Goal: Task Accomplishment & Management: Manage account settings

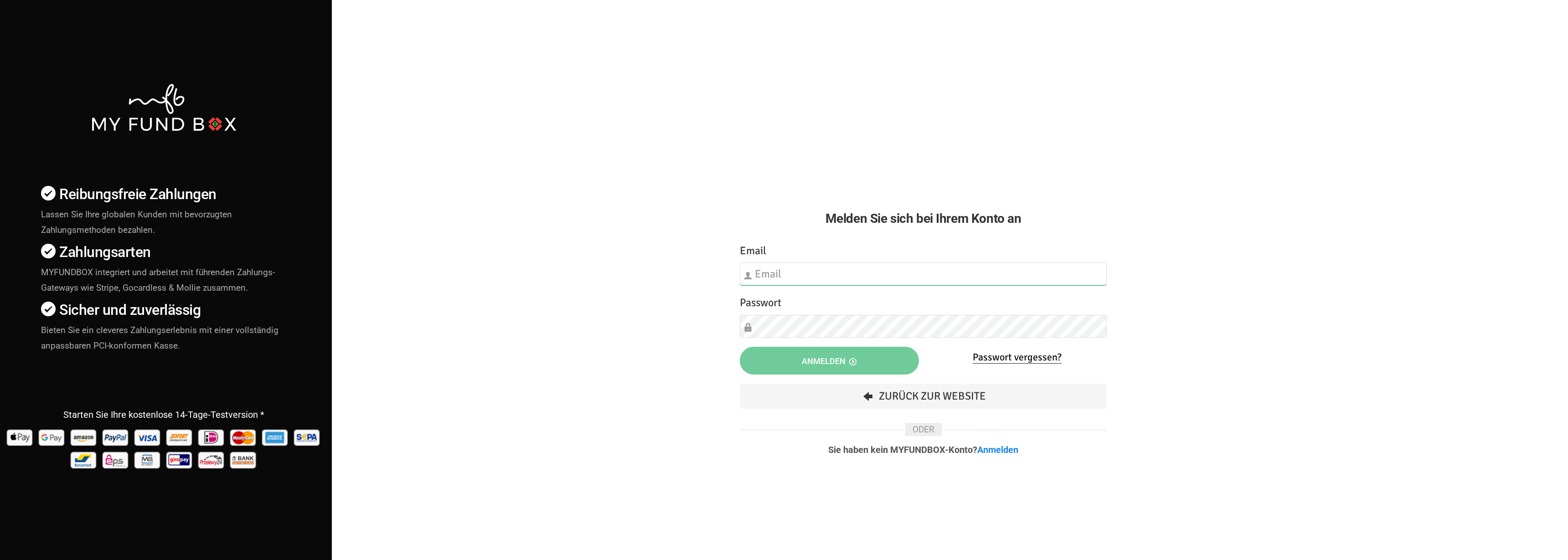
type input "[EMAIL_ADDRESS][DOMAIN_NAME]"
click at [861, 355] on button "Anmelden" at bounding box center [829, 361] width 179 height 28
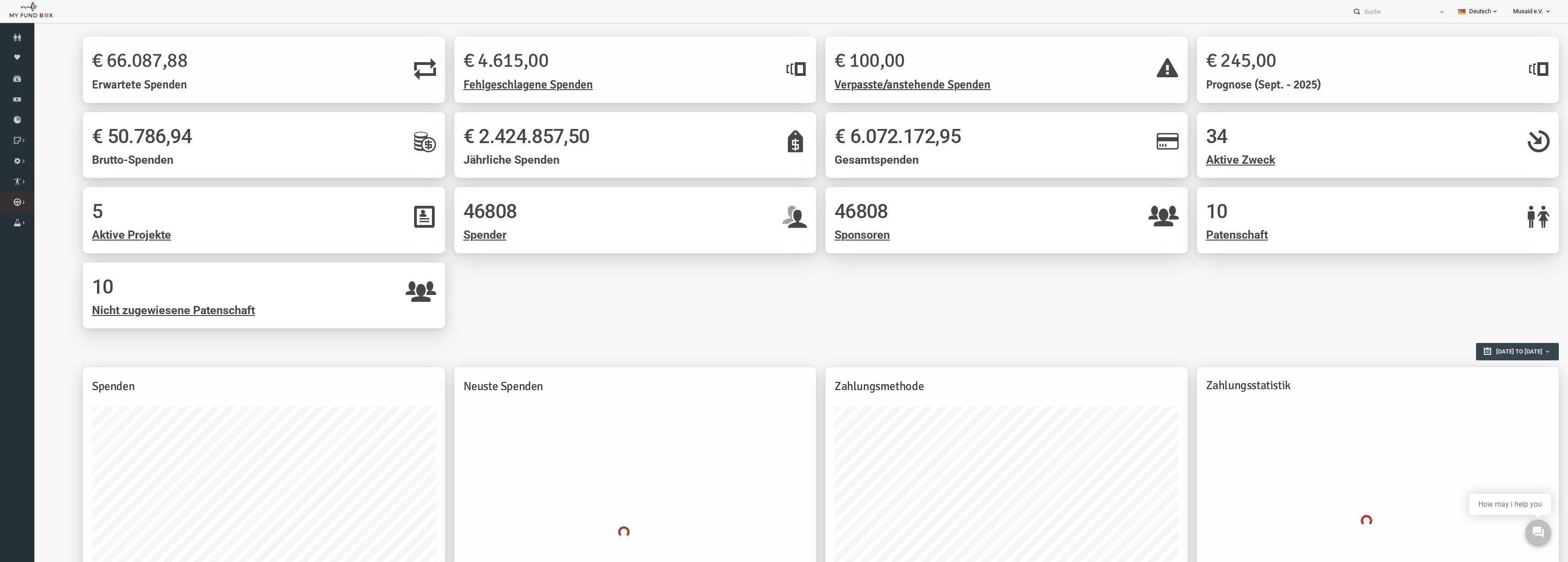
click at [0, 0] on link "Kurban Liste" at bounding box center [0, 0] width 0 height 0
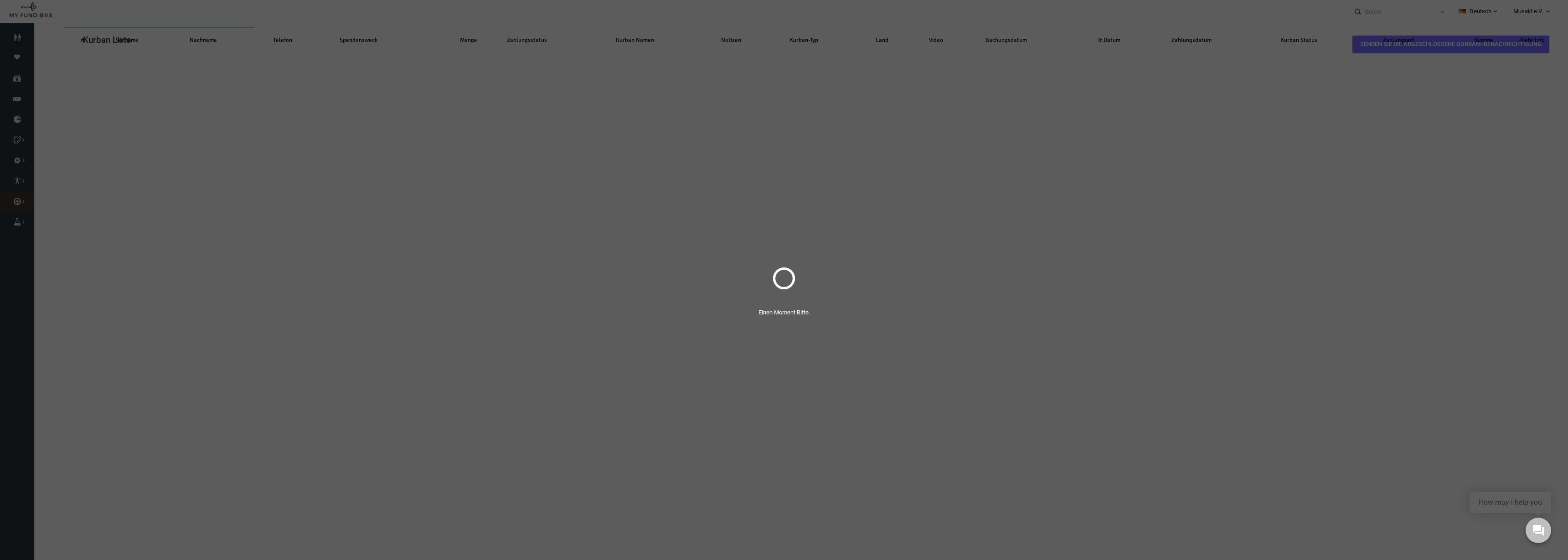
select select "100"
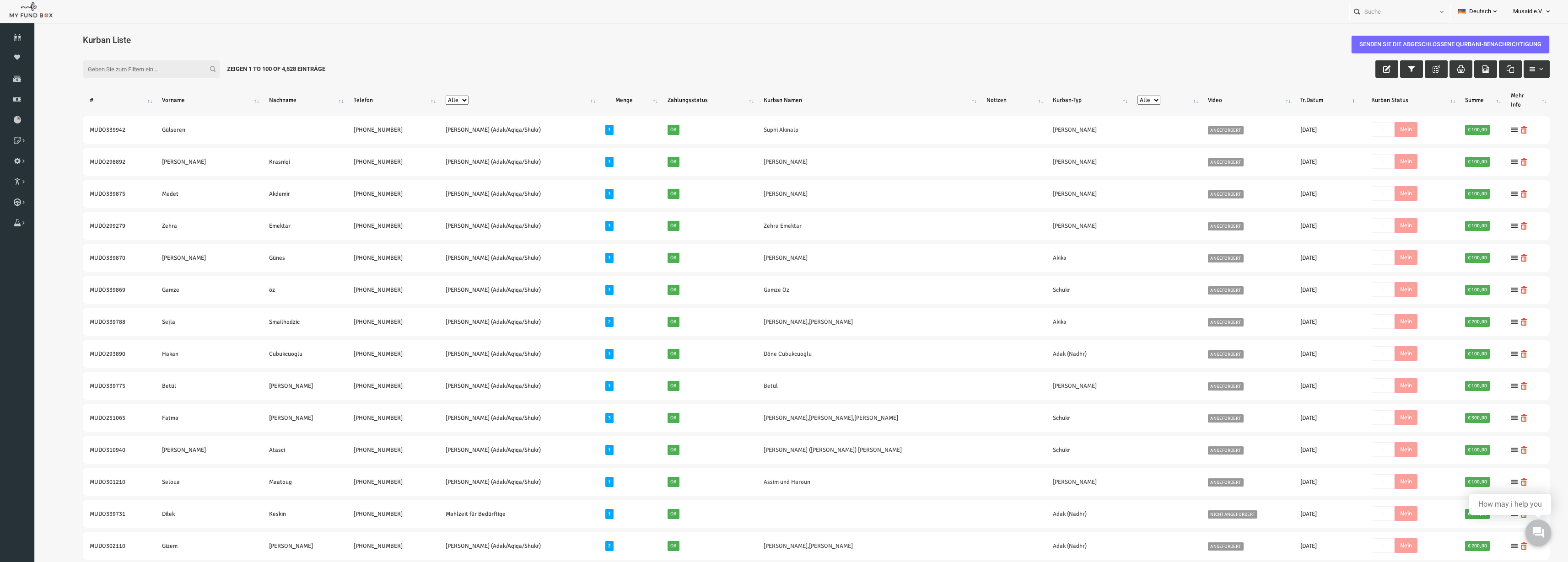
click at [842, 72] on div "Filter: Zeigen 1 to 100 of 4,528 Einträge" at bounding box center [785, 69] width 1486 height 35
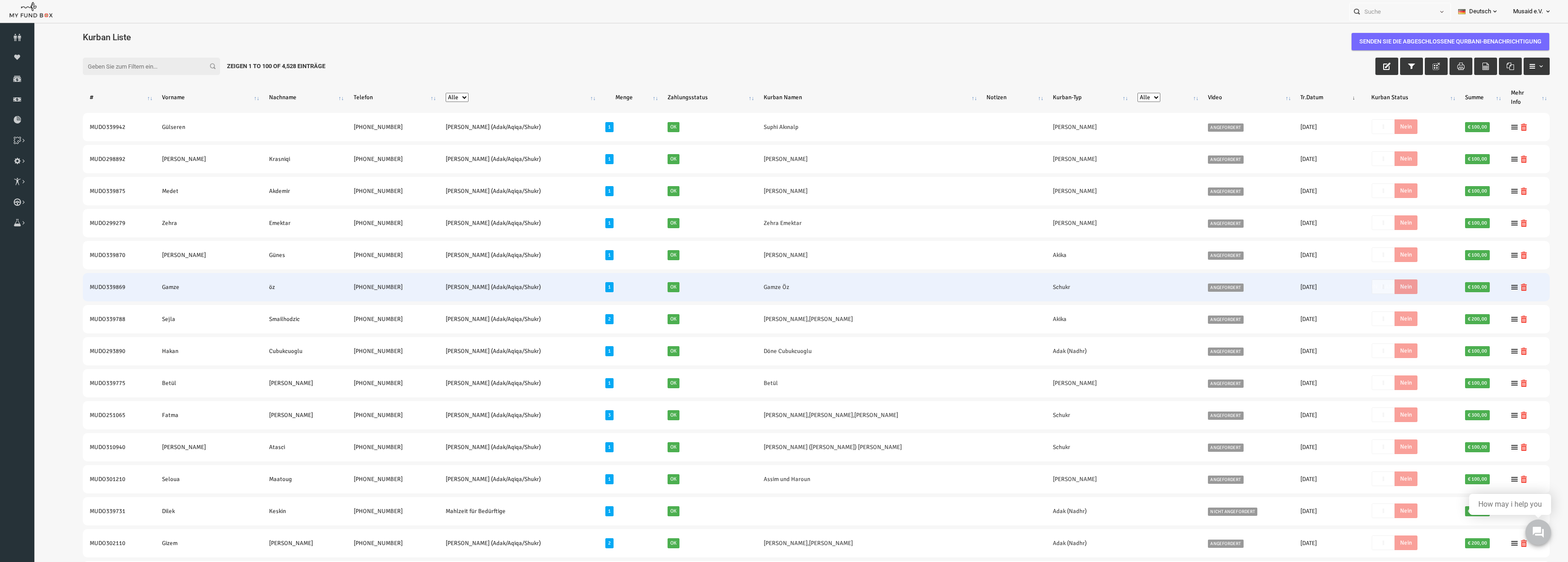
scroll to position [3, 0]
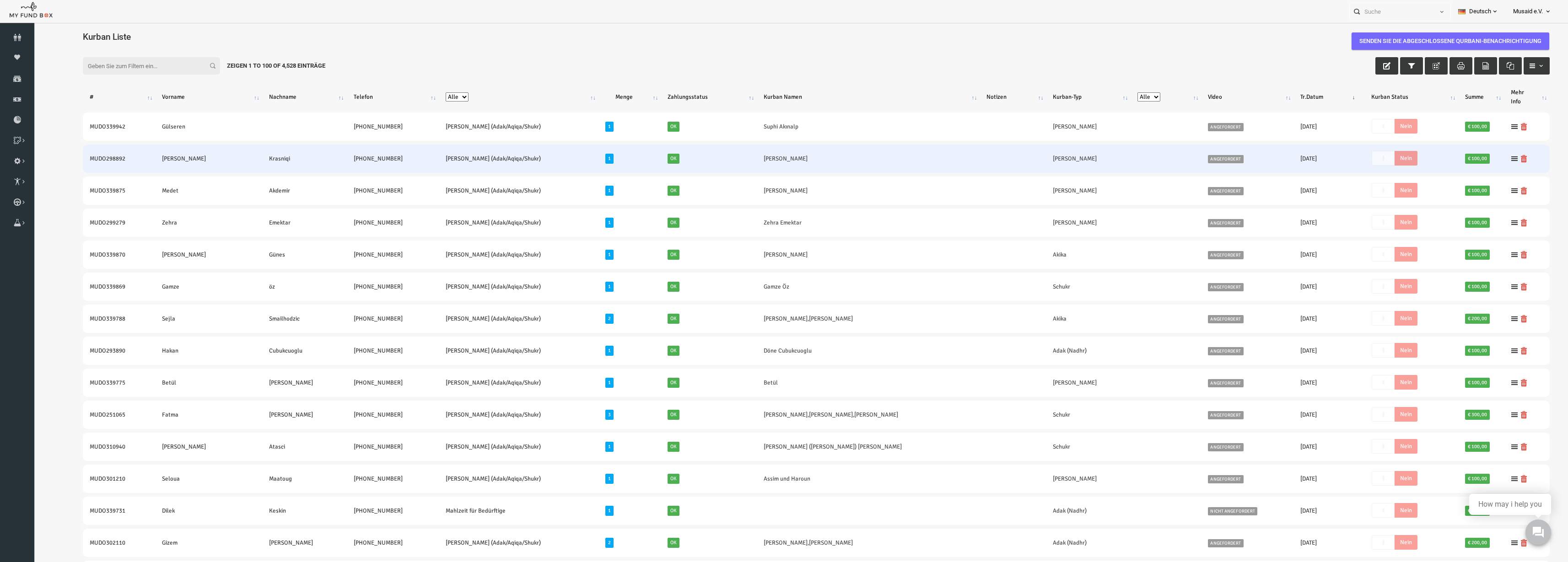
drag, startPoint x: 713, startPoint y: 221, endPoint x: 310, endPoint y: 144, distance: 410.3
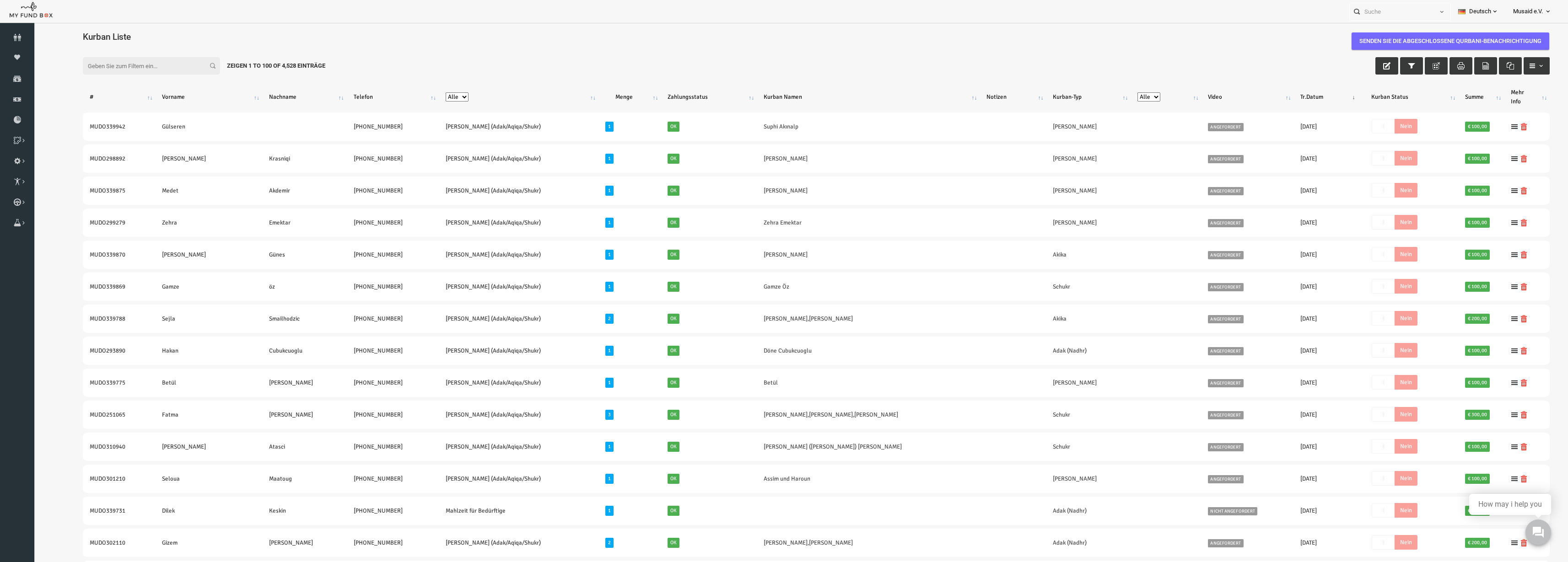
click at [978, 60] on div "Filter: Zeigen 1 to 100 of 4,528 Einträge" at bounding box center [785, 66] width 1486 height 35
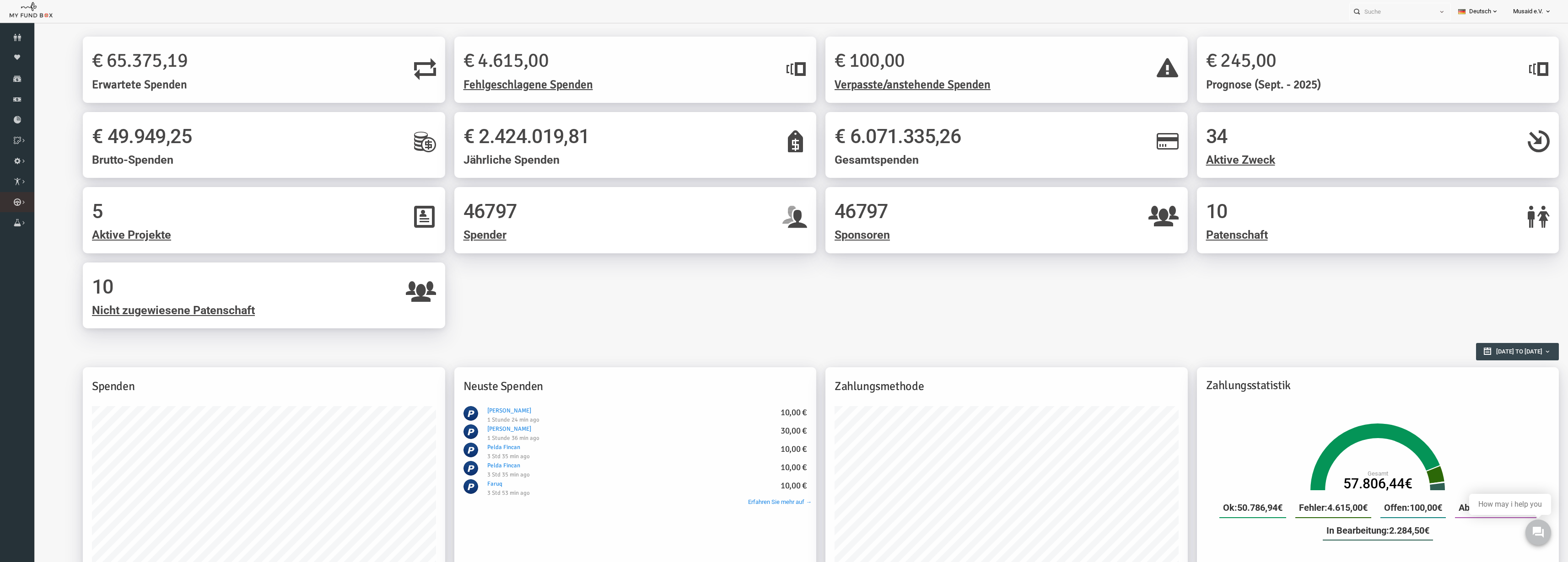
click at [0, 0] on icon at bounding box center [0, 0] width 0 height 0
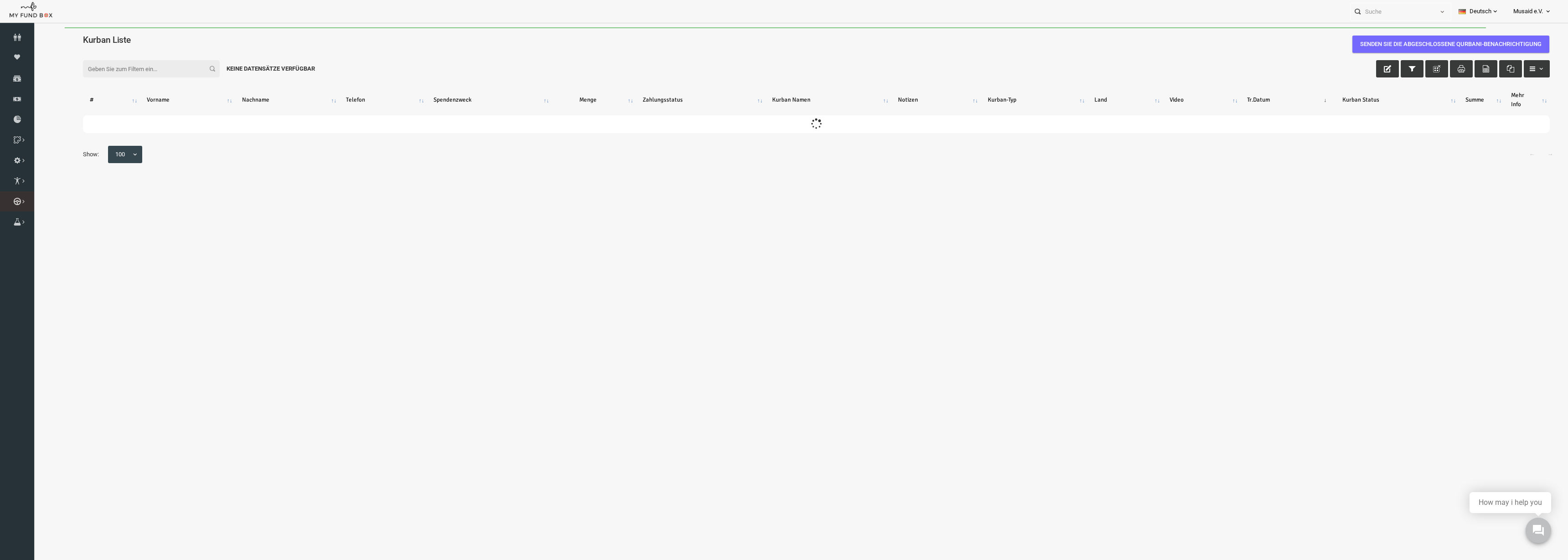
click at [0, 0] on link "Kurban Liste" at bounding box center [0, 0] width 0 height 0
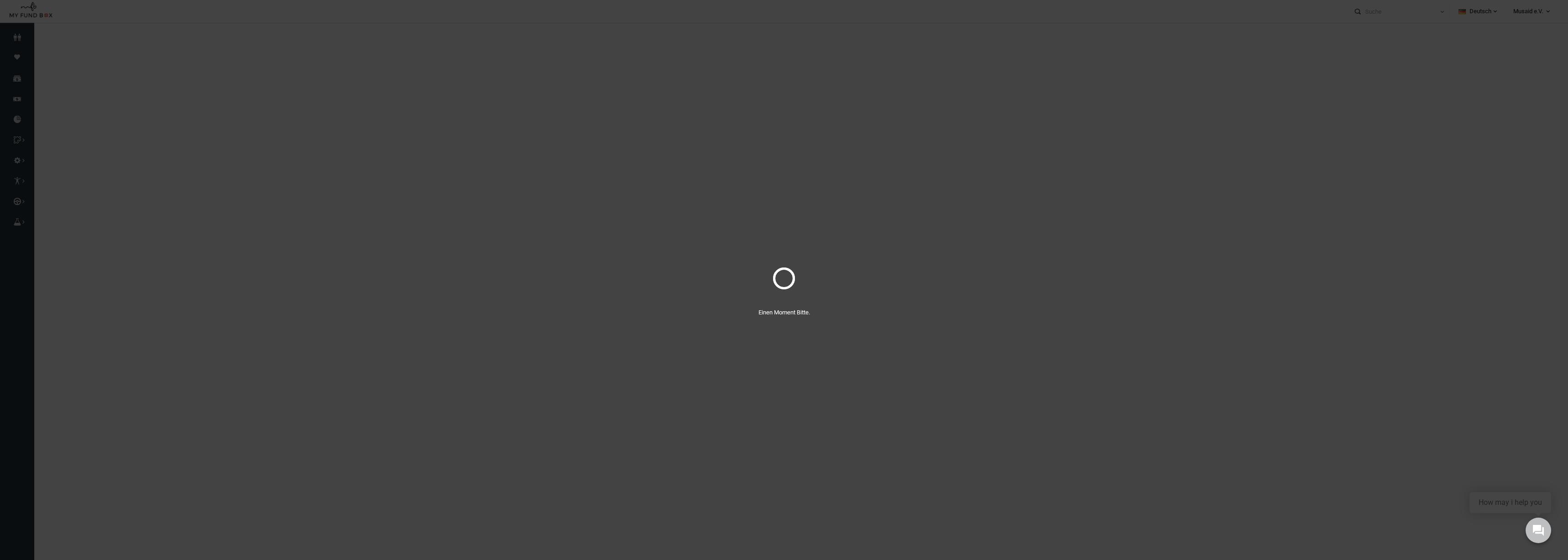
select select "100"
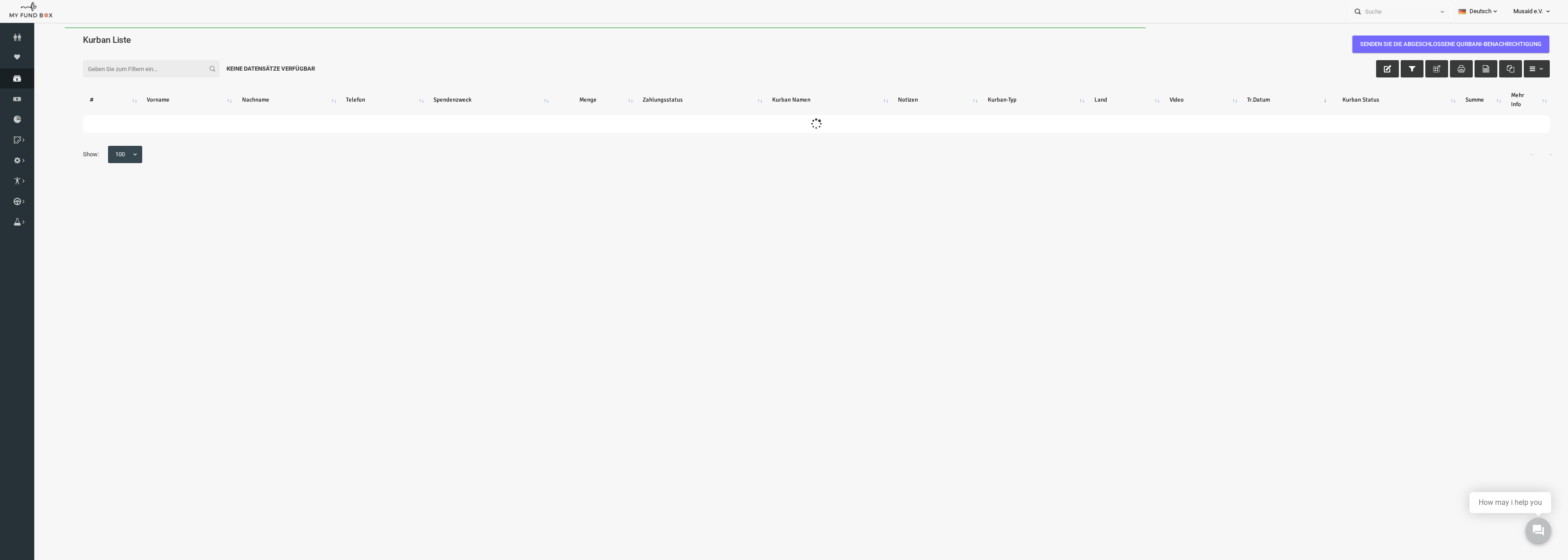
click at [10, 83] on link "Spenden" at bounding box center [17, 78] width 34 height 20
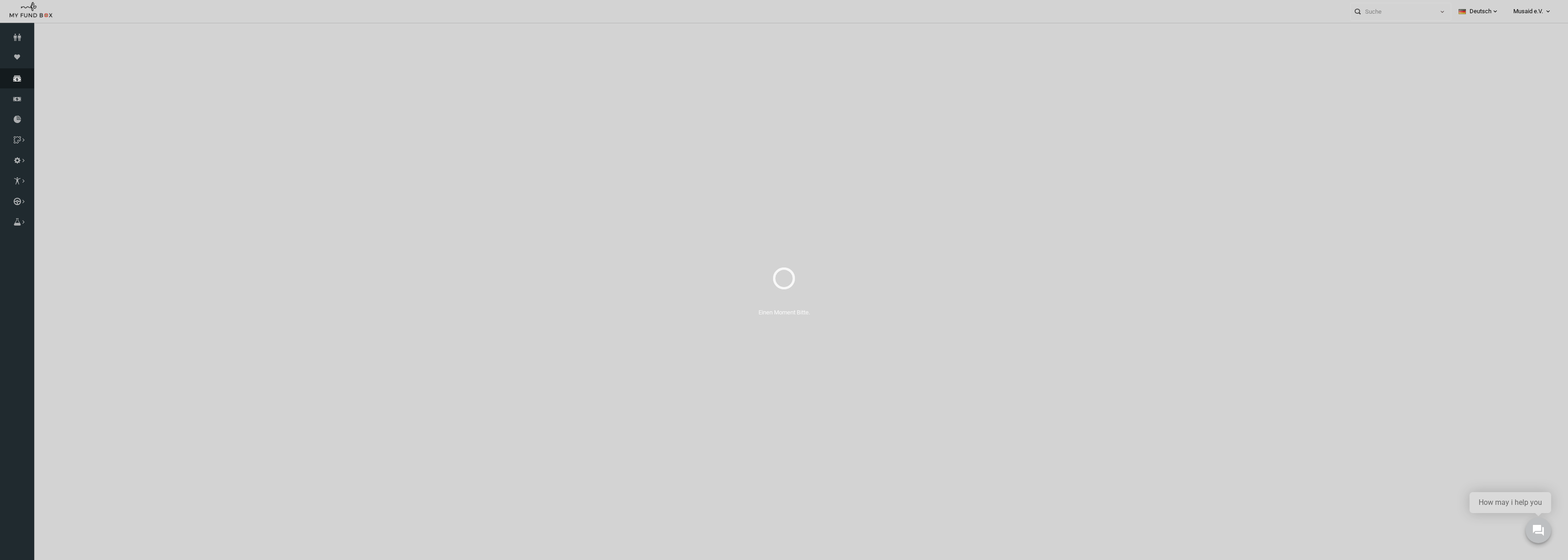
select select "100"
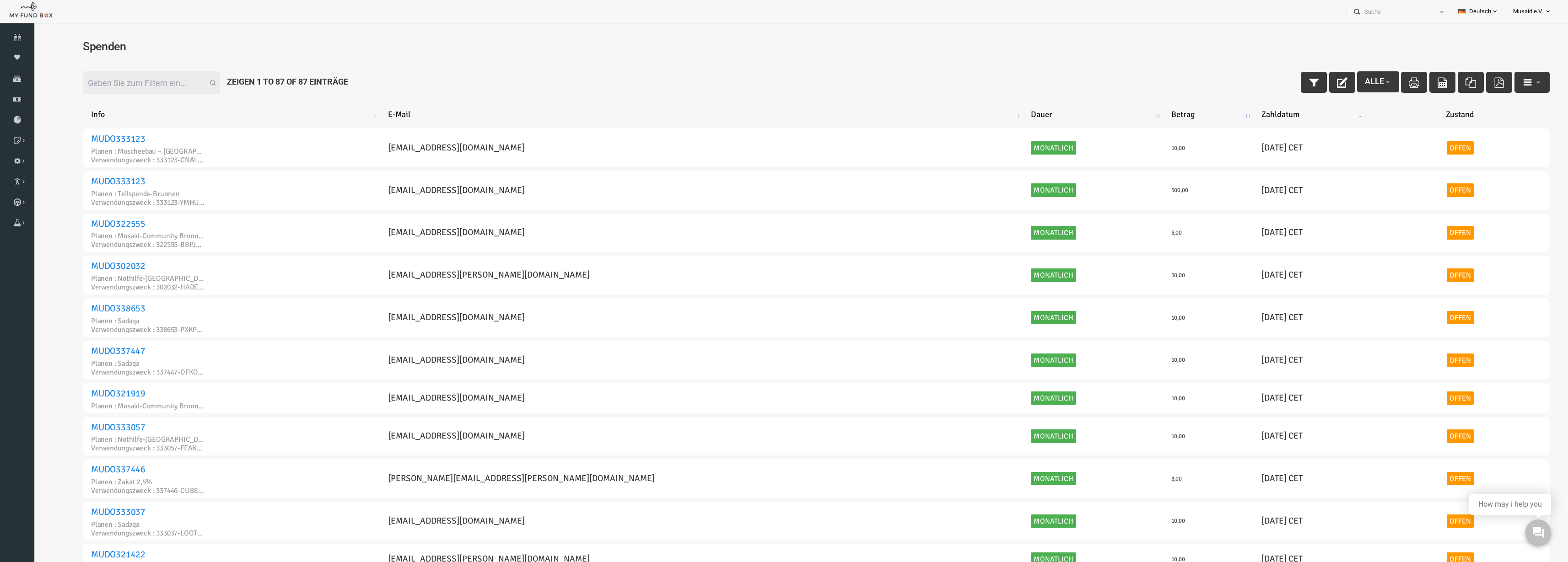
click at [1258, 81] on div "Filter: Alle Zeigen 1 to 87 of 87 Einträge" at bounding box center [785, 82] width 1486 height 41
drag, startPoint x: 1266, startPoint y: 74, endPoint x: 1071, endPoint y: 39, distance: 198.1
click at [1270, 74] on button "button" at bounding box center [1283, 82] width 26 height 21
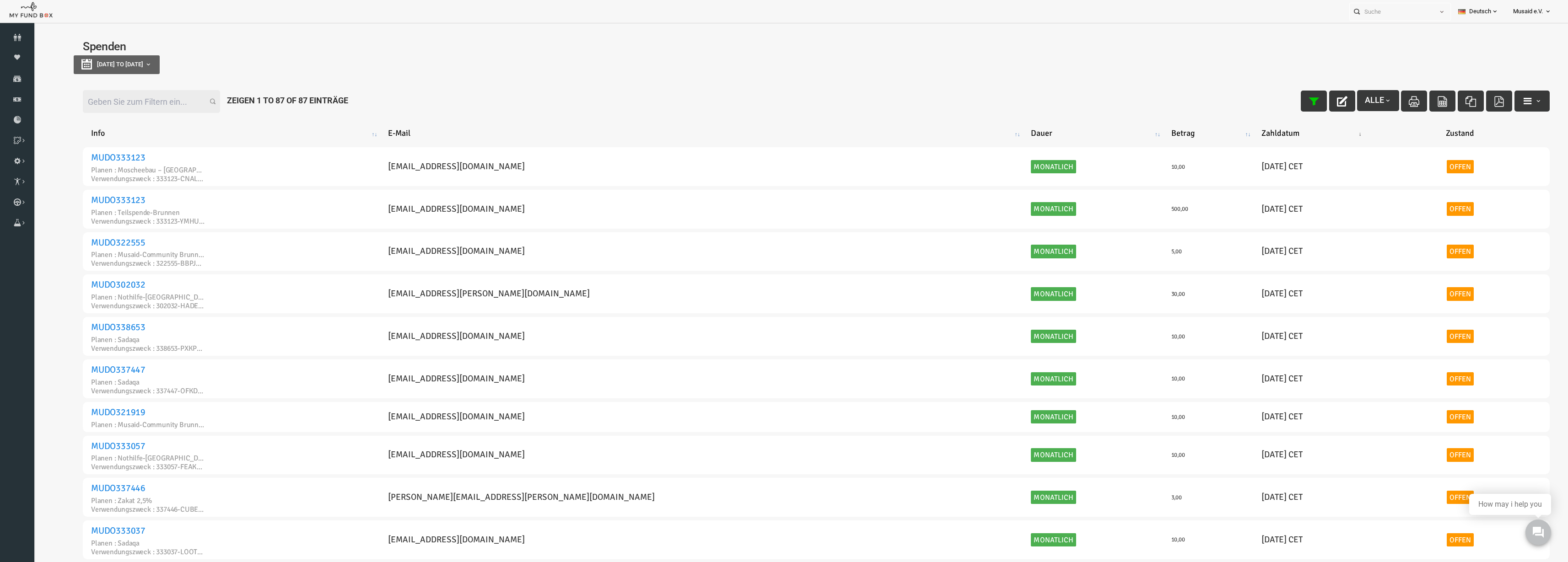
type input "18-08-2025"
type input "25-08-2025"
click at [106, 59] on button "18-08-2025 to 25-08-2025" at bounding box center [86, 65] width 86 height 19
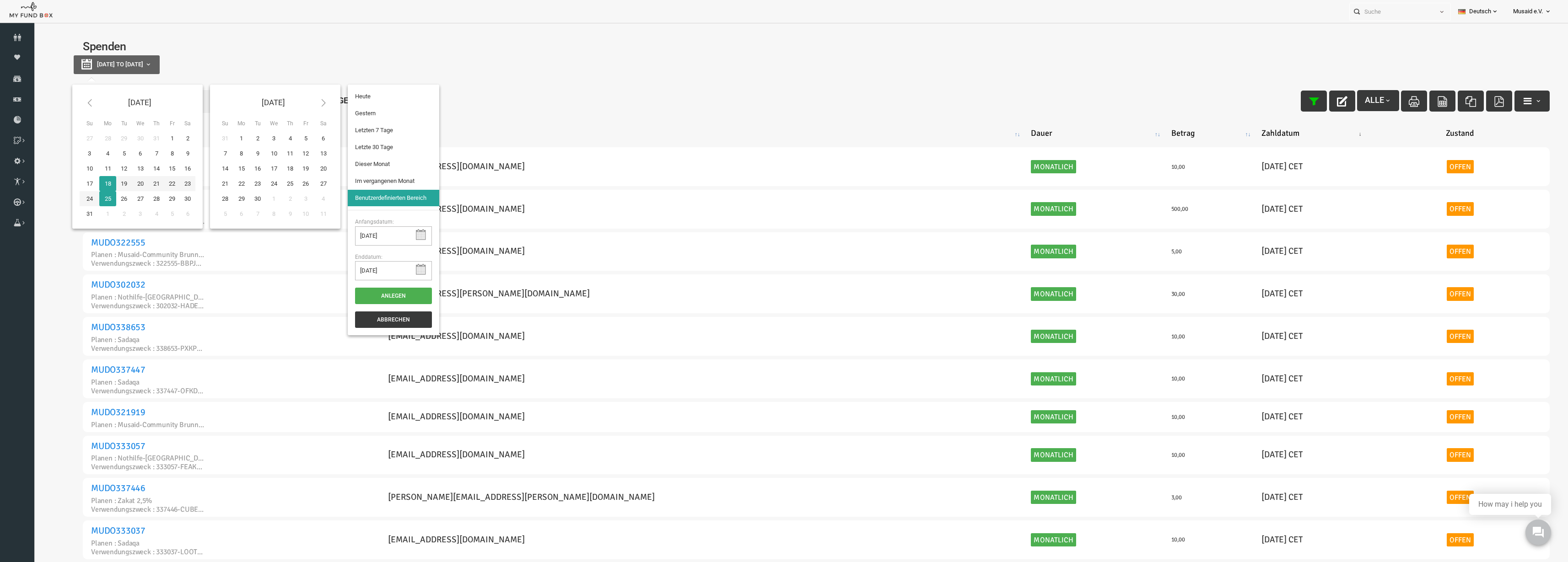
type input "17-08-2025"
type input "12-08-2025"
type input "18-08-2025"
type input "20-07-2025"
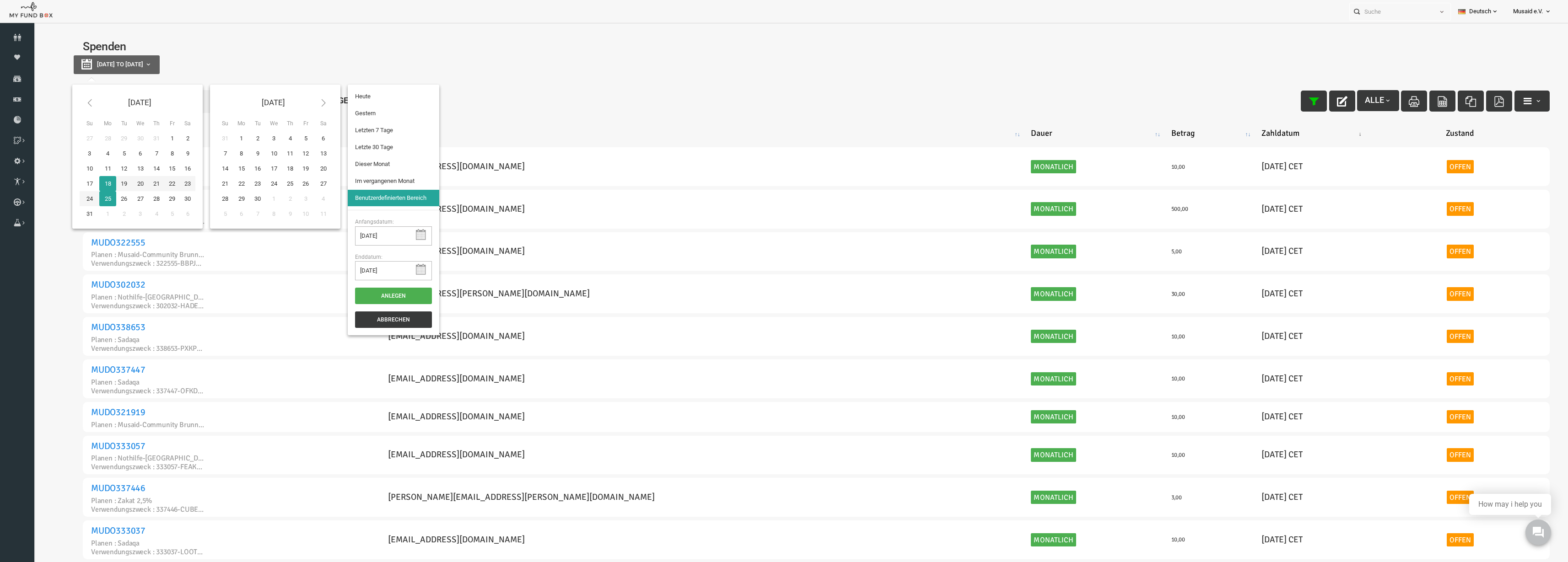
type input "18-08-2025"
type input "12-08-2025"
type input "18-08-2025"
type input "20-07-2025"
type input "18-08-2025"
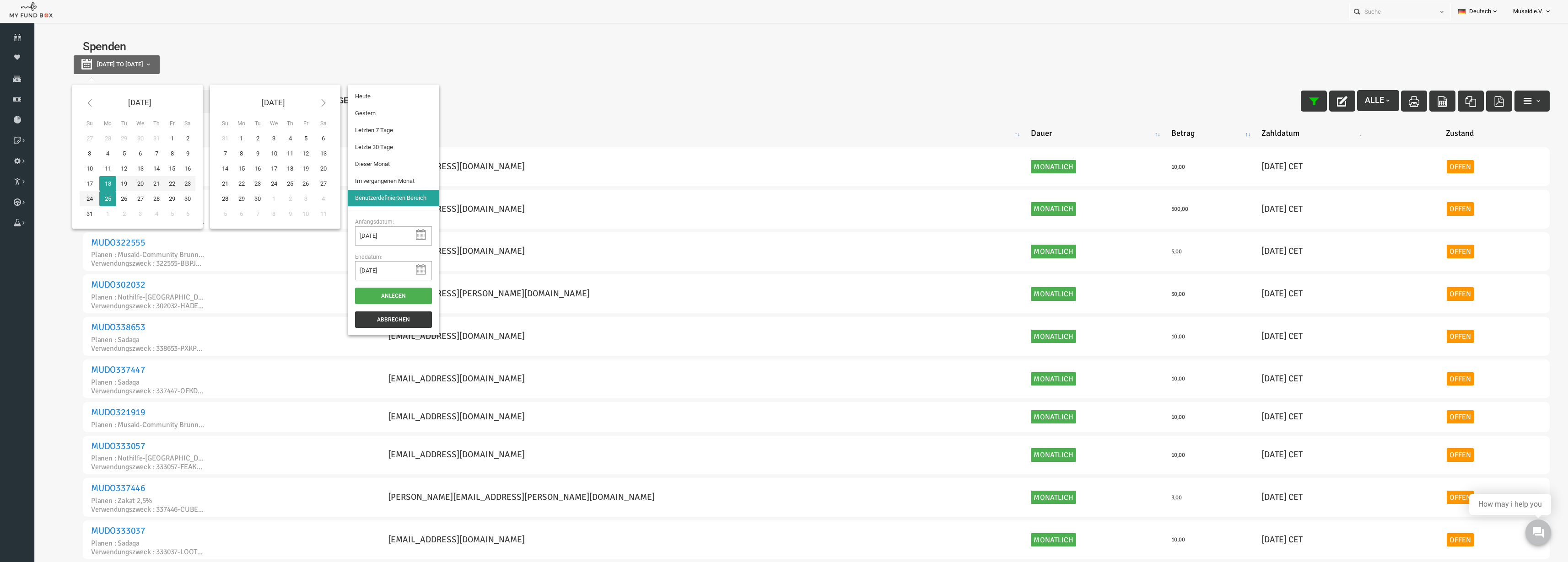
click at [358, 147] on li "Letzte 30 Tage" at bounding box center [363, 147] width 92 height 16
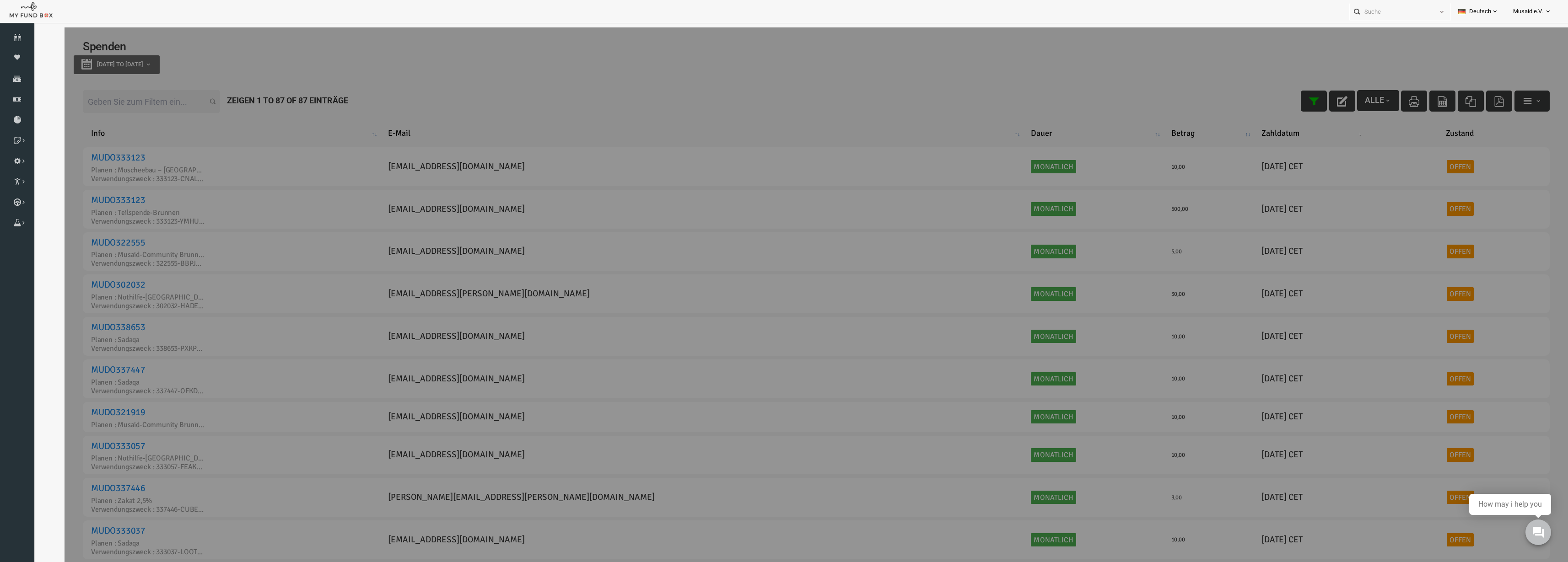
select select "100"
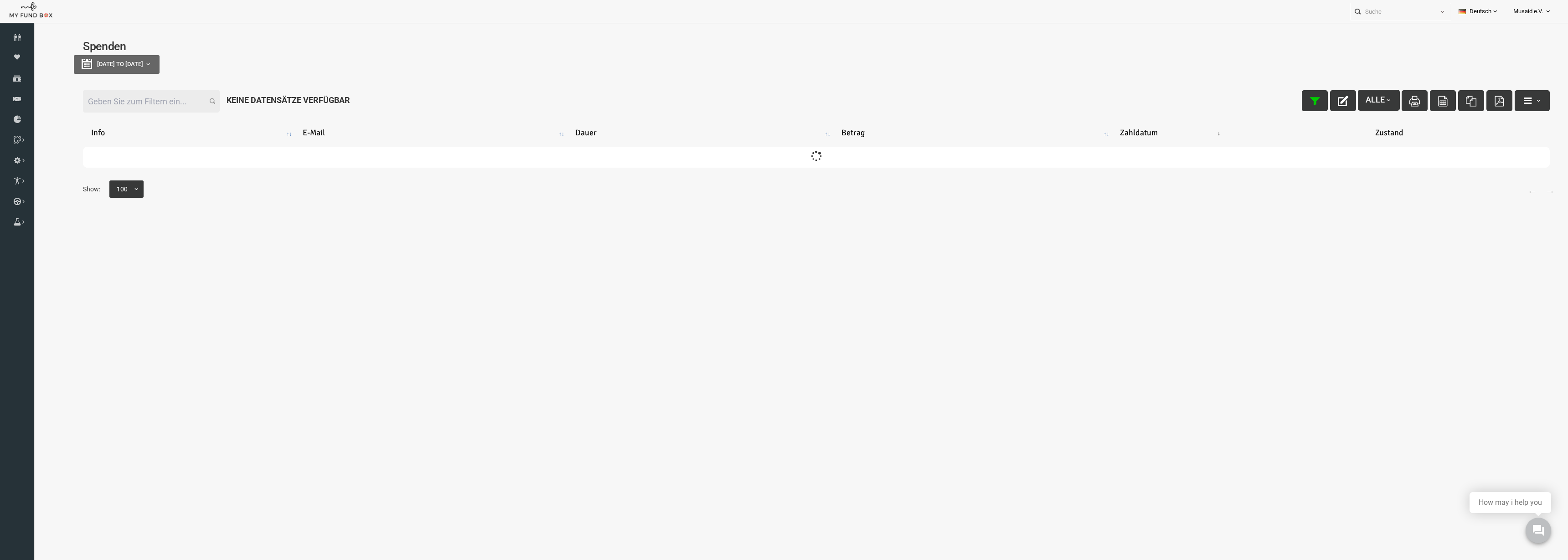
click at [125, 100] on input "Filter:" at bounding box center [120, 101] width 137 height 23
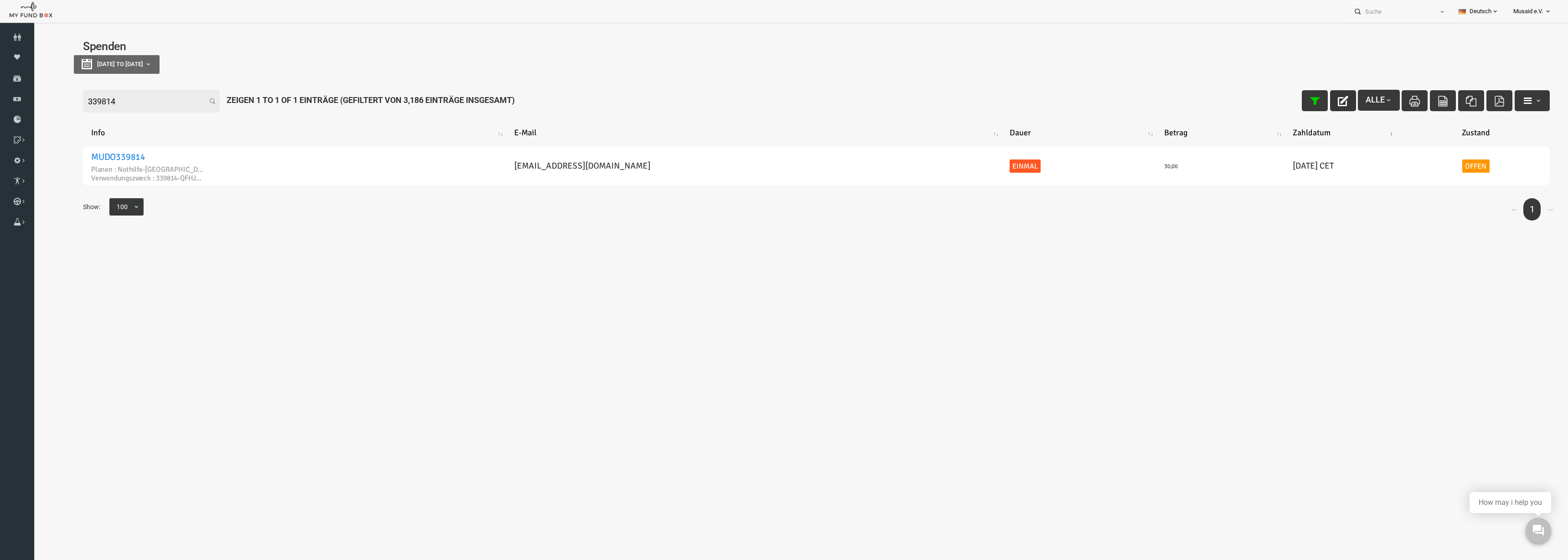
type input "339814"
click at [1307, 97] on icon "button" at bounding box center [1312, 100] width 10 height 10
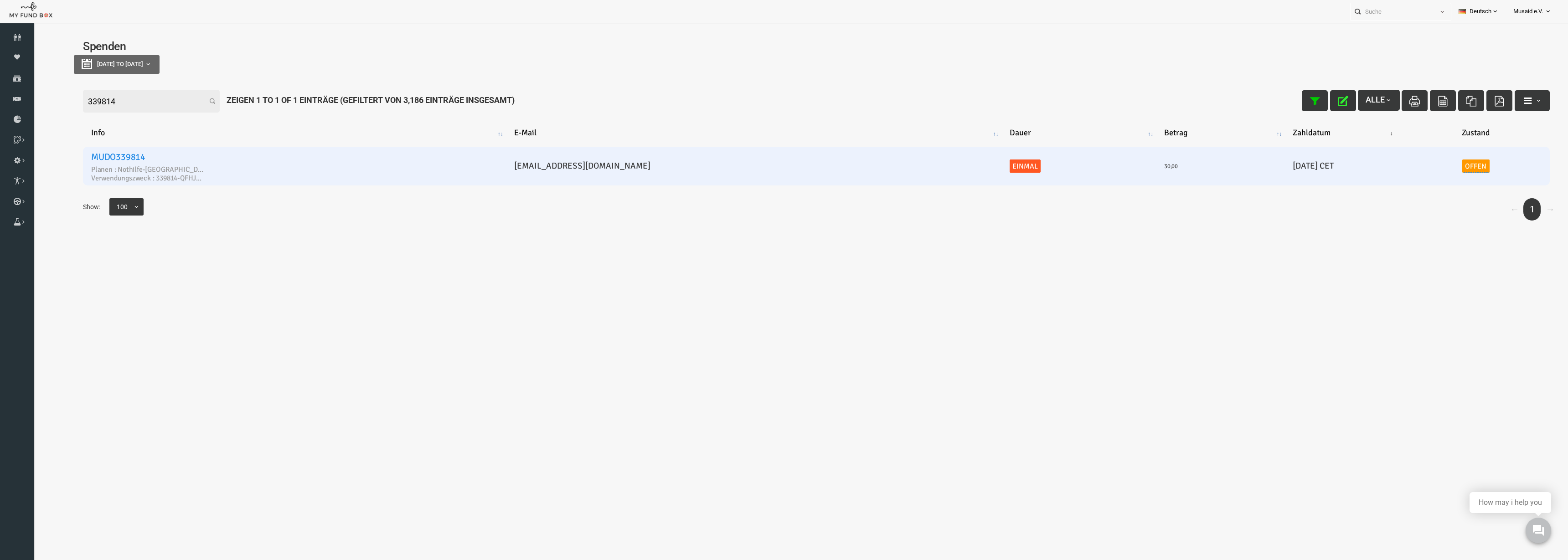
click at [1437, 164] on link "Offen" at bounding box center [1444, 166] width 27 height 13
click at [1413, 138] on span "× Offen" at bounding box center [1418, 140] width 90 height 9
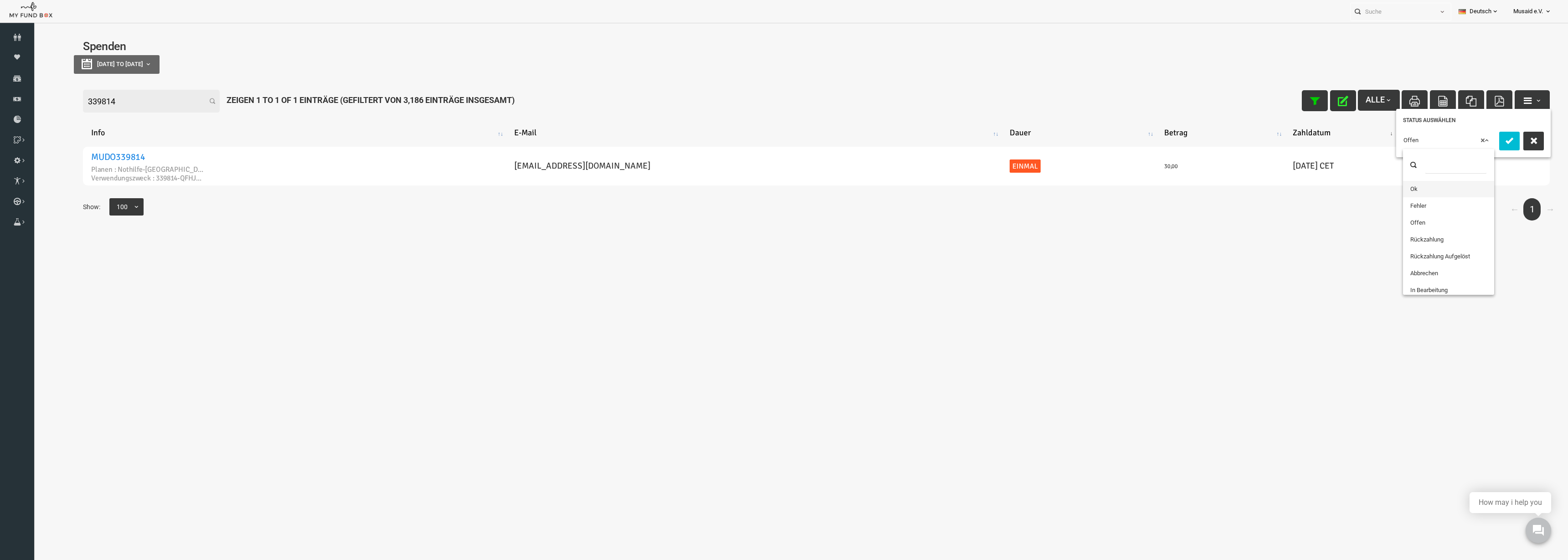
drag, startPoint x: 1399, startPoint y: 184, endPoint x: 1452, endPoint y: 152, distance: 61.9
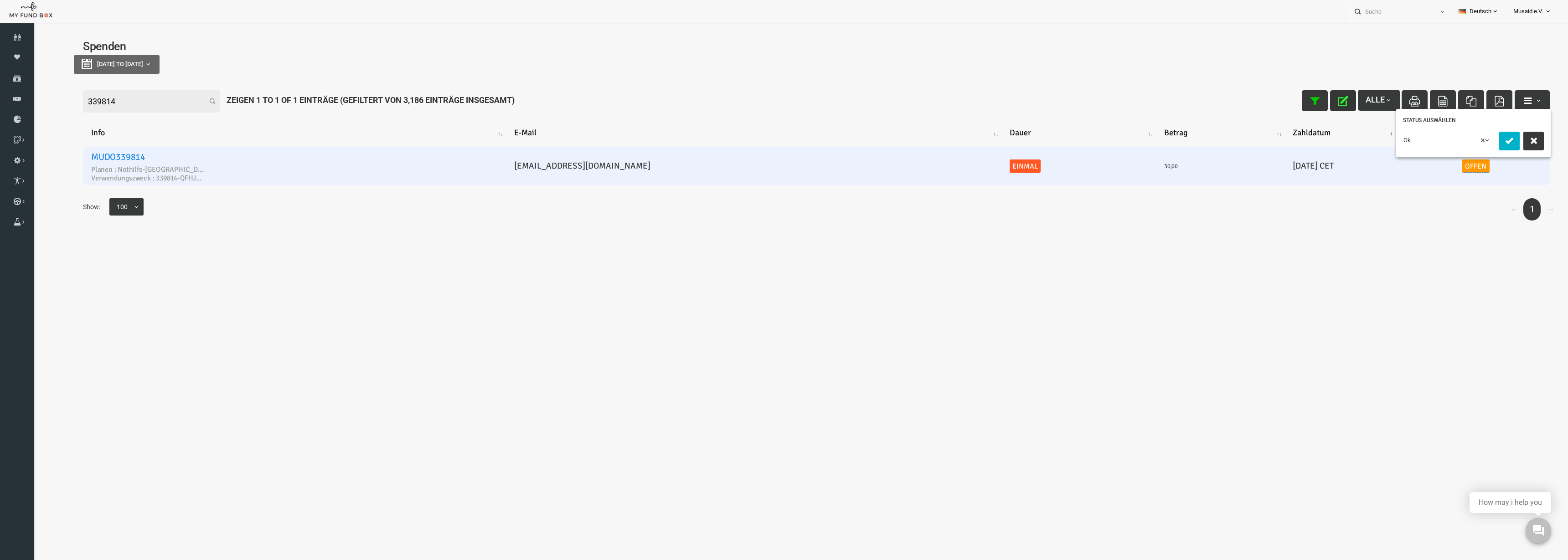
click at [1469, 143] on button "submit" at bounding box center [1479, 141] width 21 height 19
click at [1307, 102] on icon "button" at bounding box center [1312, 100] width 10 height 10
click at [1278, 102] on icon "button" at bounding box center [1283, 100] width 10 height 10
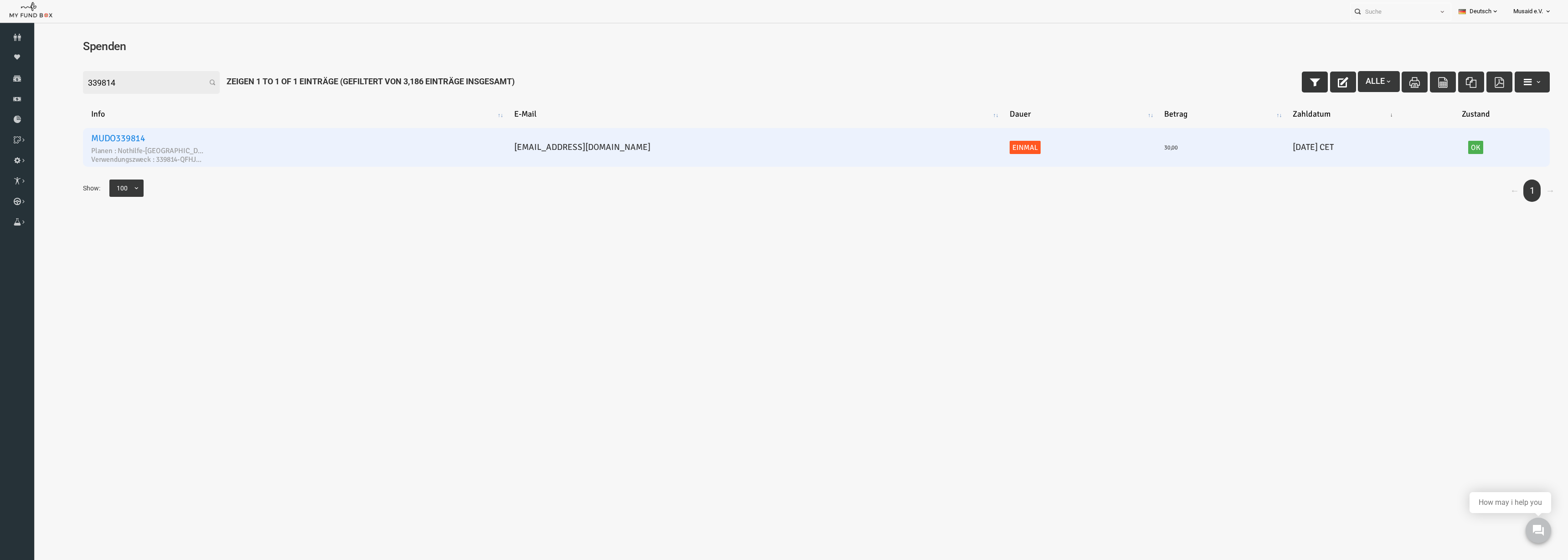
click at [1271, 75] on button "button" at bounding box center [1284, 82] width 26 height 21
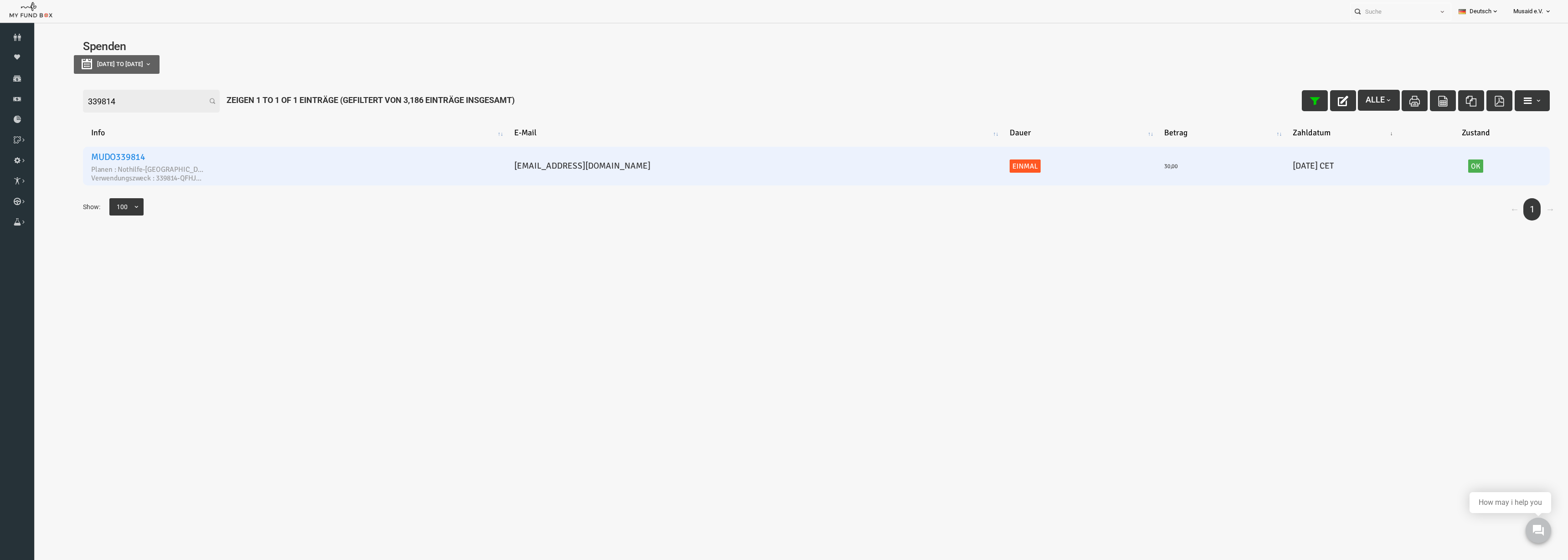
click at [112, 67] on span "20-07-2025 to 18-08-2025" at bounding box center [89, 64] width 46 height 7
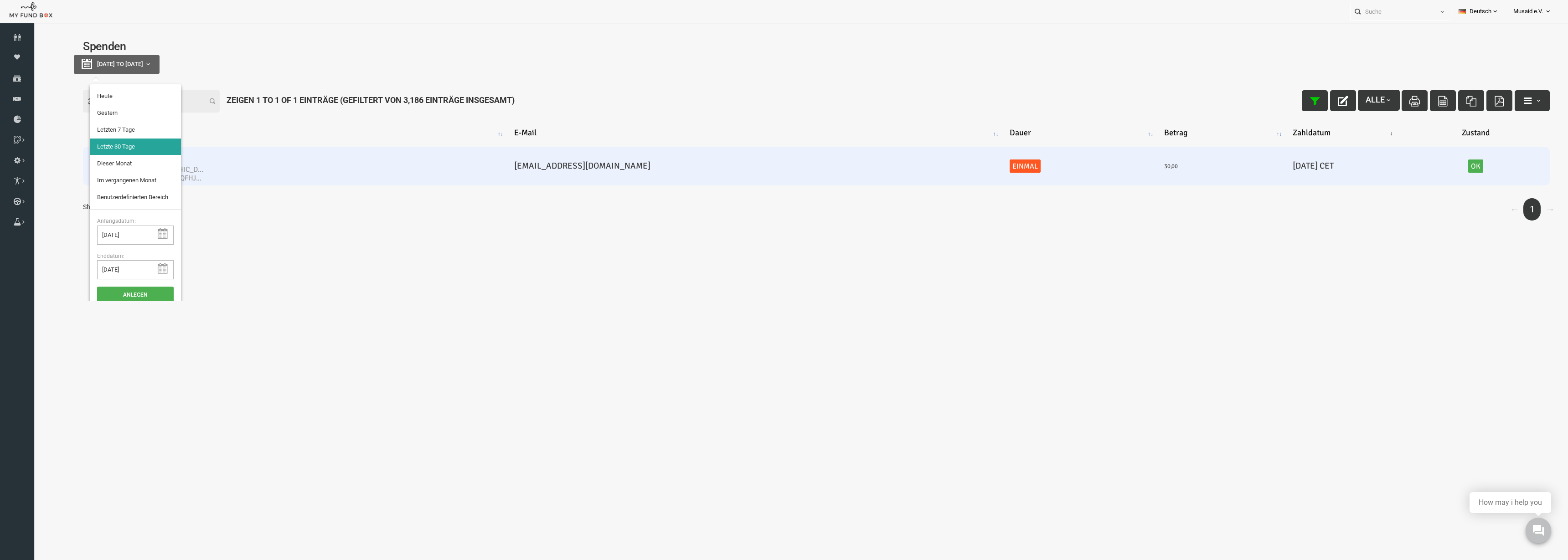
type input "17-08-2025"
type input "12-08-2025"
type input "18-08-2025"
type input "20-07-2025"
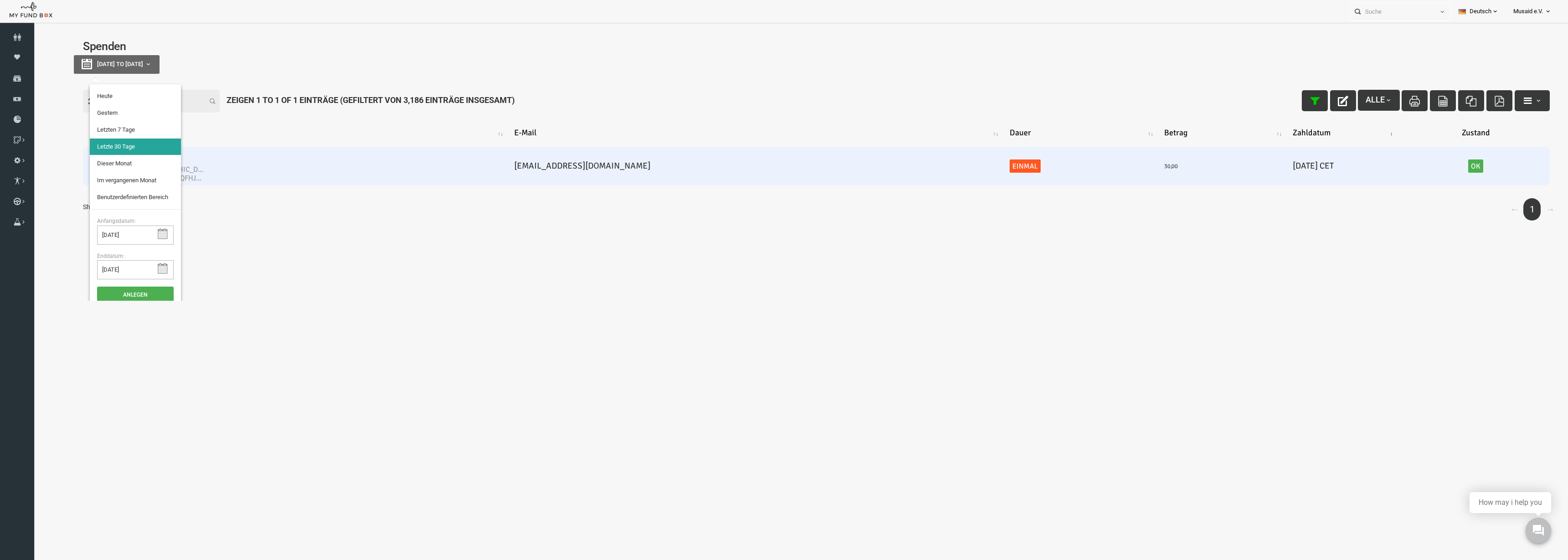
click at [109, 145] on li "Letzte 30 Tage" at bounding box center [105, 147] width 91 height 16
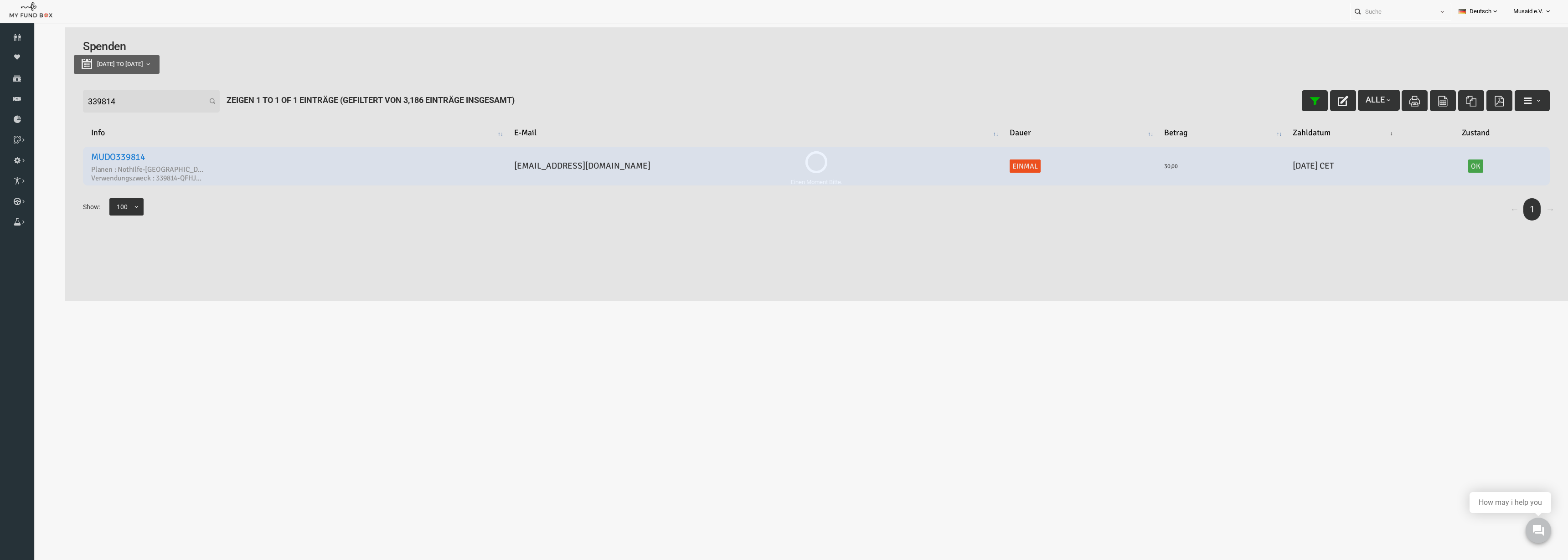
select select "100"
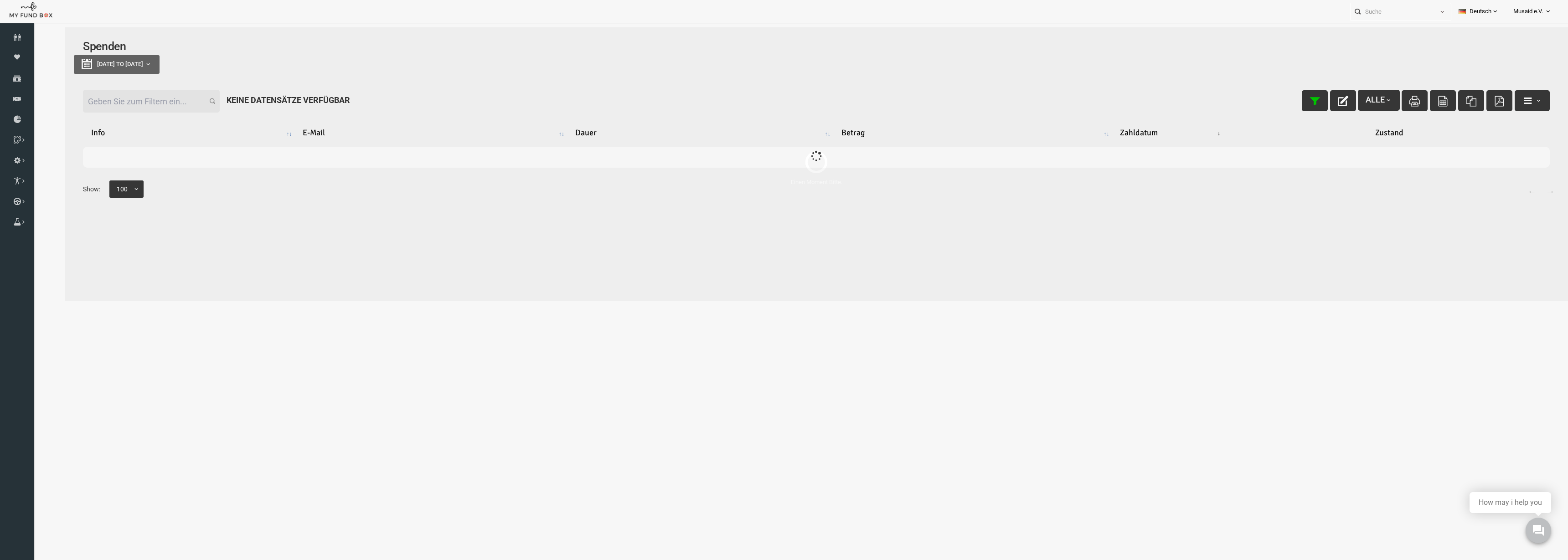
click at [128, 103] on input "Filter:" at bounding box center [120, 101] width 137 height 23
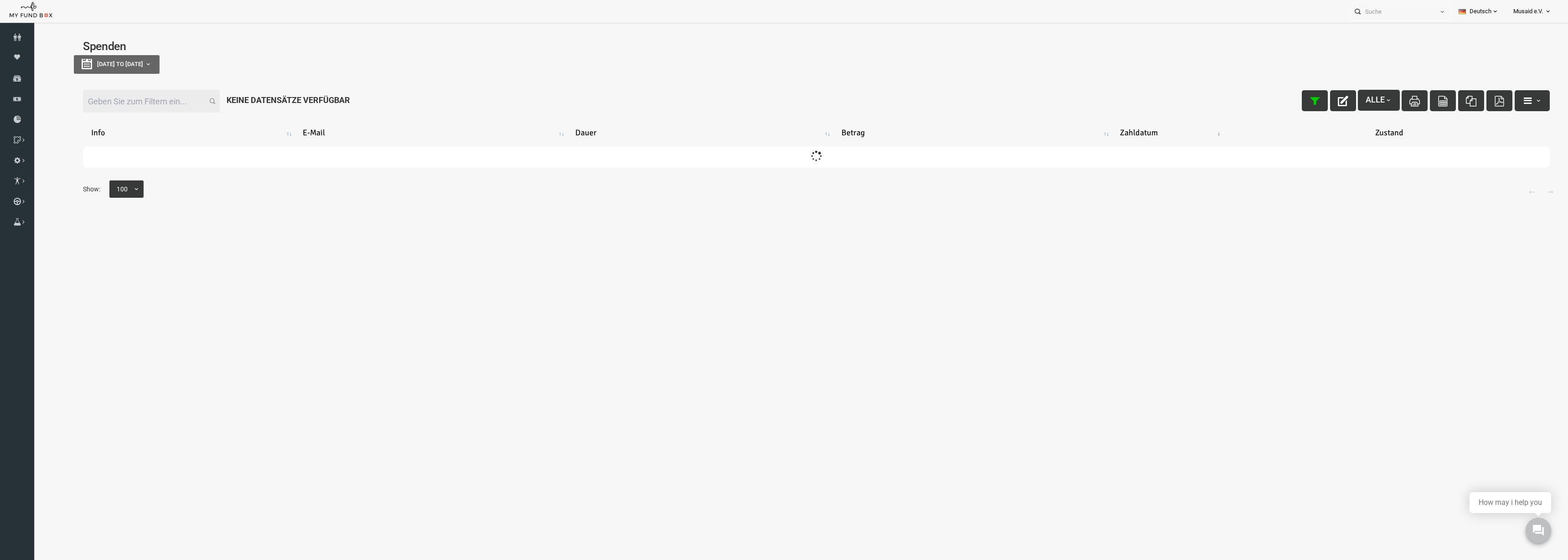
click at [128, 103] on input "Filter:" at bounding box center [120, 101] width 137 height 23
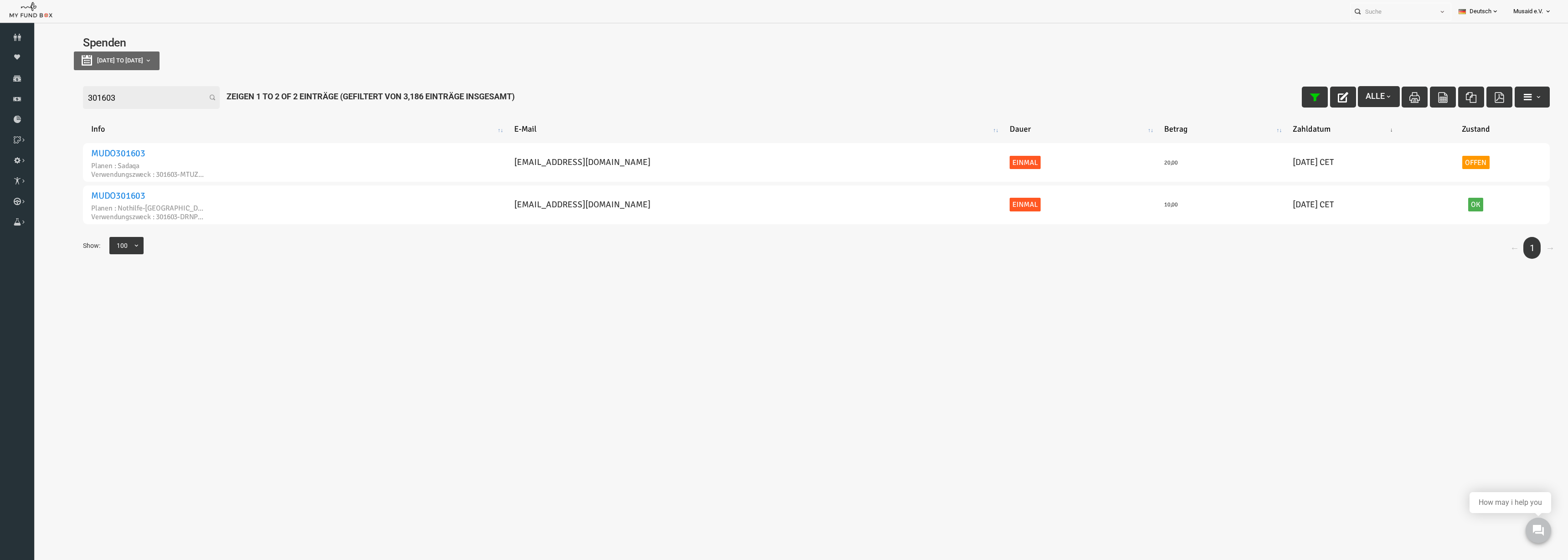
scroll to position [4, 0]
type input "301603"
click at [1304, 104] on button "button" at bounding box center [1312, 96] width 26 height 21
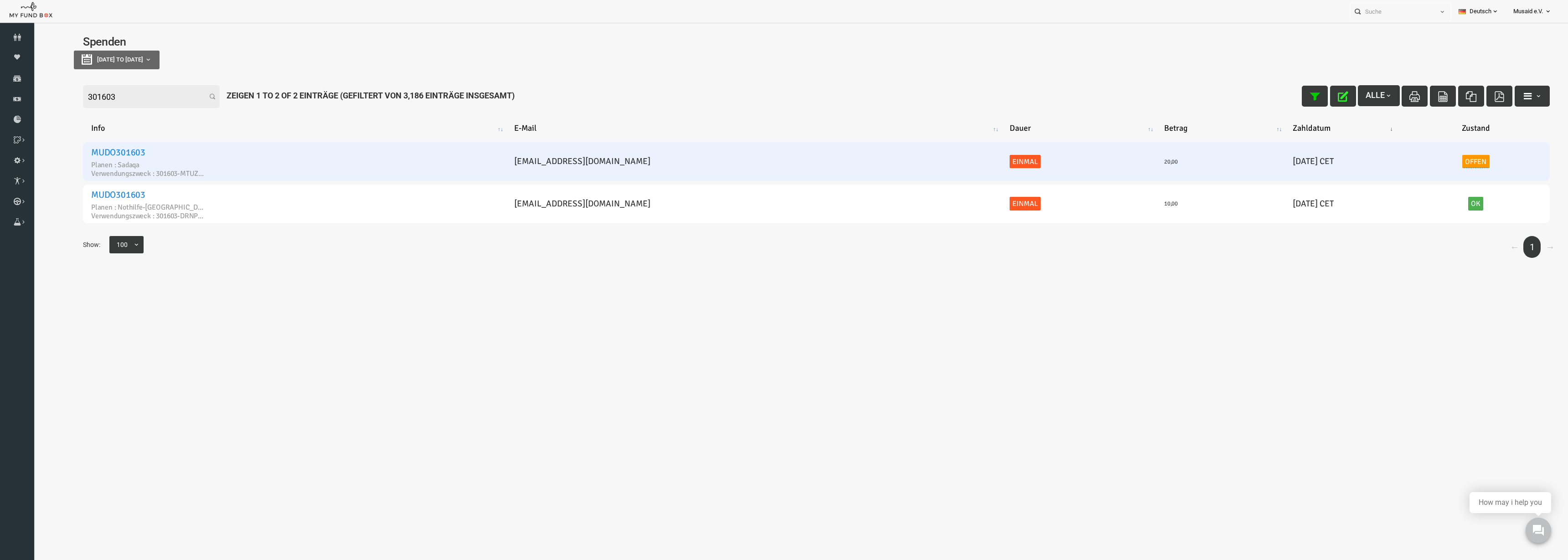
click at [1442, 161] on link "Offen" at bounding box center [1444, 162] width 27 height 13
click at [1421, 139] on span "× Offen" at bounding box center [1419, 136] width 90 height 9
click at [1471, 138] on button "submit" at bounding box center [1480, 136] width 21 height 19
click at [1299, 99] on button "button" at bounding box center [1312, 96] width 26 height 21
click at [99, 93] on input "301603" at bounding box center [120, 96] width 137 height 23
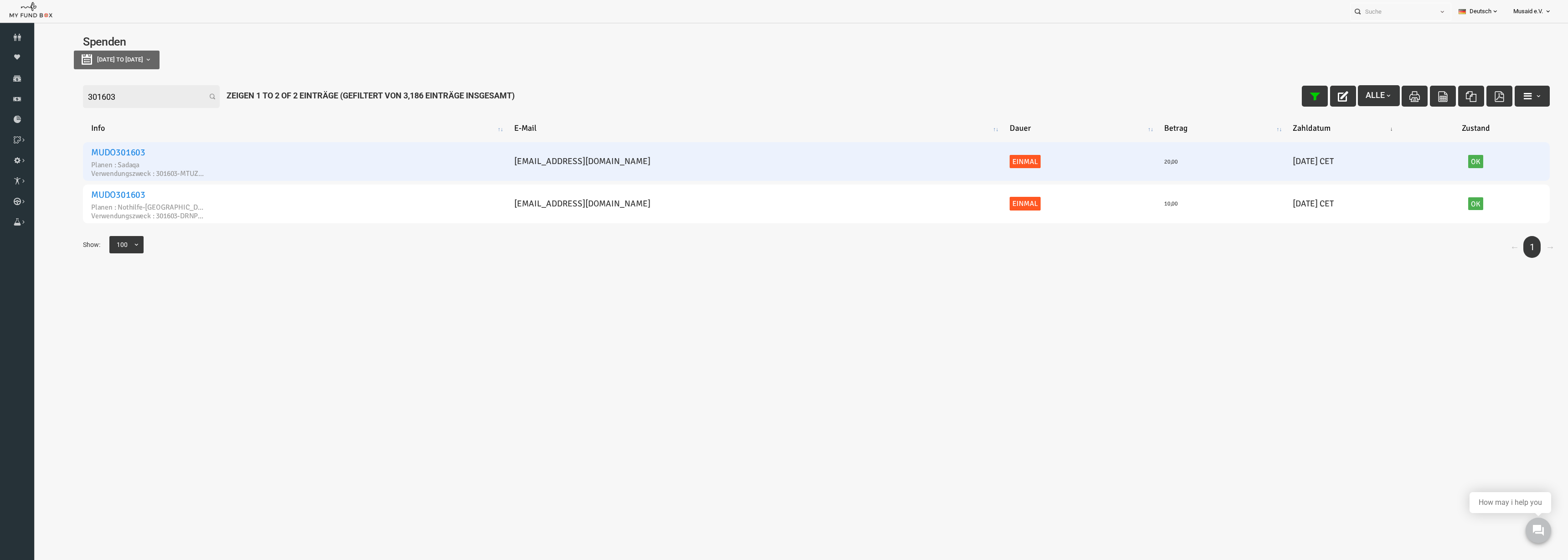
click at [99, 93] on input "301603" at bounding box center [120, 96] width 137 height 23
click at [97, 150] on link "MUDO301603" at bounding box center [87, 152] width 54 height 12
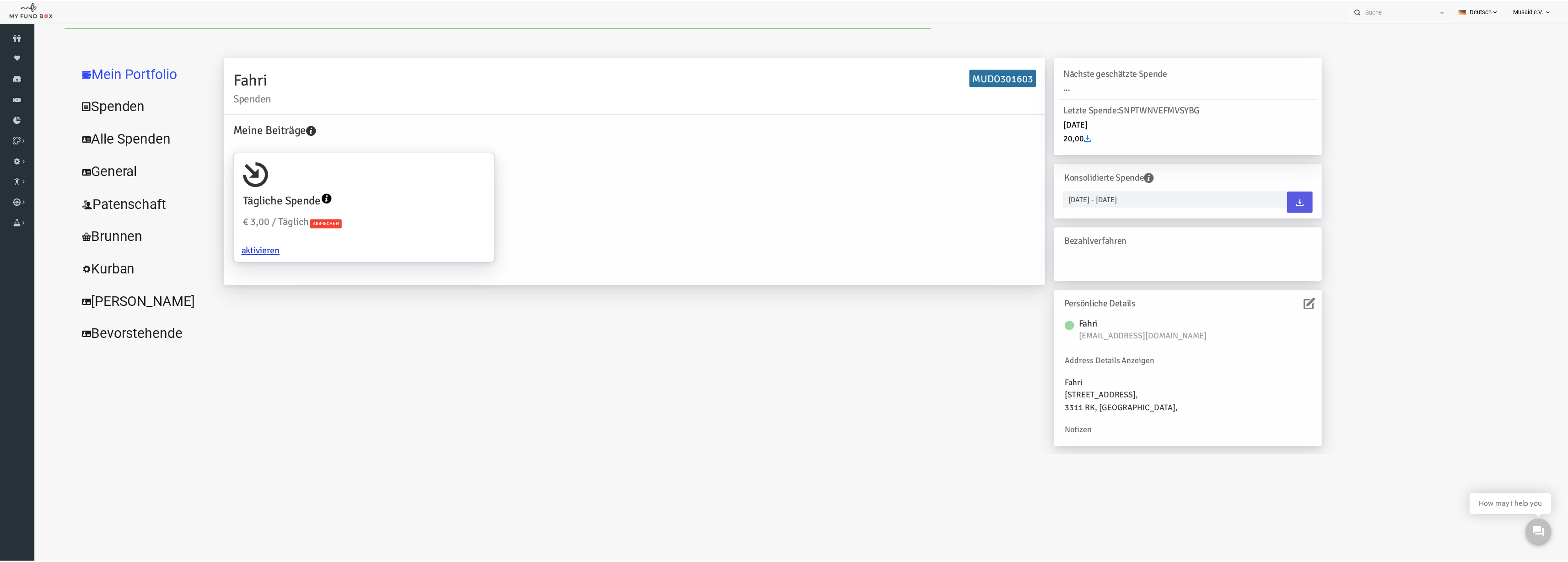
scroll to position [0, 0]
click at [98, 109] on link "Spenden" at bounding box center [111, 106] width 137 height 33
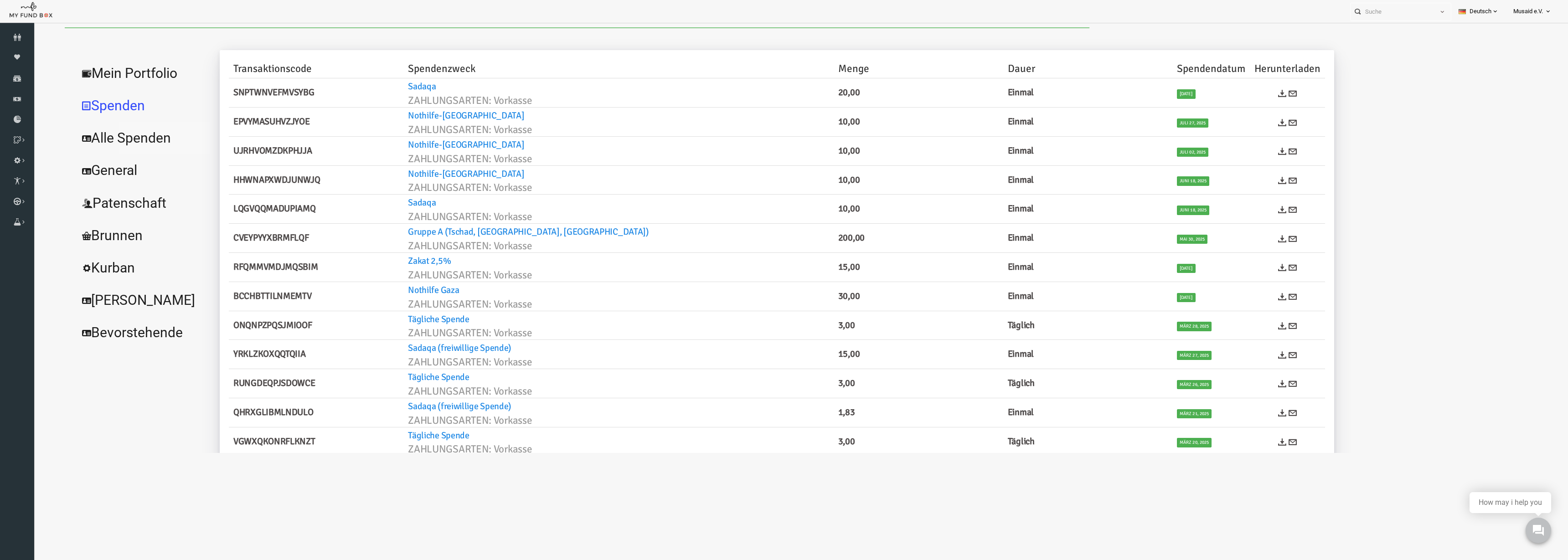
click at [110, 139] on link "Alle Spenden" at bounding box center [111, 138] width 137 height 33
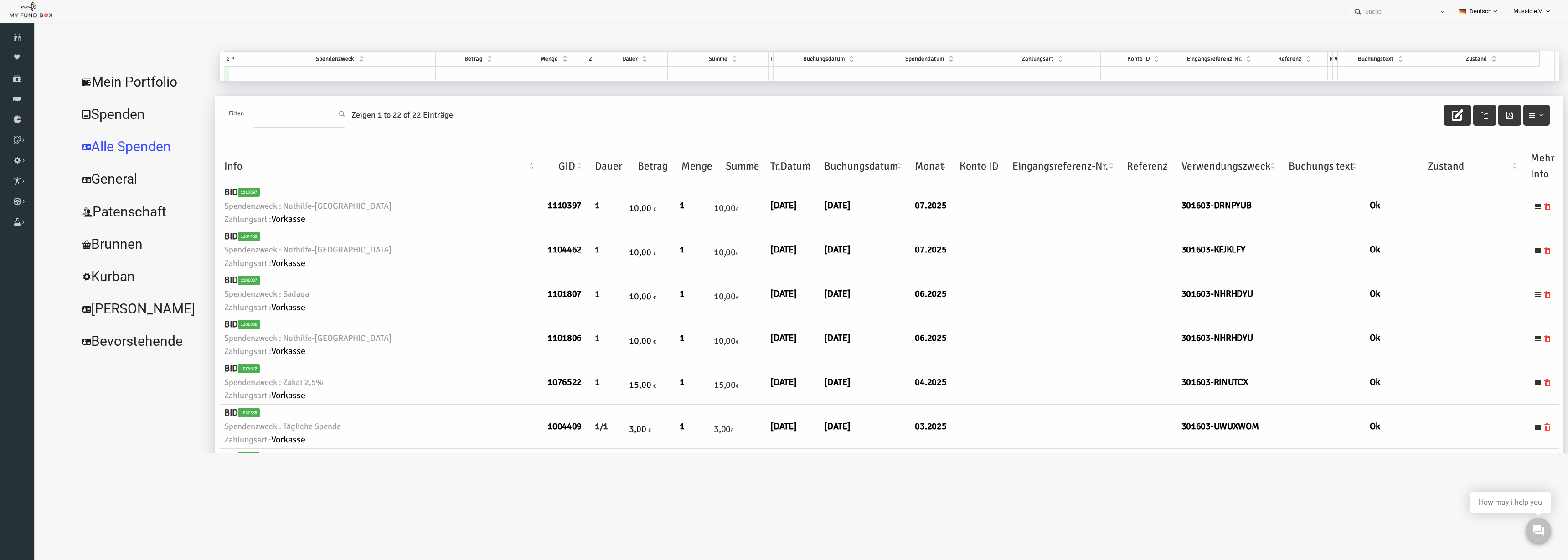
click at [1424, 113] on icon "button" at bounding box center [1426, 115] width 12 height 12
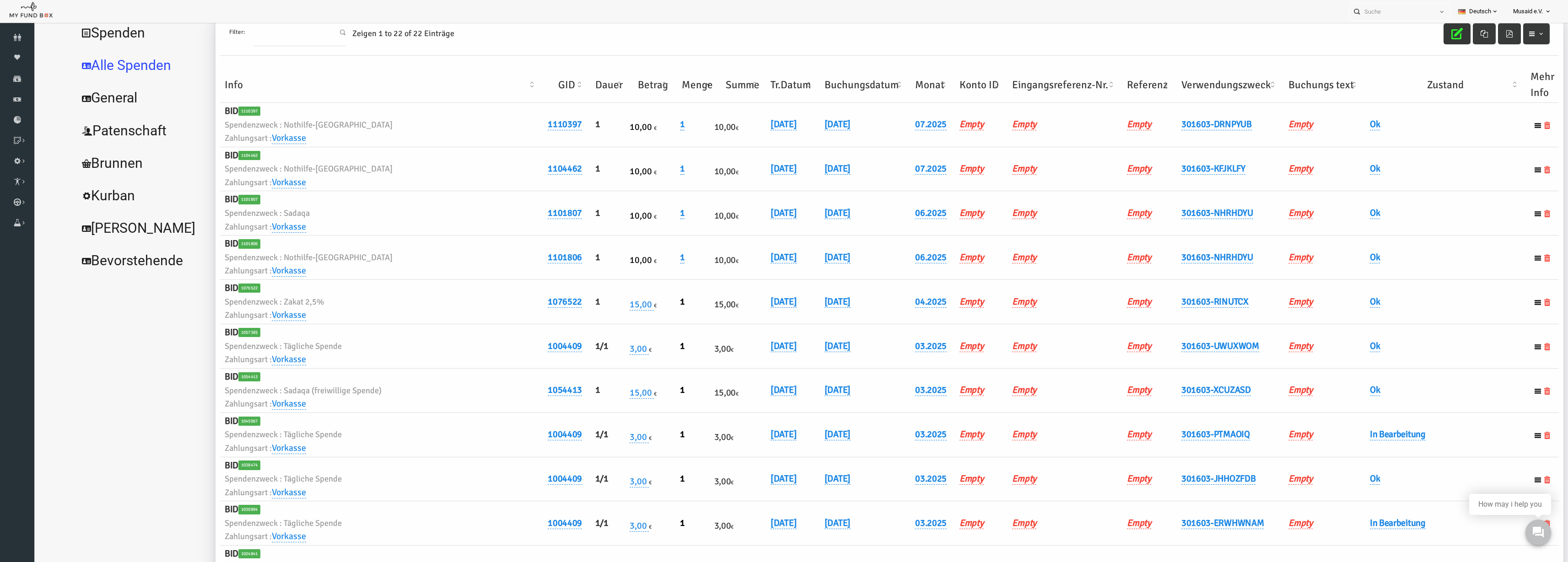
scroll to position [72, 0]
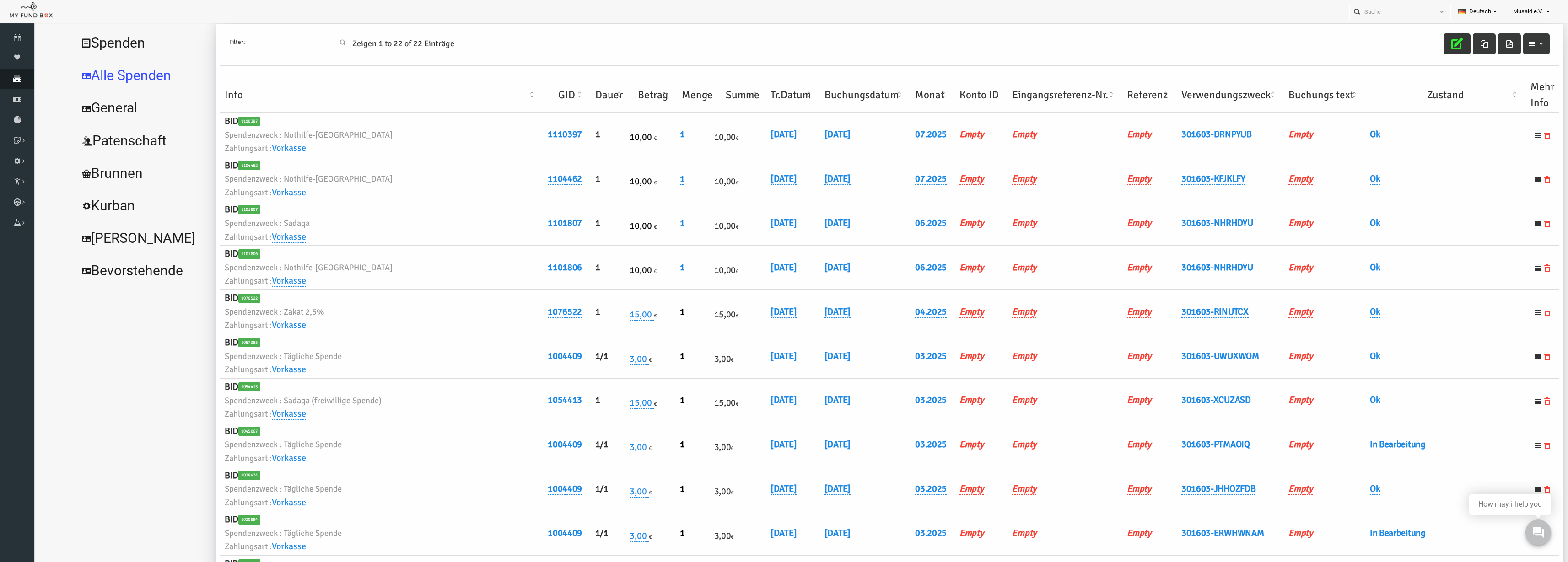
click at [15, 75] on icon at bounding box center [17, 79] width 34 height 7
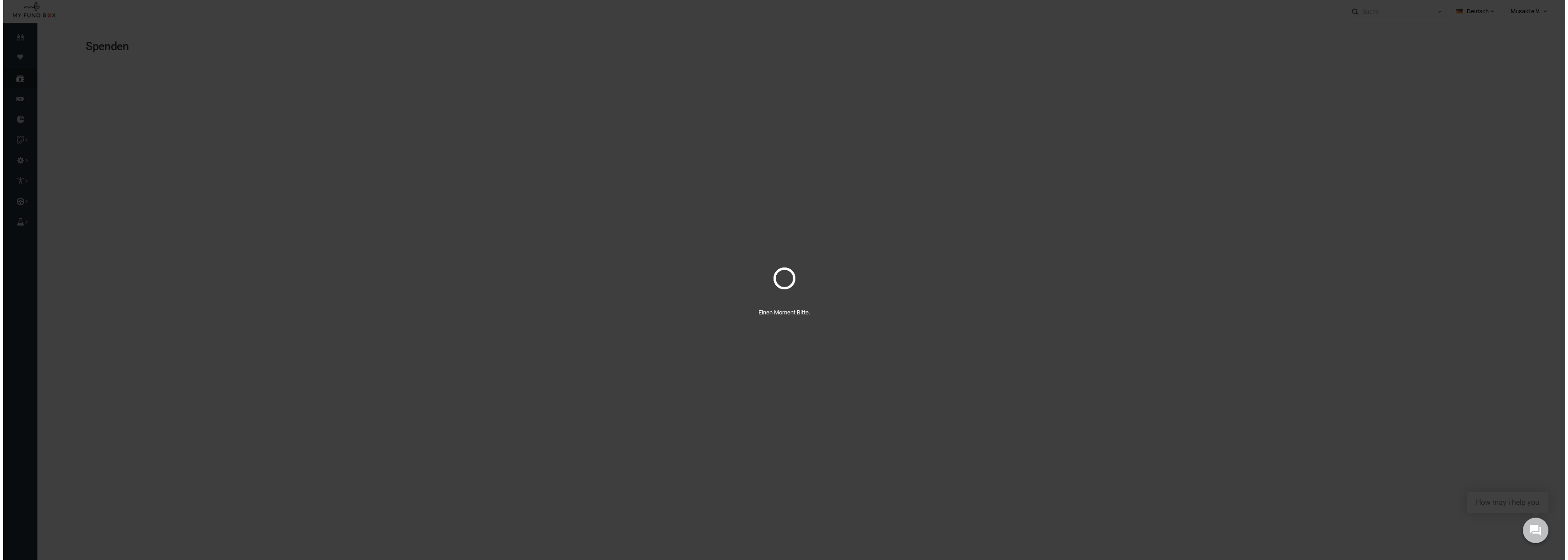
scroll to position [0, 0]
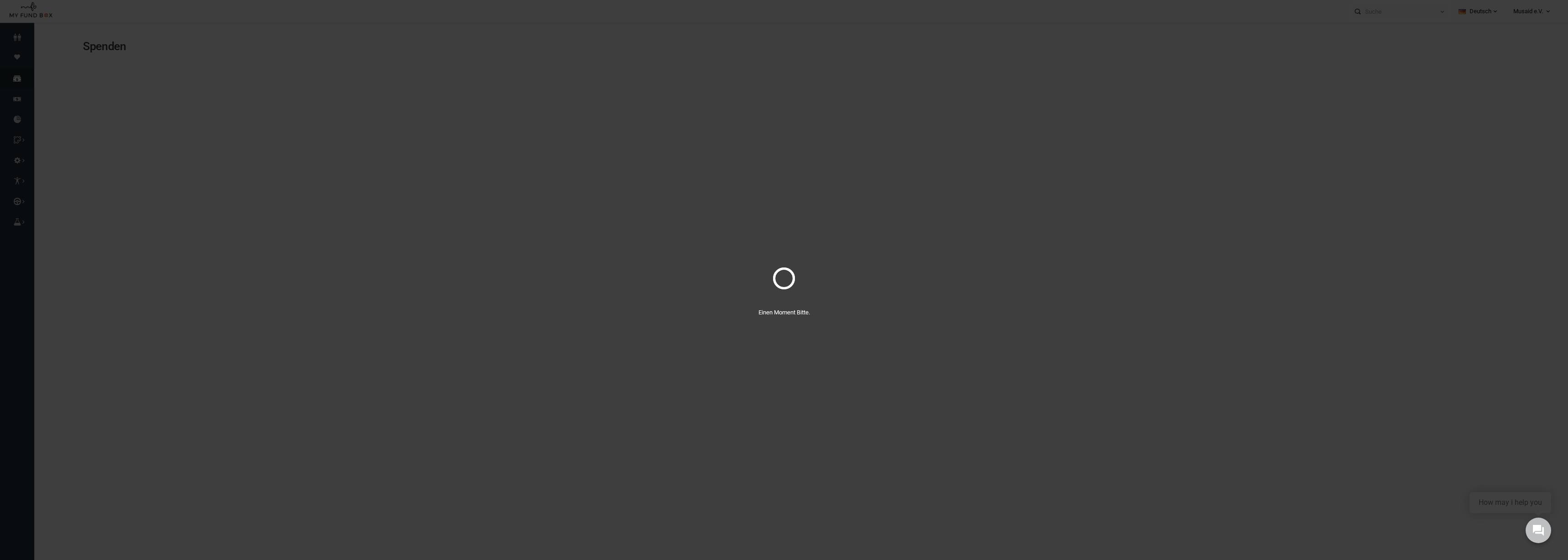
select select "100"
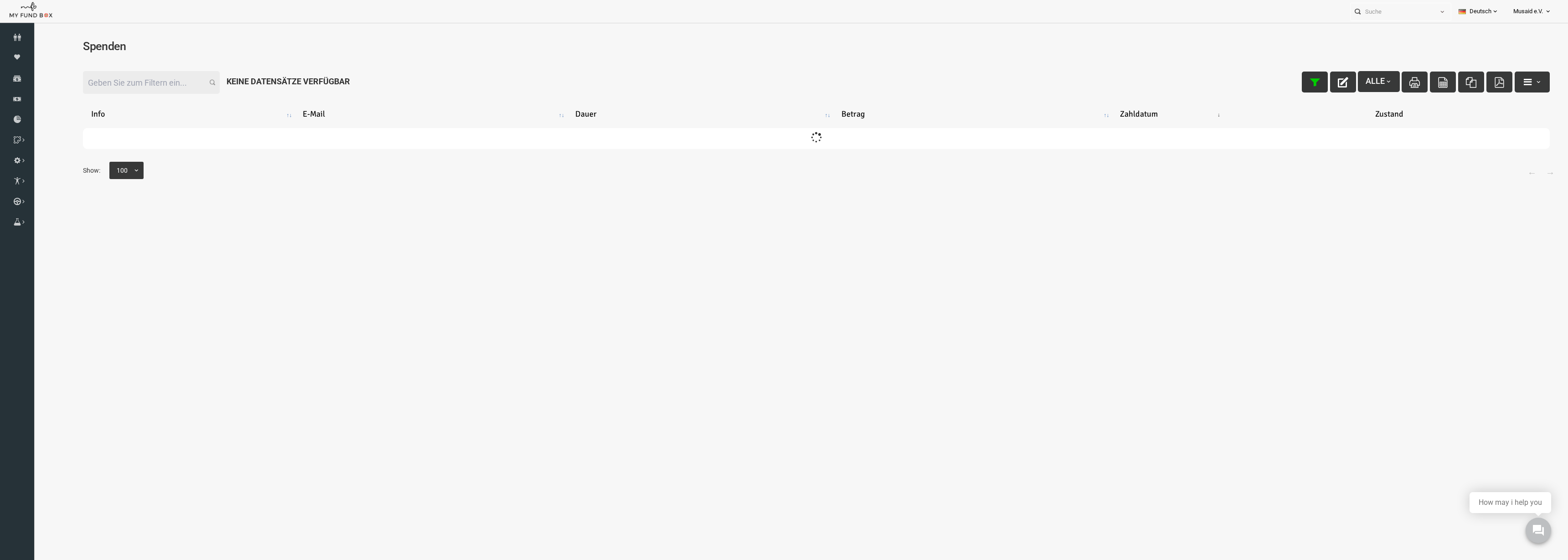
click at [1278, 84] on icon "button" at bounding box center [1283, 82] width 10 height 10
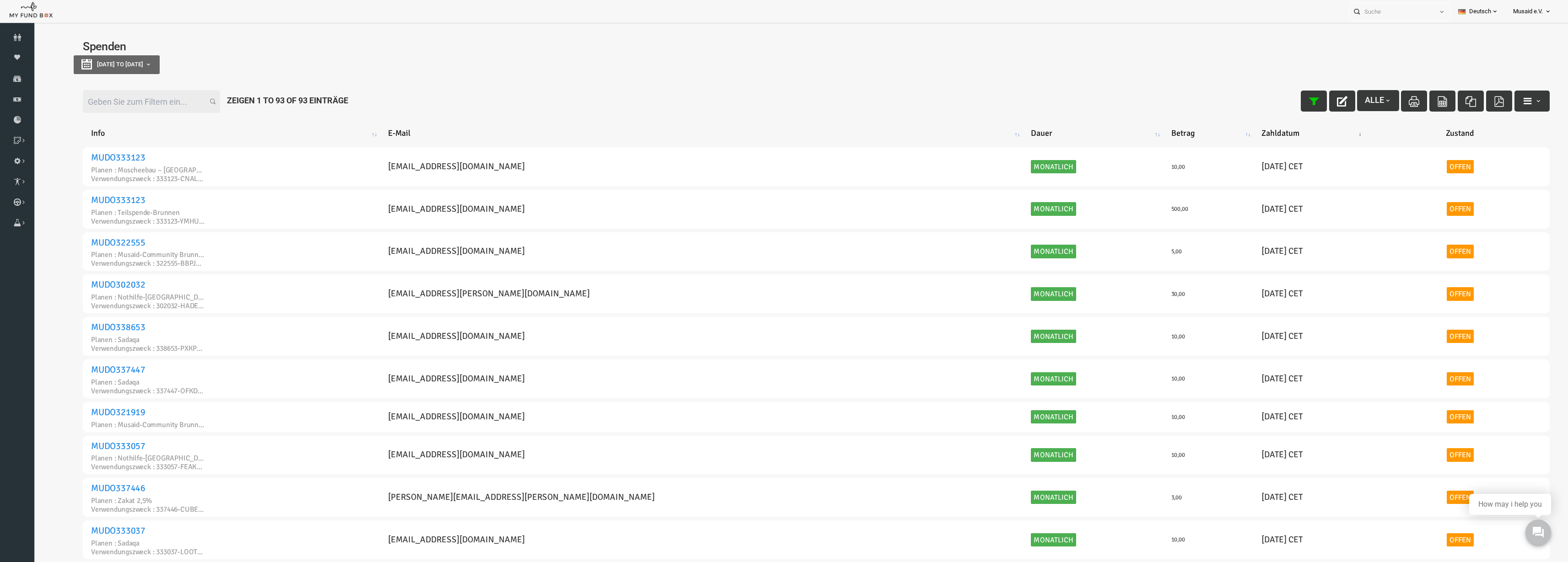
click at [126, 85] on div "Filter: Alle Zeigen 1 to 93 of 93 Einträge" at bounding box center [785, 101] width 1486 height 41
type input "18-08-2025"
type input "25-08-2025"
click at [112, 67] on span "18-08-2025 to 25-08-2025" at bounding box center [90, 64] width 46 height 7
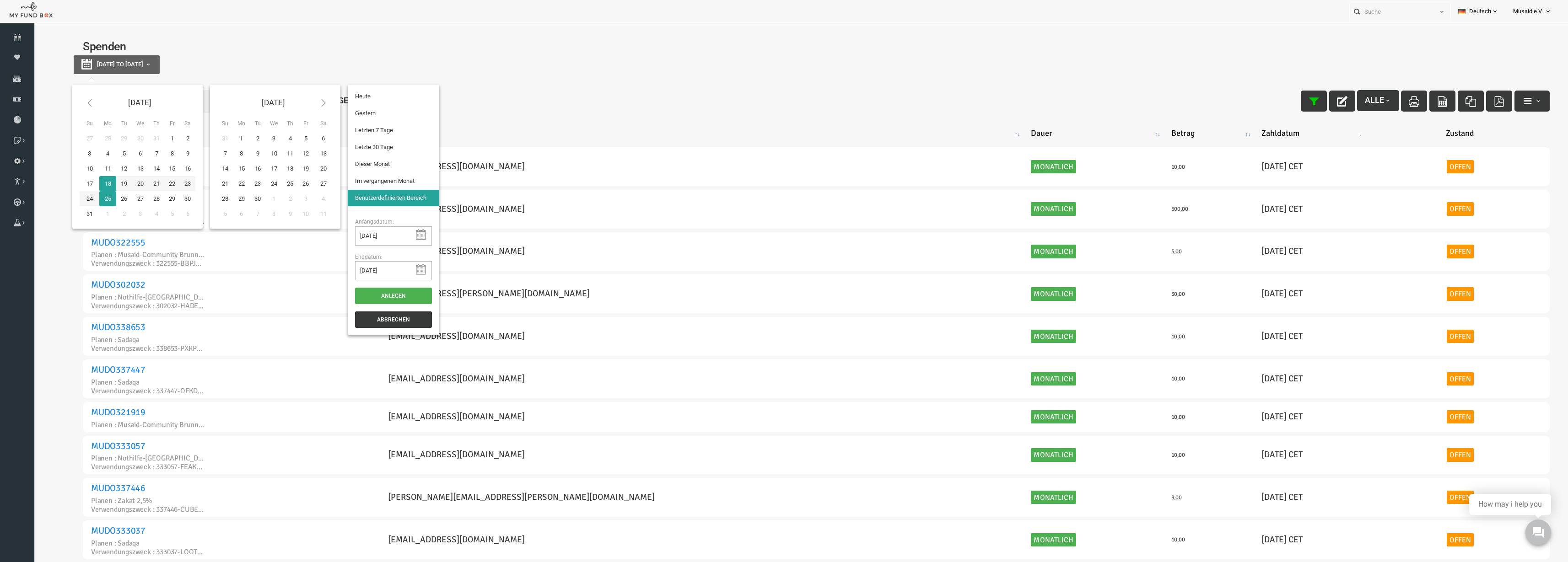
type input "12-08-2025"
type input "18-08-2025"
type input "20-07-2025"
type input "18-08-2025"
click at [350, 148] on li "Letzte 30 Tage" at bounding box center [363, 147] width 92 height 16
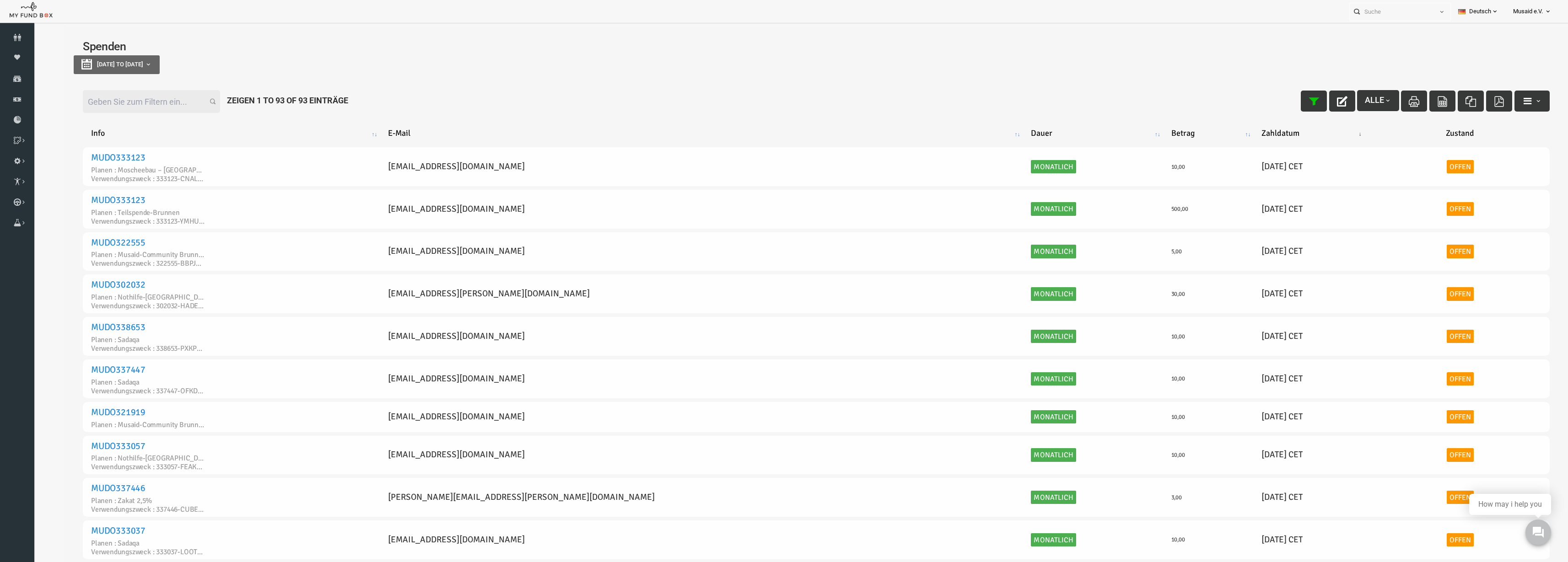
select select "100"
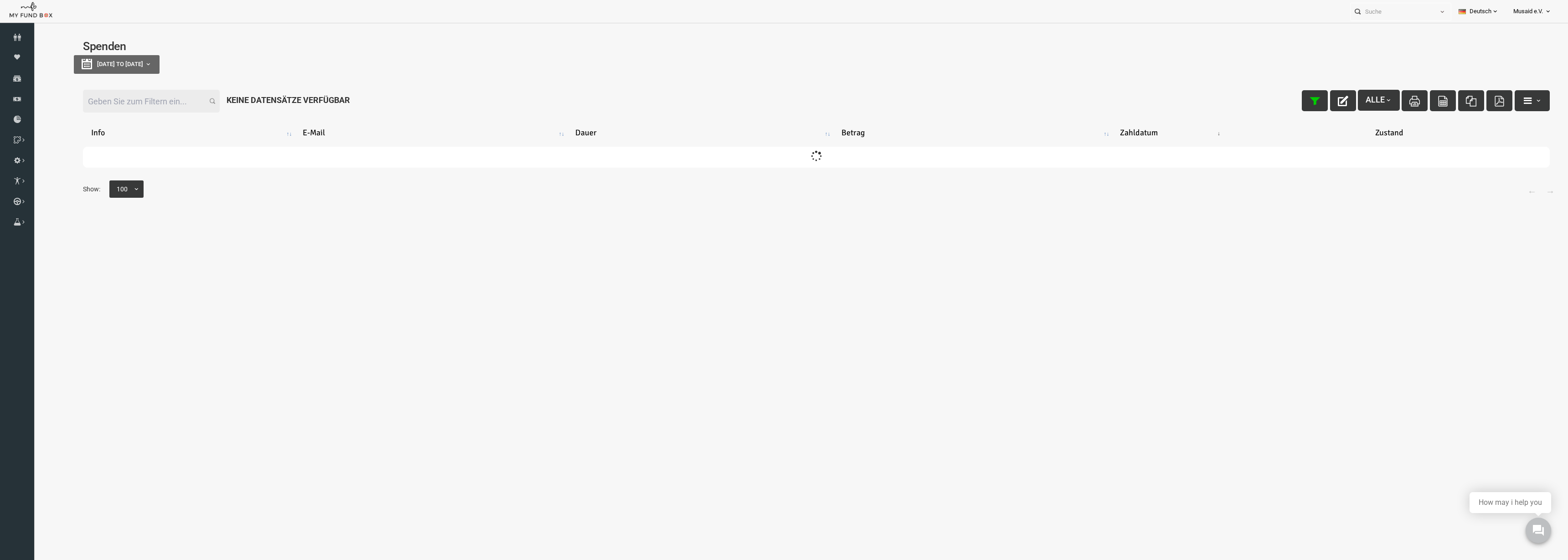
click at [136, 97] on input "Filter:" at bounding box center [120, 101] width 137 height 23
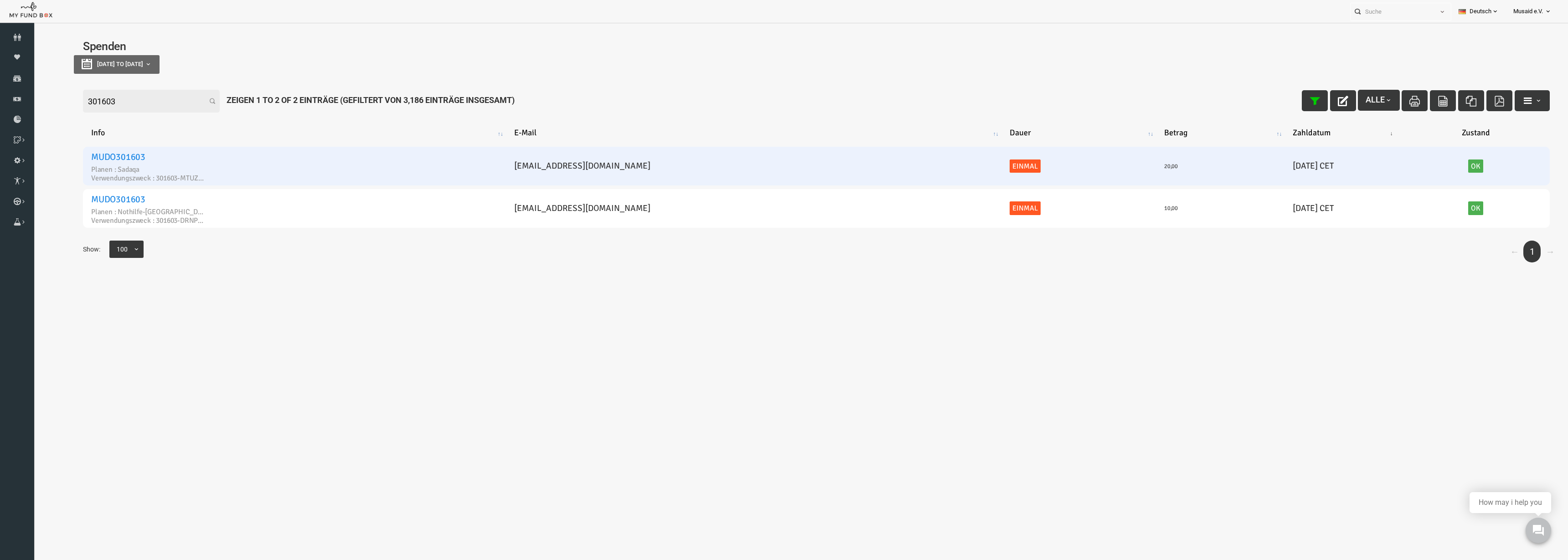
type input "301603"
click at [102, 152] on link "MUDO301603" at bounding box center [87, 157] width 54 height 12
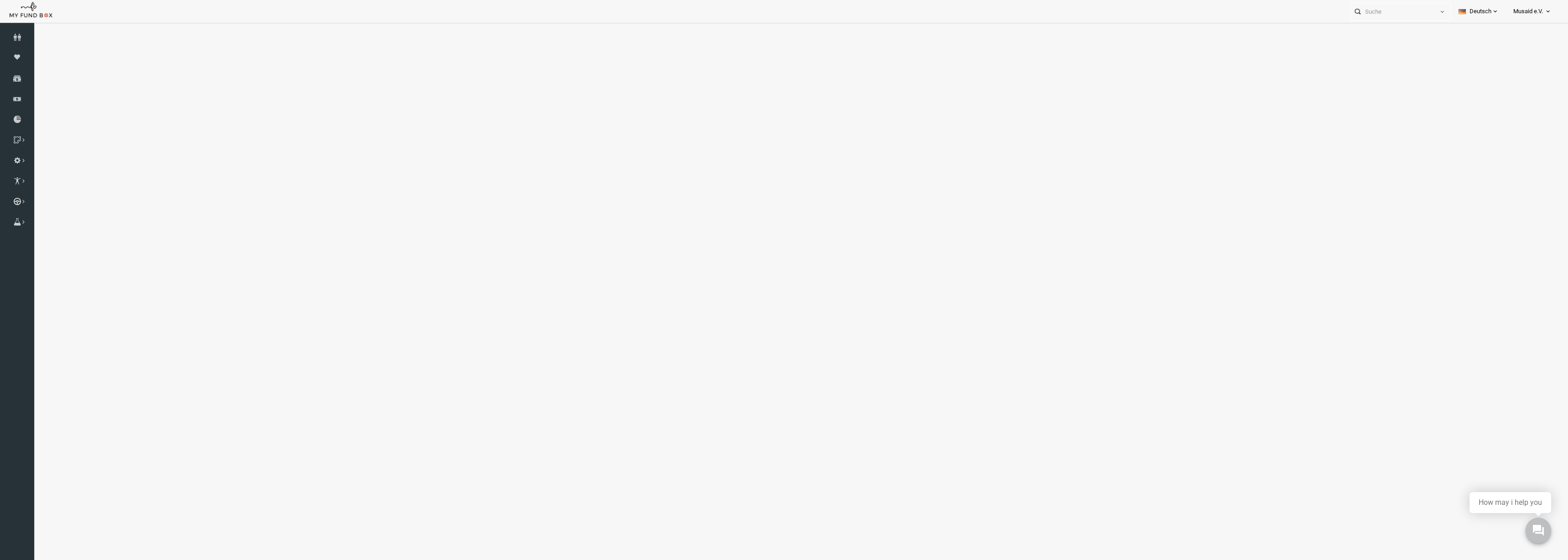
select select "100"
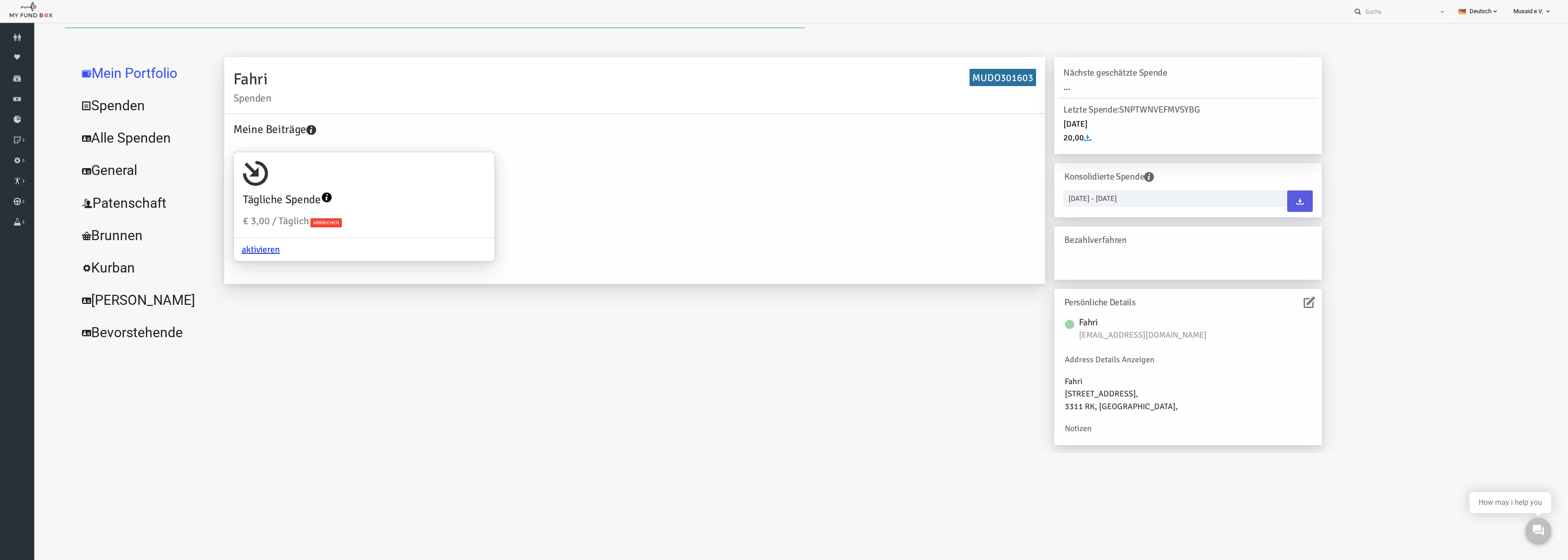
click at [122, 146] on link "Alle Spenden" at bounding box center [111, 138] width 137 height 33
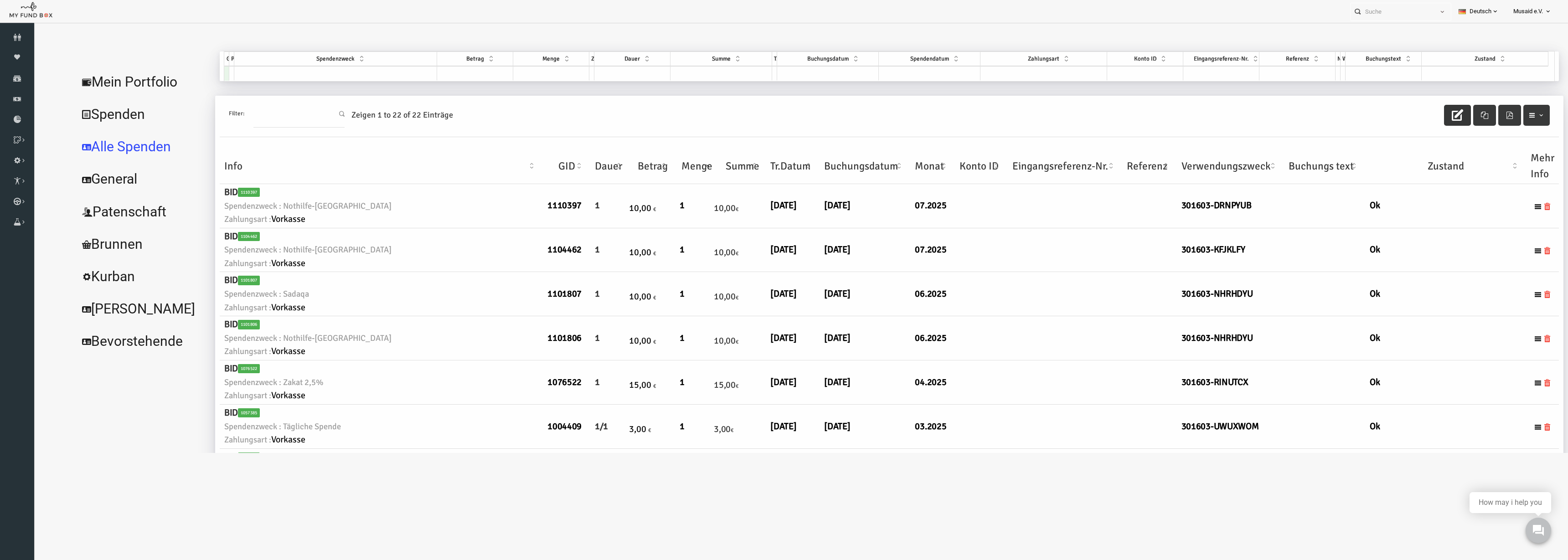
click at [1421, 118] on icon "button" at bounding box center [1426, 115] width 12 height 12
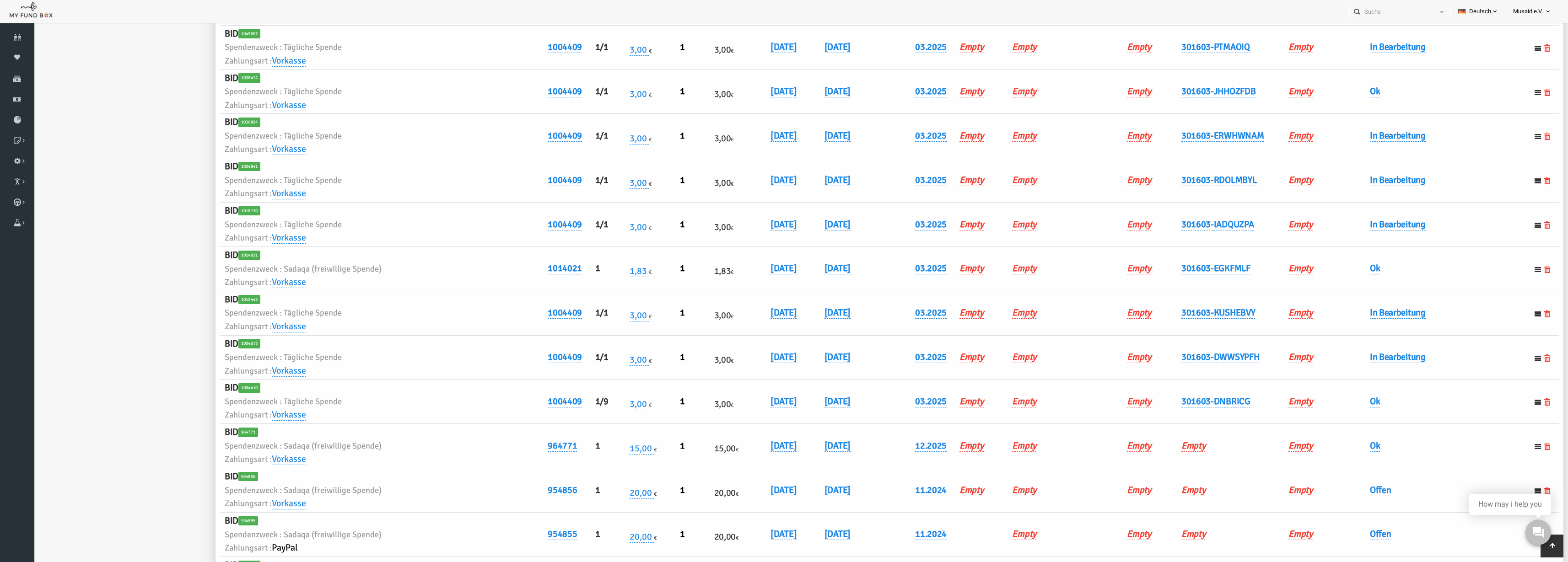
scroll to position [644, 0]
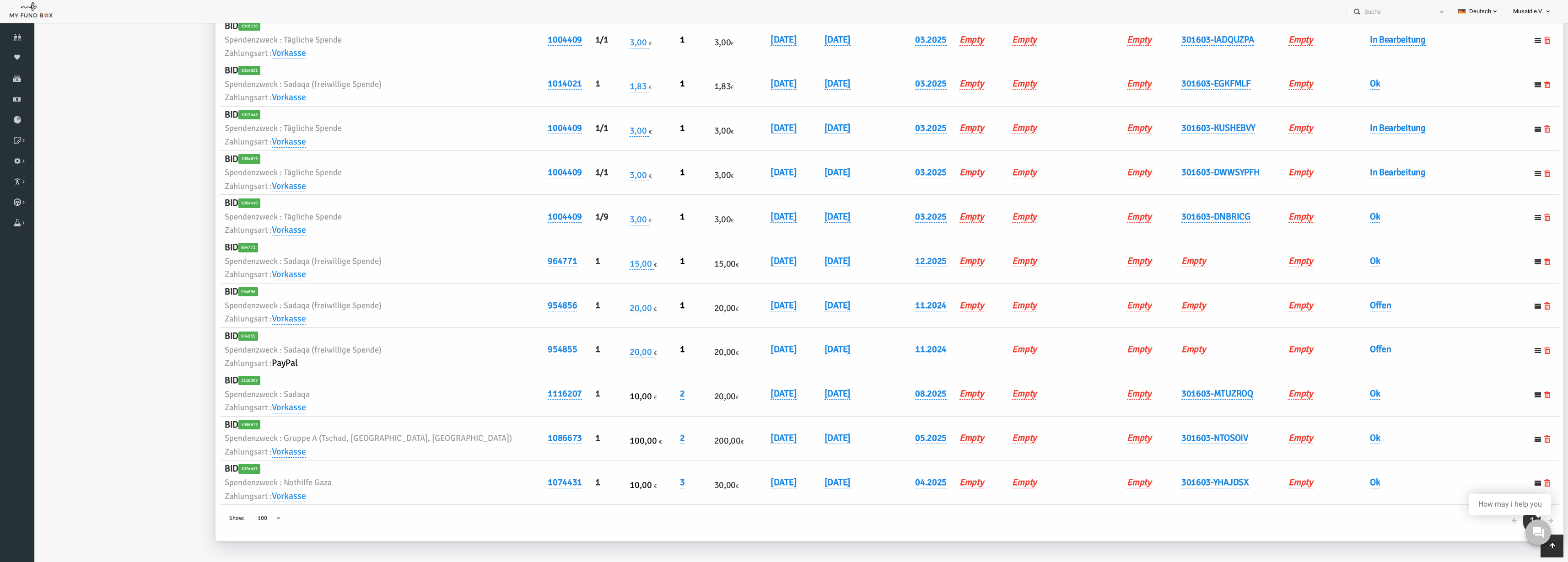
click at [1335, 397] on td "Ok" at bounding box center [1415, 395] width 161 height 45
click at [1340, 398] on link "Ok" at bounding box center [1344, 393] width 10 height 12
click at [1338, 406] on span "× Ok" at bounding box center [1372, 409] width 83 height 9
drag, startPoint x: 1343, startPoint y: 291, endPoint x: 1343, endPoint y: 332, distance: 41.0
drag, startPoint x: 1420, startPoint y: 408, endPoint x: 1418, endPoint y: 404, distance: 4.5
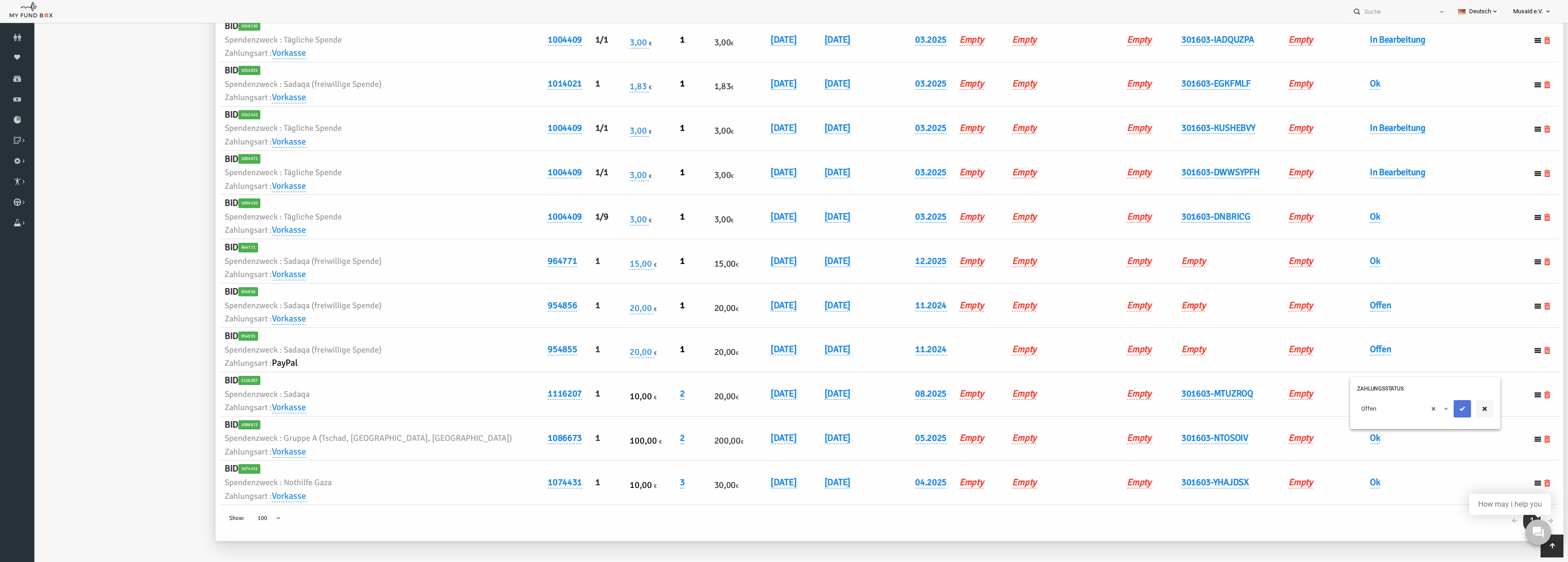
click at [1423, 407] on button "submit" at bounding box center [1432, 409] width 17 height 17
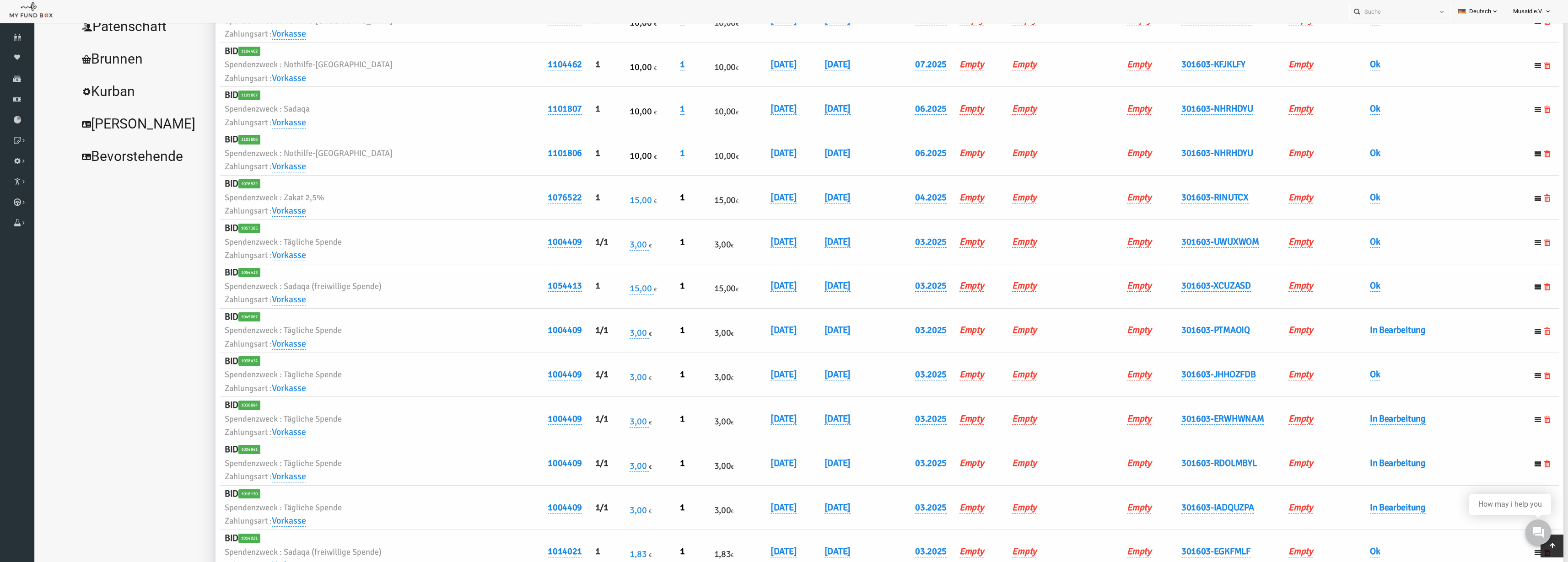
scroll to position [0, 0]
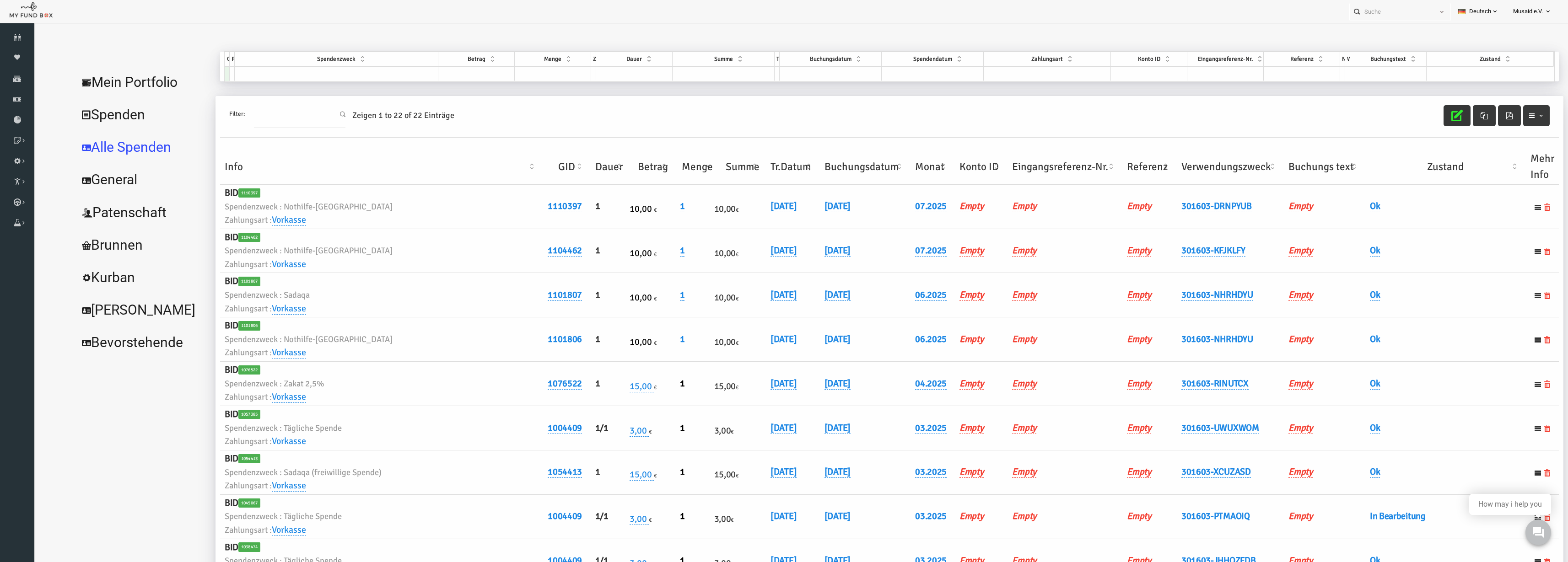
click at [296, 70] on td at bounding box center [306, 74] width 203 height 15
click at [296, 70] on td at bounding box center [306, 74] width 203 height 15
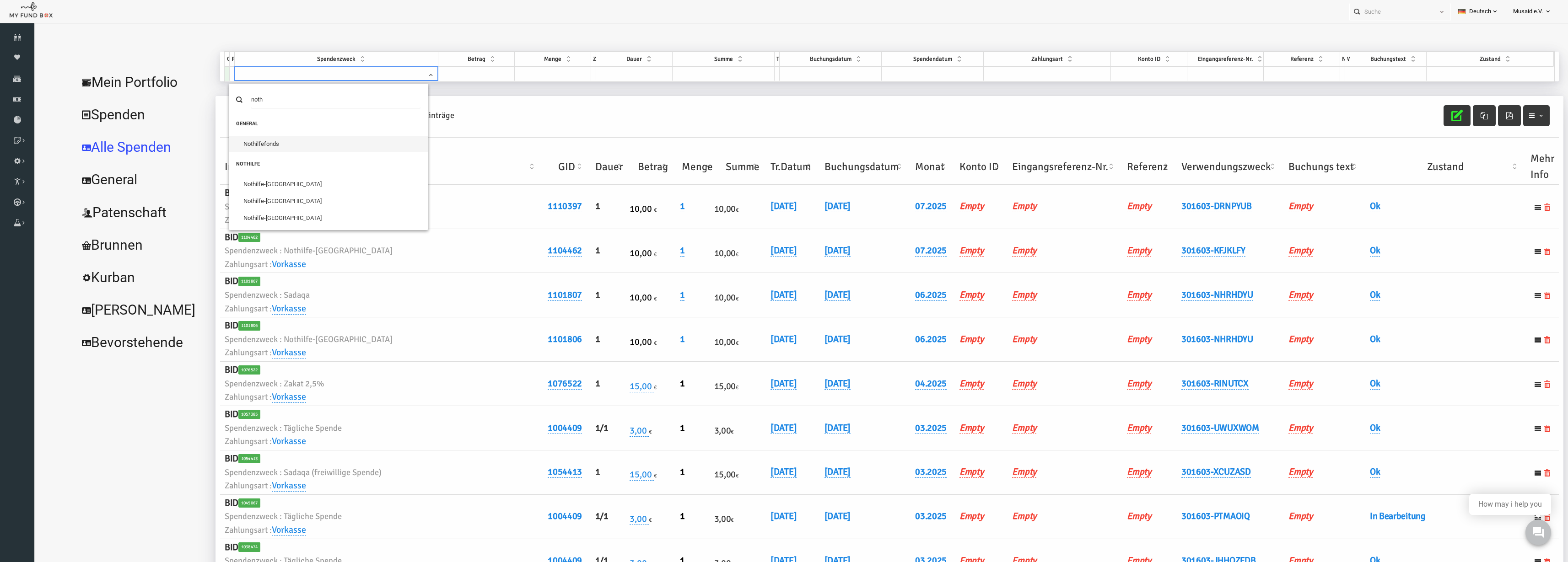
type input "noth"
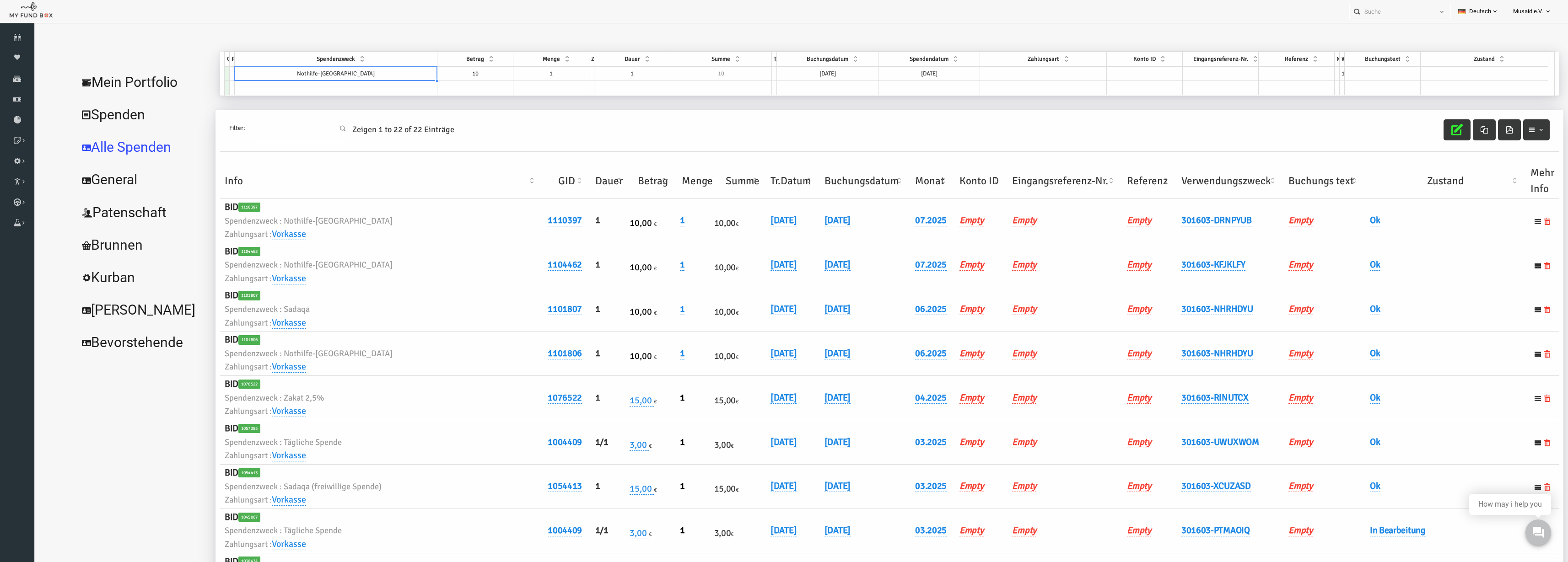
click at [435, 74] on td "10" at bounding box center [445, 74] width 76 height 15
click at [516, 67] on div "GID Partner Spendenzweck Betrag Menge Zyklus Dauer Summe Typ Buchungsdatum Spen…" at bounding box center [856, 60] width 1324 height 17
click at [522, 70] on td "1" at bounding box center [521, 74] width 76 height 15
type textarea "2"
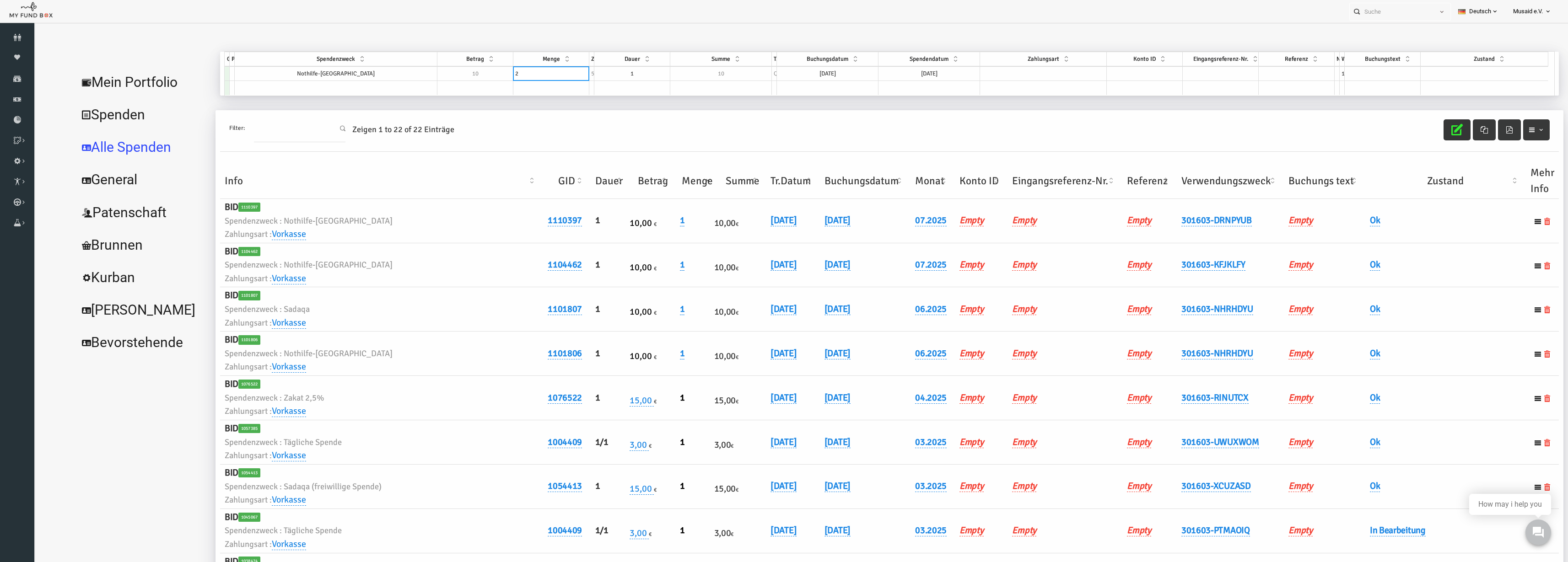
click at [802, 70] on td "18.08.2025" at bounding box center [797, 74] width 101 height 15
click at [904, 71] on td "18.08.2025" at bounding box center [899, 74] width 101 height 15
type textarea "18.08.2025"
click at [904, 71] on td "18.08.2025" at bounding box center [899, 74] width 101 height 15
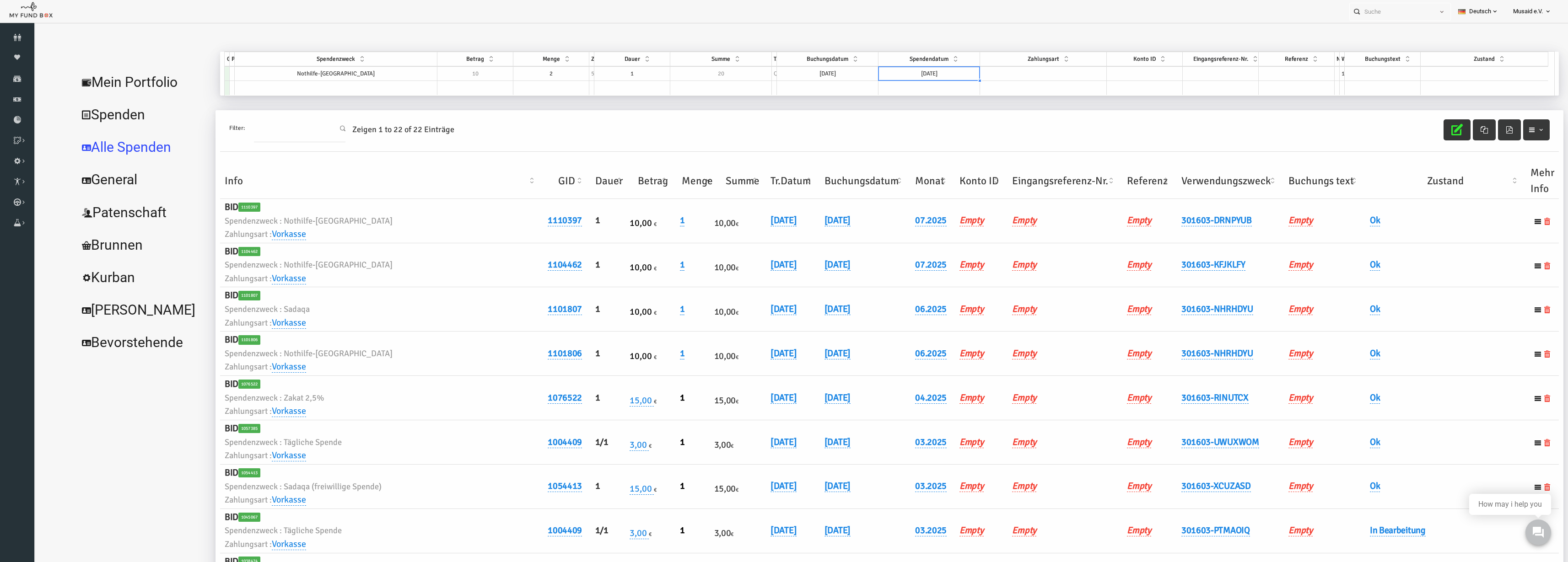
click at [1016, 73] on td at bounding box center [1013, 74] width 126 height 15
click at [1353, 68] on div "GID Partner Spendenzweck Betrag Menge Zyklus Dauer Summe Typ Buchungsdatum Spen…" at bounding box center [856, 60] width 1324 height 17
click at [1416, 70] on td at bounding box center [1454, 74] width 128 height 15
click at [1424, 72] on td at bounding box center [1454, 74] width 128 height 15
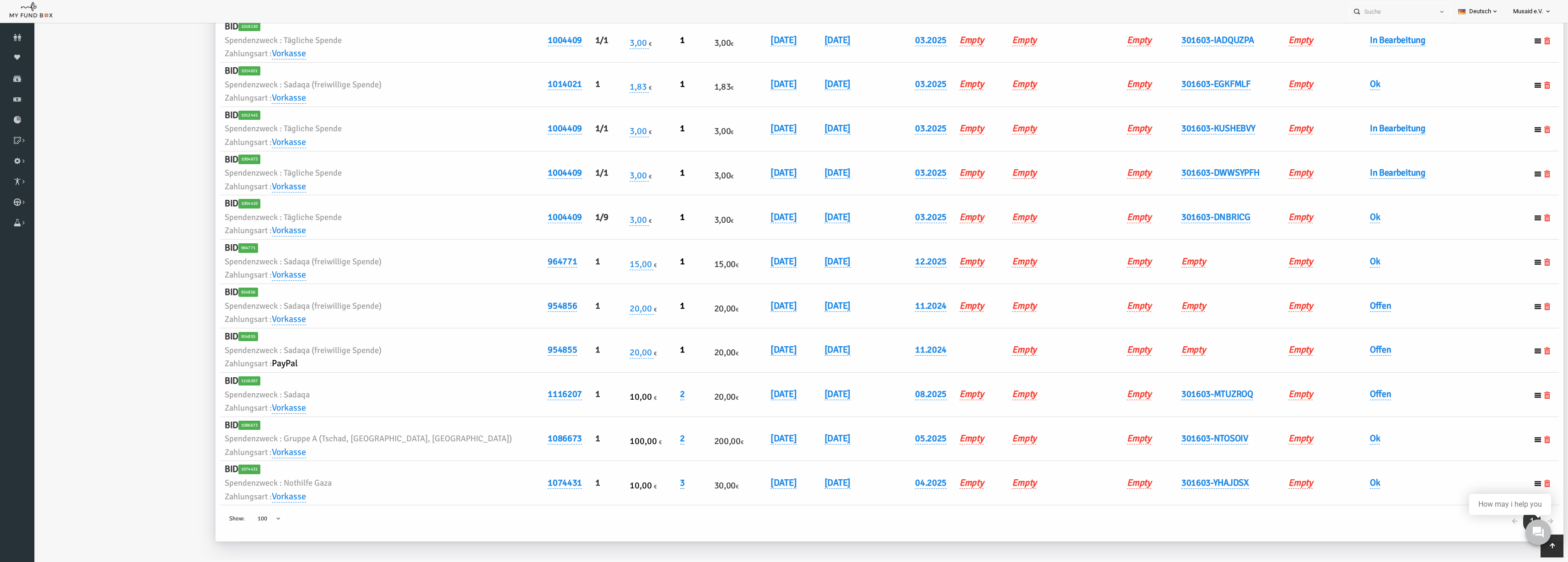
scroll to position [644, 0]
select select "100"
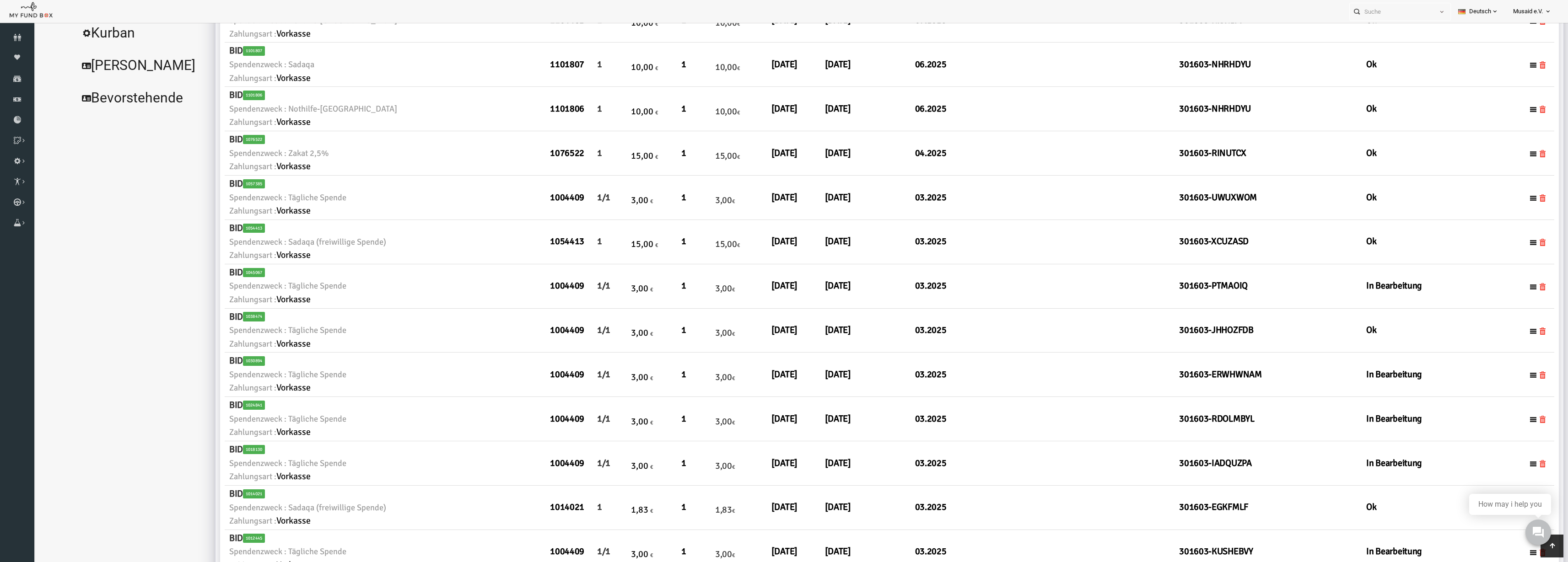
scroll to position [0, 0]
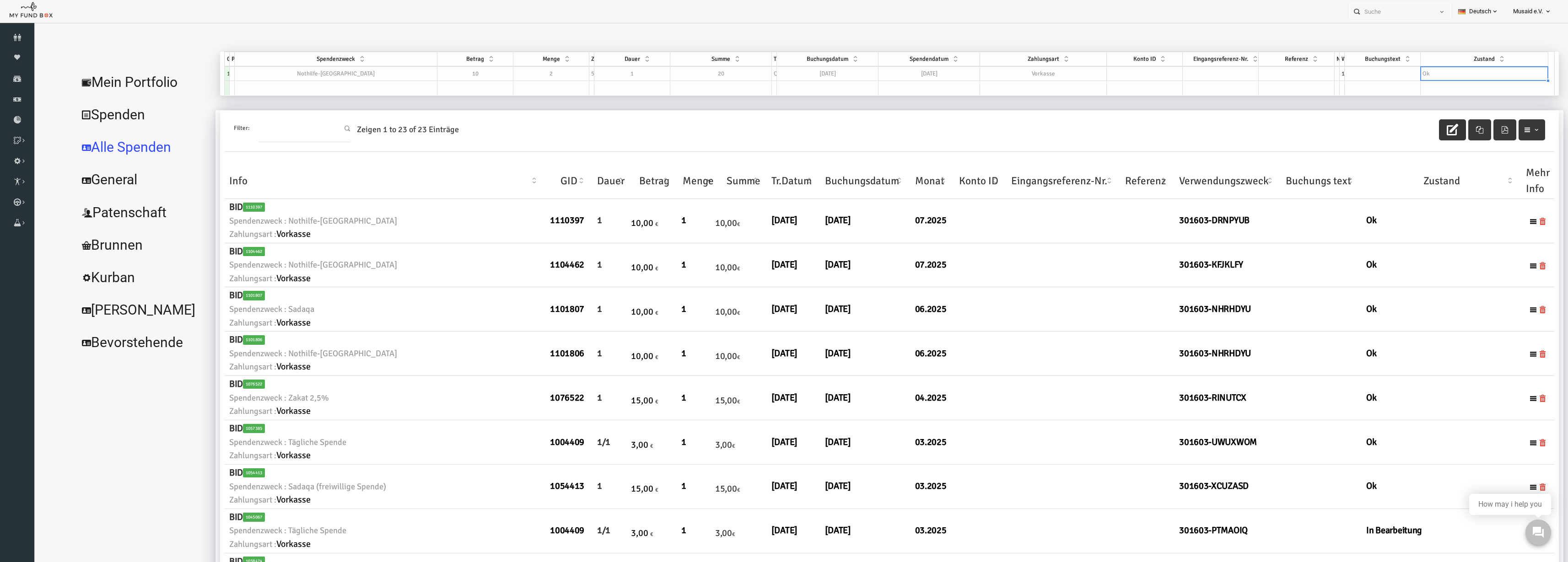
click at [1423, 137] on button "button" at bounding box center [1422, 130] width 27 height 21
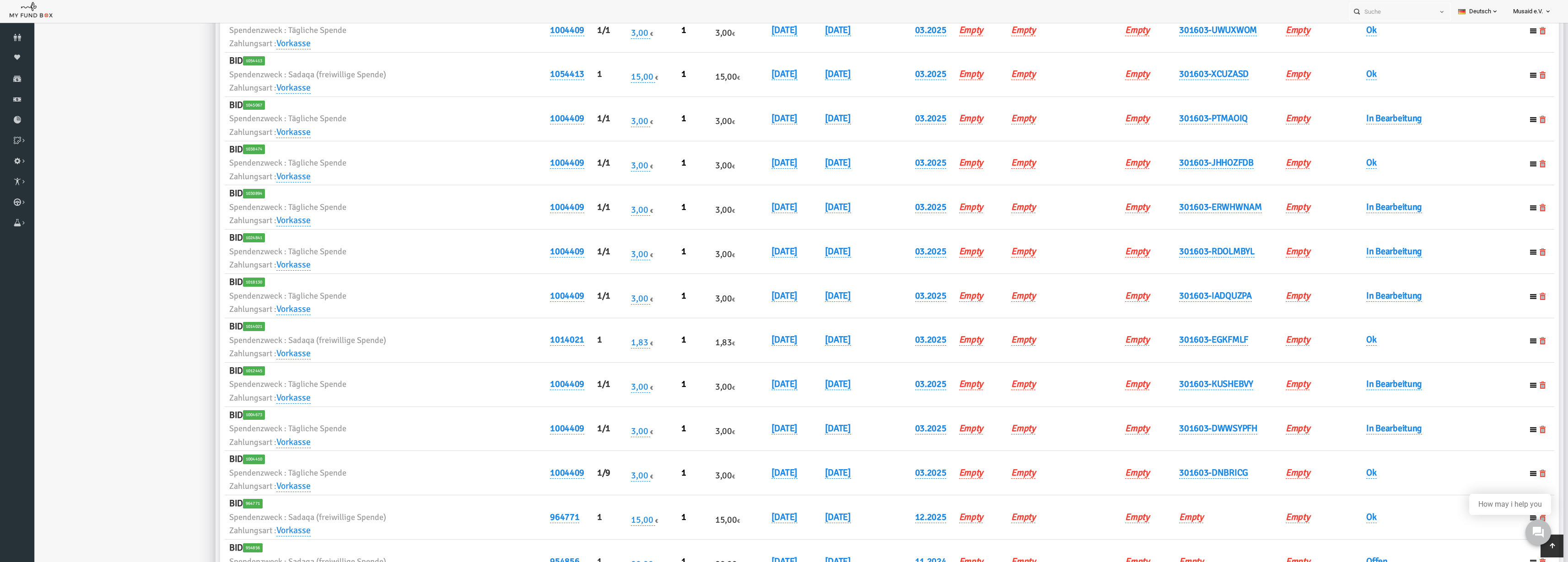
scroll to position [702, 0]
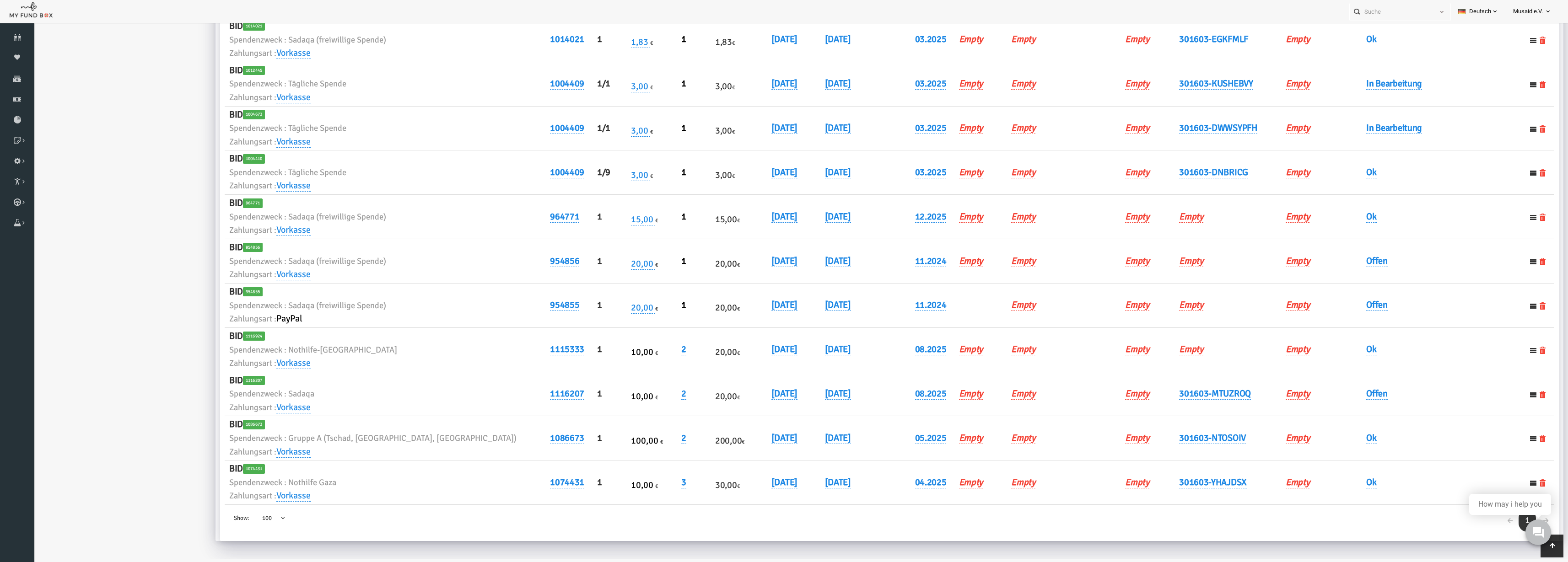
click at [1162, 400] on h6 "301603-MTUZROQ" at bounding box center [1198, 394] width 98 height 14
click at [1160, 393] on link "301603-MTUZROQ" at bounding box center [1185, 393] width 72 height 12
click at [1161, 410] on input "301603-MTUZROQ" at bounding box center [1200, 408] width 110 height 16
click at [1161, 411] on input "301603-MTUZROQ" at bounding box center [1200, 408] width 110 height 16
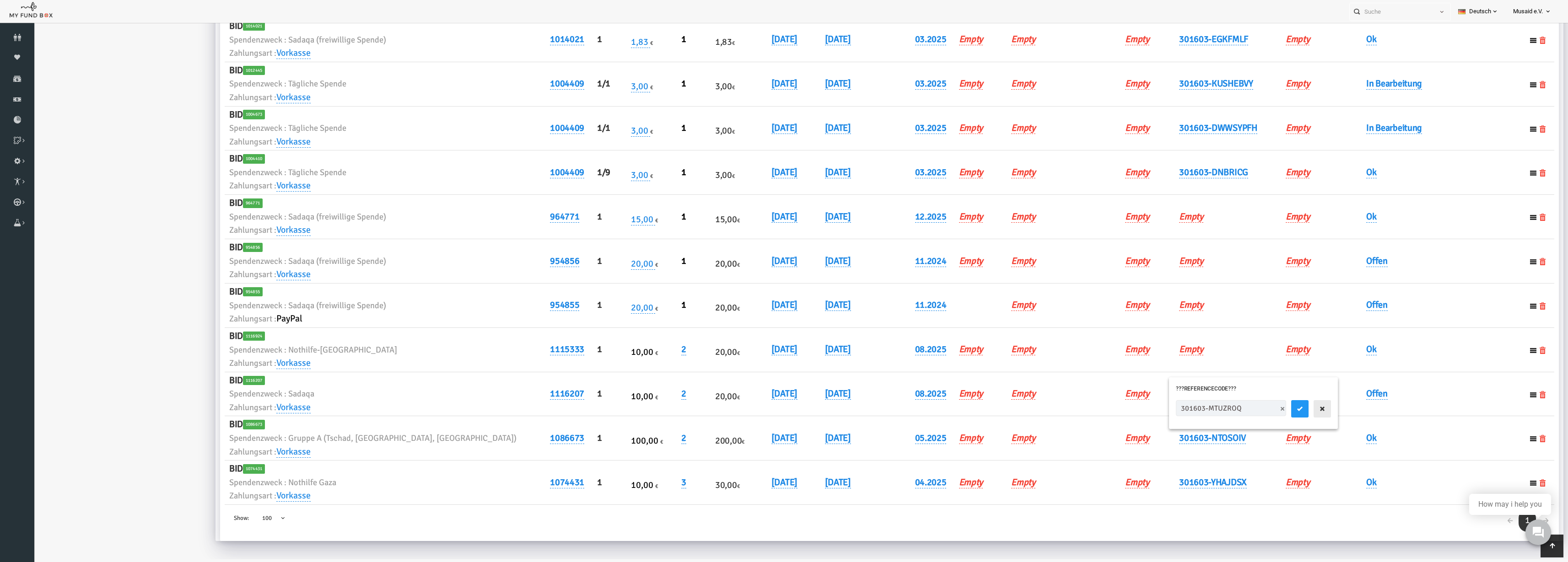
click at [1283, 412] on button "button" at bounding box center [1292, 409] width 17 height 17
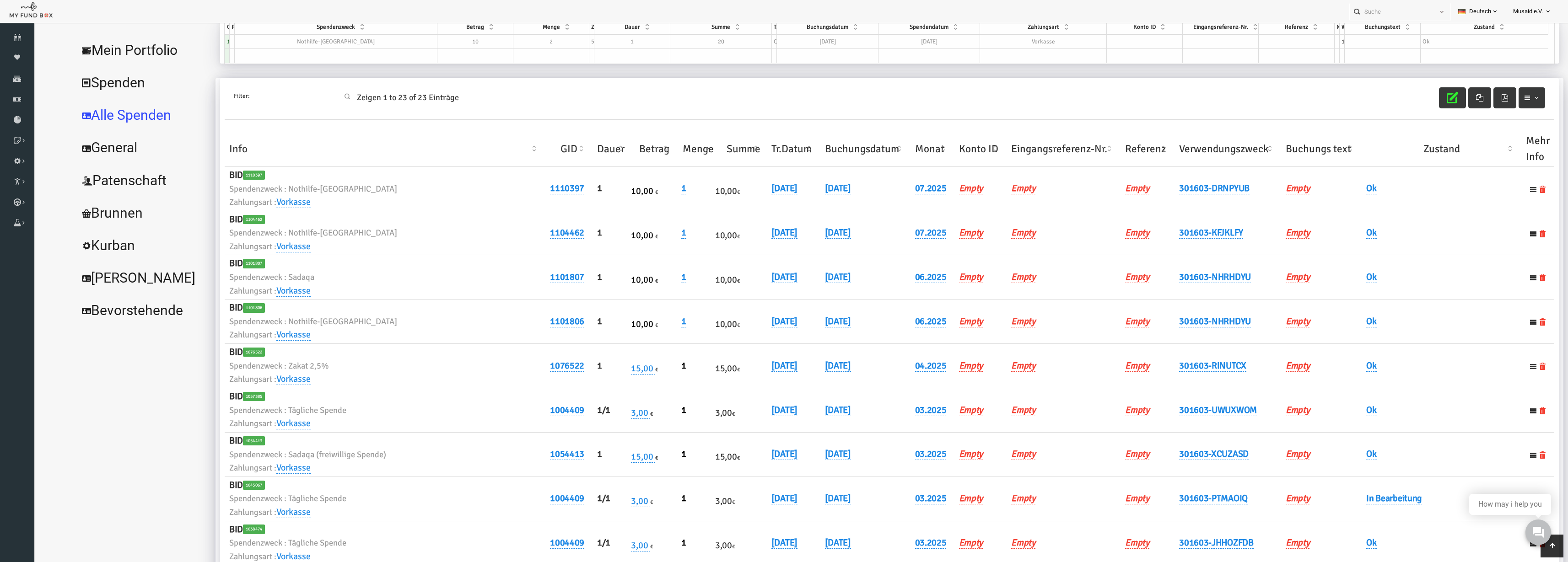
scroll to position [0, 0]
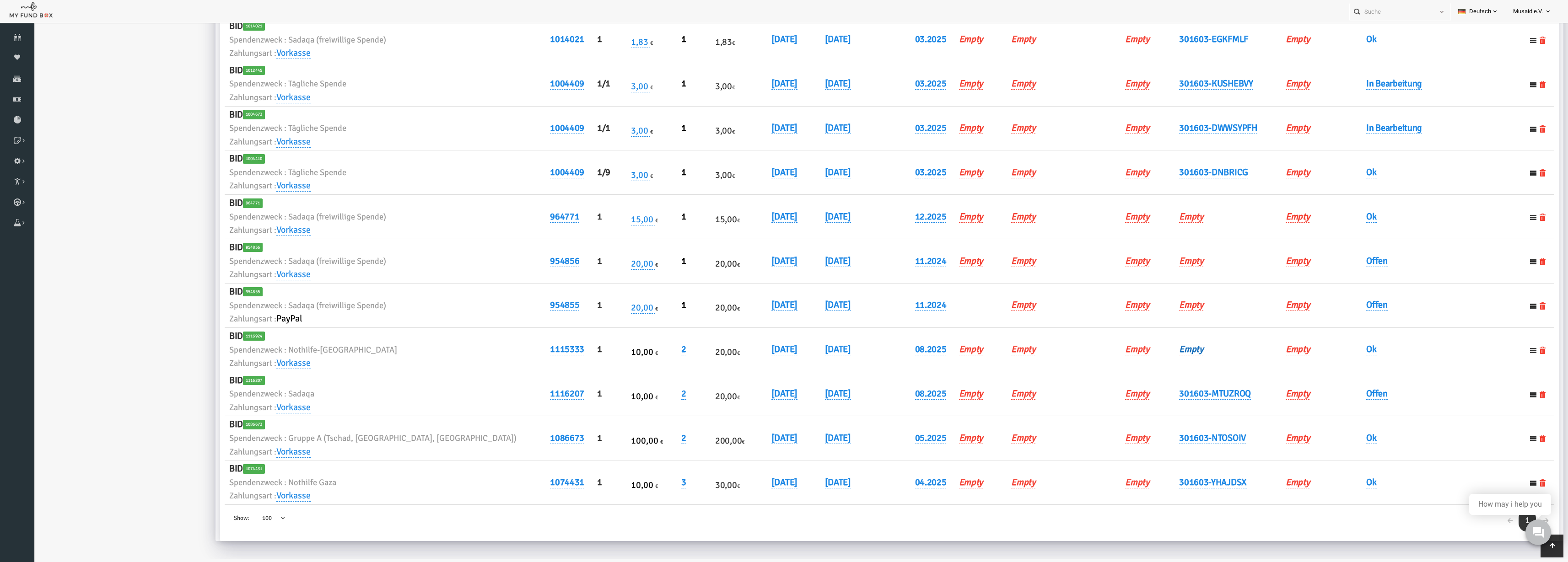
click at [1149, 354] on link "Empty" at bounding box center [1161, 349] width 24 height 12
click at [1149, 363] on input "text" at bounding box center [1177, 364] width 110 height 16
type input "301603-MTUZROQ"
click at [1237, 365] on button "submit" at bounding box center [1246, 365] width 17 height 17
click at [1174, 398] on link "301603-MTUZROQ" at bounding box center [1185, 393] width 72 height 12
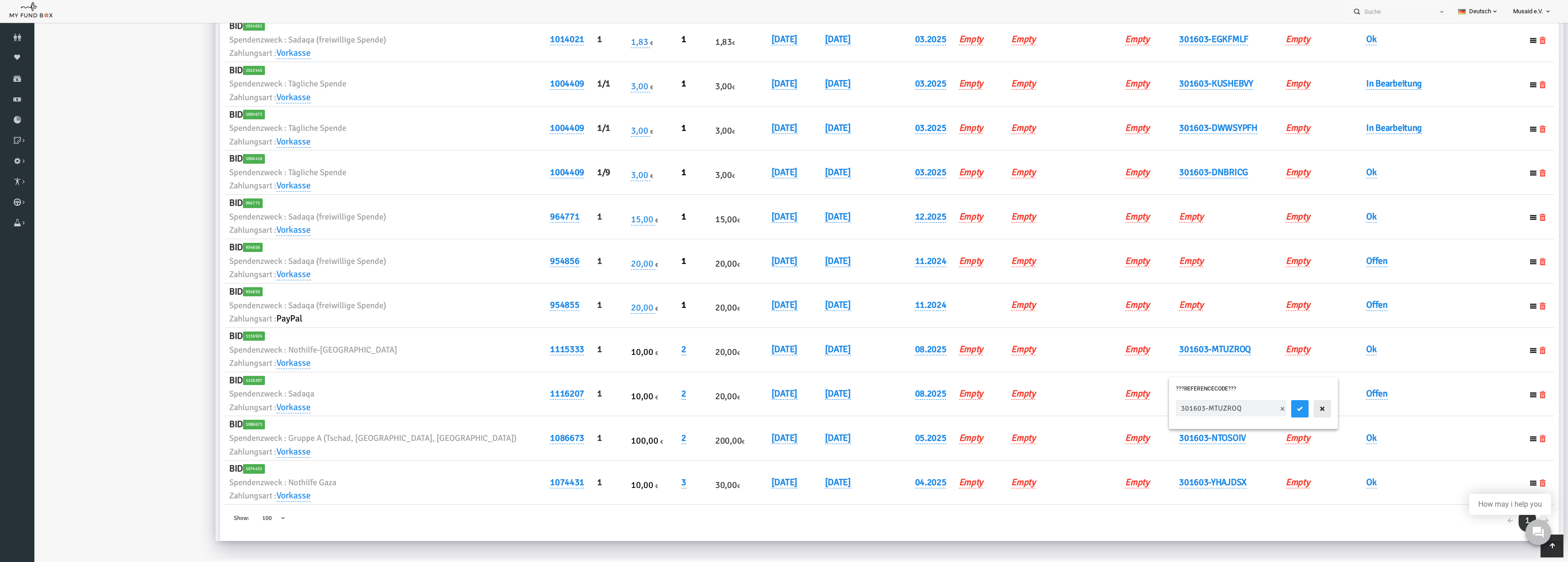
click at [1288, 408] on icon "button" at bounding box center [1292, 409] width 7 height 7
click at [1196, 394] on link "301603-MTUZROQ" at bounding box center [1185, 393] width 72 height 12
drag, startPoint x: 1233, startPoint y: 406, endPoint x: 1242, endPoint y: 407, distance: 9.1
click at [1248, 407] on span at bounding box center [1252, 409] width 7 height 7
click at [1261, 408] on button "submit" at bounding box center [1269, 409] width 17 height 17
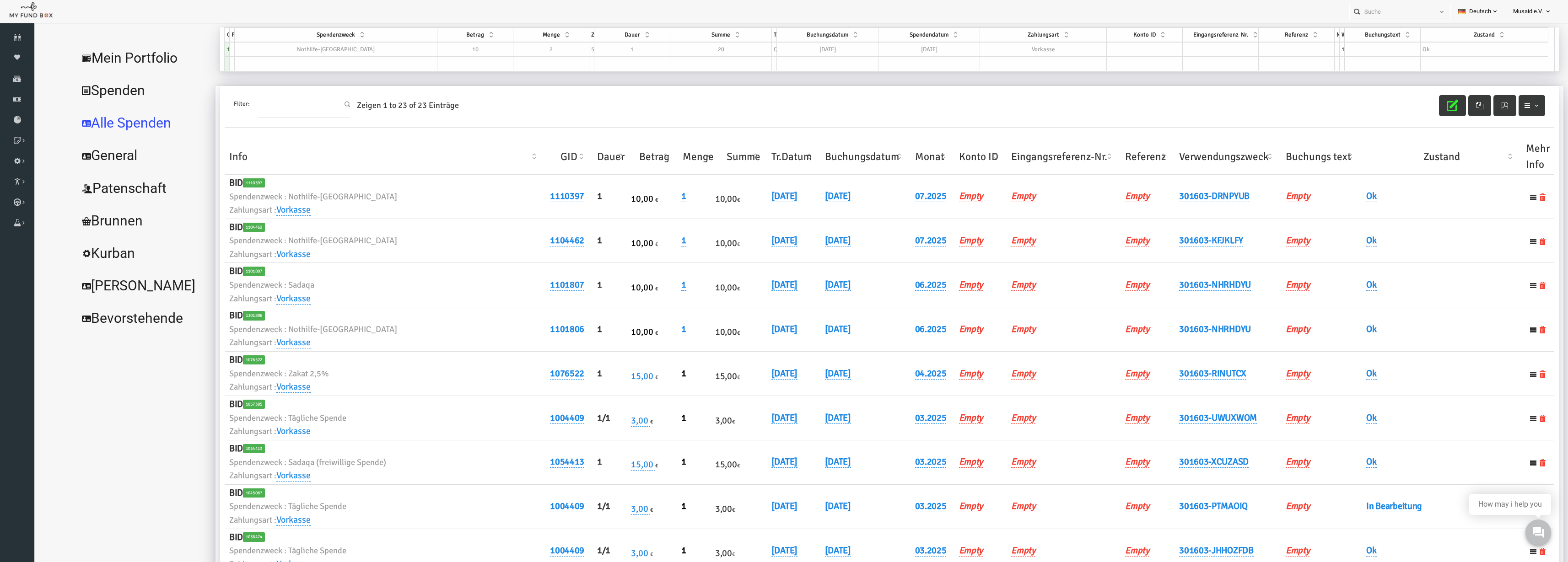
scroll to position [1, 0]
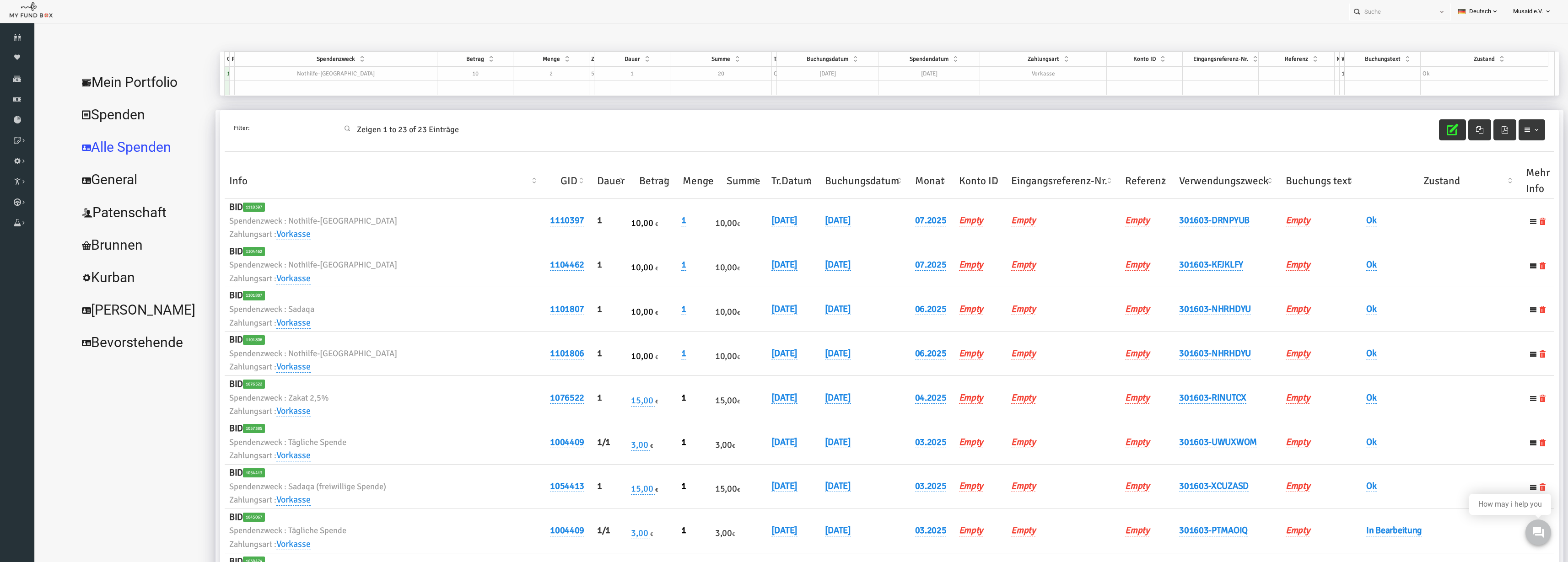
click at [1416, 125] on icon "button" at bounding box center [1422, 130] width 12 height 12
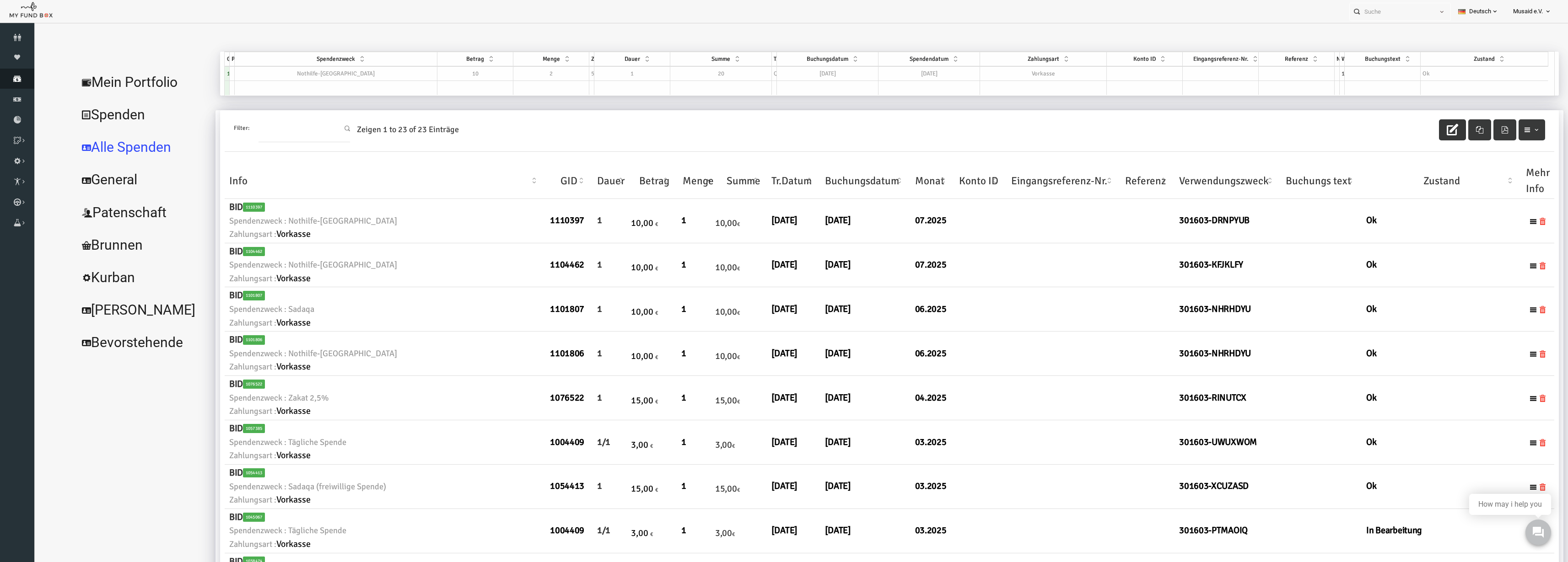
click at [4, 73] on link "Spenden" at bounding box center [17, 78] width 34 height 20
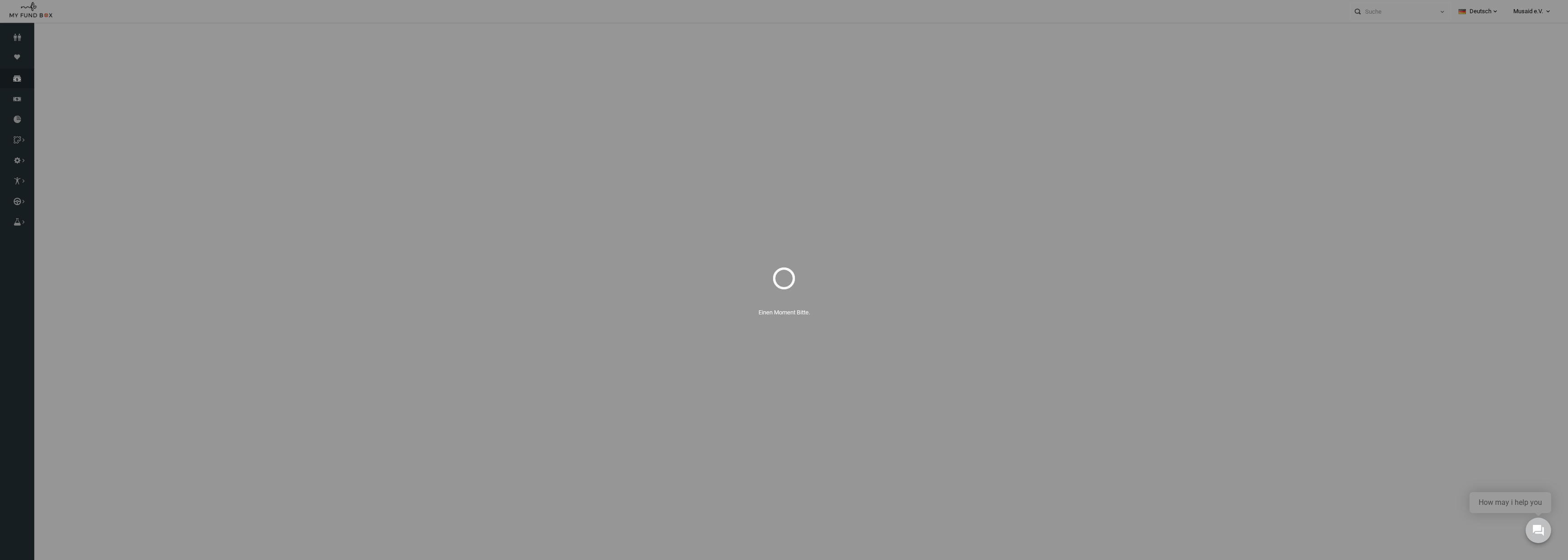
select select "100"
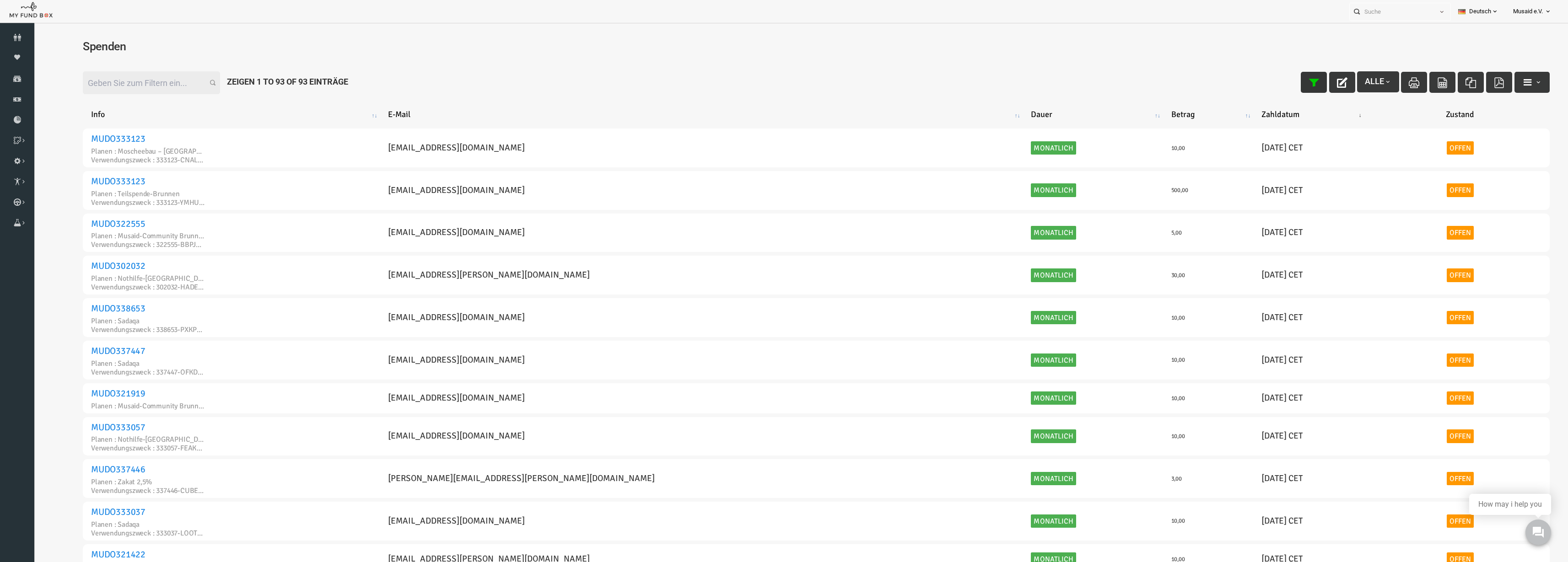
click at [1270, 89] on button "button" at bounding box center [1283, 82] width 26 height 21
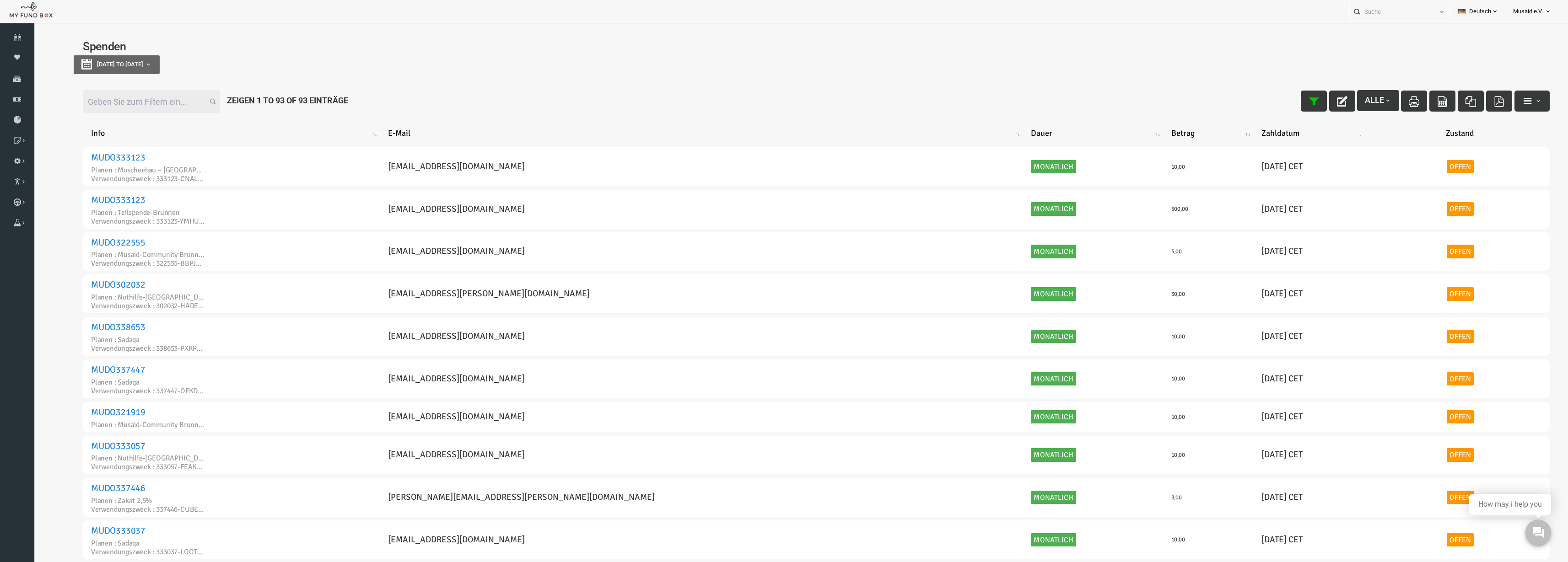
click at [1266, 72] on div "18-08-2025 to 25-08-2025" at bounding box center [785, 65] width 1486 height 19
click at [145, 52] on h4 "Spenden" at bounding box center [785, 46] width 1486 height 17
click at [156, 63] on div "18-08-2025 to 25-08-2025" at bounding box center [785, 65] width 1486 height 19
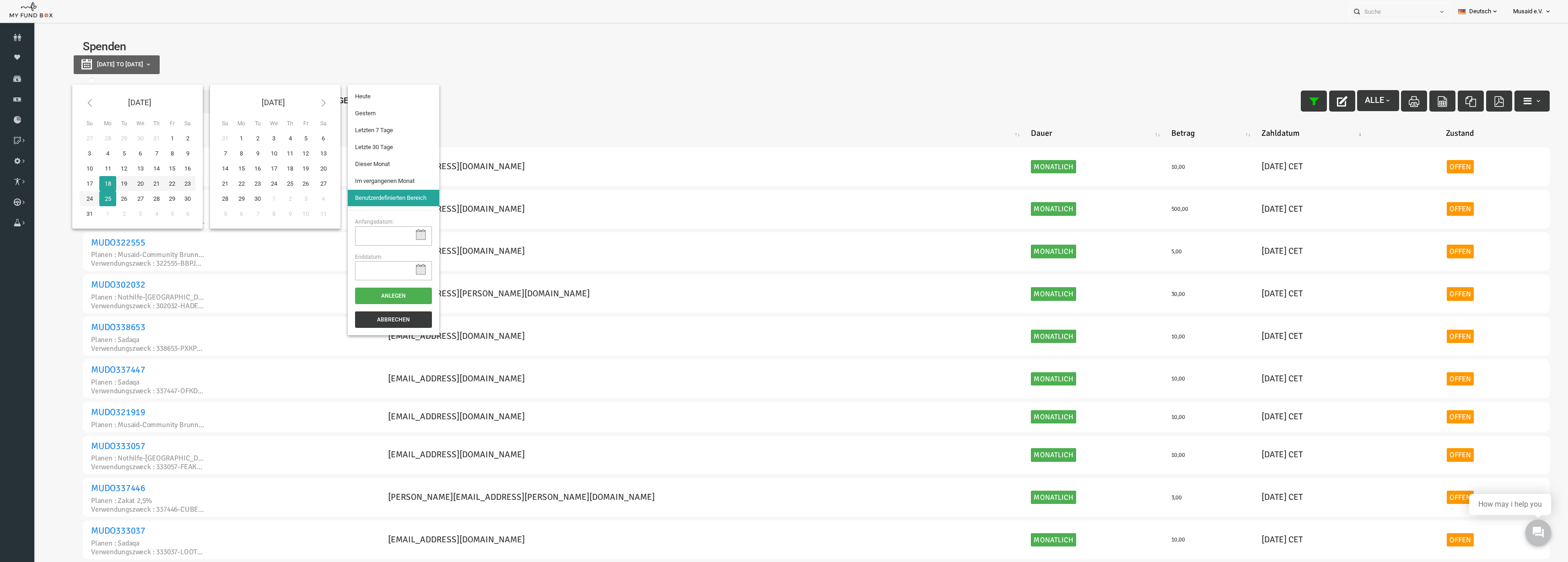
type input "18-08-2025"
type input "25-08-2025"
click at [129, 64] on button "18-08-2025 to 25-08-2025" at bounding box center [86, 65] width 86 height 19
type input "20-07-2025"
type input "18-08-2025"
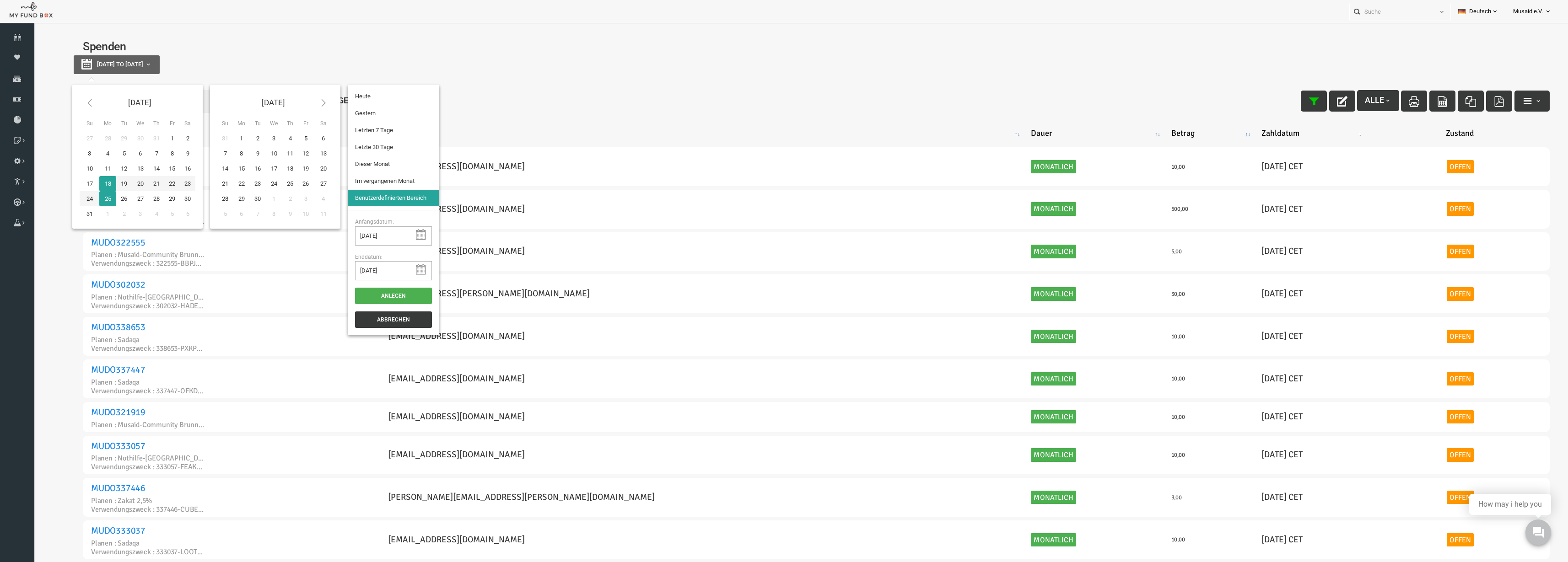
type input "01-08-2025"
type input "31-08-2025"
type input "20-07-2025"
type input "18-08-2025"
click at [351, 145] on li "Letzte 30 Tage" at bounding box center [363, 147] width 92 height 16
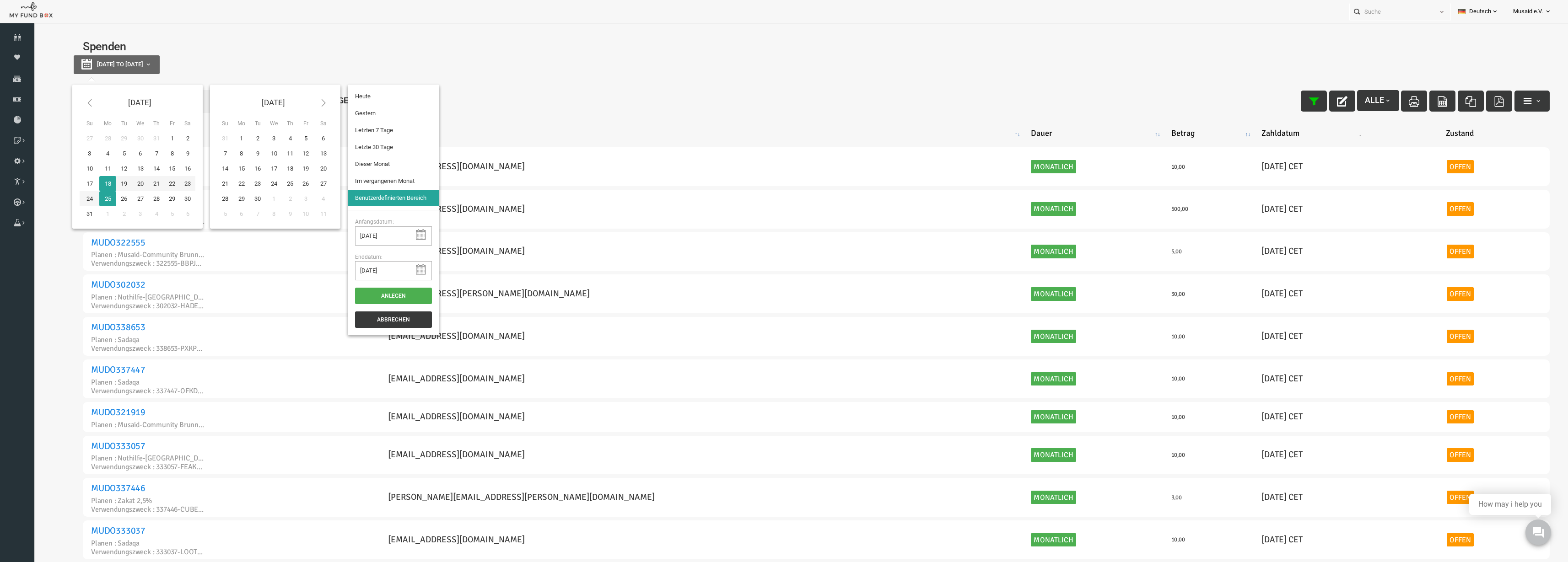
select select "100"
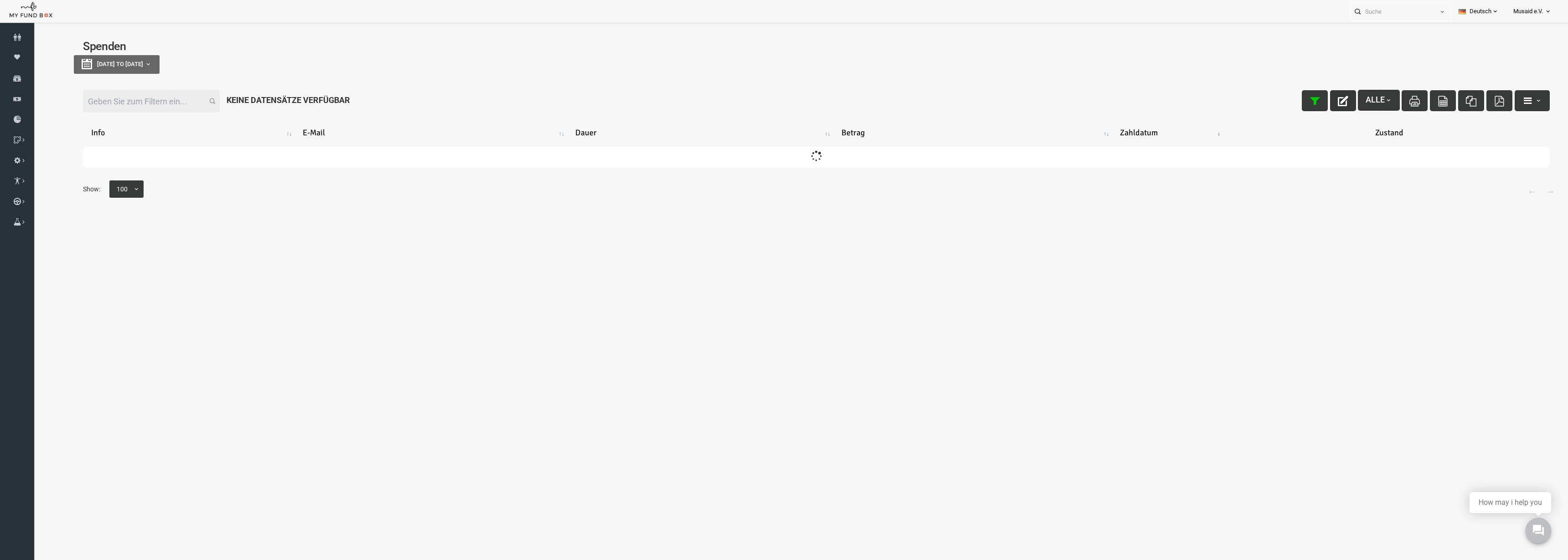
click at [1302, 107] on button "button" at bounding box center [1312, 100] width 26 height 21
click at [104, 96] on input "Filter:" at bounding box center [120, 101] width 137 height 23
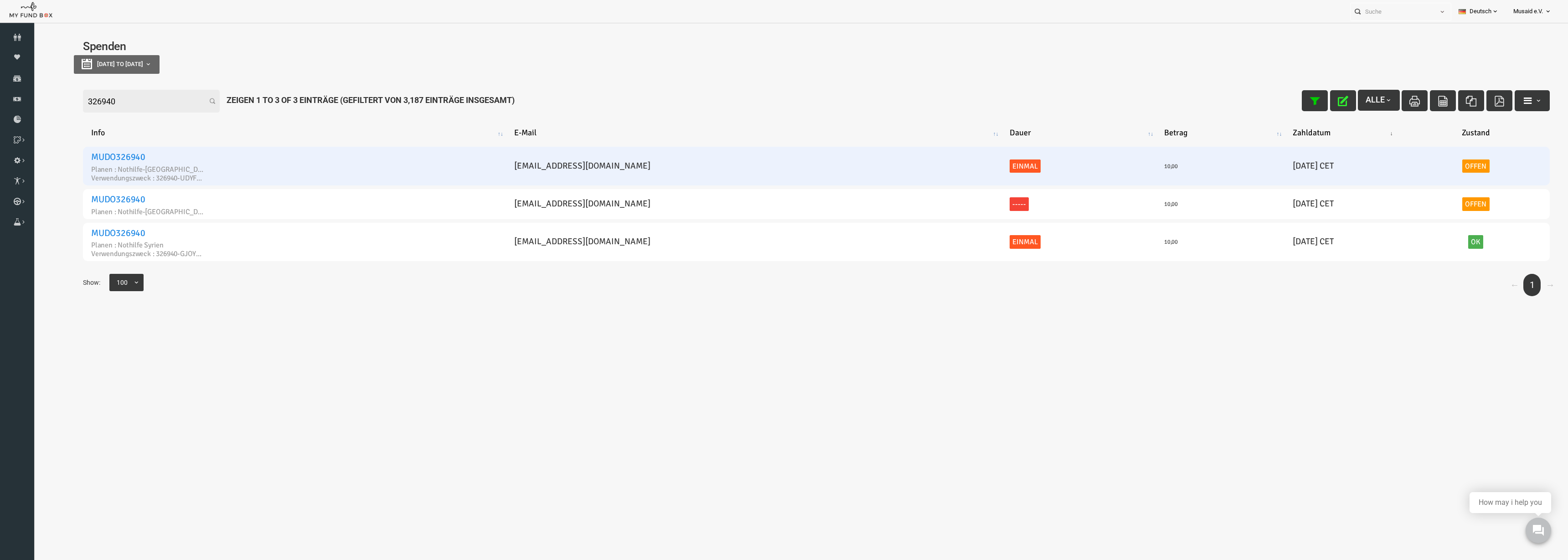
type input "326940"
click at [65, 156] on link "MUDO326940" at bounding box center [87, 157] width 54 height 12
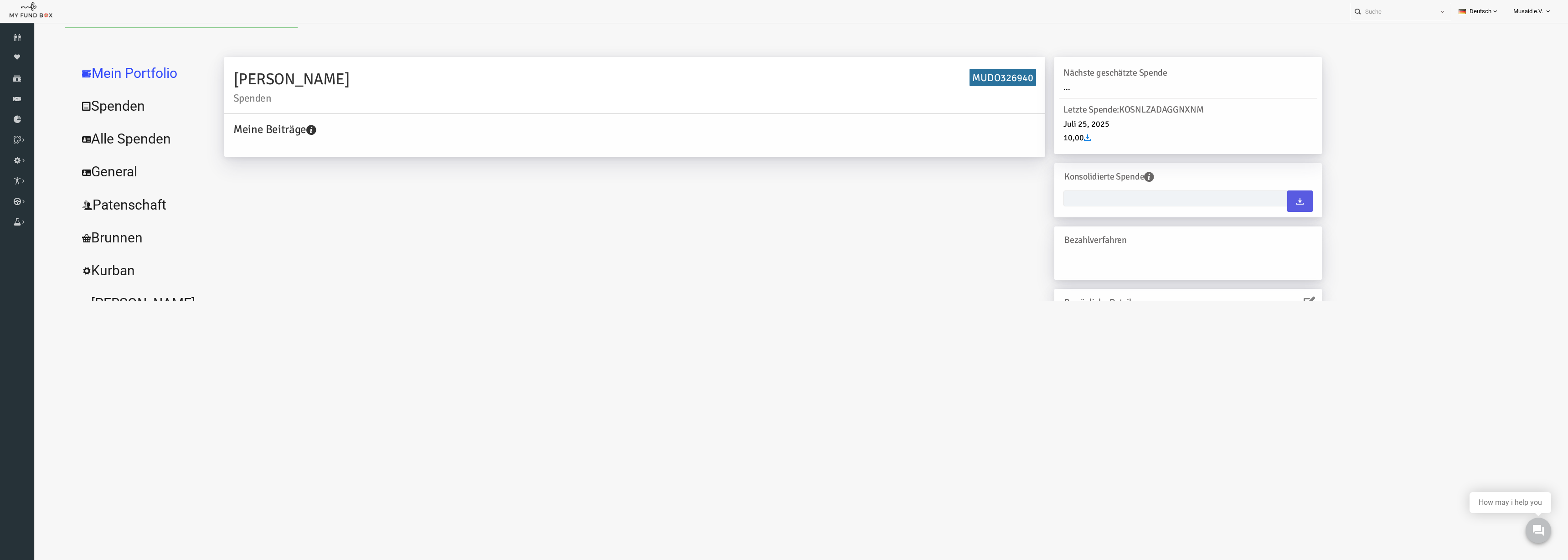
type input "18-08-2025 - 18-08-2025"
click at [85, 146] on link "Alle Spenden" at bounding box center [111, 138] width 137 height 33
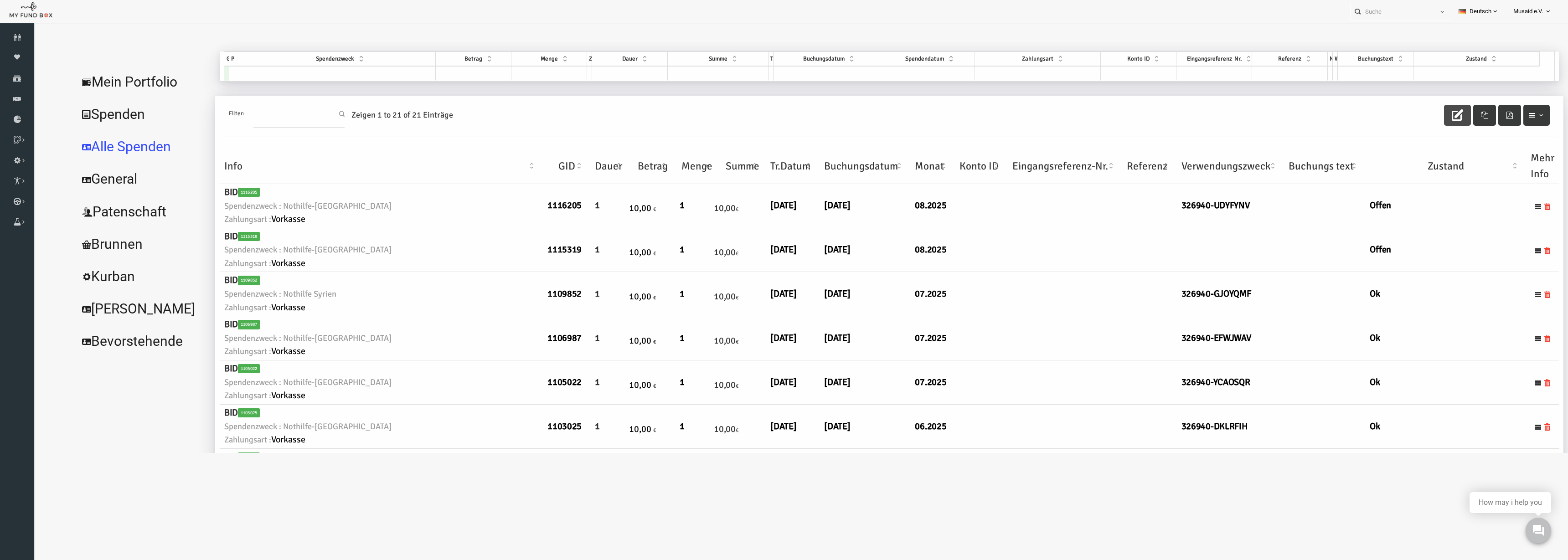
click at [1426, 110] on button "button" at bounding box center [1426, 115] width 27 height 21
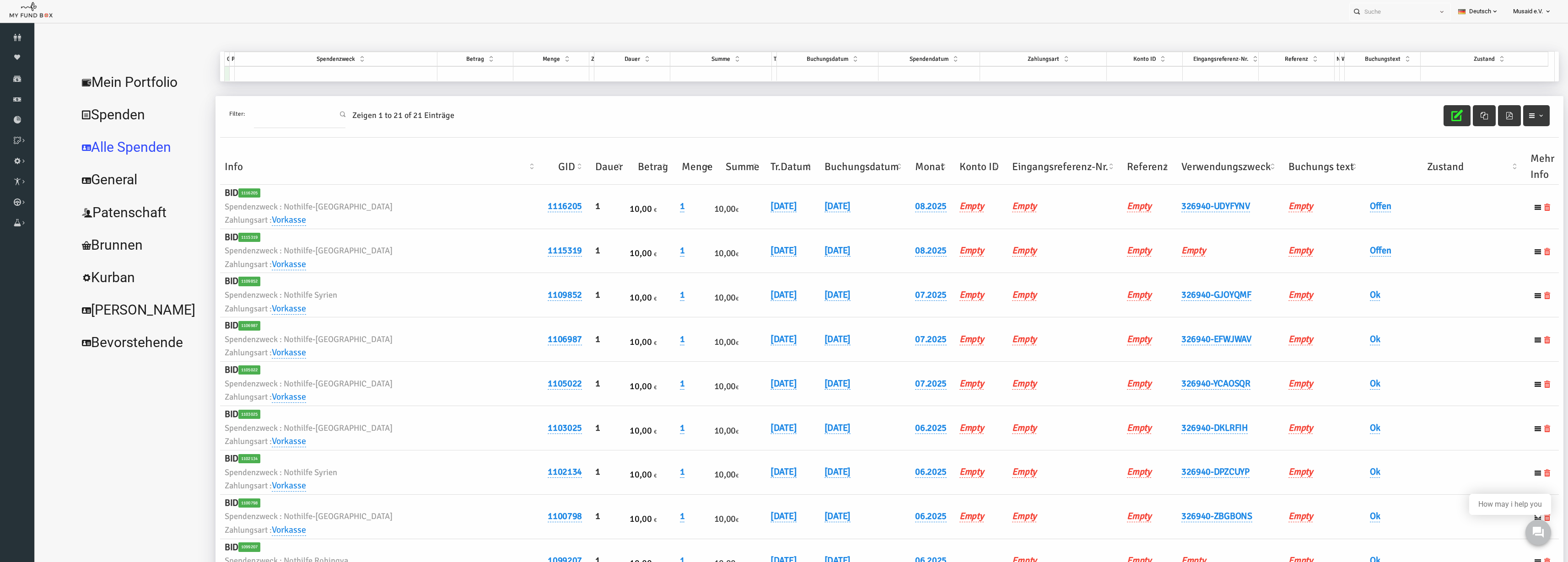
click at [1146, 174] on th "Verwendungszweck" at bounding box center [1200, 167] width 107 height 35
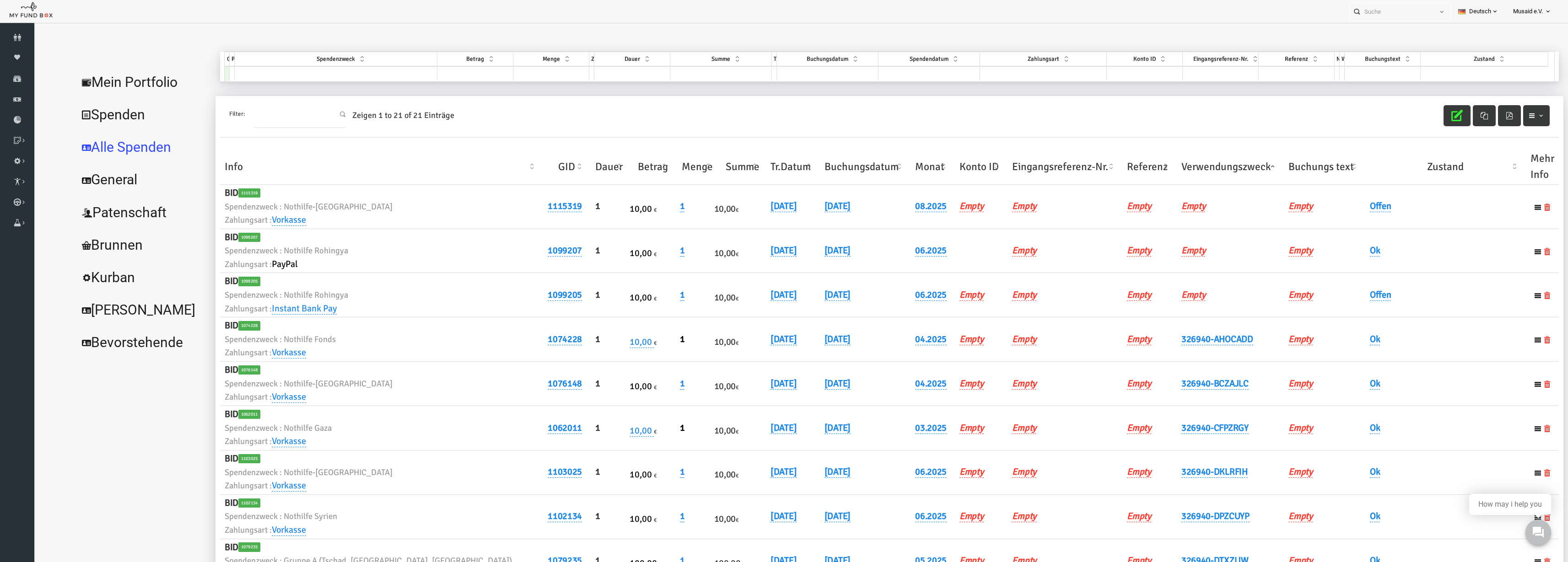
click at [1146, 174] on th "Verwendungszweck" at bounding box center [1200, 167] width 107 height 35
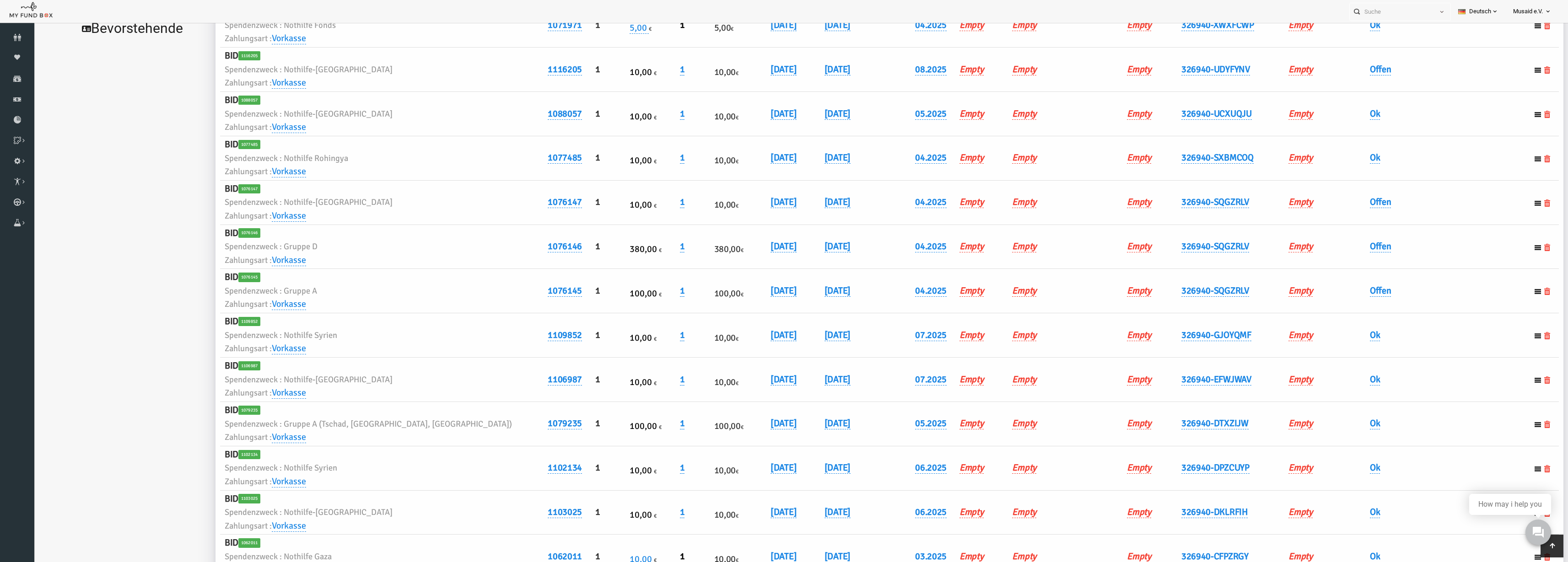
scroll to position [313, 0]
click at [1339, 69] on link "Offen" at bounding box center [1350, 70] width 21 height 12
click at [1349, 78] on span "× Offen" at bounding box center [1373, 86] width 92 height 17
click at [1318, 87] on td "Empty" at bounding box center [1294, 70] width 81 height 45
click at [1344, 67] on link "Offen" at bounding box center [1350, 70] width 21 height 12
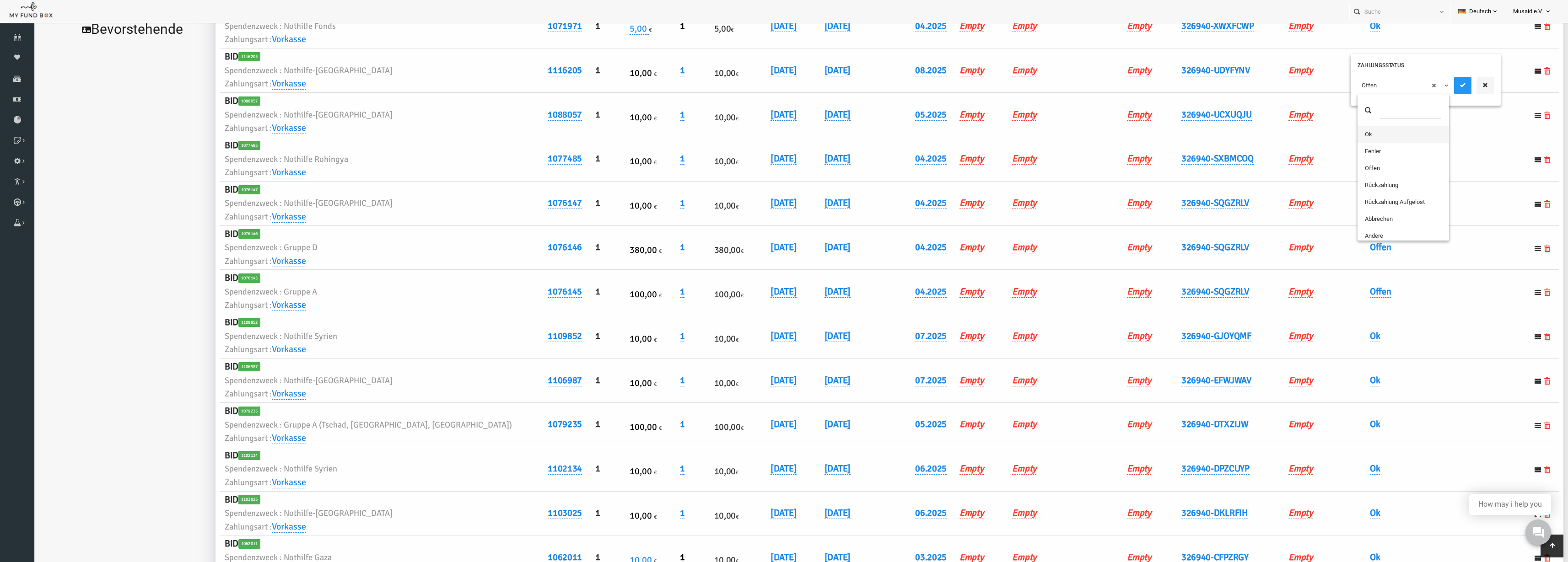
click at [1347, 79] on span "× Offen" at bounding box center [1373, 86] width 92 height 17
click at [1433, 86] on icon "submit" at bounding box center [1432, 85] width 7 height 7
click at [1450, 101] on td "Ok" at bounding box center [1415, 115] width 161 height 45
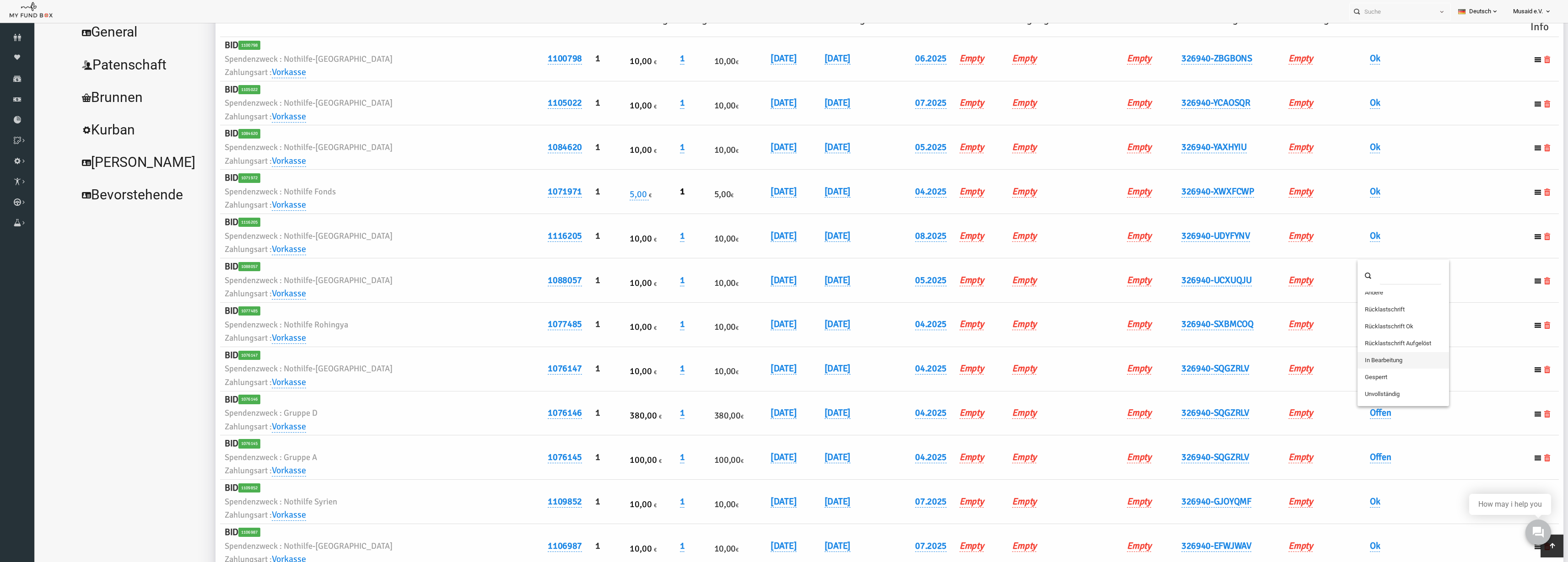
scroll to position [0, 0]
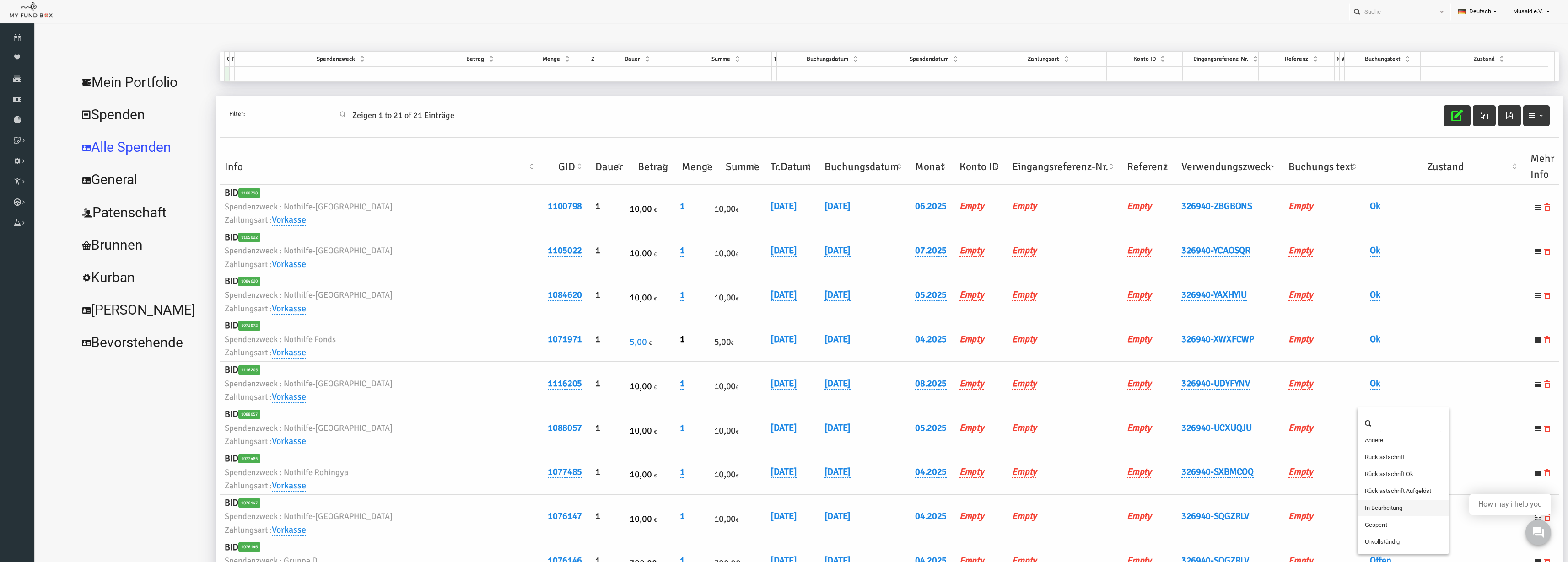
click at [1421, 115] on icon "button" at bounding box center [1426, 115] width 12 height 12
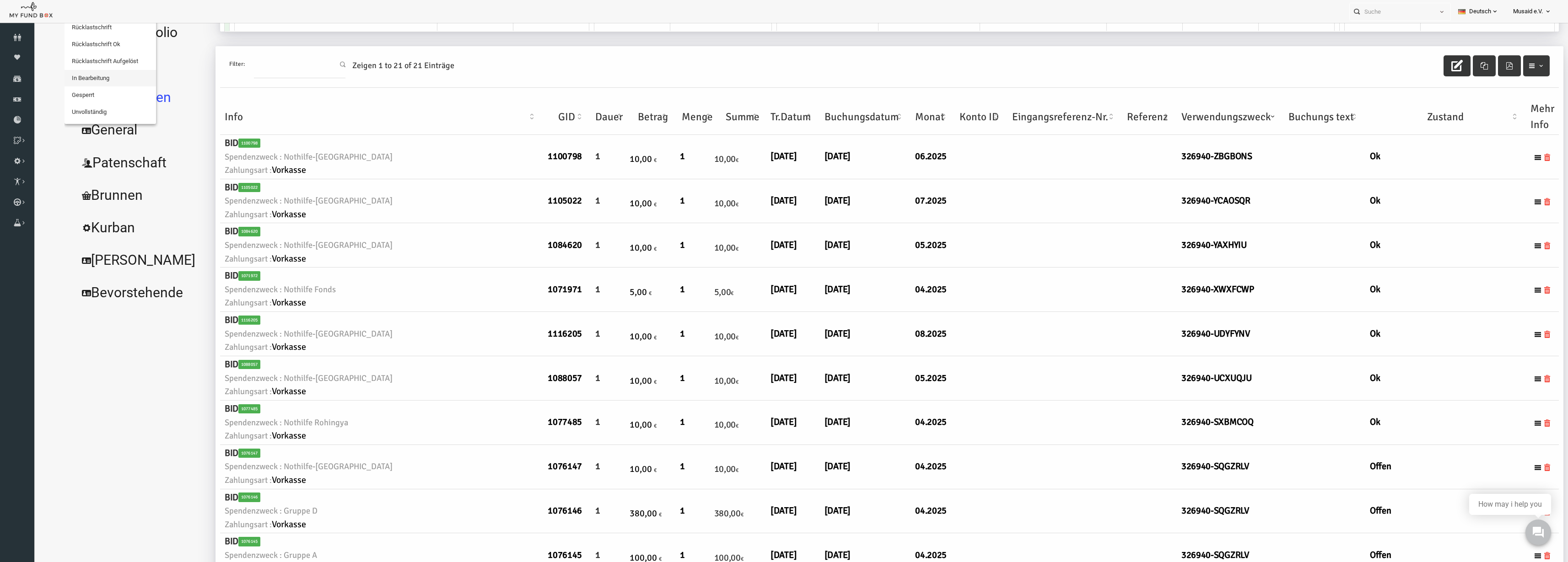
scroll to position [57, 0]
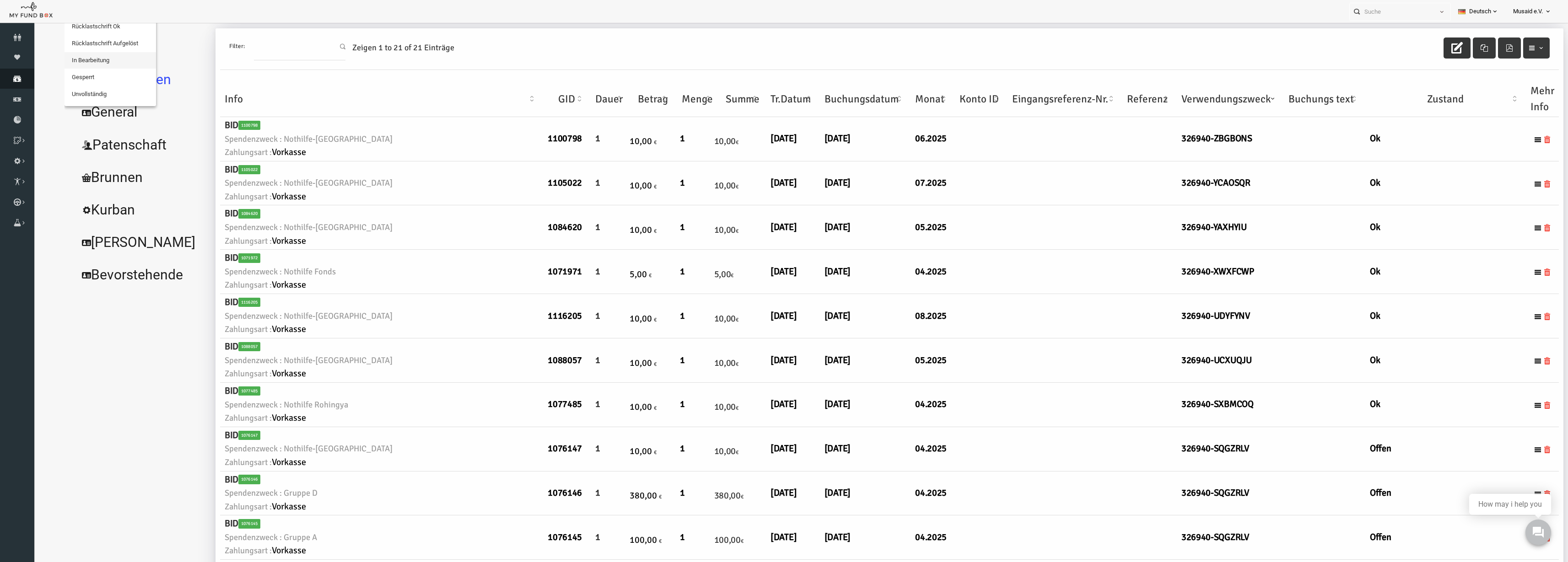
click at [18, 84] on link "Spenden" at bounding box center [17, 78] width 34 height 20
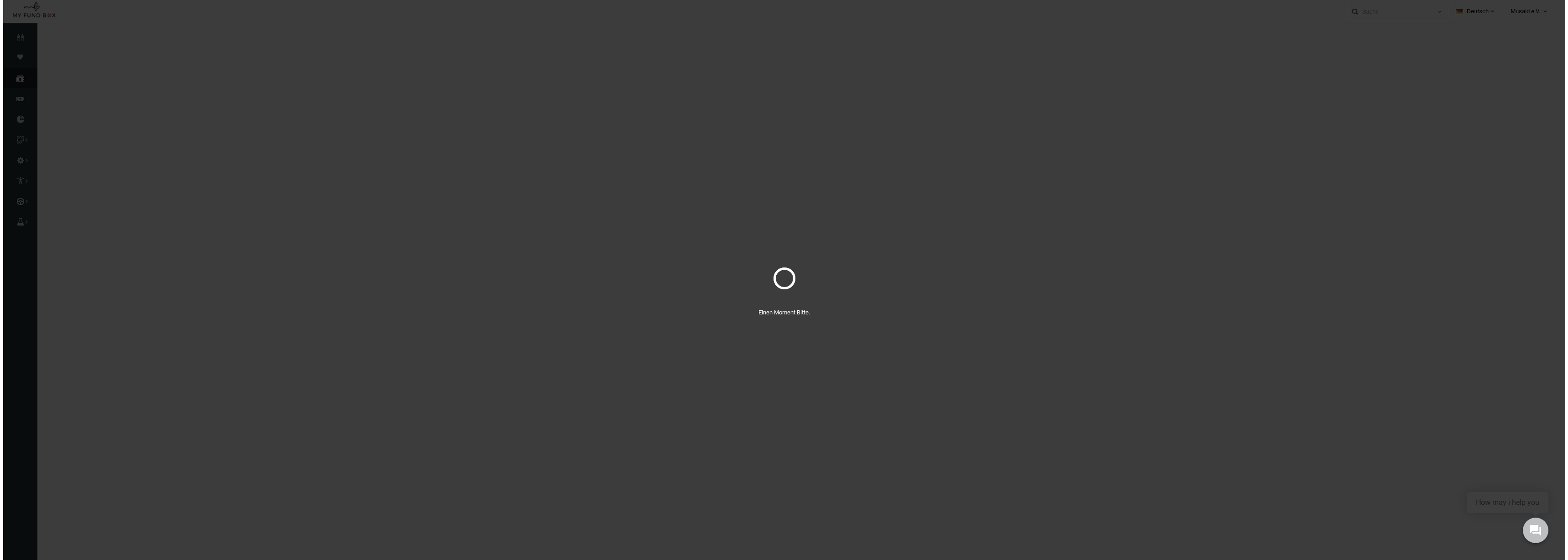
scroll to position [0, 0]
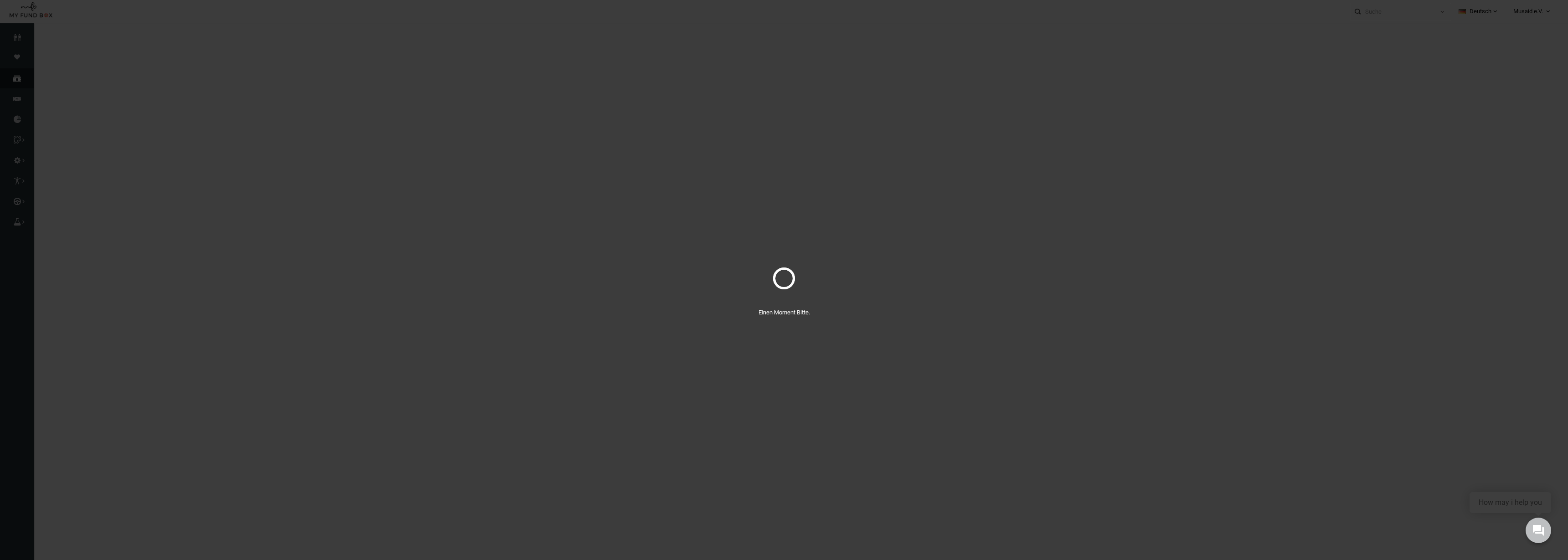
select select "100"
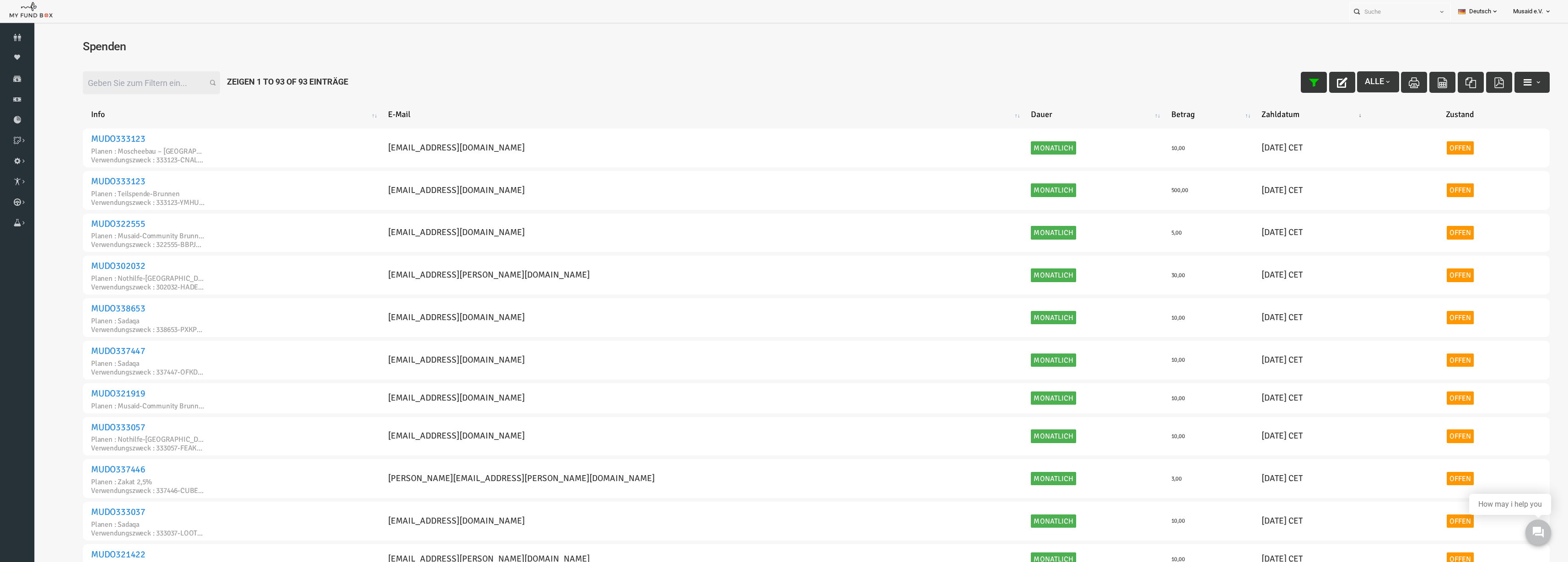
click at [1278, 86] on icon "button" at bounding box center [1283, 82] width 10 height 10
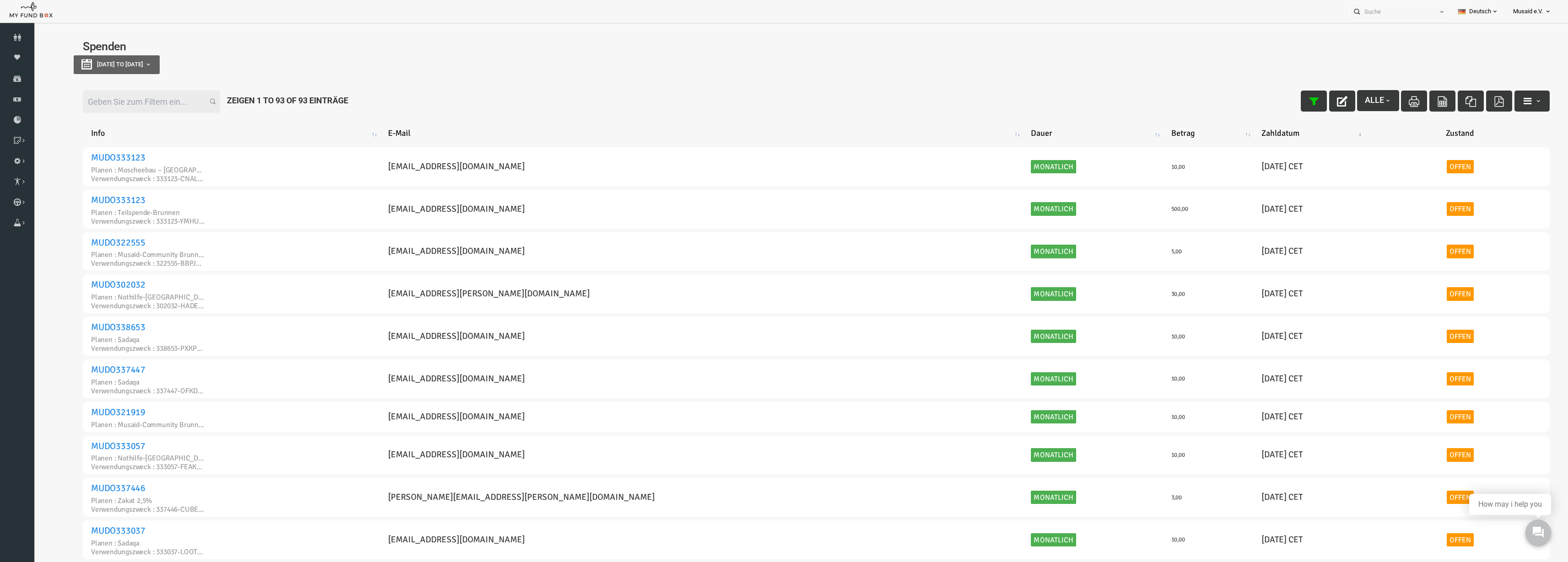
type input "18-08-2025"
type input "25-08-2025"
click at [108, 74] on button "18-08-2025 to 25-08-2025" at bounding box center [86, 65] width 86 height 19
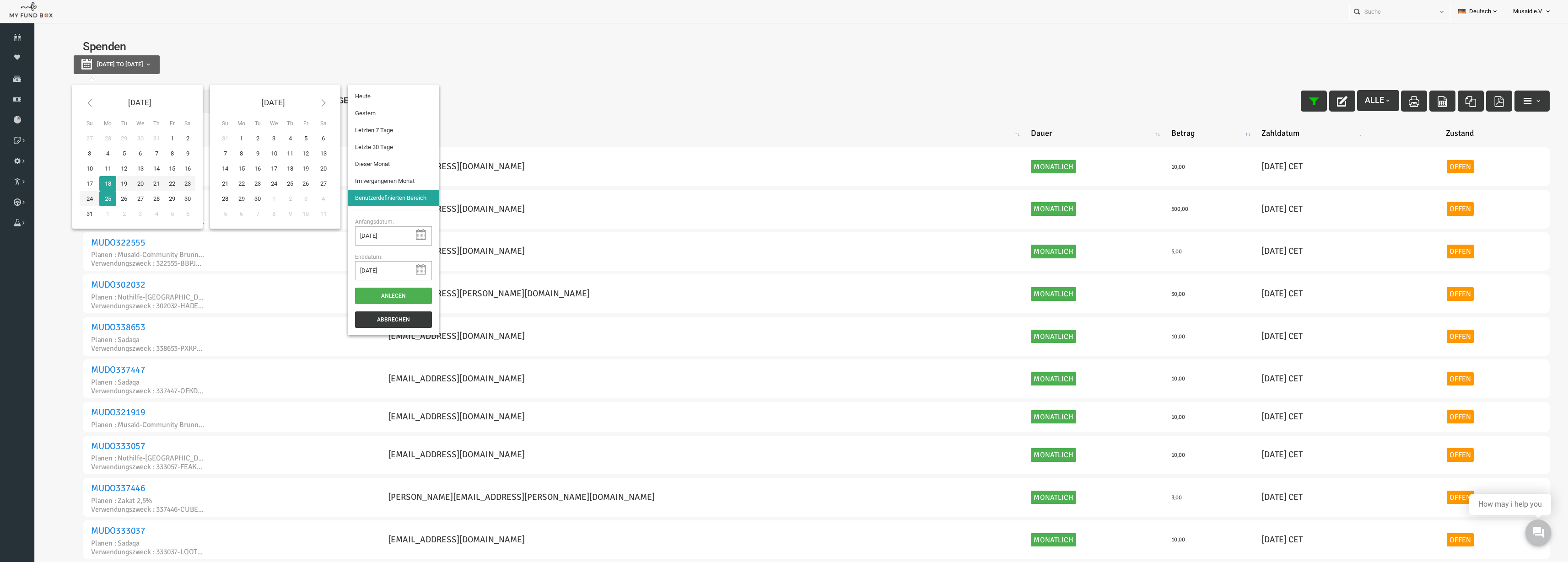
type input "12-08-2025"
type input "18-08-2025"
type input "20-07-2025"
type input "18-08-2025"
click at [385, 145] on li "Letzte 30 Tage" at bounding box center [363, 147] width 92 height 16
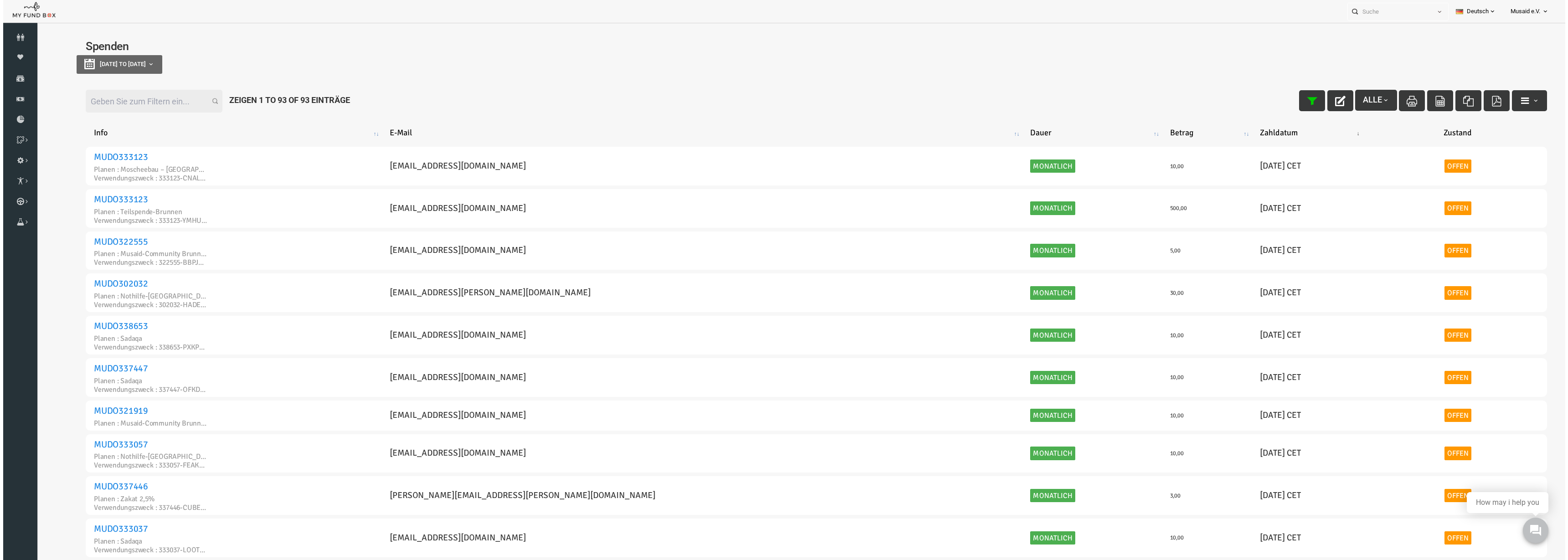
select select "100"
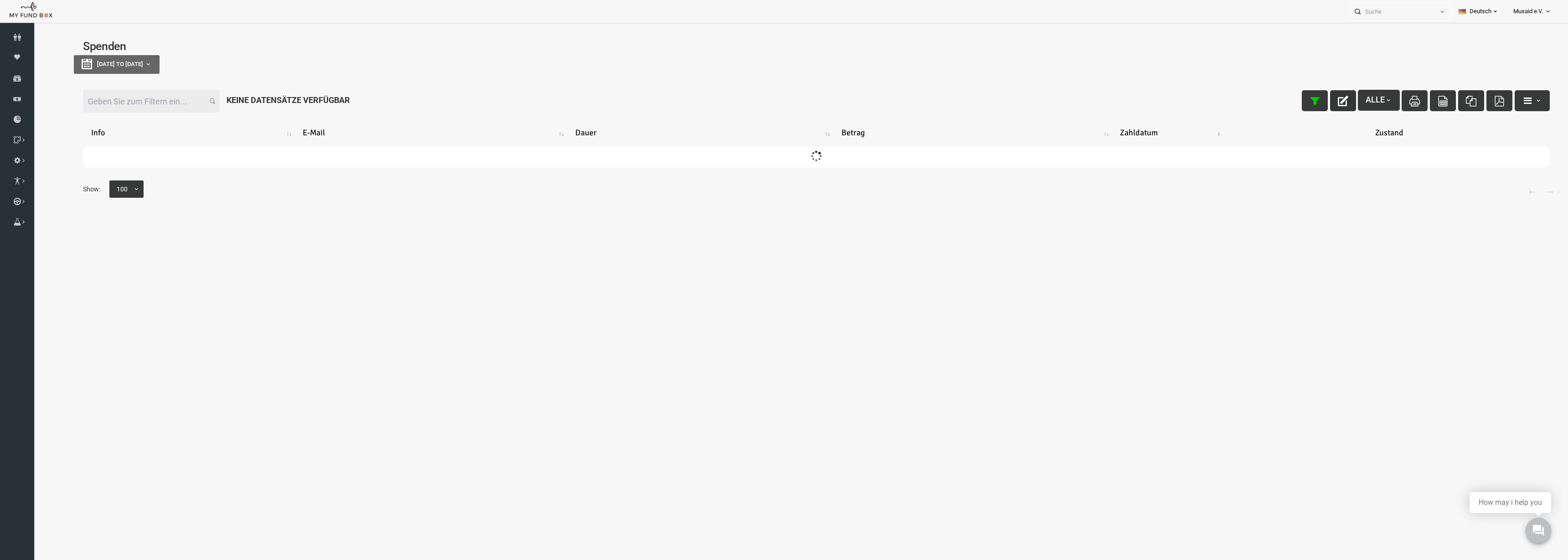
click at [1301, 108] on button "button" at bounding box center [1312, 100] width 26 height 21
click at [127, 99] on input "Filter:" at bounding box center [120, 101] width 137 height 23
drag, startPoint x: 103, startPoint y: 102, endPoint x: 24, endPoint y: 100, distance: 79.0
click at [33, 100] on html "Spender nicht gefunden Patenschaft nicht gefunden Partner nicht gefunden !!!! B…" at bounding box center [785, 164] width 1503 height 273
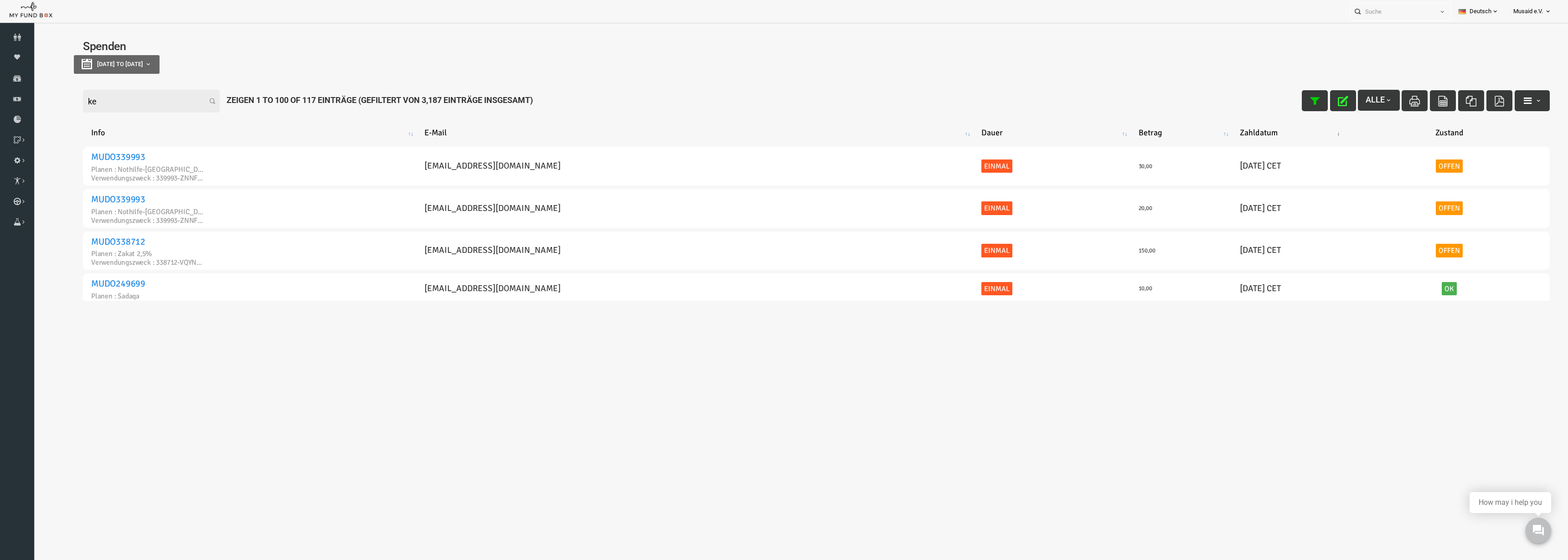
type input "k"
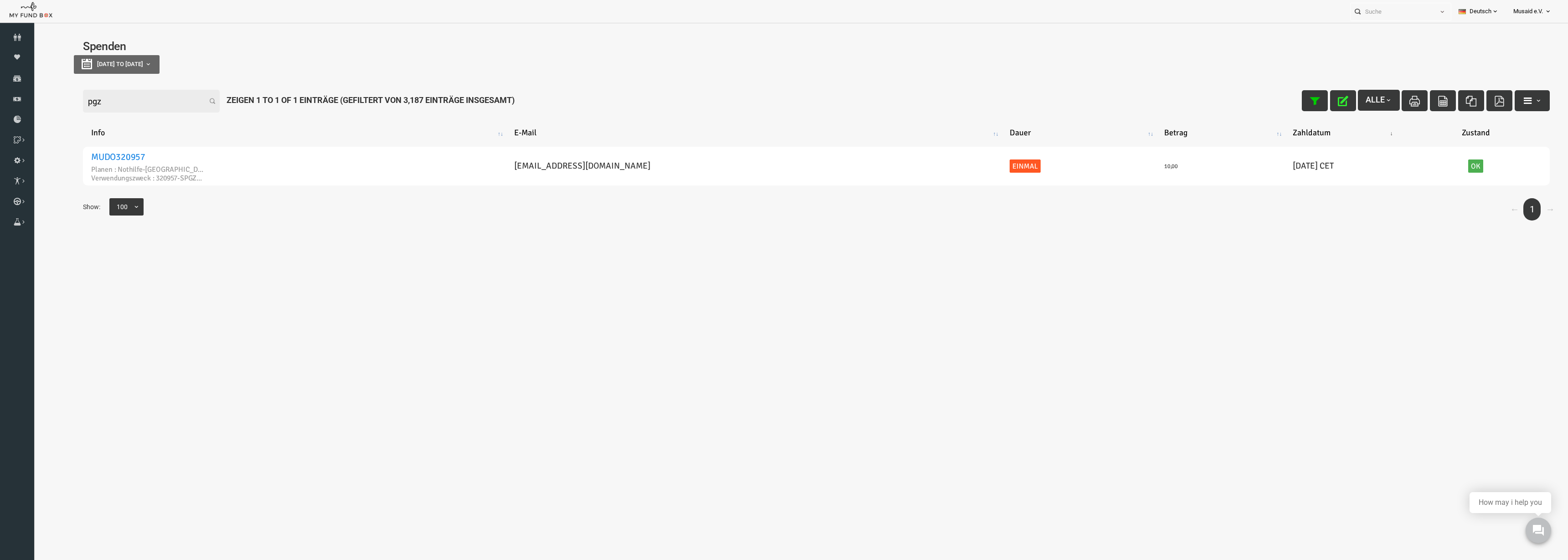
click at [71, 100] on input "pgz" at bounding box center [120, 101] width 137 height 23
click at [63, 104] on input "pgz" at bounding box center [120, 101] width 137 height 23
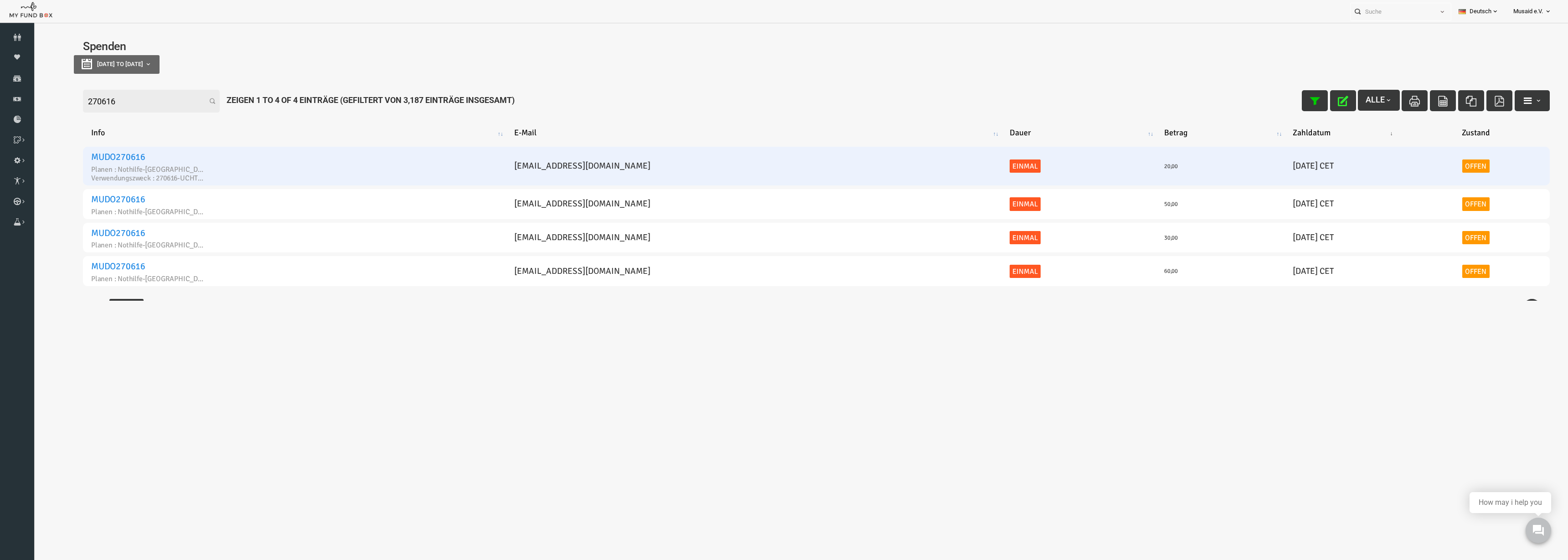
click at [1435, 163] on link "Offen" at bounding box center [1444, 166] width 27 height 13
click at [1434, 168] on link "Offen" at bounding box center [1444, 166] width 27 height 13
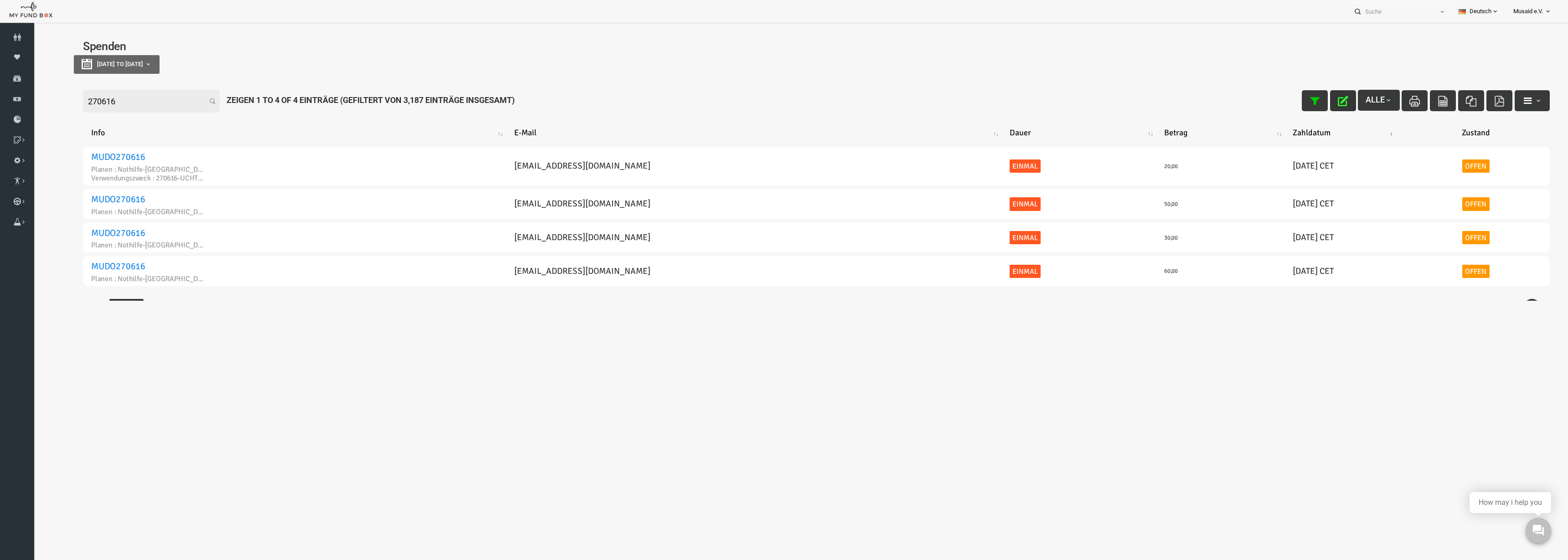
click at [1307, 102] on icon "button" at bounding box center [1312, 100] width 10 height 10
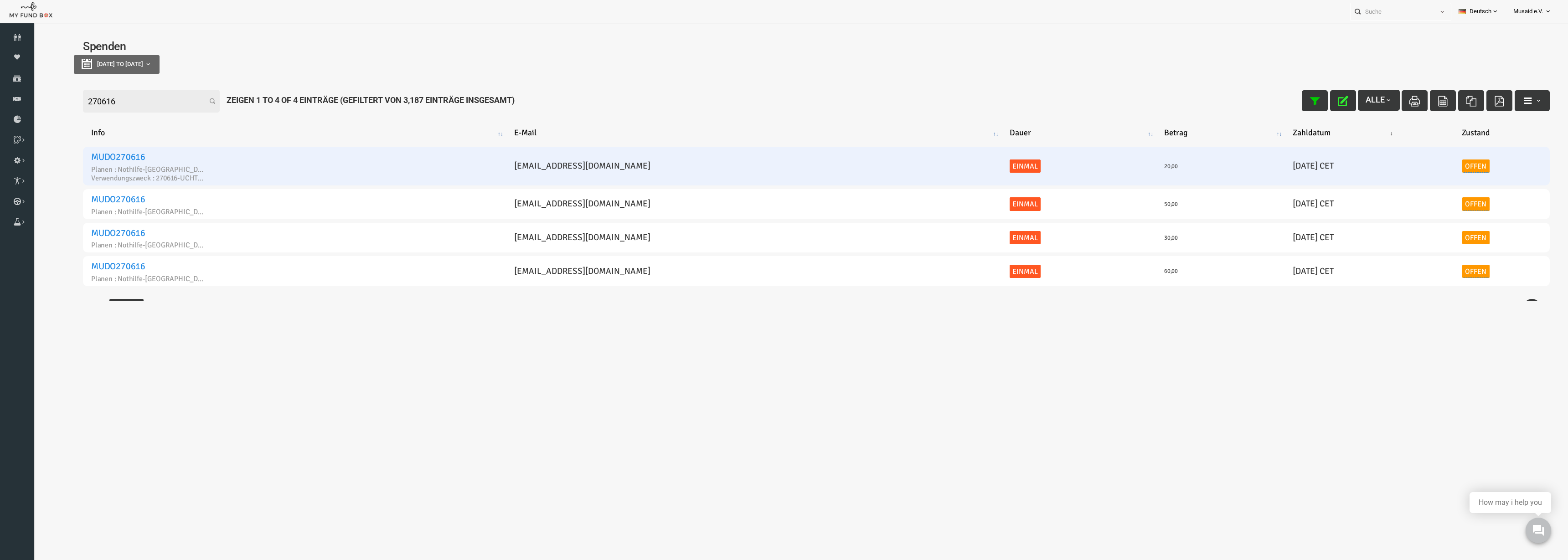
click at [1440, 164] on link "Offen" at bounding box center [1444, 166] width 27 height 13
click at [1437, 173] on td "Offen Status auswählen × Offen" at bounding box center [1445, 166] width 148 height 39
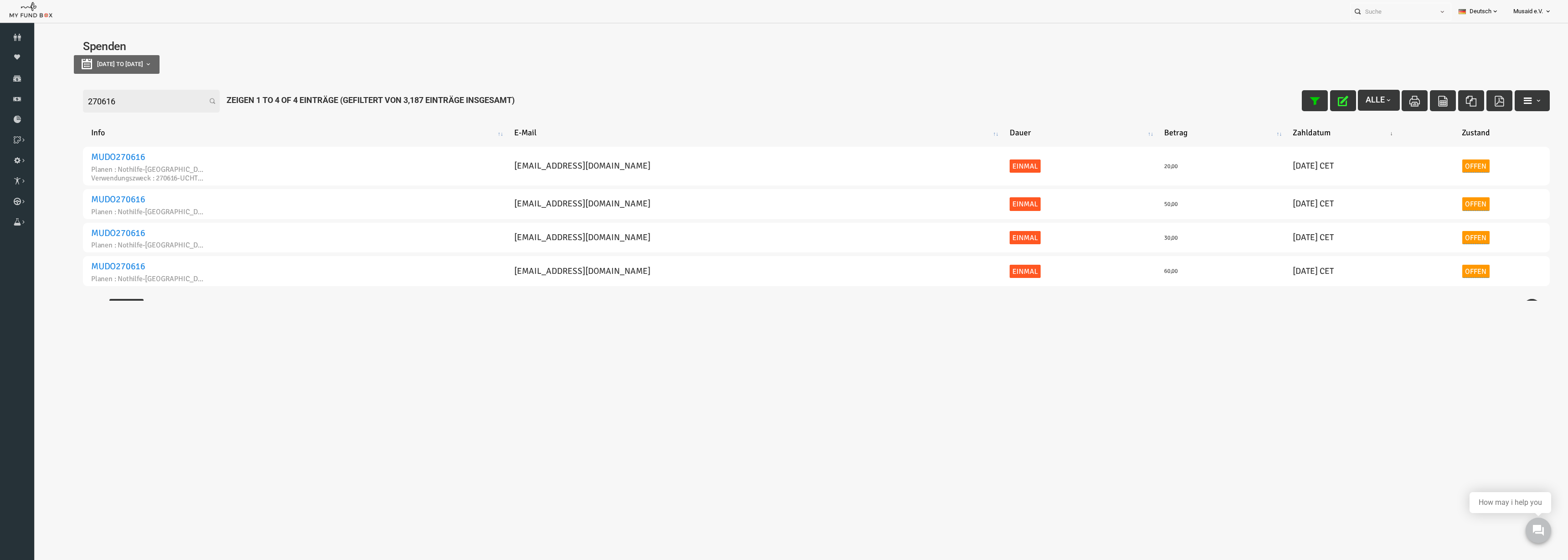
click at [1423, 144] on table "Info E-Mail Dauer Betrag Zahldatum Zustand MUDO270616 Planen : Nothilfe-Gaza Ve…" at bounding box center [785, 205] width 1485 height 189
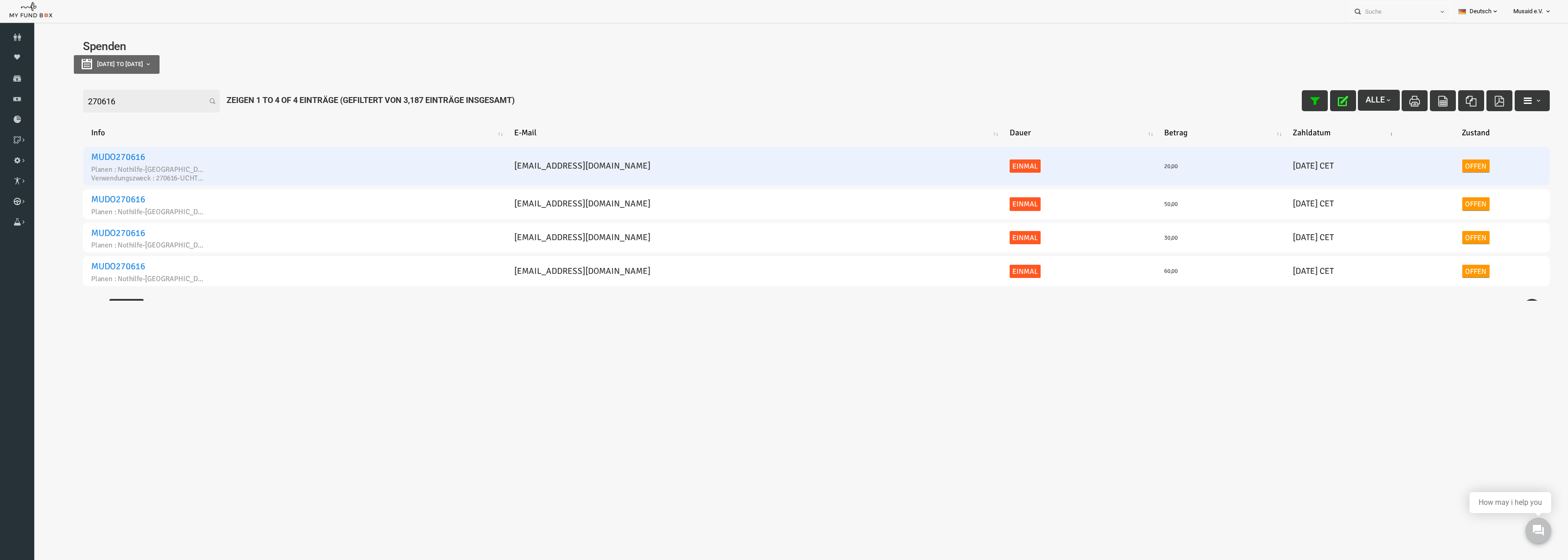
click at [1438, 168] on link "Offen" at bounding box center [1444, 166] width 27 height 13
click at [1427, 155] on div "× Offen" at bounding box center [1444, 141] width 155 height 32
click at [1427, 142] on span "× Offen" at bounding box center [1419, 140] width 90 height 9
click at [1479, 139] on icon "submit" at bounding box center [1480, 140] width 10 height 10
click at [1307, 102] on icon "button" at bounding box center [1312, 100] width 10 height 10
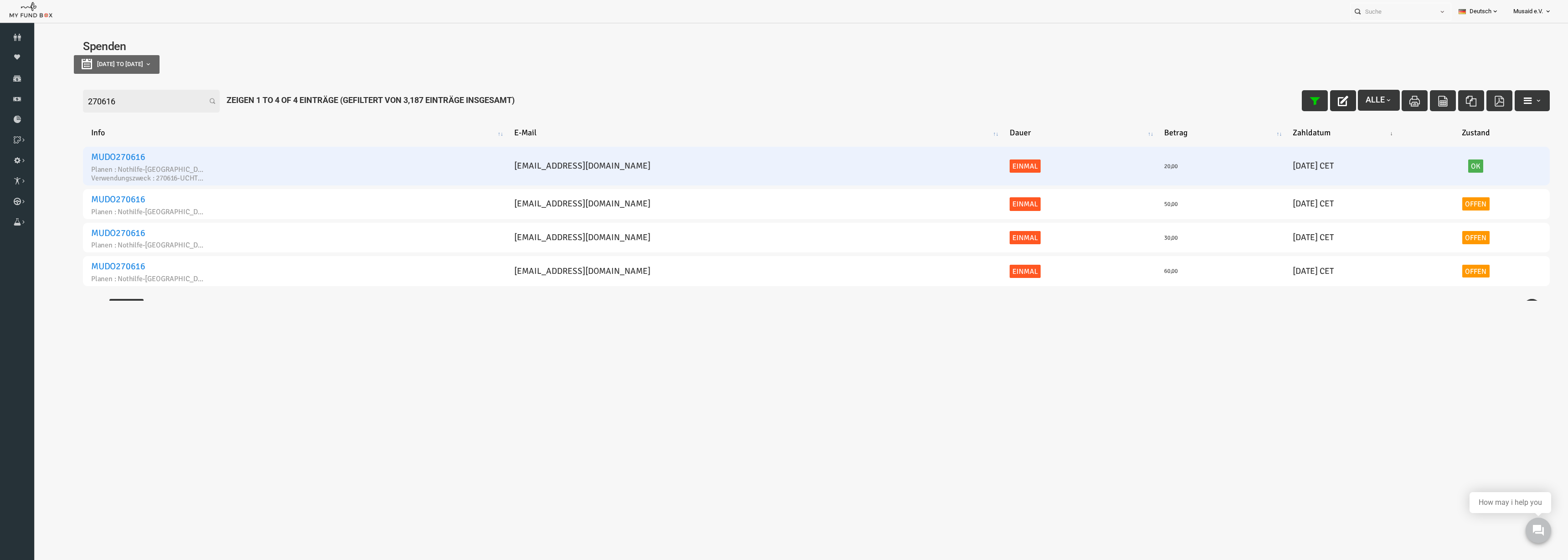
click at [136, 109] on input "270616" at bounding box center [120, 101] width 137 height 23
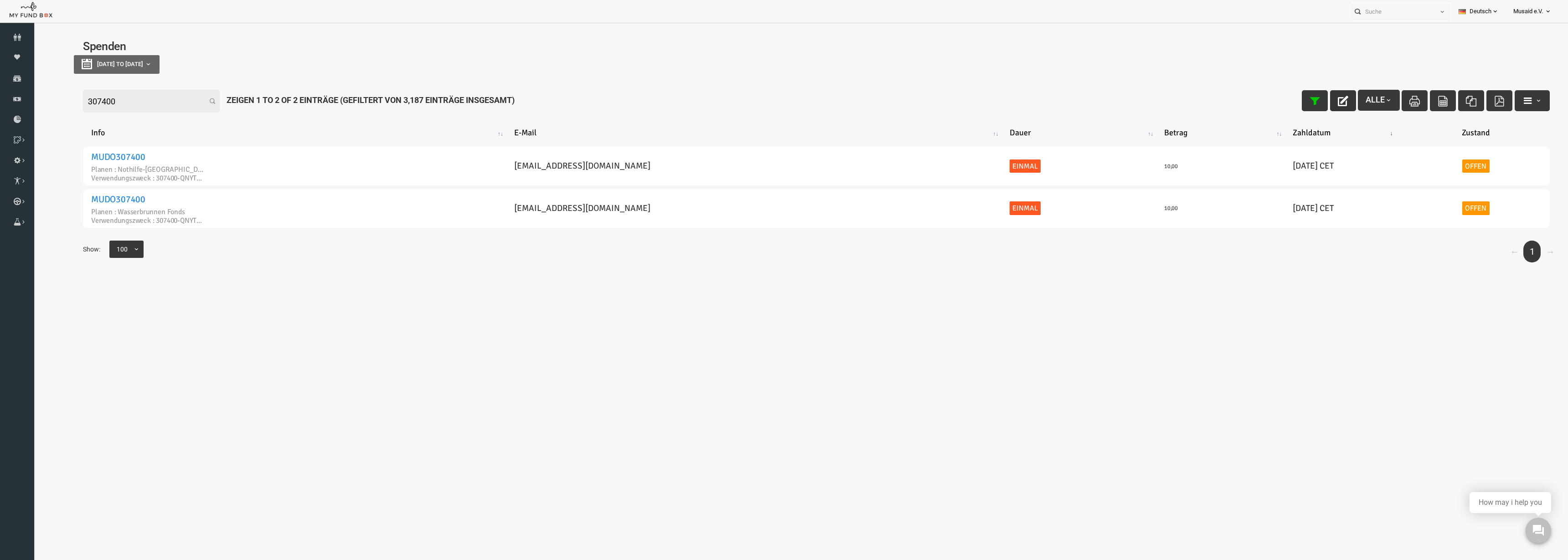
type input "307400"
click at [1311, 102] on button "button" at bounding box center [1312, 100] width 26 height 21
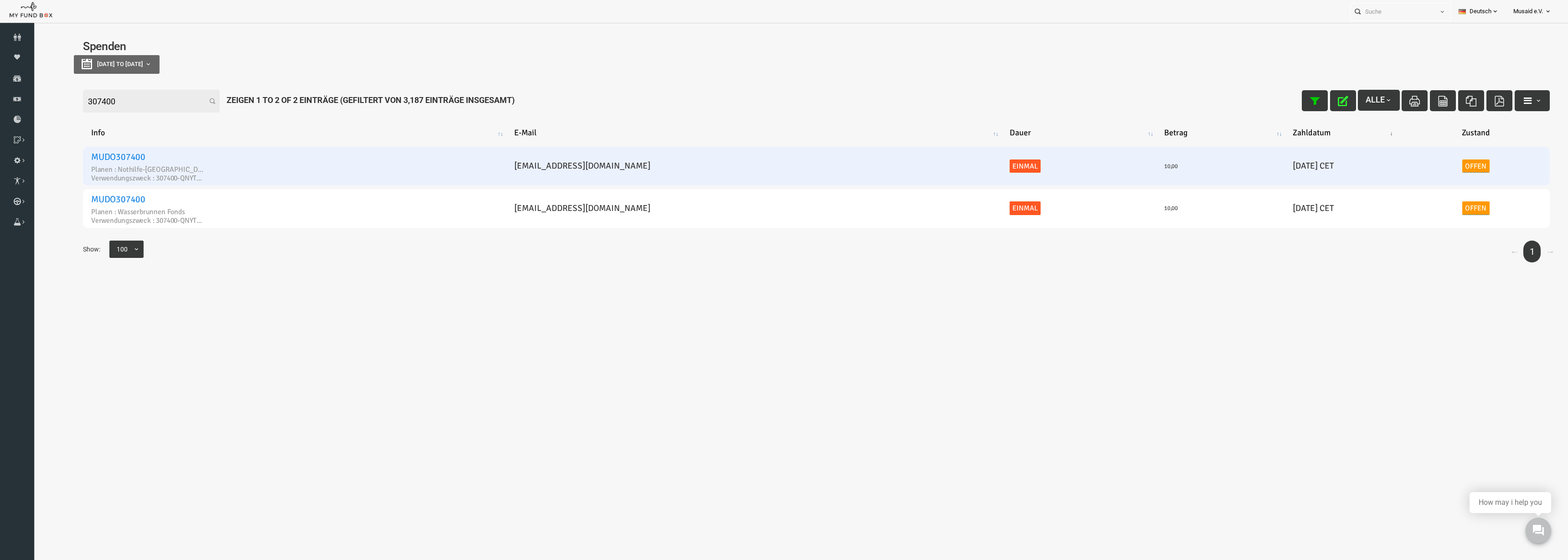
click at [1431, 167] on link "Offen" at bounding box center [1444, 166] width 27 height 13
click at [1415, 142] on span "× Offen" at bounding box center [1410, 140] width 90 height 9
drag, startPoint x: 1417, startPoint y: 187, endPoint x: 1442, endPoint y: 152, distance: 43.0
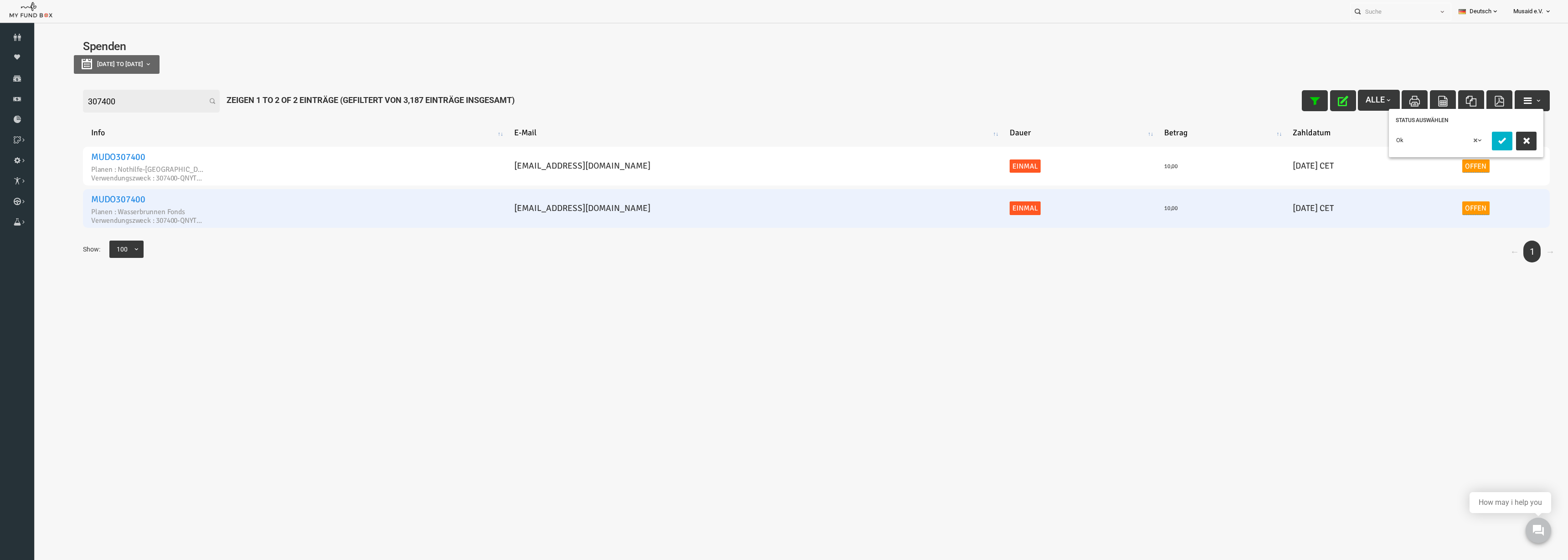
drag, startPoint x: 1466, startPoint y: 141, endPoint x: 1436, endPoint y: 212, distance: 77.1
click at [1466, 141] on button "submit" at bounding box center [1471, 141] width 21 height 19
click at [1431, 208] on link "Offen" at bounding box center [1444, 208] width 27 height 13
drag, startPoint x: 1407, startPoint y: 183, endPoint x: 1396, endPoint y: 187, distance: 11.7
click at [1407, 185] on span "× Offen" at bounding box center [1410, 182] width 90 height 9
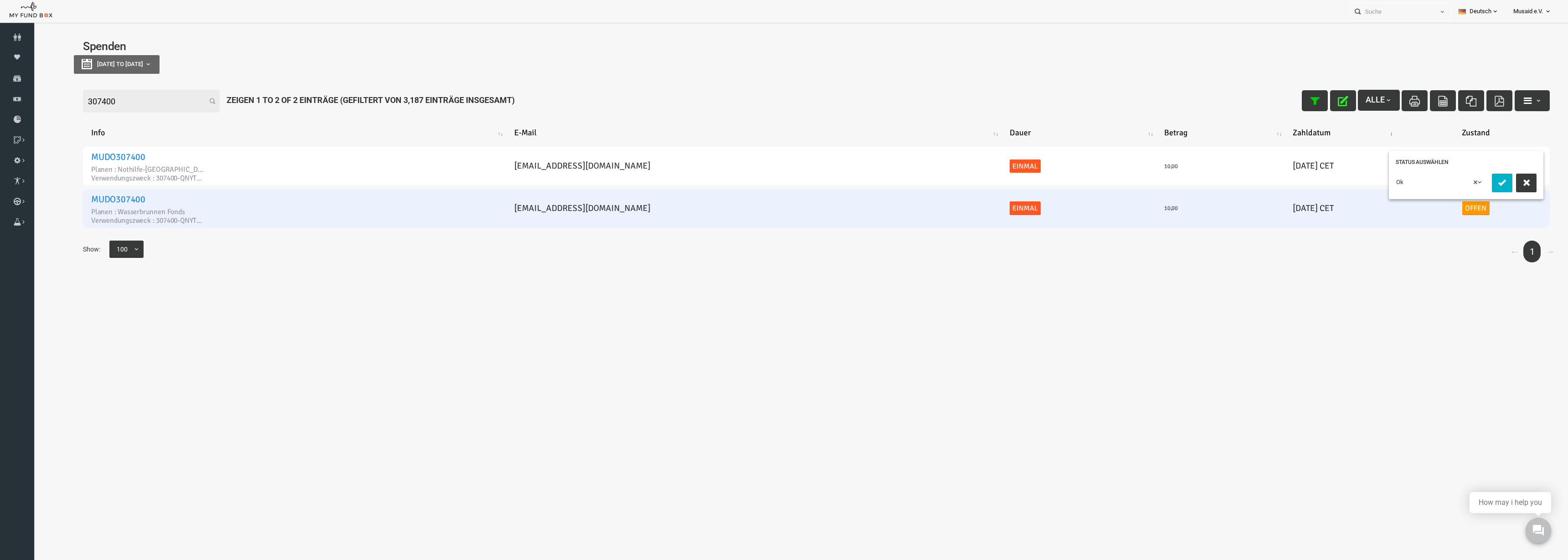
click at [1474, 186] on icon "submit" at bounding box center [1471, 182] width 10 height 10
click at [1307, 97] on icon "button" at bounding box center [1312, 100] width 10 height 10
click at [1278, 101] on icon "button" at bounding box center [1283, 100] width 10 height 10
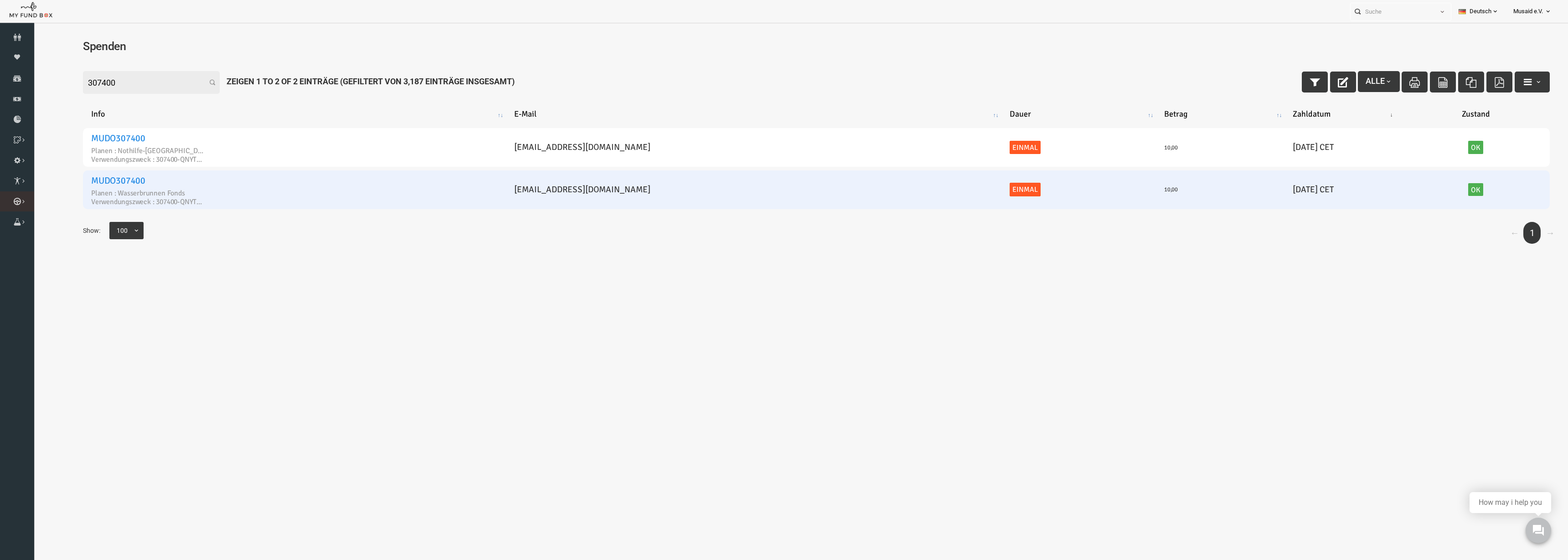
click at [0, 0] on link "Kurban Liste" at bounding box center [0, 0] width 0 height 0
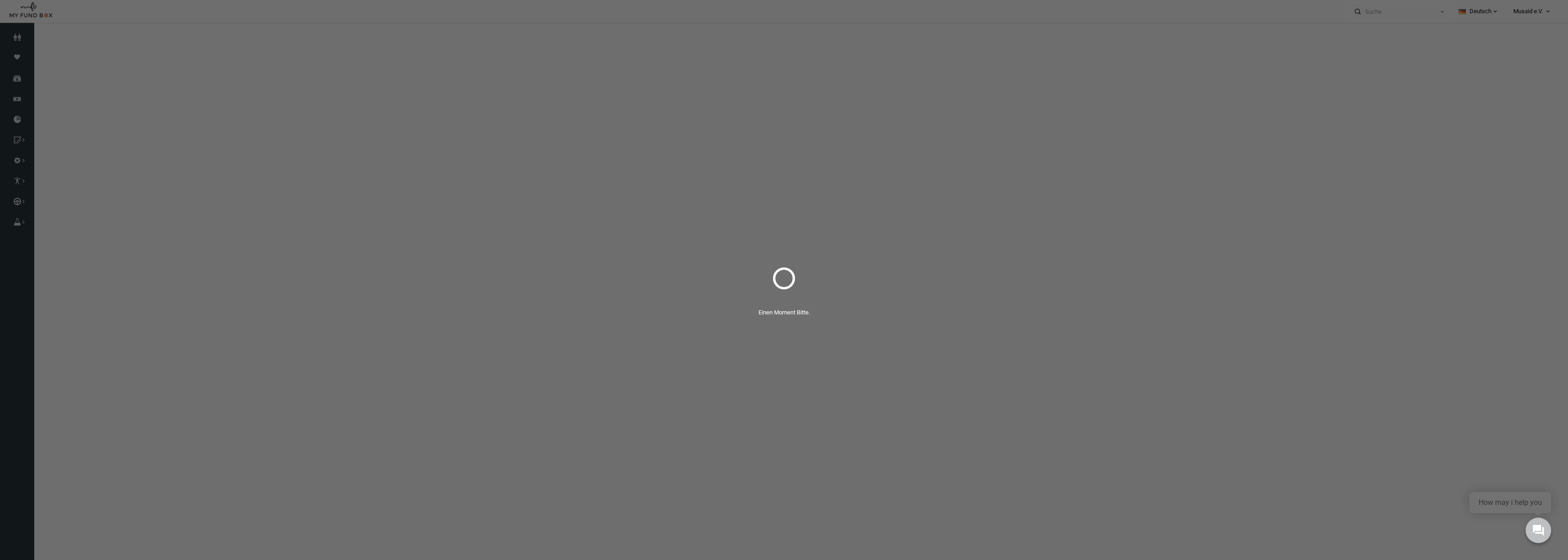
select select "100"
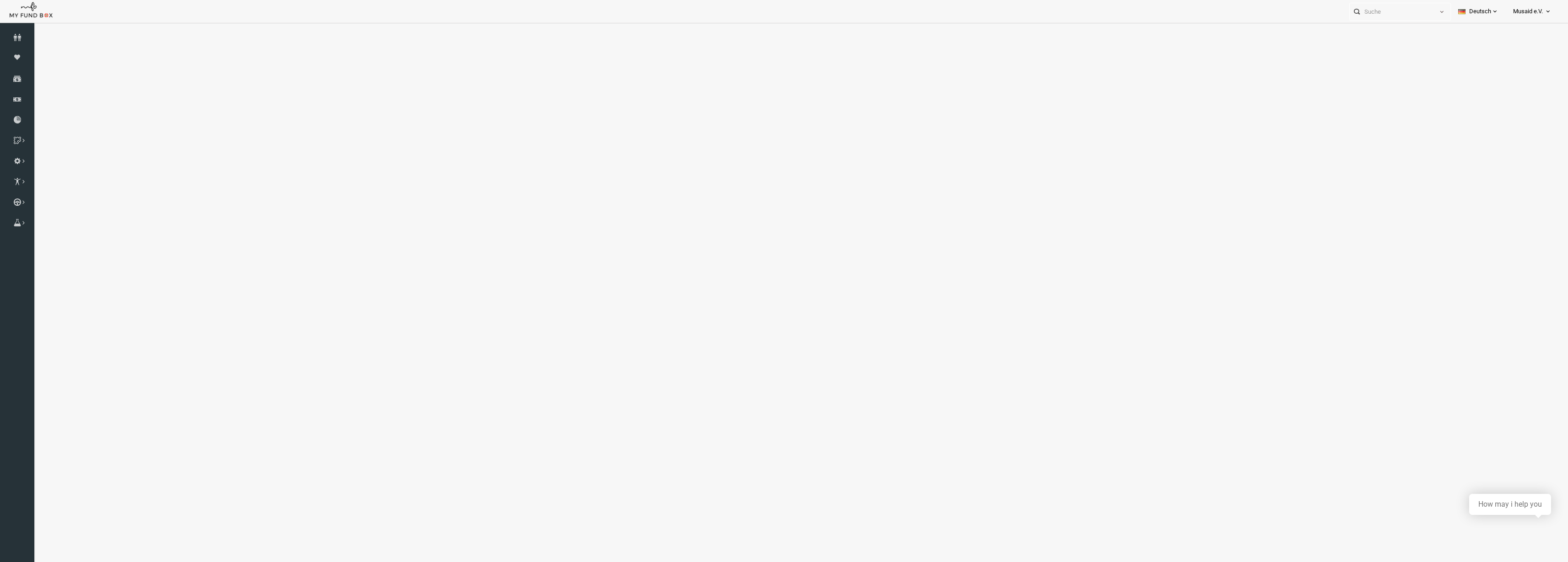
select select "100"
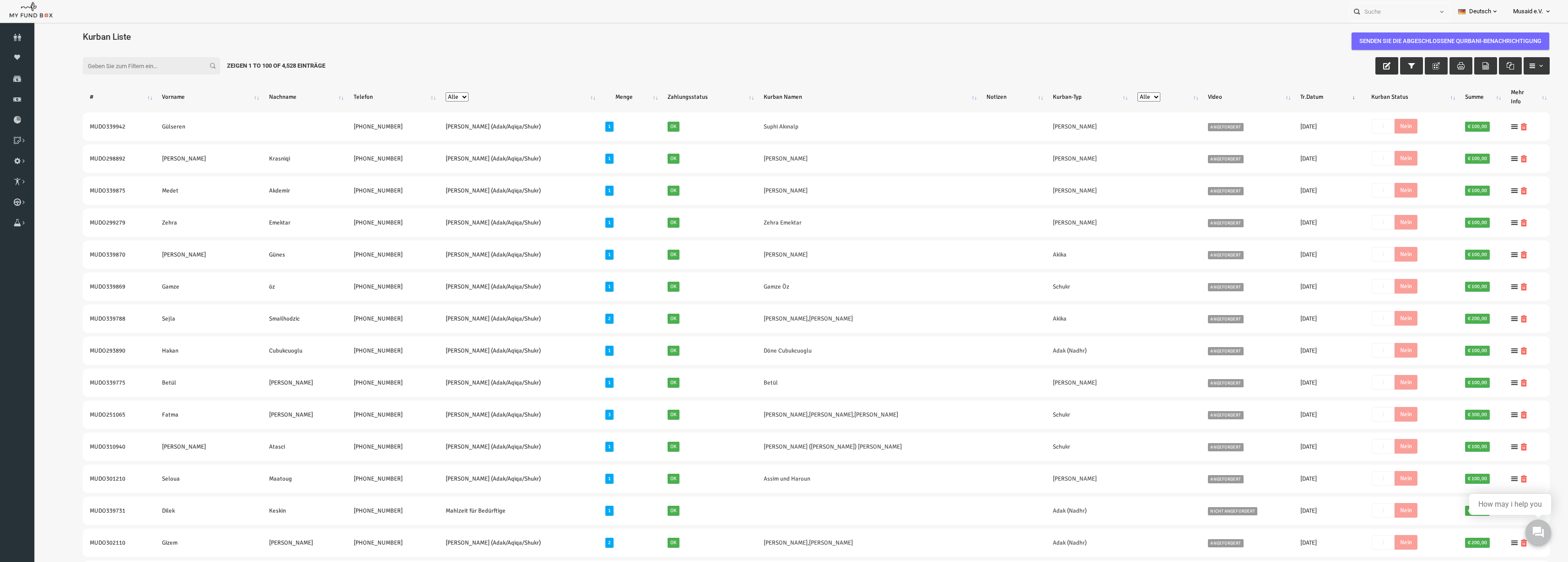
click at [1353, 62] on icon "button" at bounding box center [1357, 66] width 7 height 7
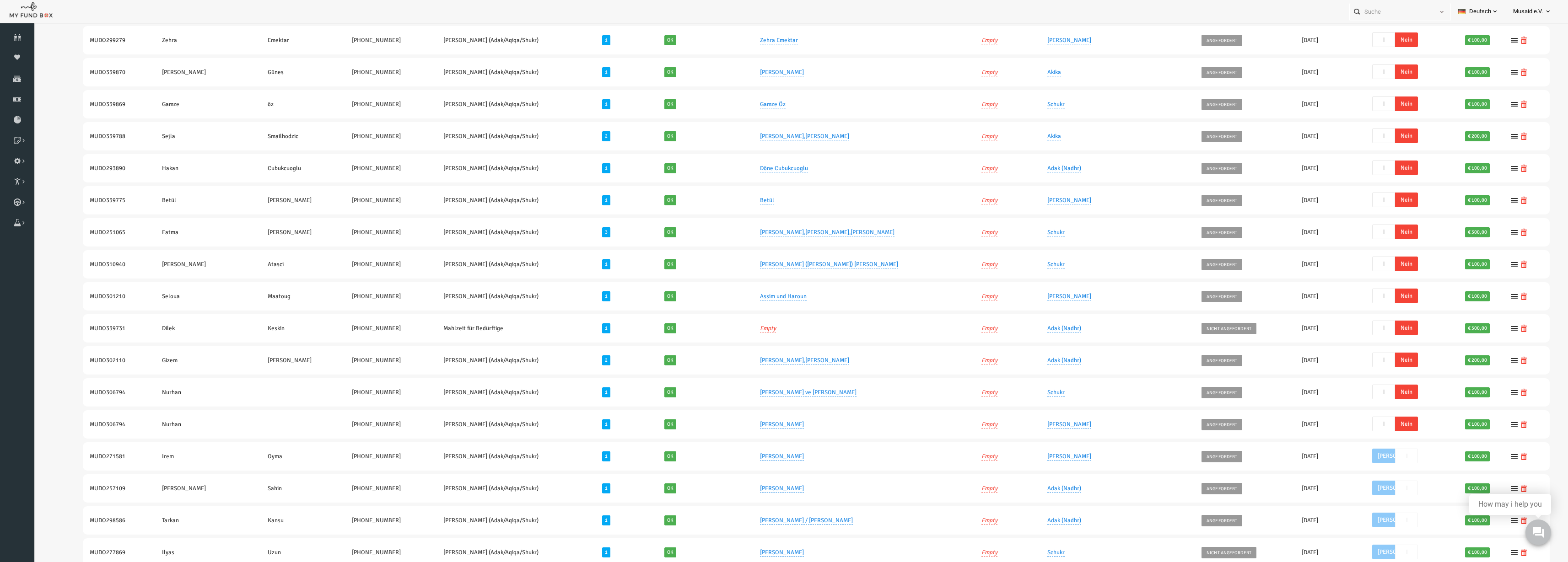
scroll to position [227, 0]
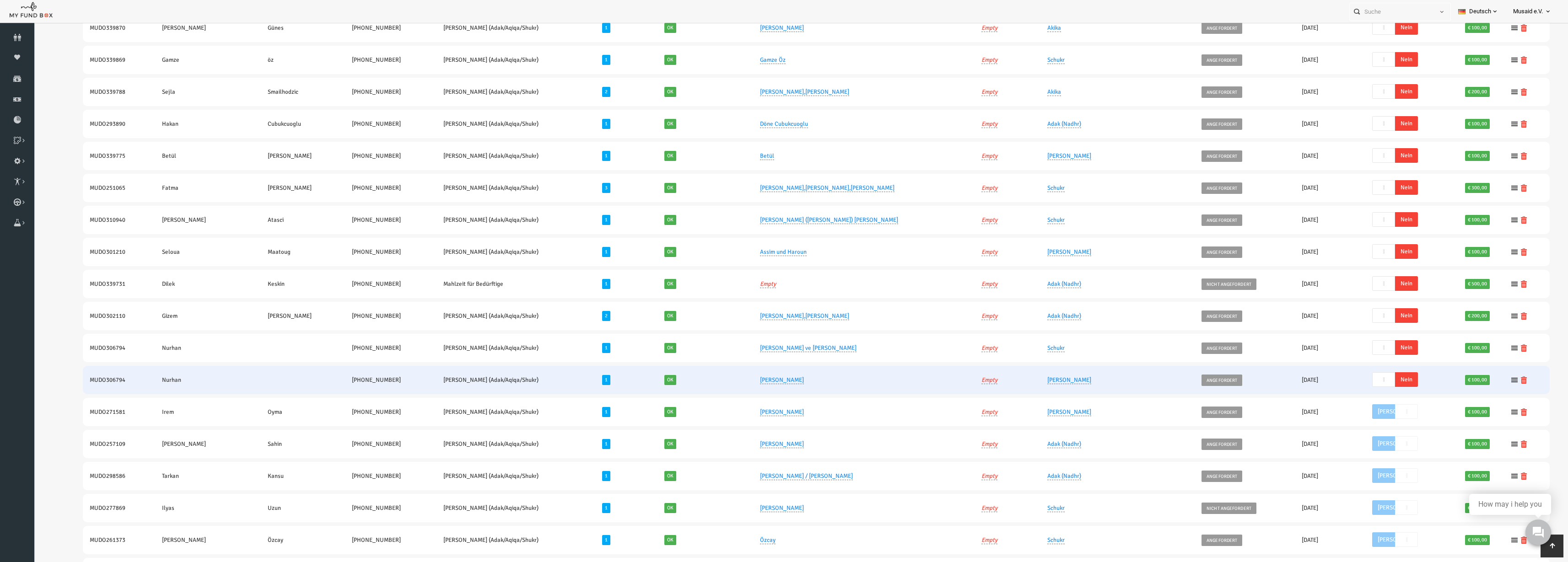
click at [1367, 382] on span "Nein" at bounding box center [1376, 380] width 23 height 15
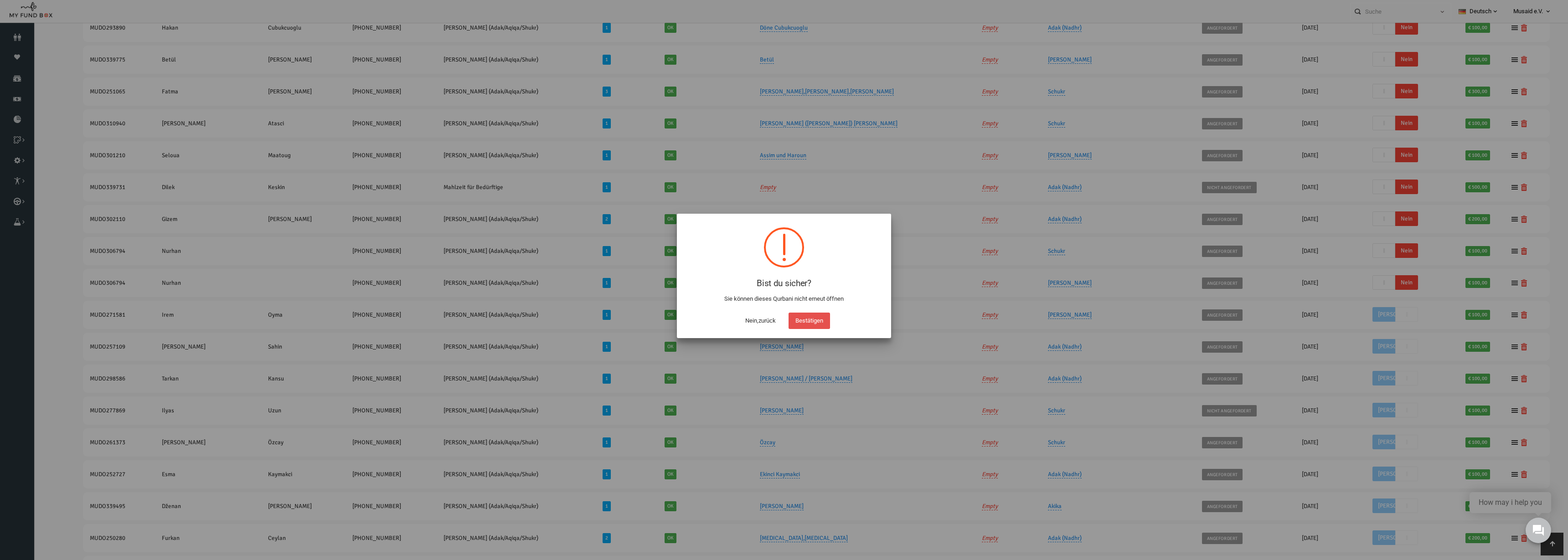
click at [803, 320] on button "Bestätigen" at bounding box center [809, 321] width 41 height 16
checkbox input "true"
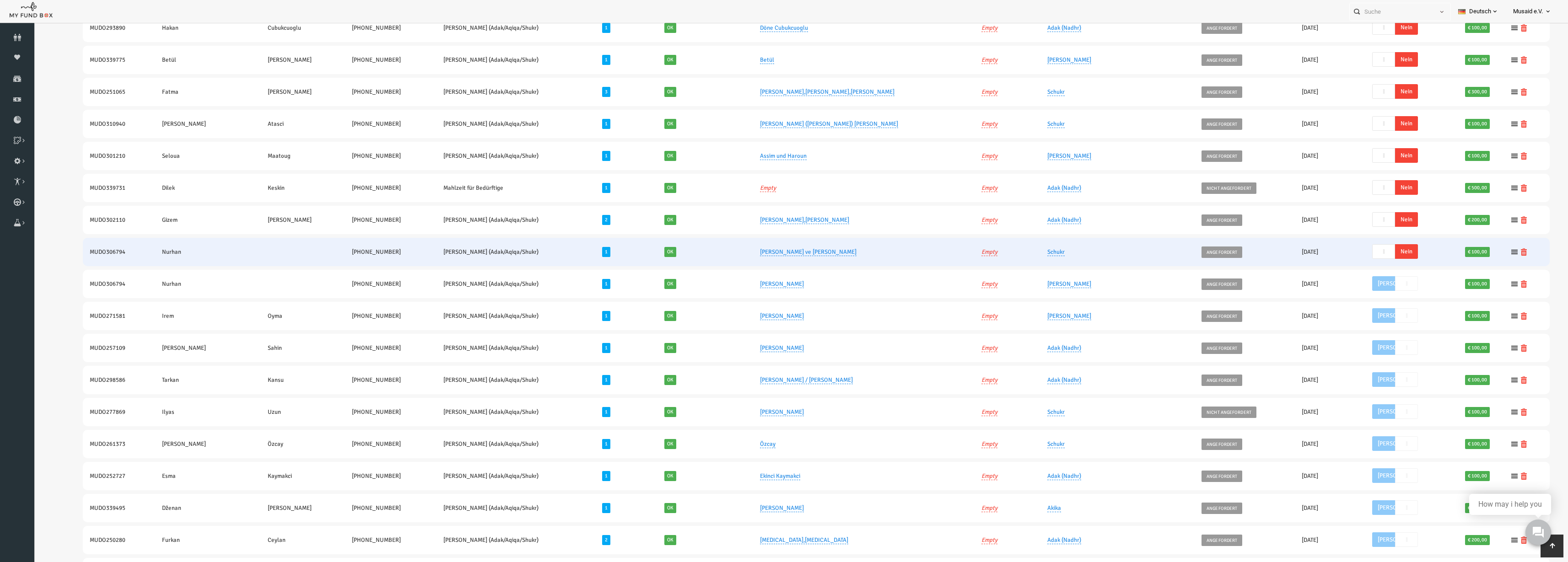
click at [1366, 251] on span "Nein" at bounding box center [1376, 252] width 23 height 15
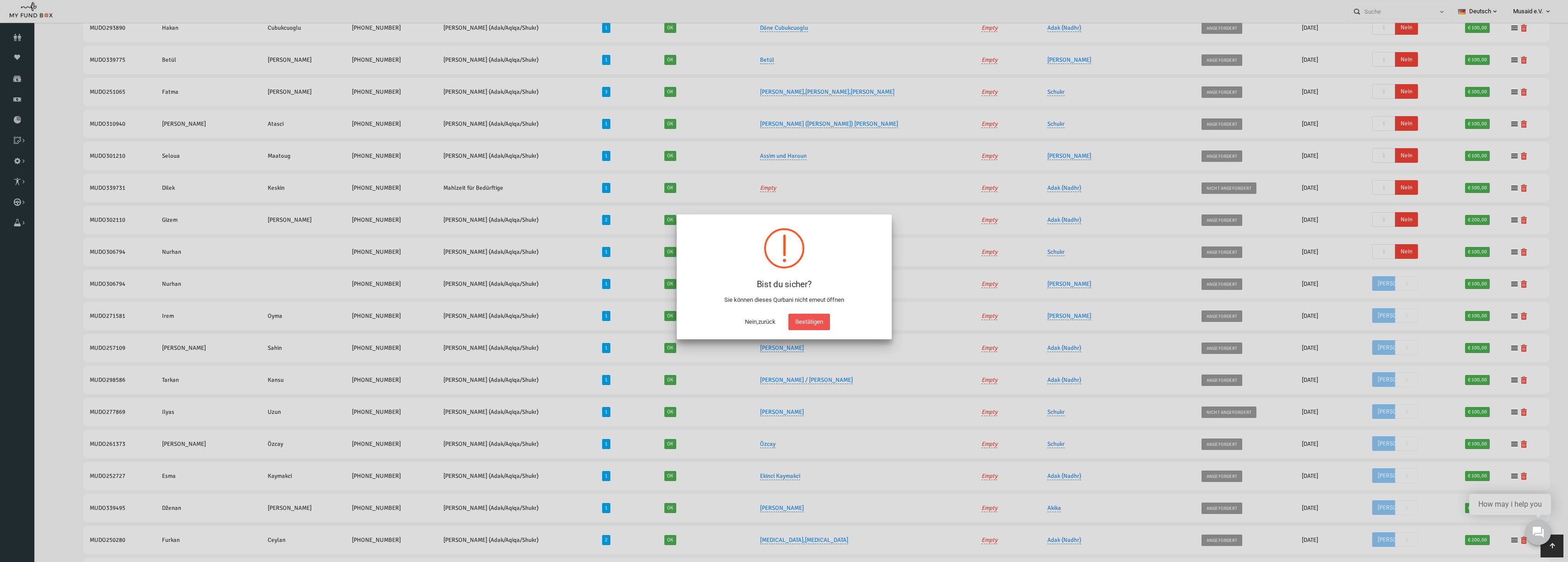
scroll to position [294, 0]
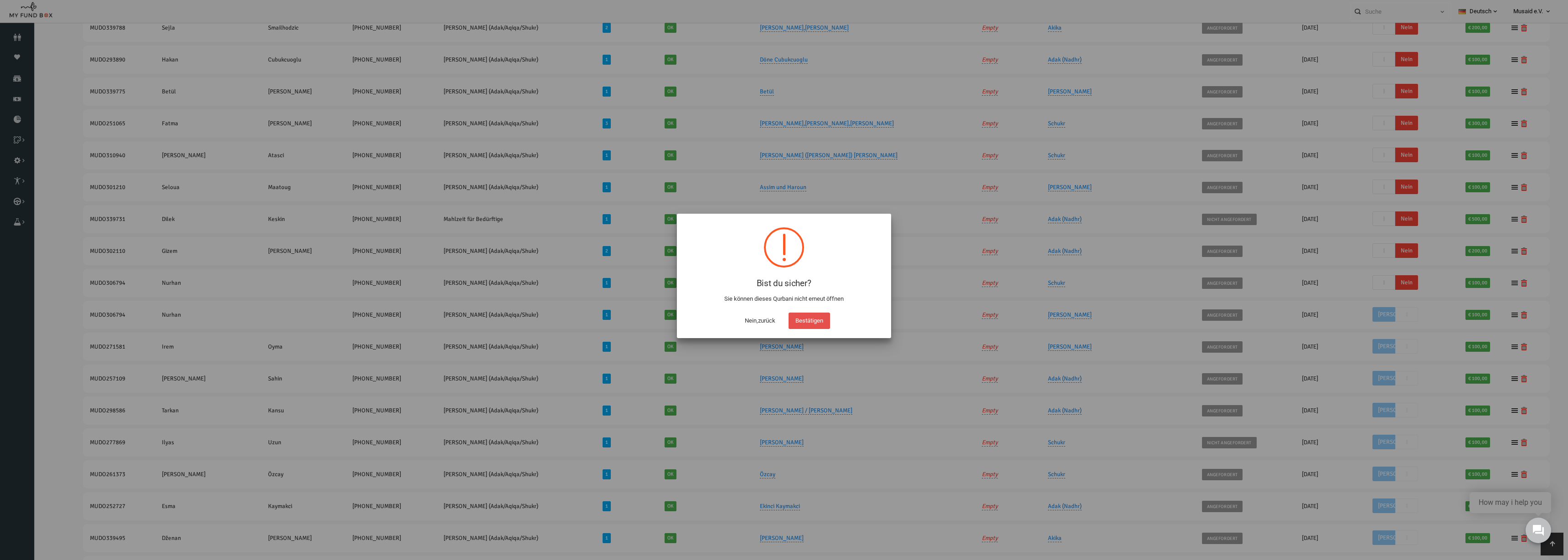
click at [821, 316] on button "Bestätigen" at bounding box center [809, 321] width 41 height 16
checkbox input "true"
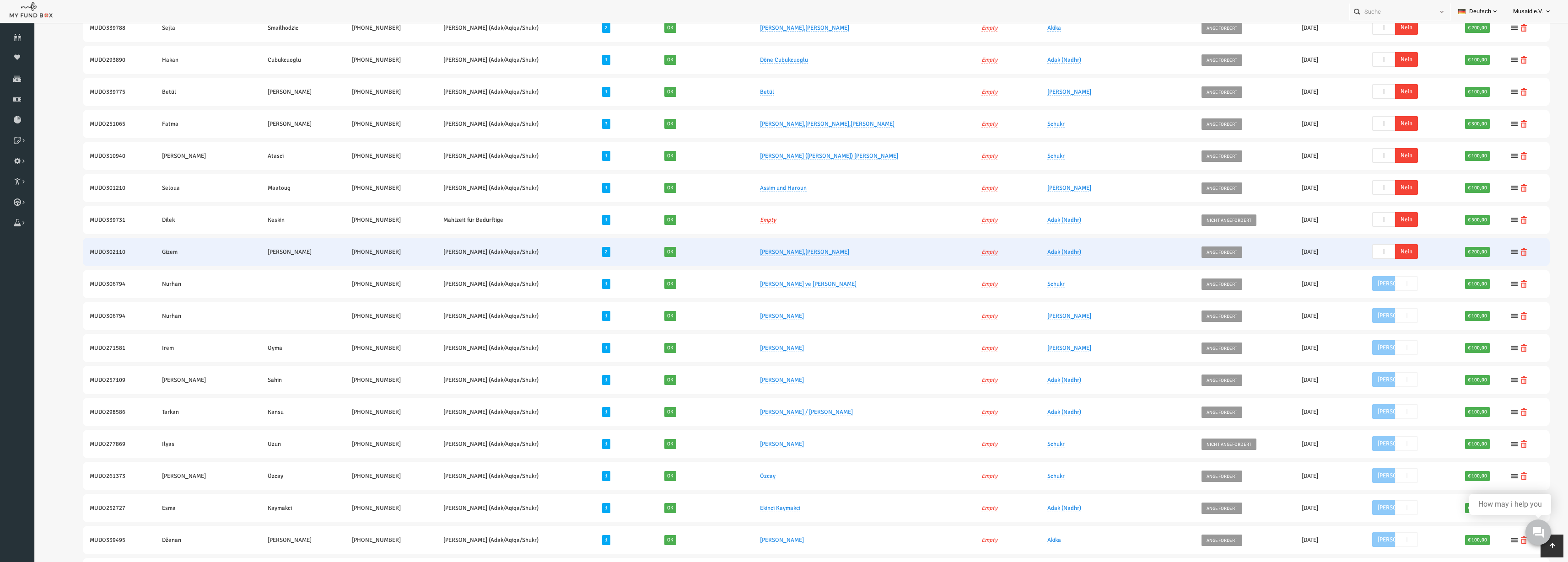
click at [1372, 250] on span "Nein" at bounding box center [1376, 252] width 23 height 15
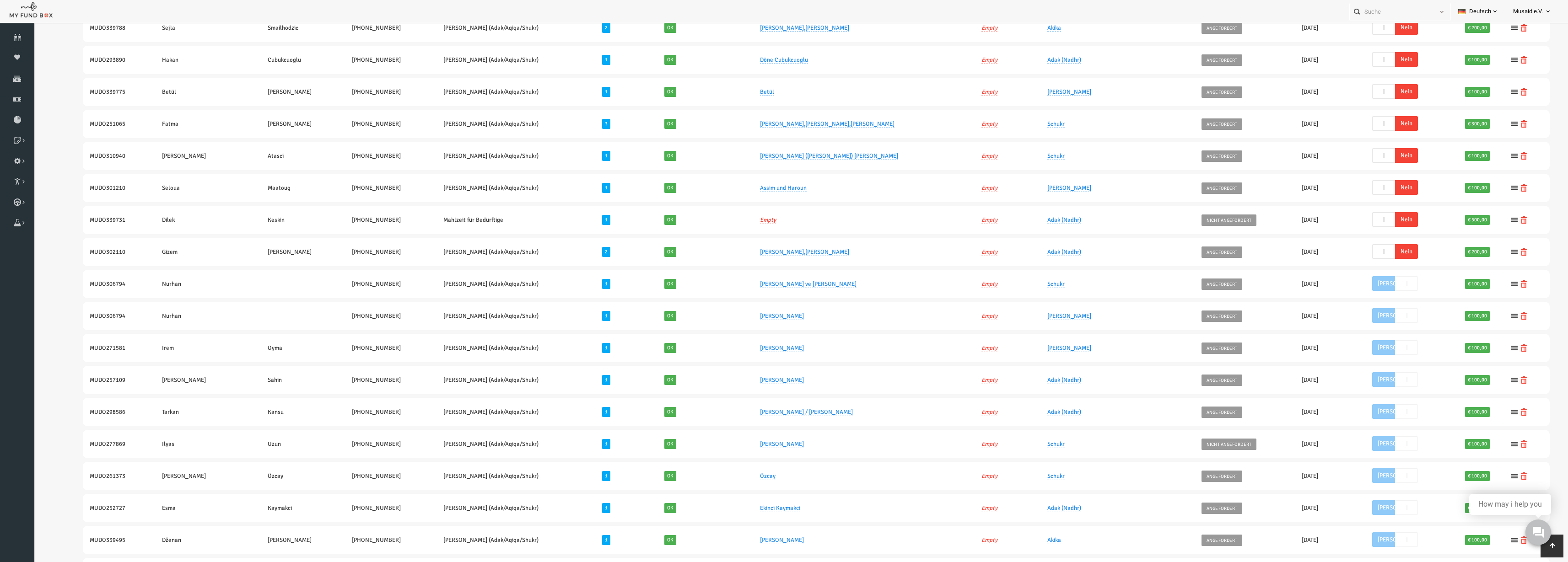
scroll to position [262, 0]
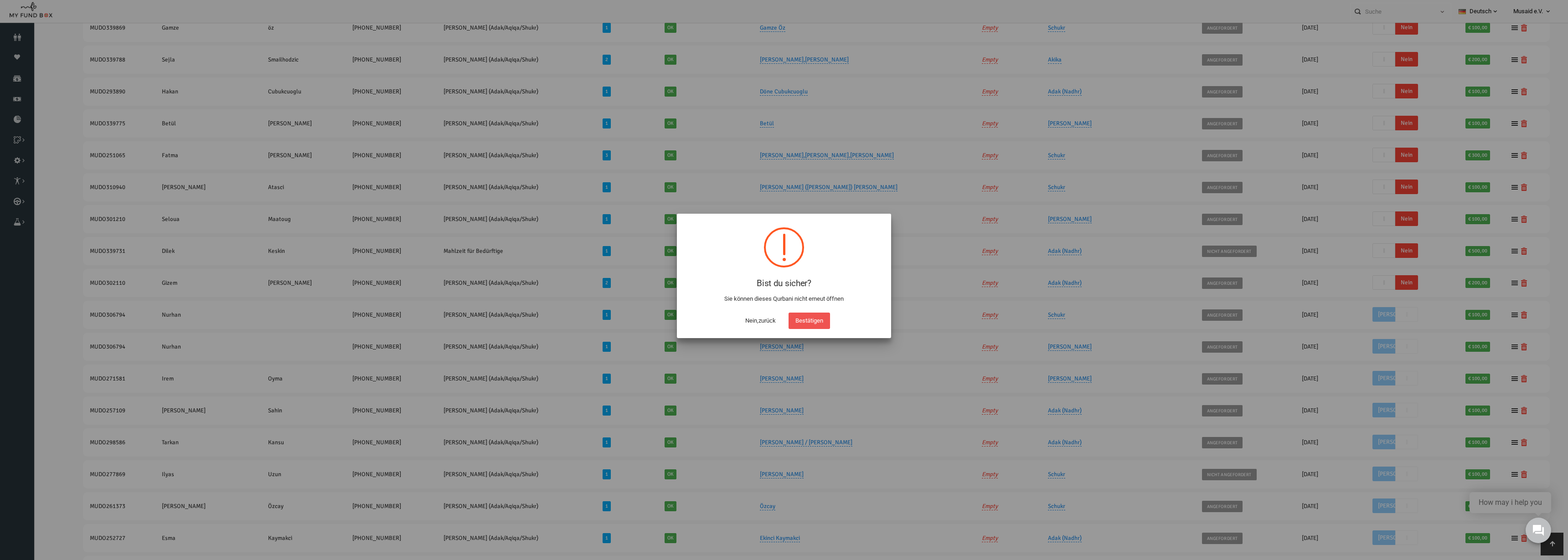
click at [805, 322] on button "Bestätigen" at bounding box center [809, 321] width 41 height 16
checkbox input "true"
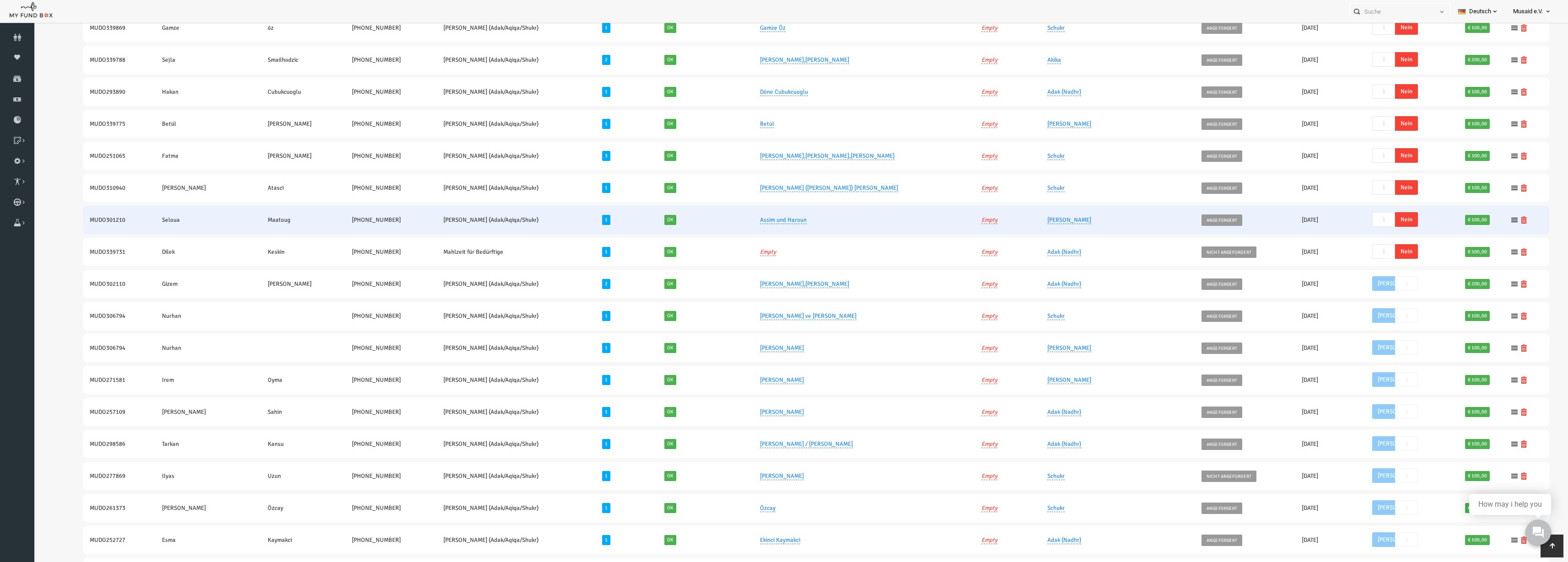
click at [1366, 214] on span "Nein" at bounding box center [1376, 219] width 23 height 15
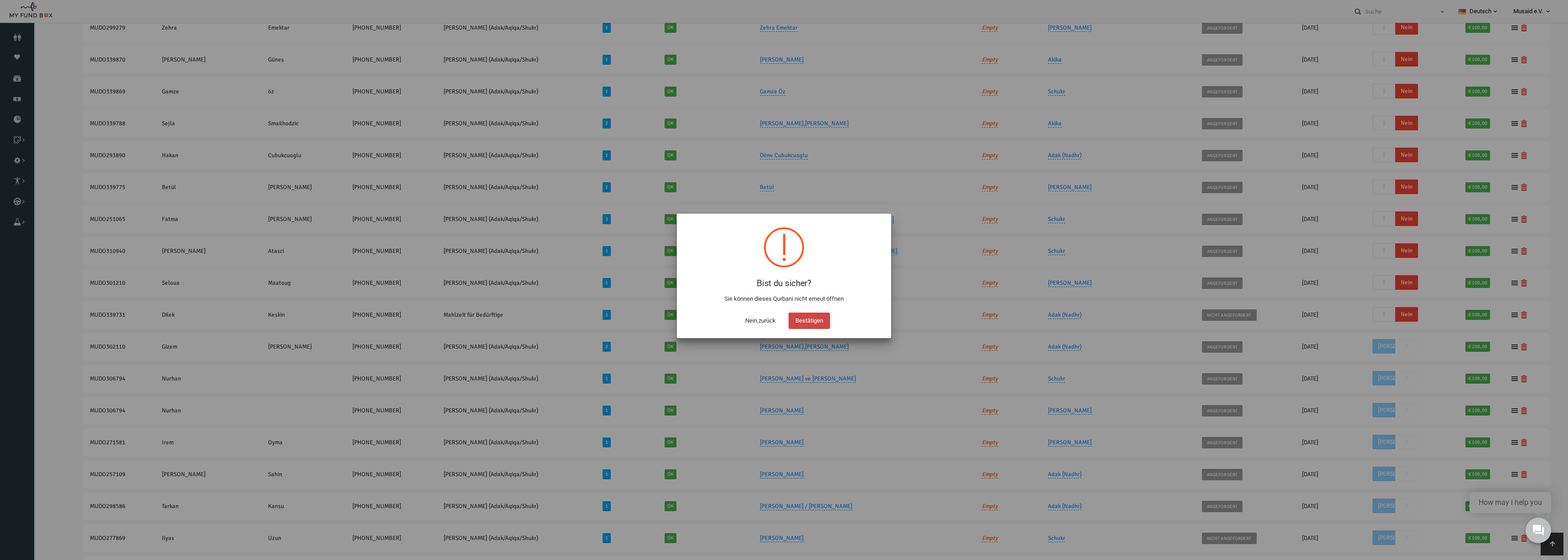
click at [802, 323] on button "Bestätigen" at bounding box center [809, 321] width 41 height 16
checkbox input "true"
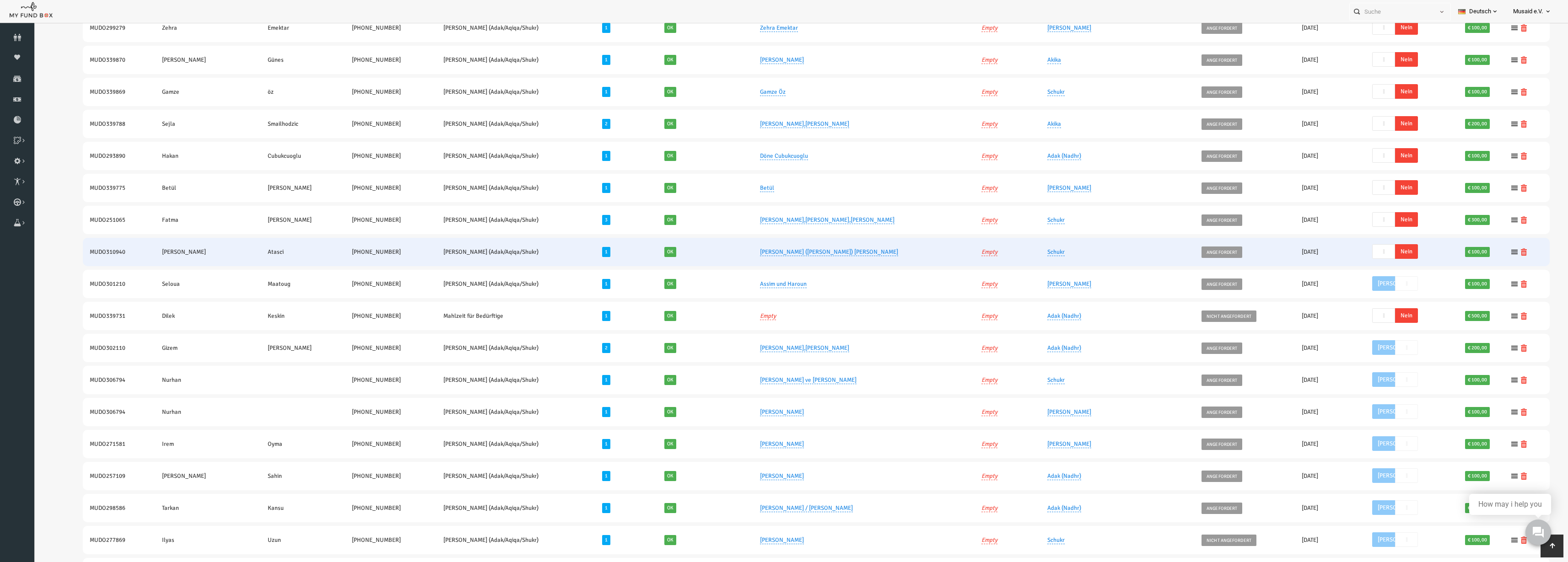
click at [1384, 253] on div "Ja Nein -- Nein" at bounding box center [1381, 252] width 79 height 15
click at [1371, 250] on span "Nein" at bounding box center [1376, 252] width 23 height 15
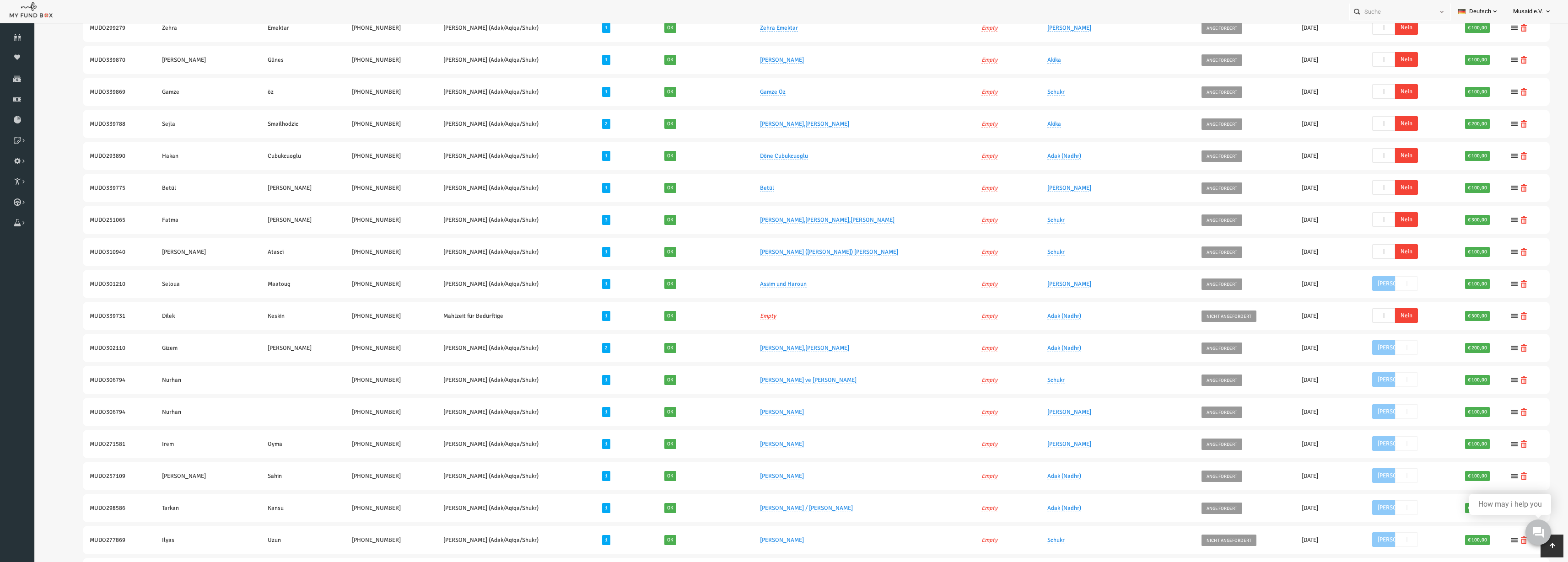
scroll to position [166, 0]
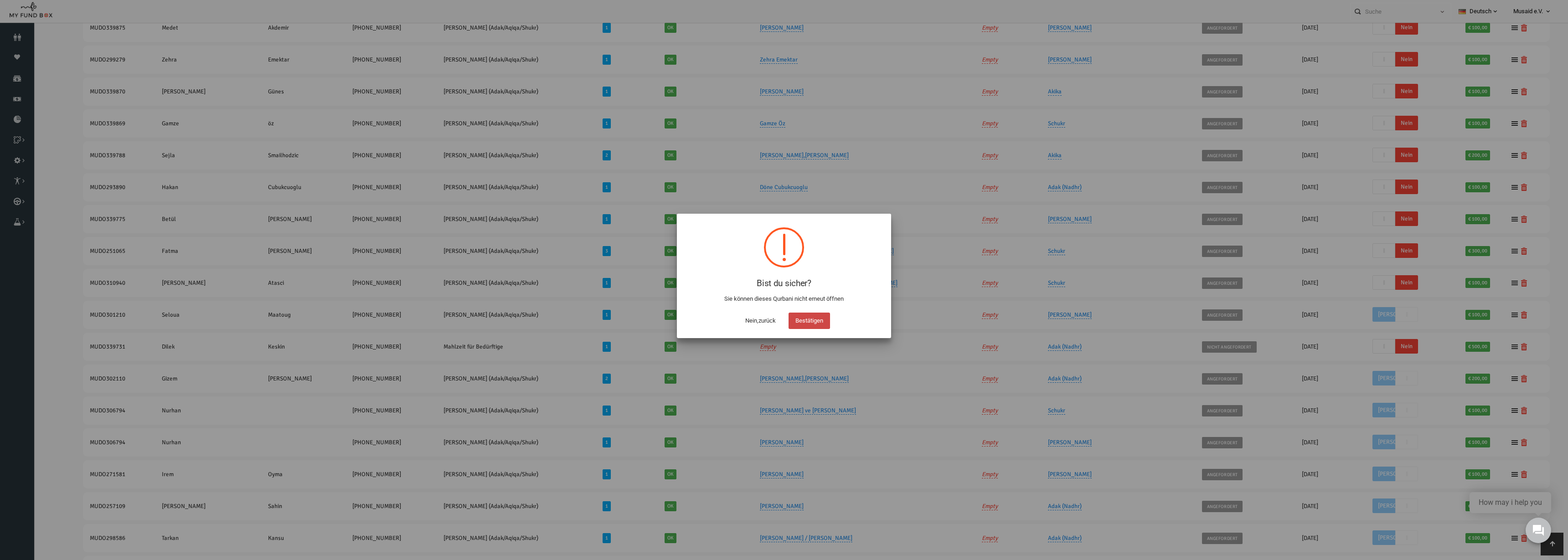
click at [808, 318] on button "Bestätigen" at bounding box center [809, 321] width 41 height 16
checkbox input "true"
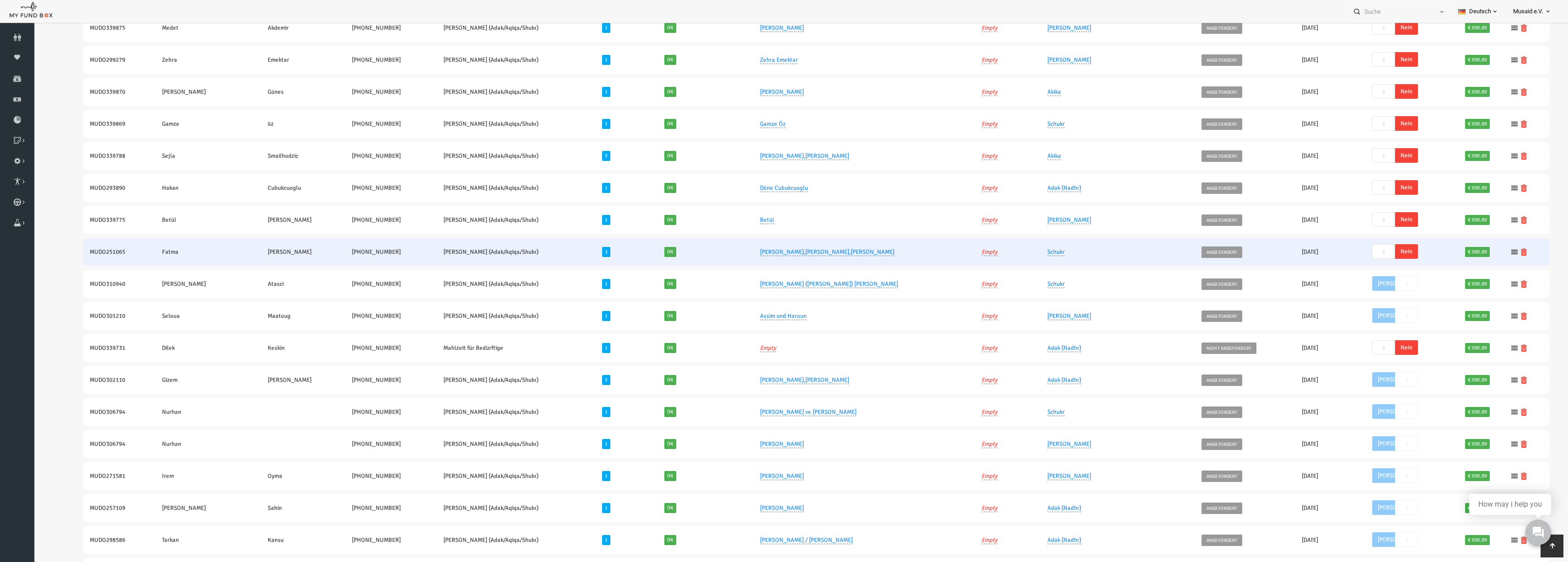
click at [1371, 250] on span "Nein" at bounding box center [1376, 252] width 23 height 15
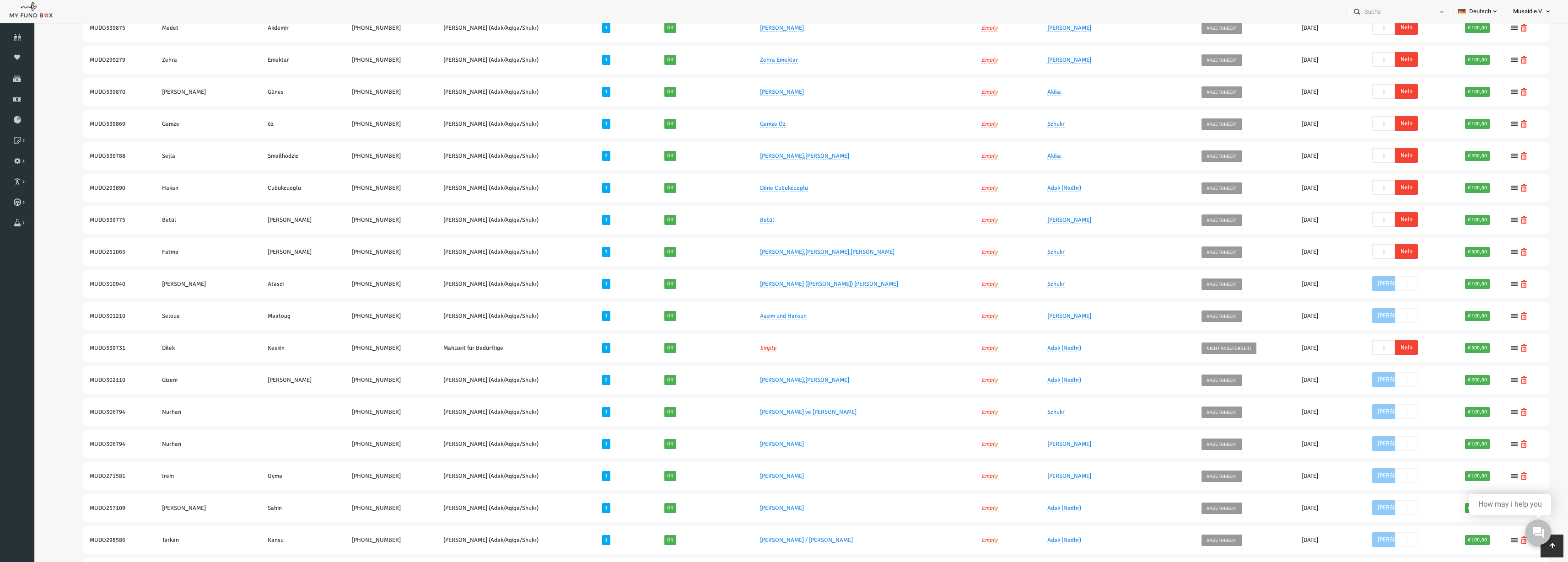
scroll to position [134, 0]
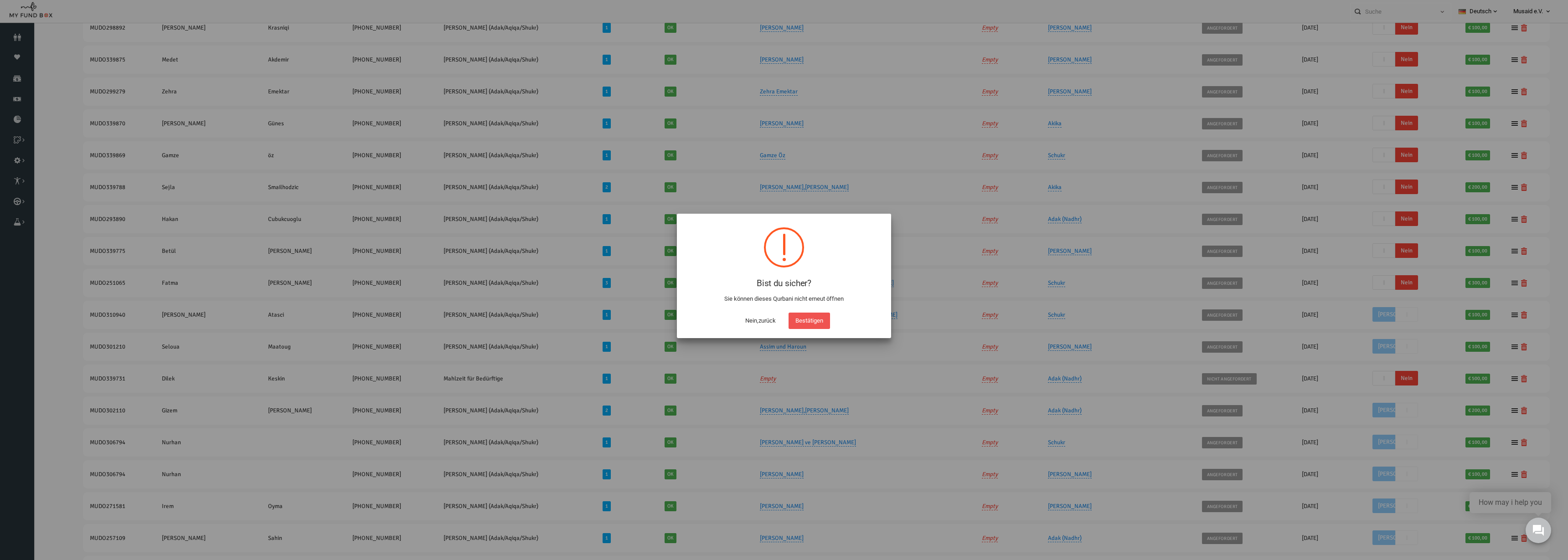
click at [823, 316] on button "Bestätigen" at bounding box center [809, 321] width 41 height 16
checkbox input "true"
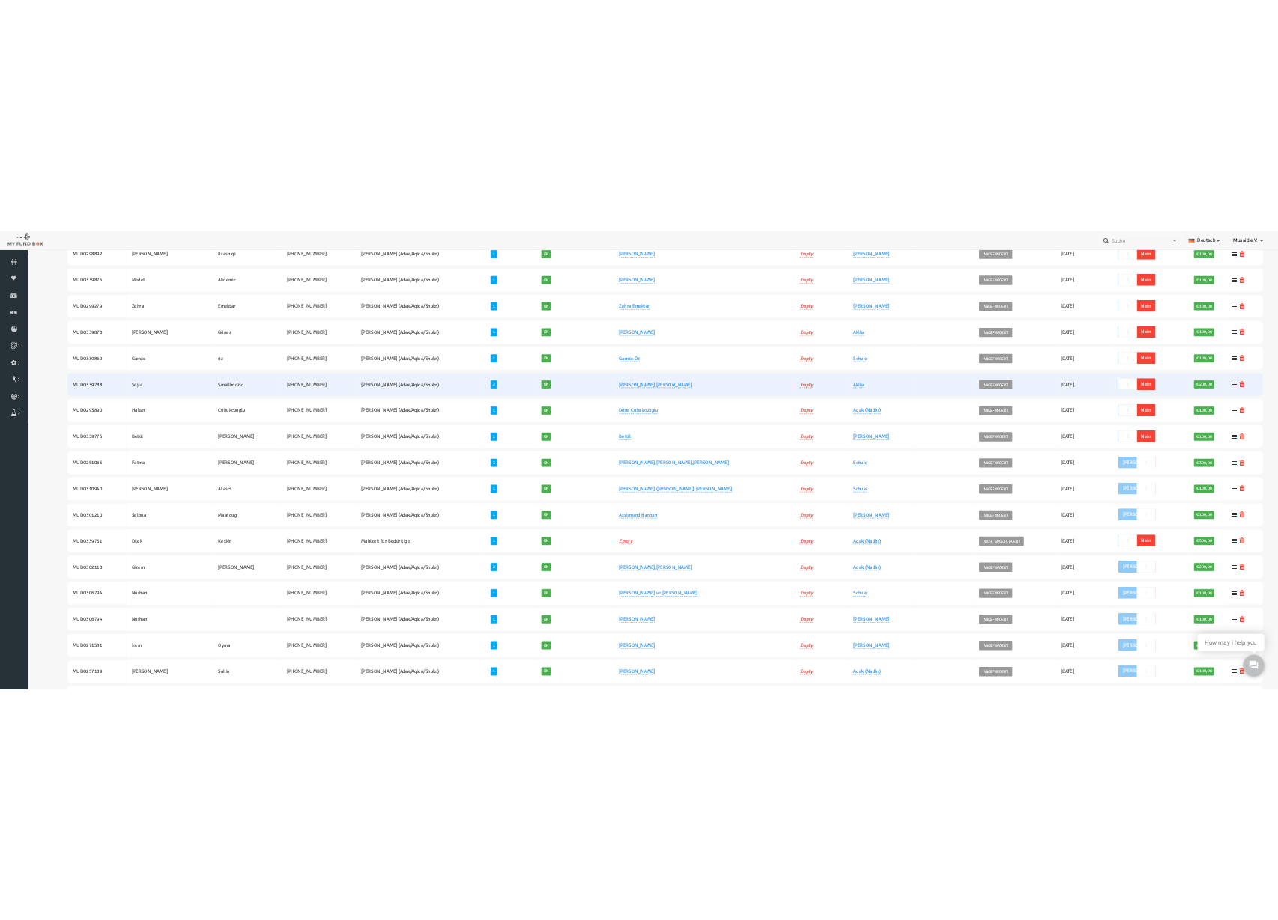
scroll to position [0, 0]
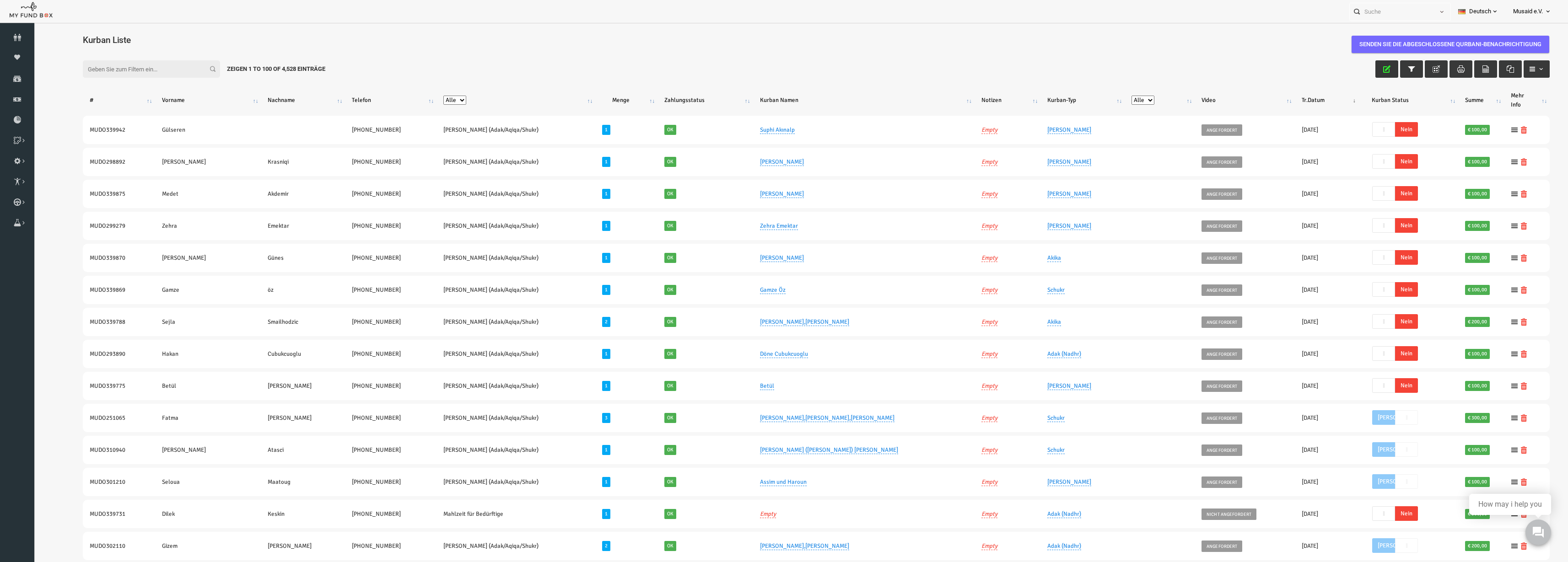
click at [1353, 67] on icon "button" at bounding box center [1357, 69] width 7 height 7
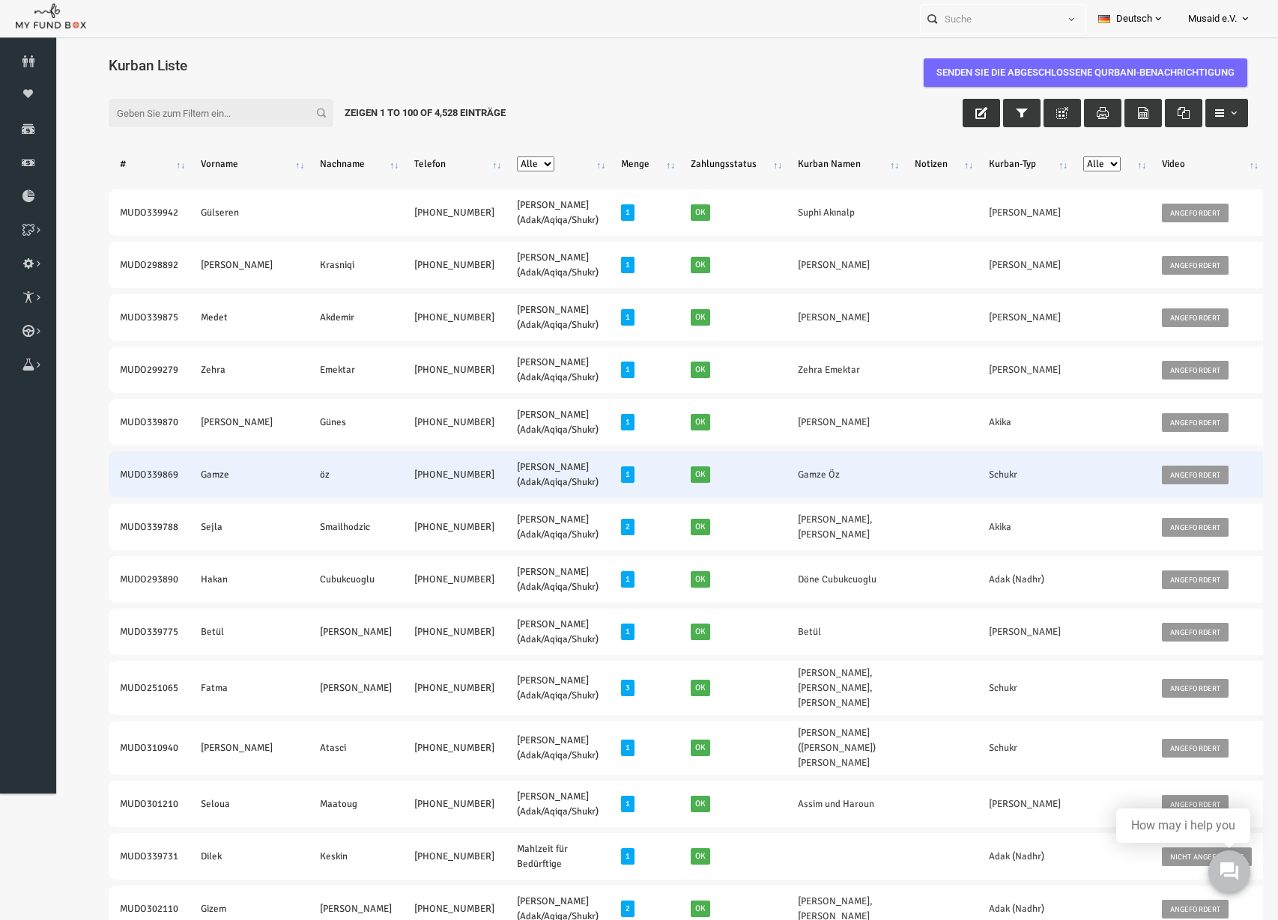
drag, startPoint x: 93, startPoint y: 476, endPoint x: 381, endPoint y: 490, distance: 288.7
click at [381, 490] on tr "MUDO339869 Gamze öz +49 15566 518865 Nafilah Kurban (Adak/Aqiqa/Shukr) 1 Ok Gam…" at bounding box center [820, 475] width 1472 height 46
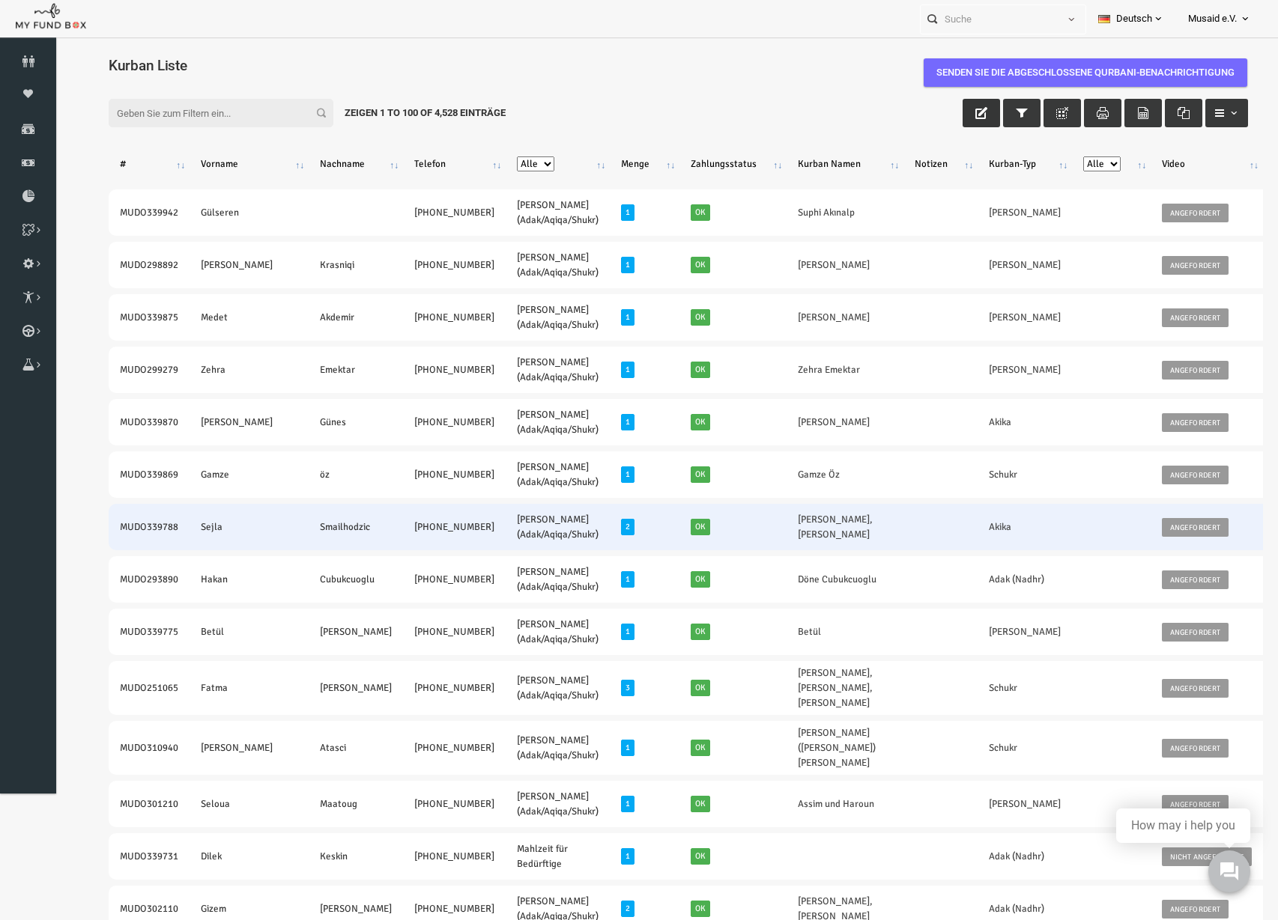
copy tr "MUDO339869 Gamze öz +49 15566 518865"
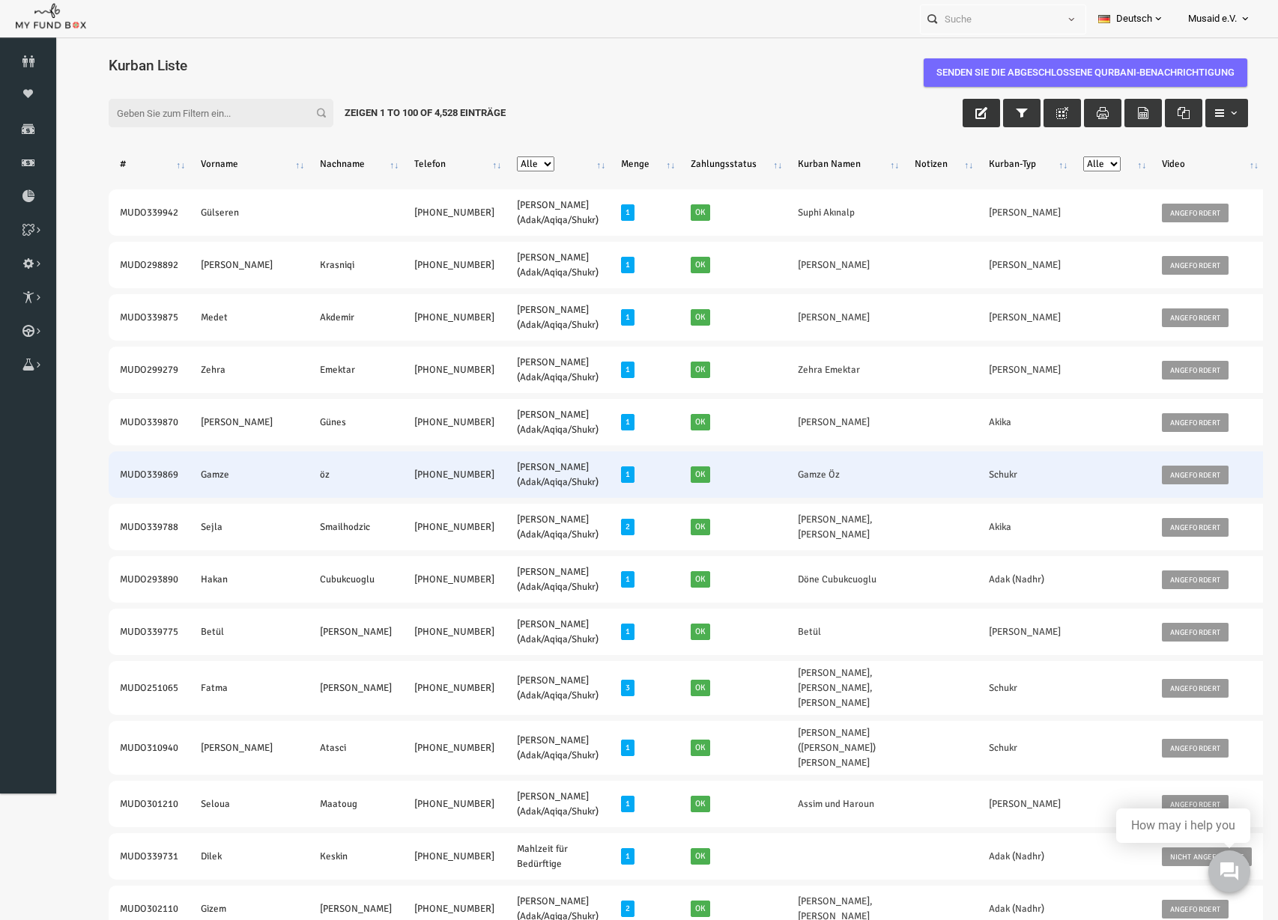
drag, startPoint x: 697, startPoint y: 476, endPoint x: 759, endPoint y: 481, distance: 62.3
click at [762, 481] on td "Gamze Öz" at bounding box center [820, 475] width 117 height 46
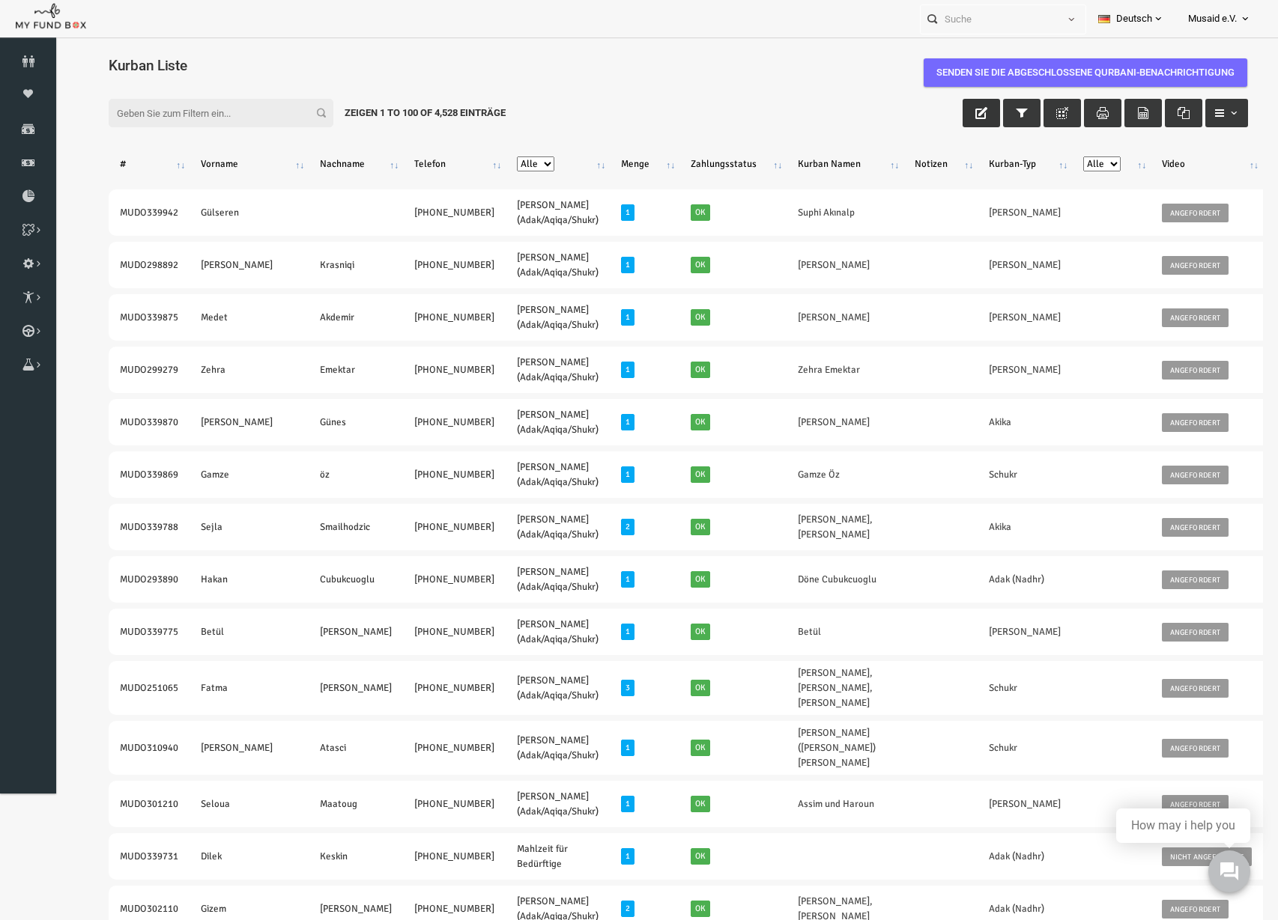
copy link "Gamze Öz"
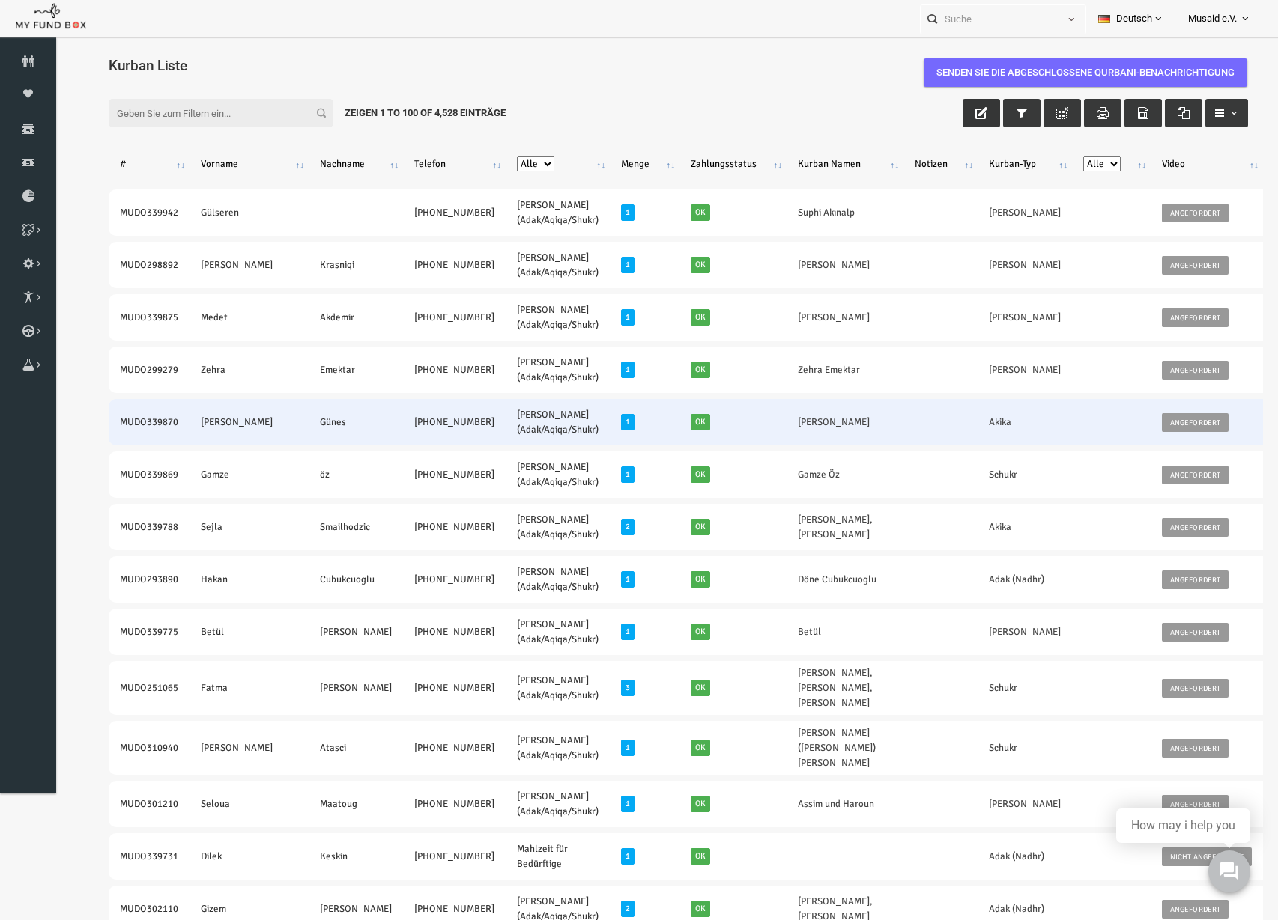
drag, startPoint x: 92, startPoint y: 425, endPoint x: 382, endPoint y: 432, distance: 289.9
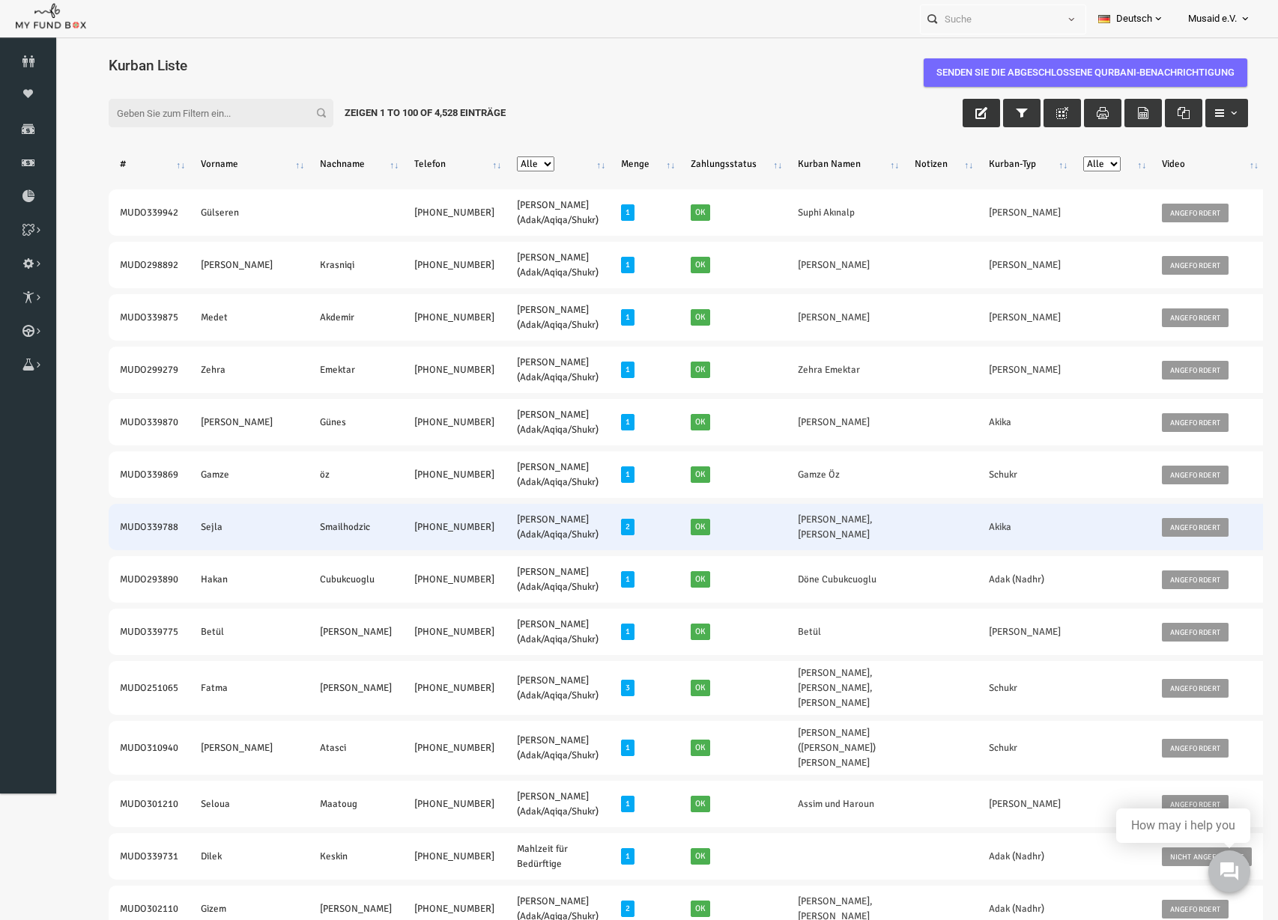
copy tr "MUDO339870 Yusuf Günes +49 175 5093870"
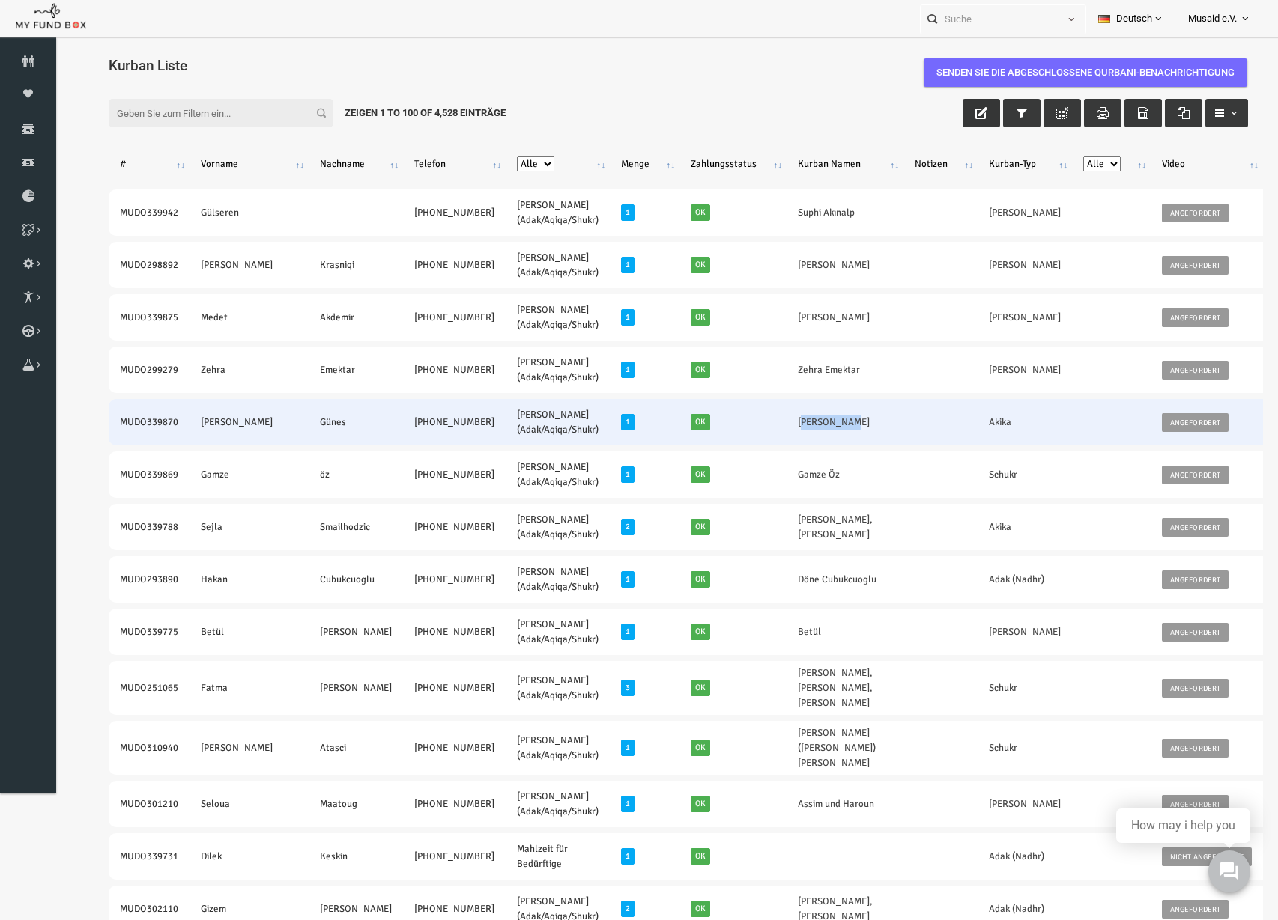
drag, startPoint x: 693, startPoint y: 422, endPoint x: 755, endPoint y: 423, distance: 62.2
click at [762, 423] on td "[PERSON_NAME]" at bounding box center [820, 422] width 117 height 46
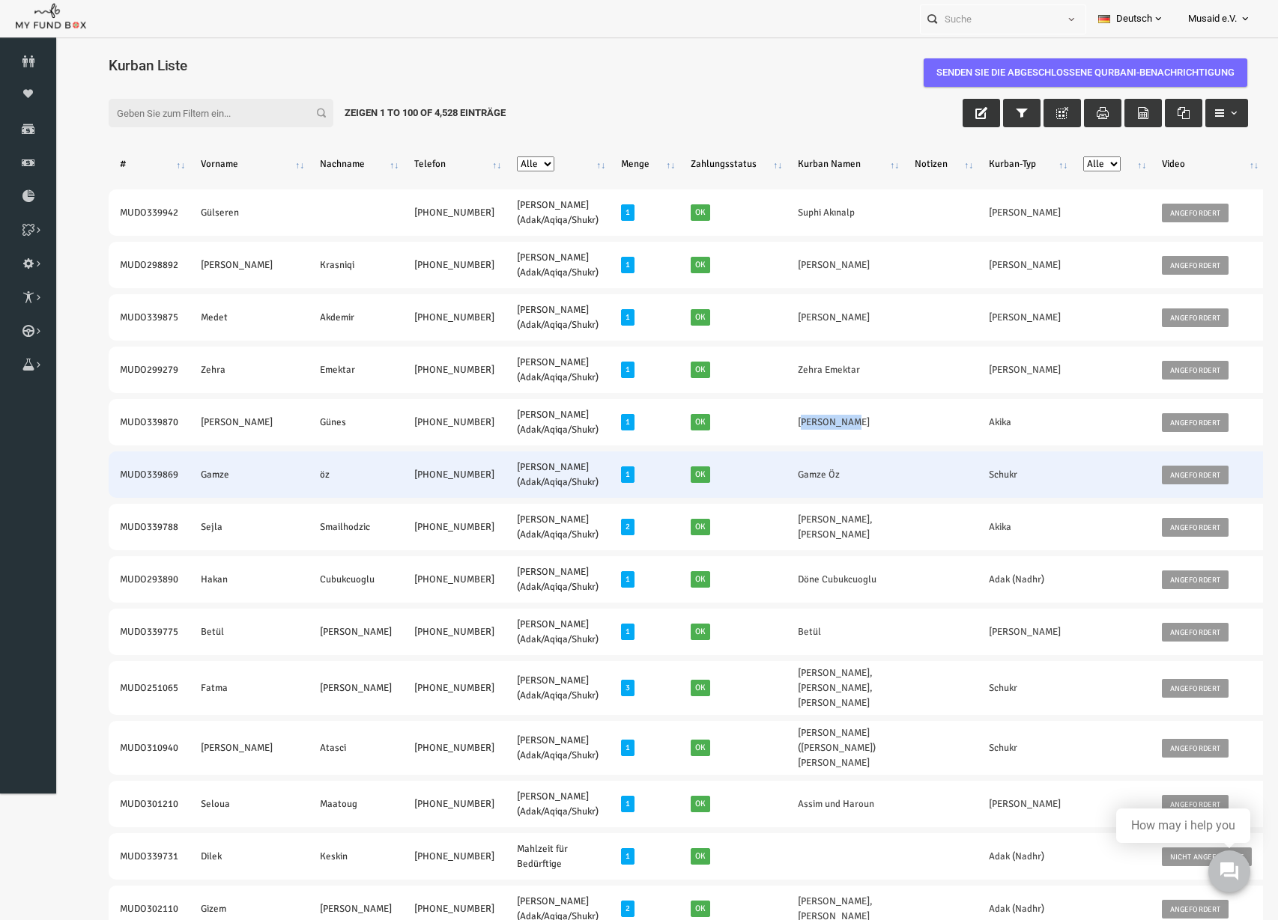
copy link "[PERSON_NAME]"
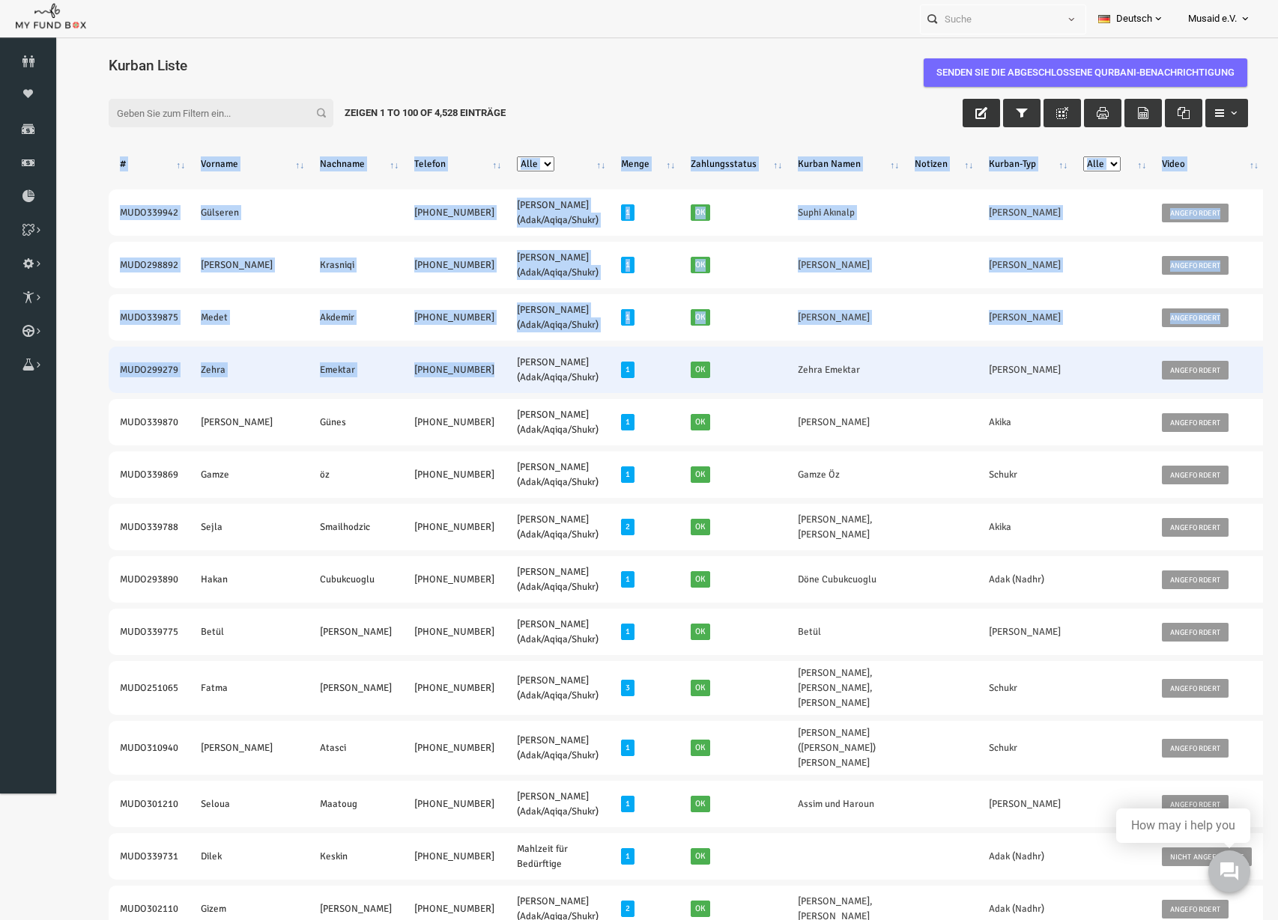
drag, startPoint x: 213, startPoint y: 391, endPoint x: 391, endPoint y: 386, distance: 177.6
click at [85, 382] on td "MUDO299279" at bounding box center [124, 370] width 81 height 46
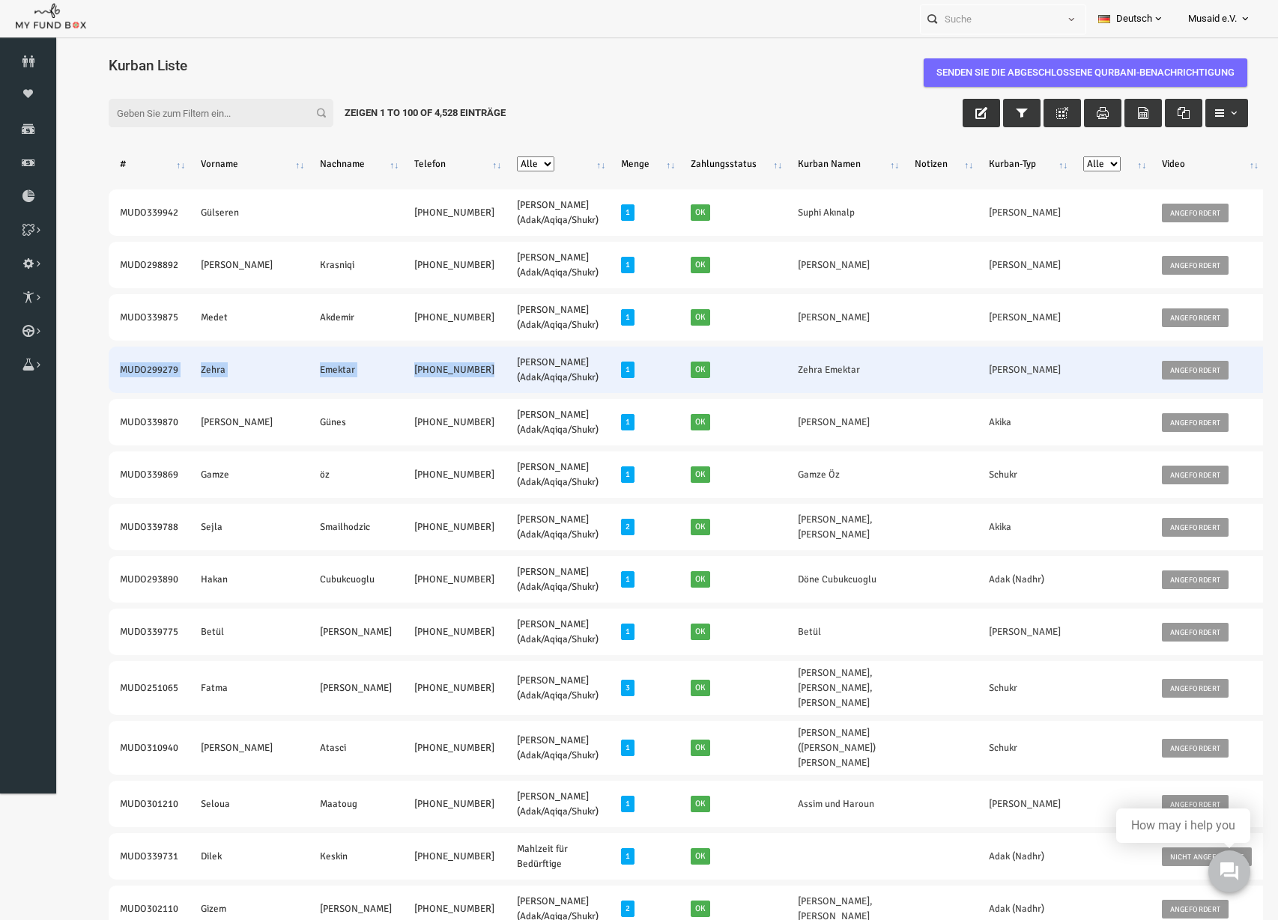
drag, startPoint x: 91, startPoint y: 374, endPoint x: 389, endPoint y: 382, distance: 298.9
click at [389, 382] on tr "MUDO299279 Zehra Emektar +49 1794586092 Nafilah Kurban (Adak/Aqiqa/Shukr) 1 Ok …" at bounding box center [820, 370] width 1472 height 46
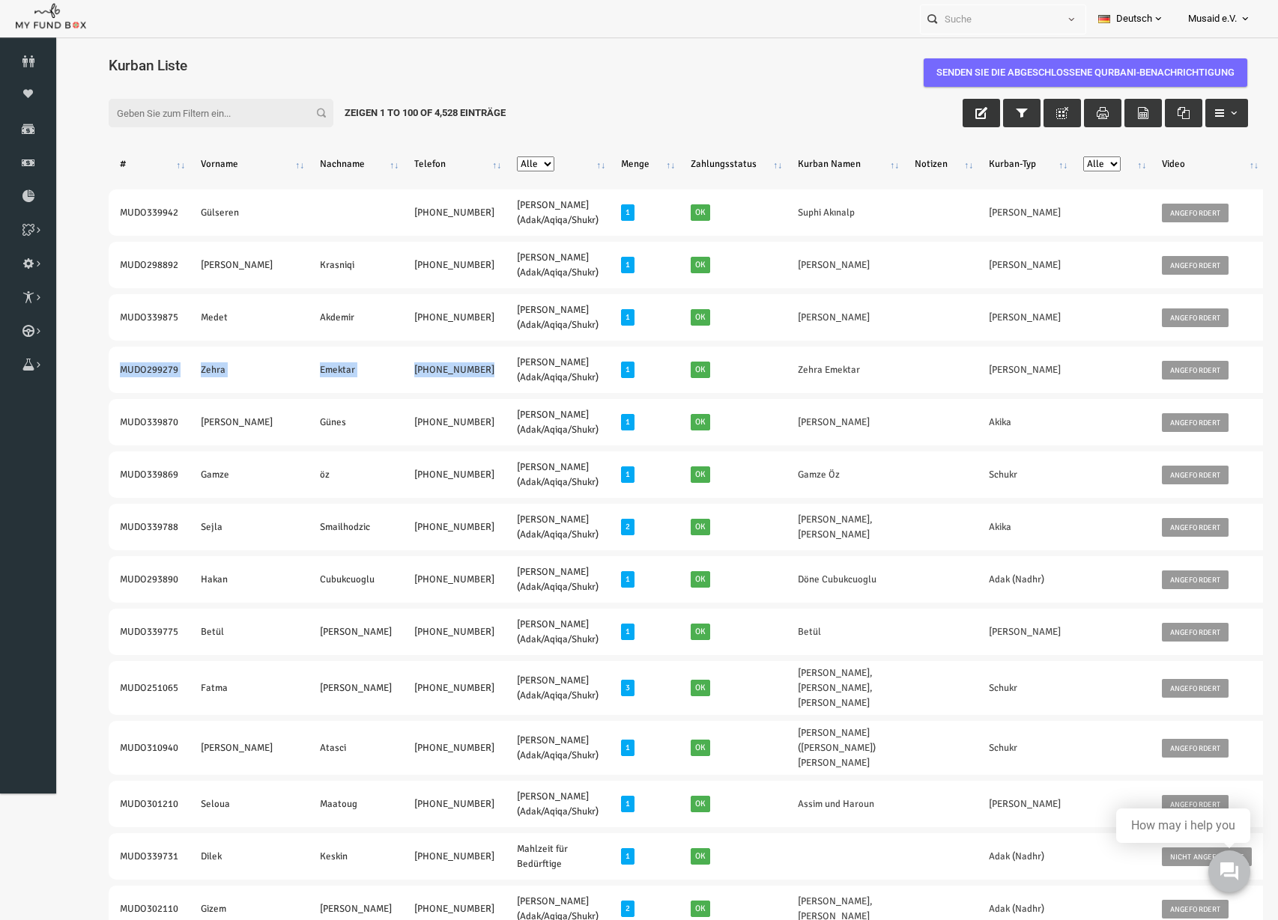
copy tr "MUDO299279 Zehra Emektar +49 1794586092"
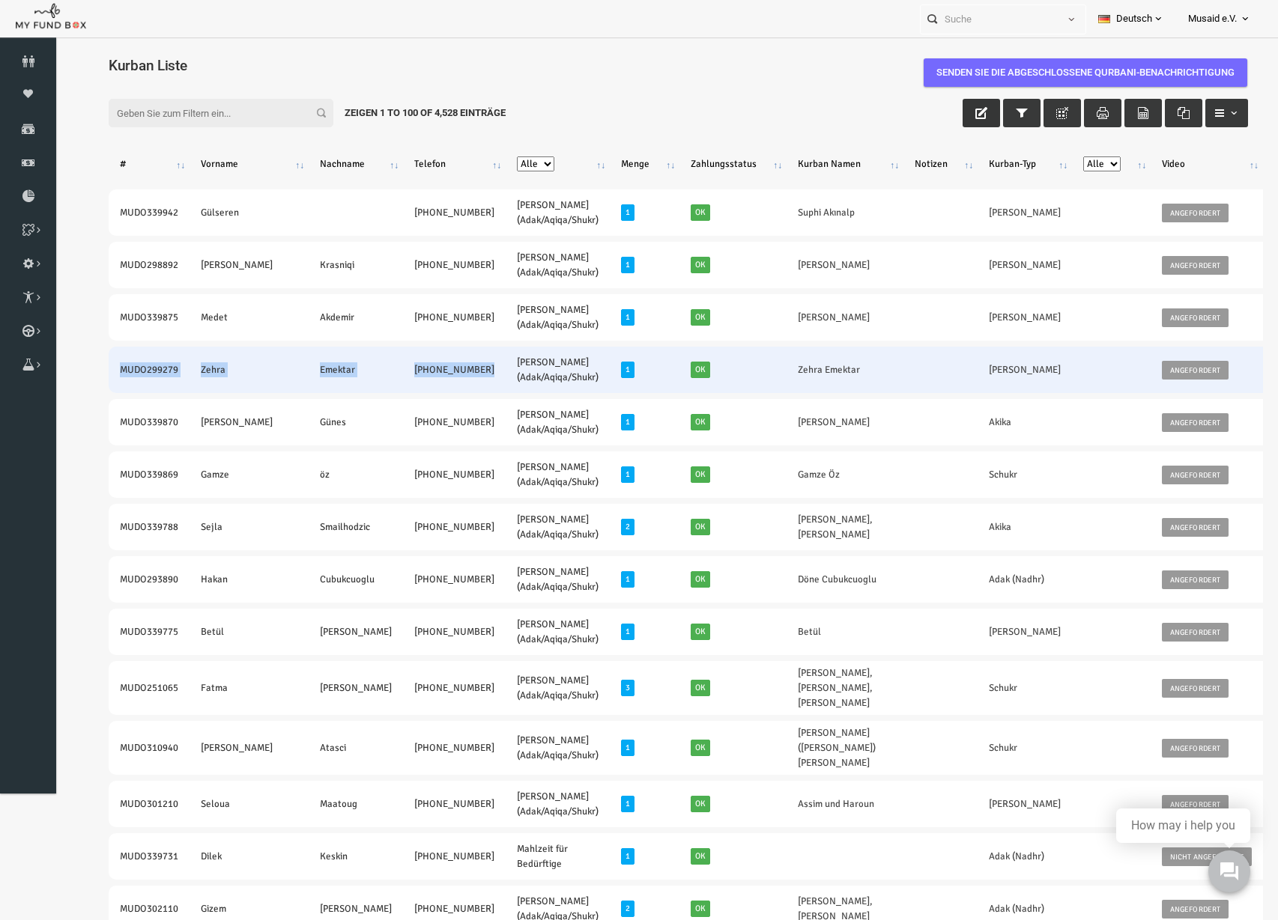
drag, startPoint x: 699, startPoint y: 367, endPoint x: 773, endPoint y: 380, distance: 75.4
click at [773, 380] on tr "MUDO299279 Zehra Emektar +49 1794586092 Nafilah Kurban (Adak/Aqiqa/Shukr) 1 Ok …" at bounding box center [820, 370] width 1472 height 46
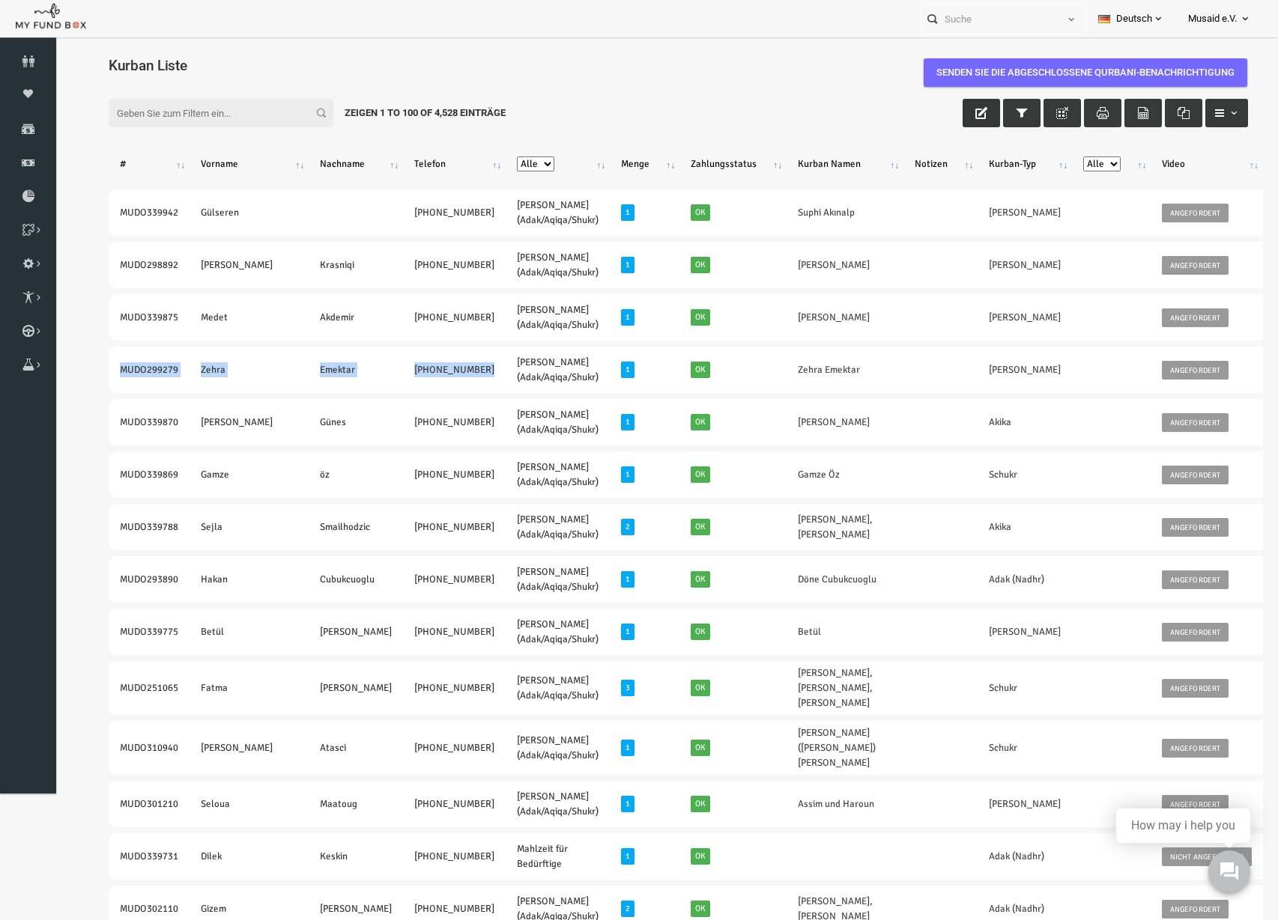
copy tr "Zehra Emektar"
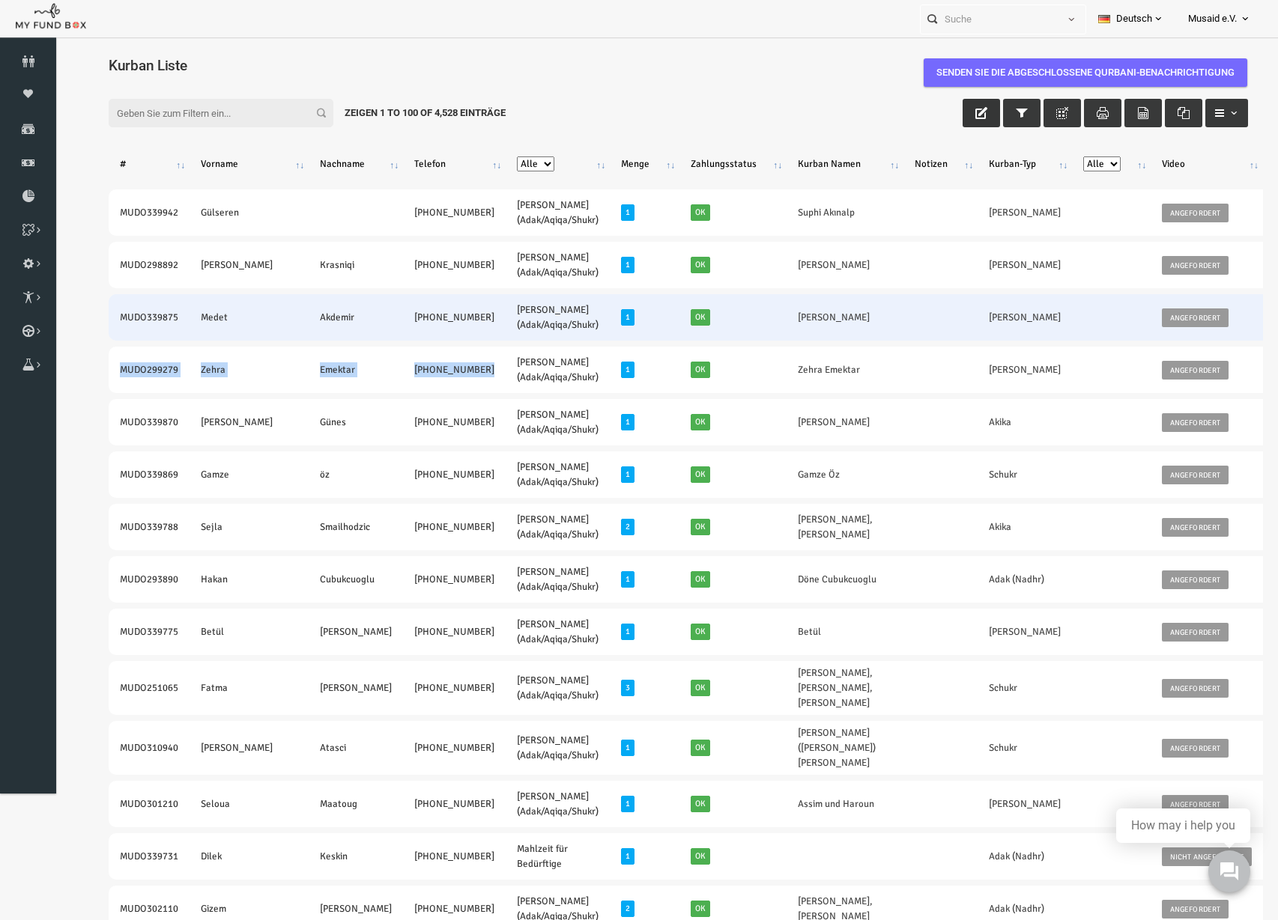
drag, startPoint x: 91, startPoint y: 320, endPoint x: 398, endPoint y: 326, distance: 307.1
click at [398, 326] on tr "MUDO339875 Medet Akdemir +49 176 20739330 Nafilah Kurban (Adak/Aqiqa/Shukr) 1 O…" at bounding box center [820, 317] width 1472 height 46
copy tr "MUDO339875 Medet Akdemir +49 176 20739330"
drag, startPoint x: 704, startPoint y: 318, endPoint x: 764, endPoint y: 326, distance: 60.4
click at [764, 326] on td "[PERSON_NAME]" at bounding box center [820, 317] width 117 height 46
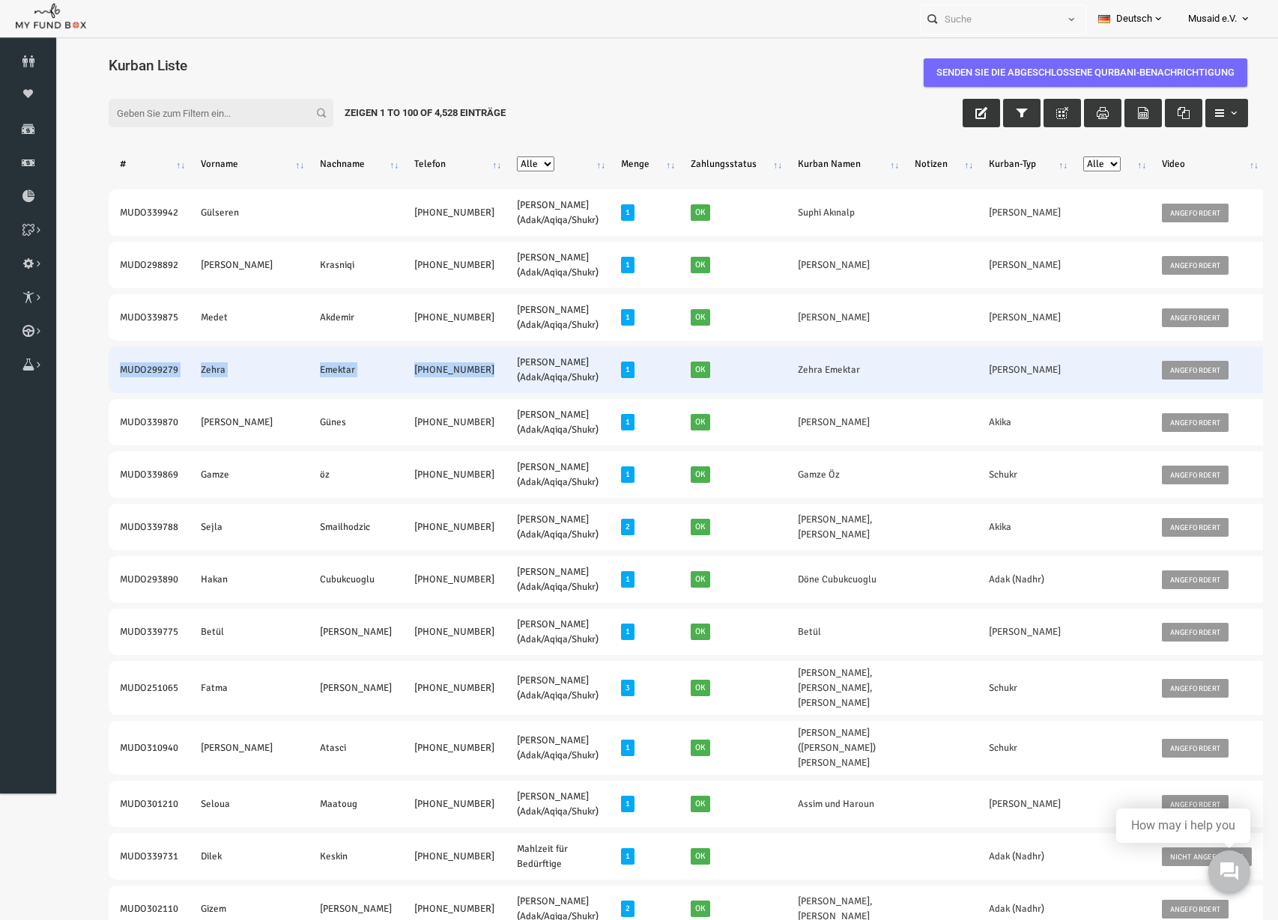
copy link "[PERSON_NAME]"
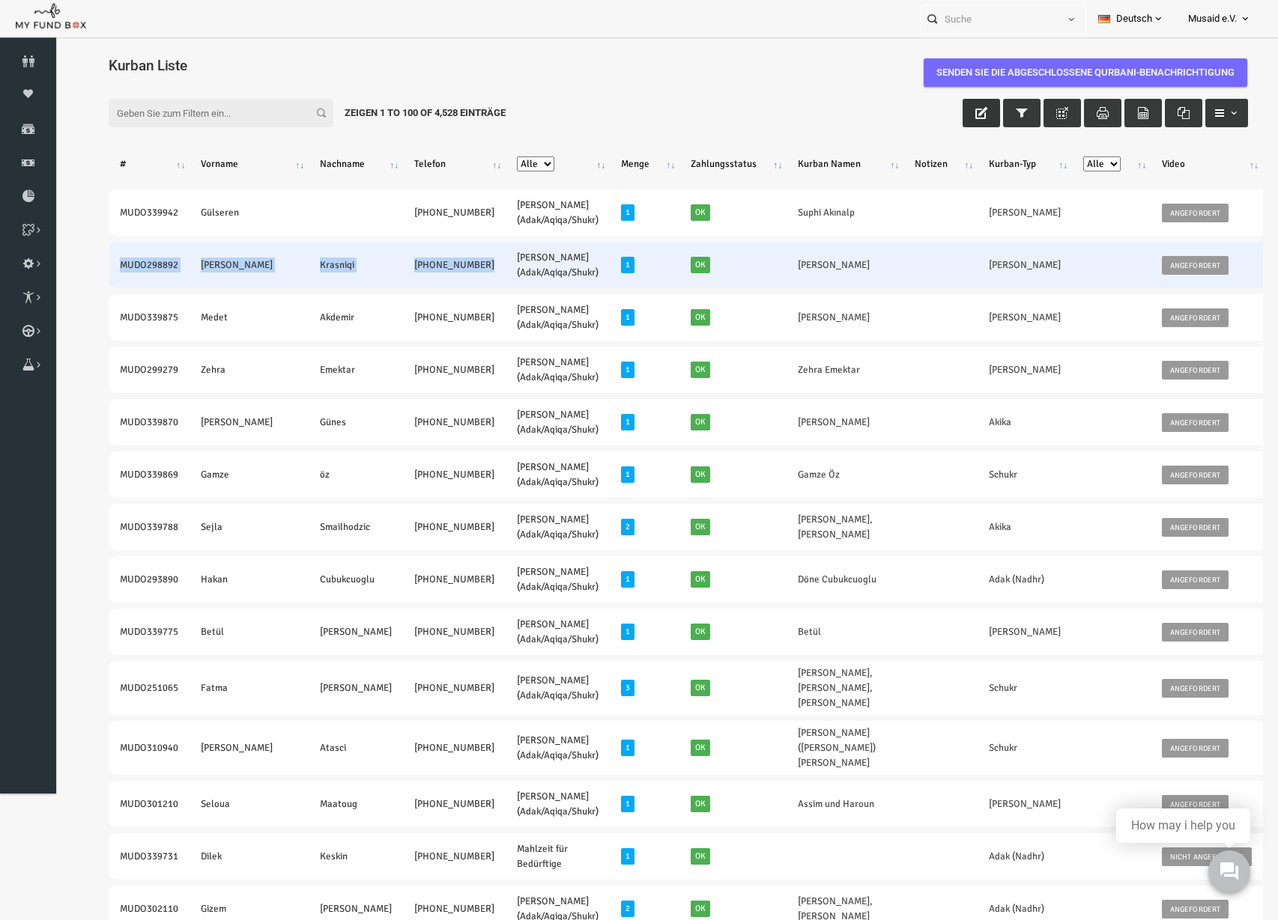
drag, startPoint x: 85, startPoint y: 261, endPoint x: 406, endPoint y: 281, distance: 321.8
click at [406, 281] on tr "MUDO298892 Omar Krasniqi +49 1638876779 Nafilah Kurban (Adak/Aqiqa/Shukr) 1 Ok …" at bounding box center [820, 265] width 1472 height 46
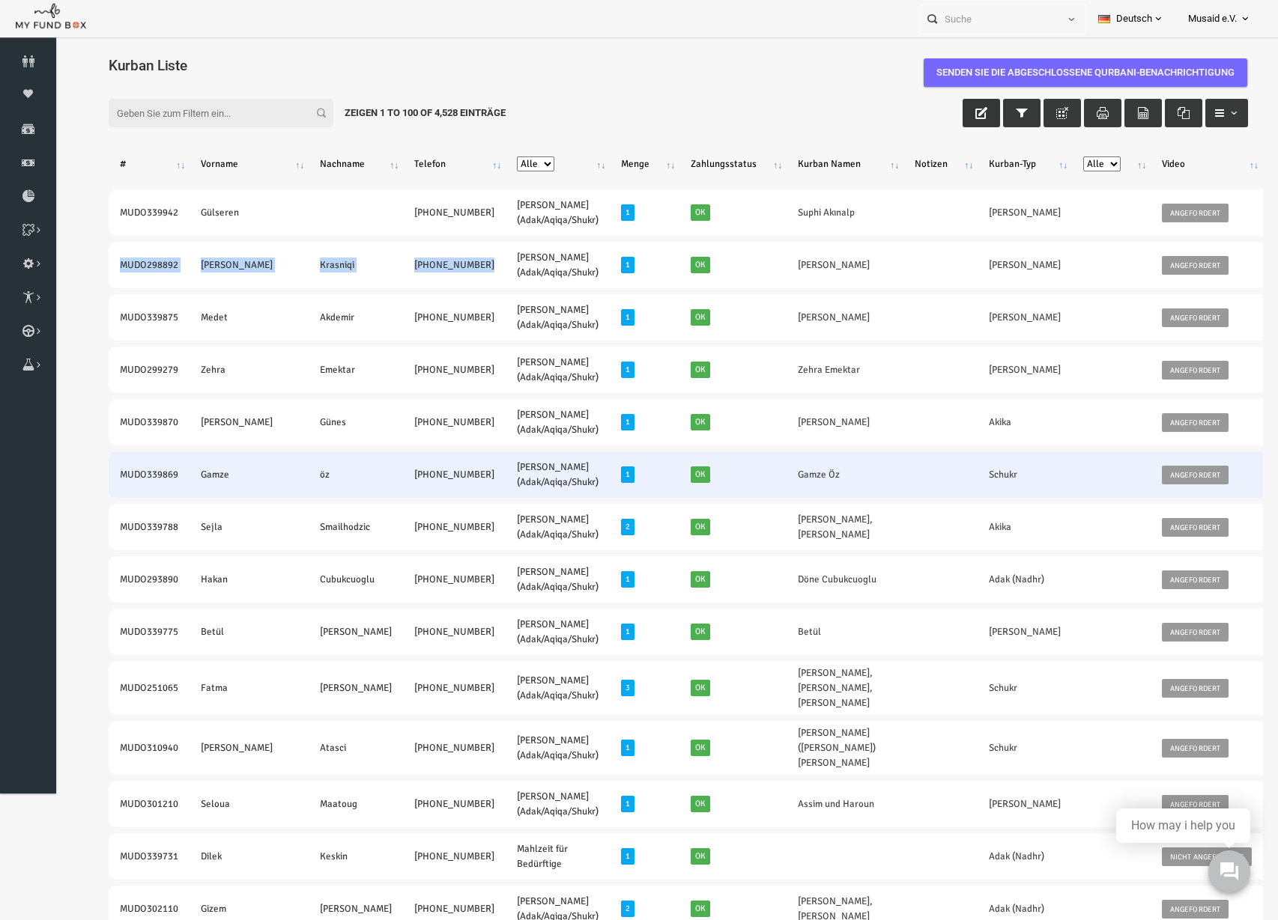
copy tr "MUDO298892 Omar Krasniqi +49 1638876779"
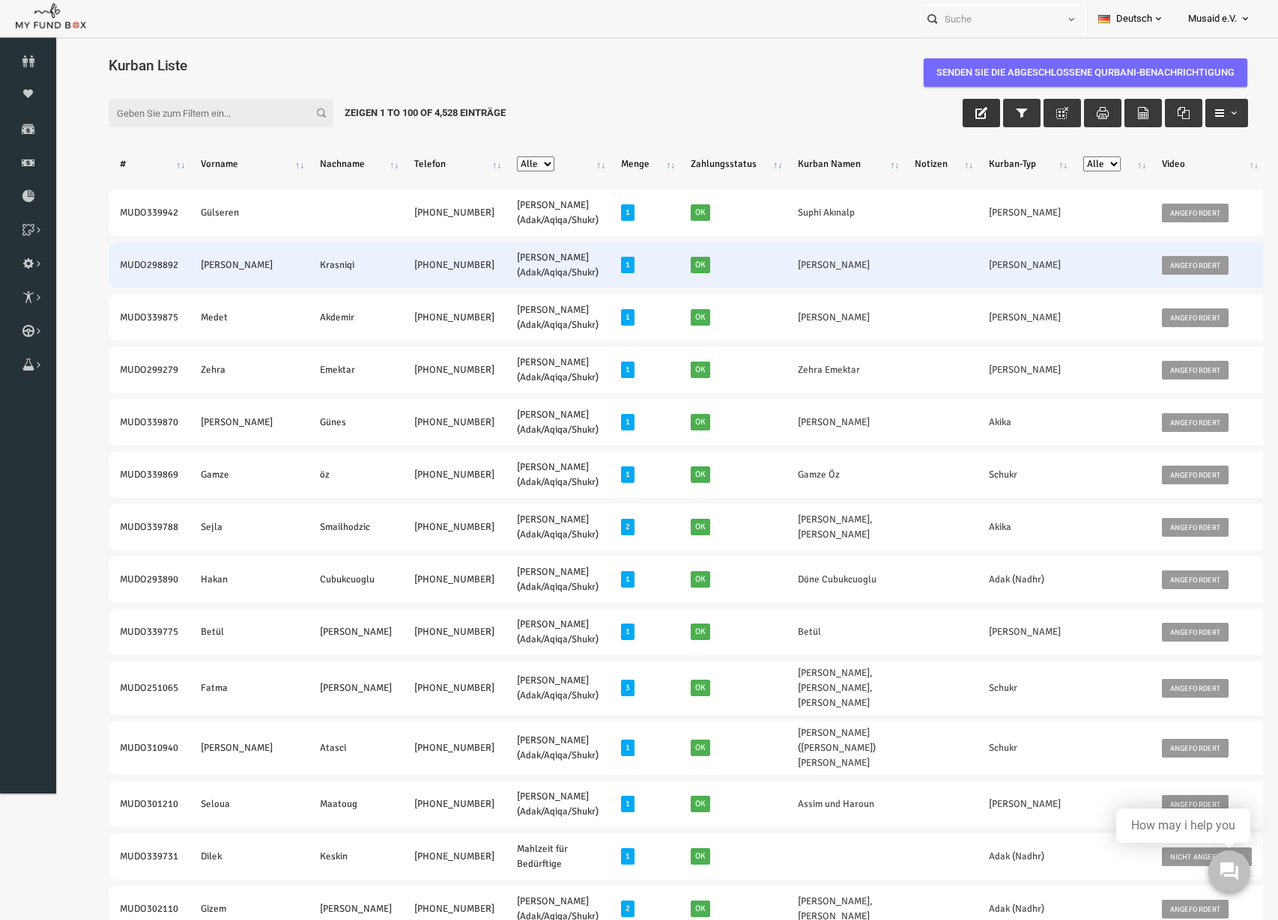
click at [762, 260] on td "[PERSON_NAME]" at bounding box center [820, 265] width 117 height 46
drag, startPoint x: 691, startPoint y: 264, endPoint x: 760, endPoint y: 273, distance: 69.5
click at [762, 273] on td "[PERSON_NAME]" at bounding box center [820, 265] width 117 height 46
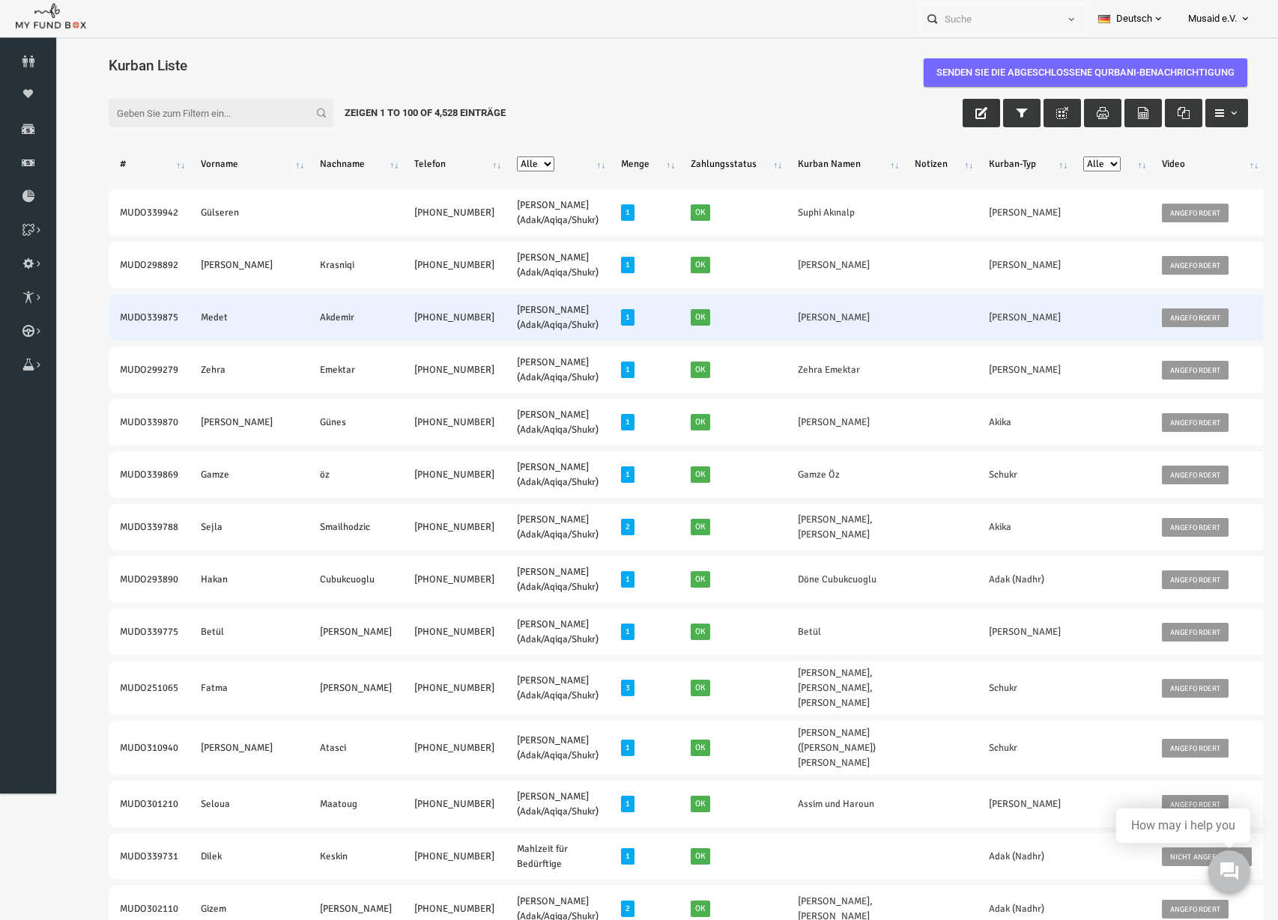
copy link "[PERSON_NAME]"
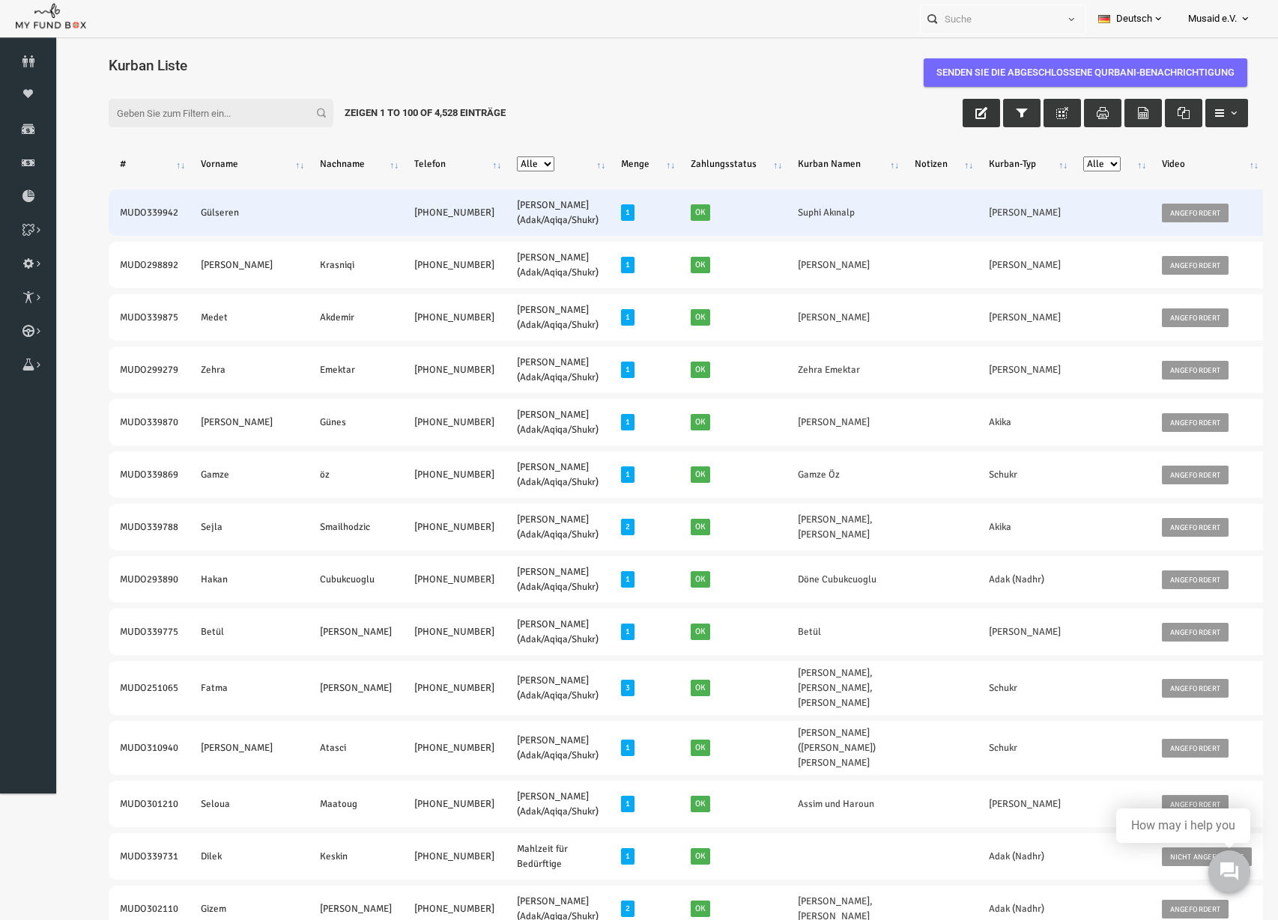
drag, startPoint x: 88, startPoint y: 216, endPoint x: 400, endPoint y: 222, distance: 312.3
click at [400, 222] on tr "MUDO339942 Gülseren +49 15737127272 Nafilah Kurban (Adak/Aqiqa/Shukr) 1 Ok Suph…" at bounding box center [820, 212] width 1472 height 46
drag, startPoint x: 697, startPoint y: 216, endPoint x: 764, endPoint y: 219, distance: 66.7
click at [764, 219] on td "Suphi Akınalp" at bounding box center [820, 212] width 117 height 46
